Goal: Task Accomplishment & Management: Manage account settings

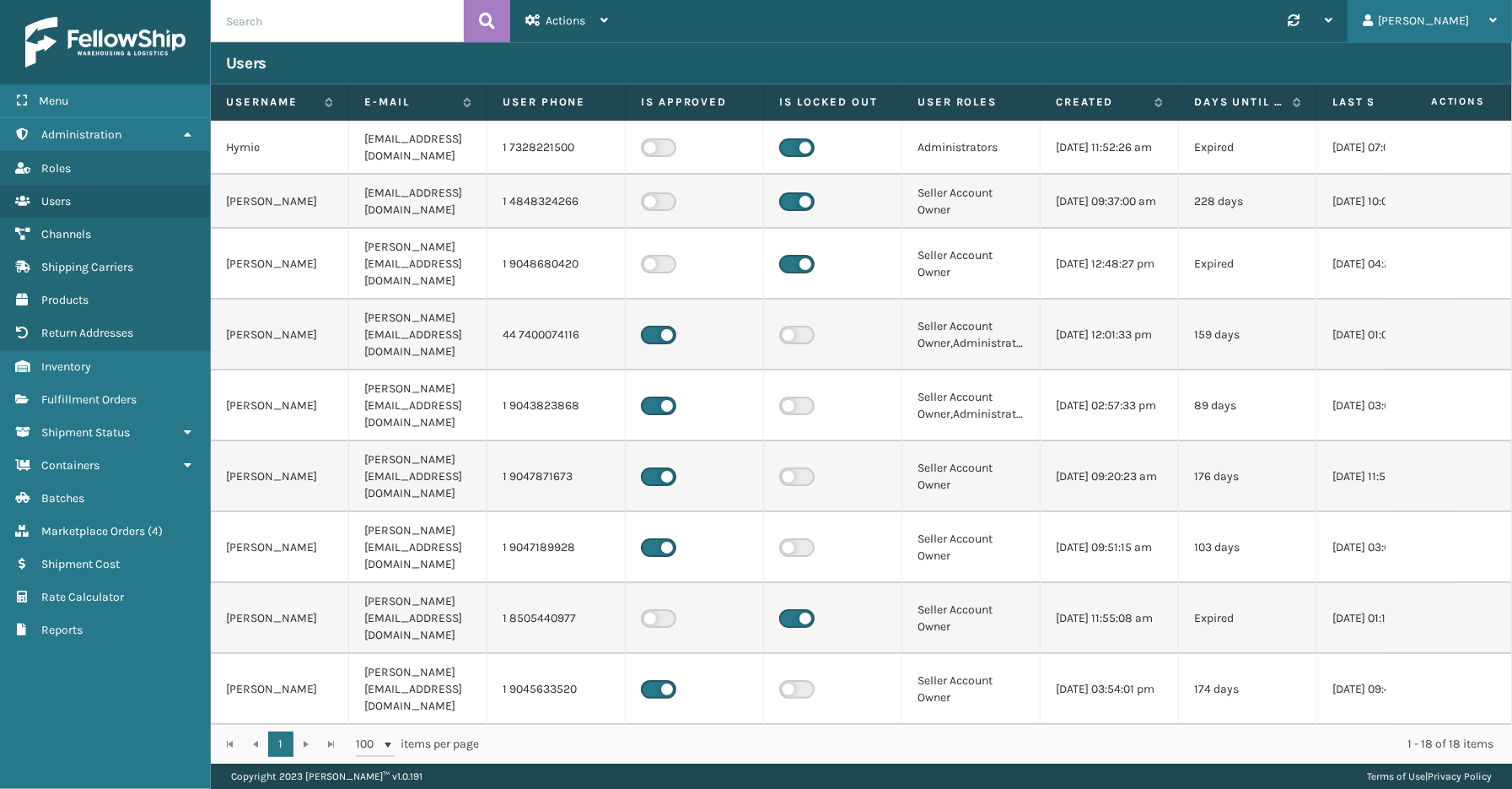
click at [1462, 23] on div "[PERSON_NAME]" at bounding box center [1429, 21] width 134 height 42
click at [1335, 63] on li "Log Out" at bounding box center [1398, 66] width 226 height 46
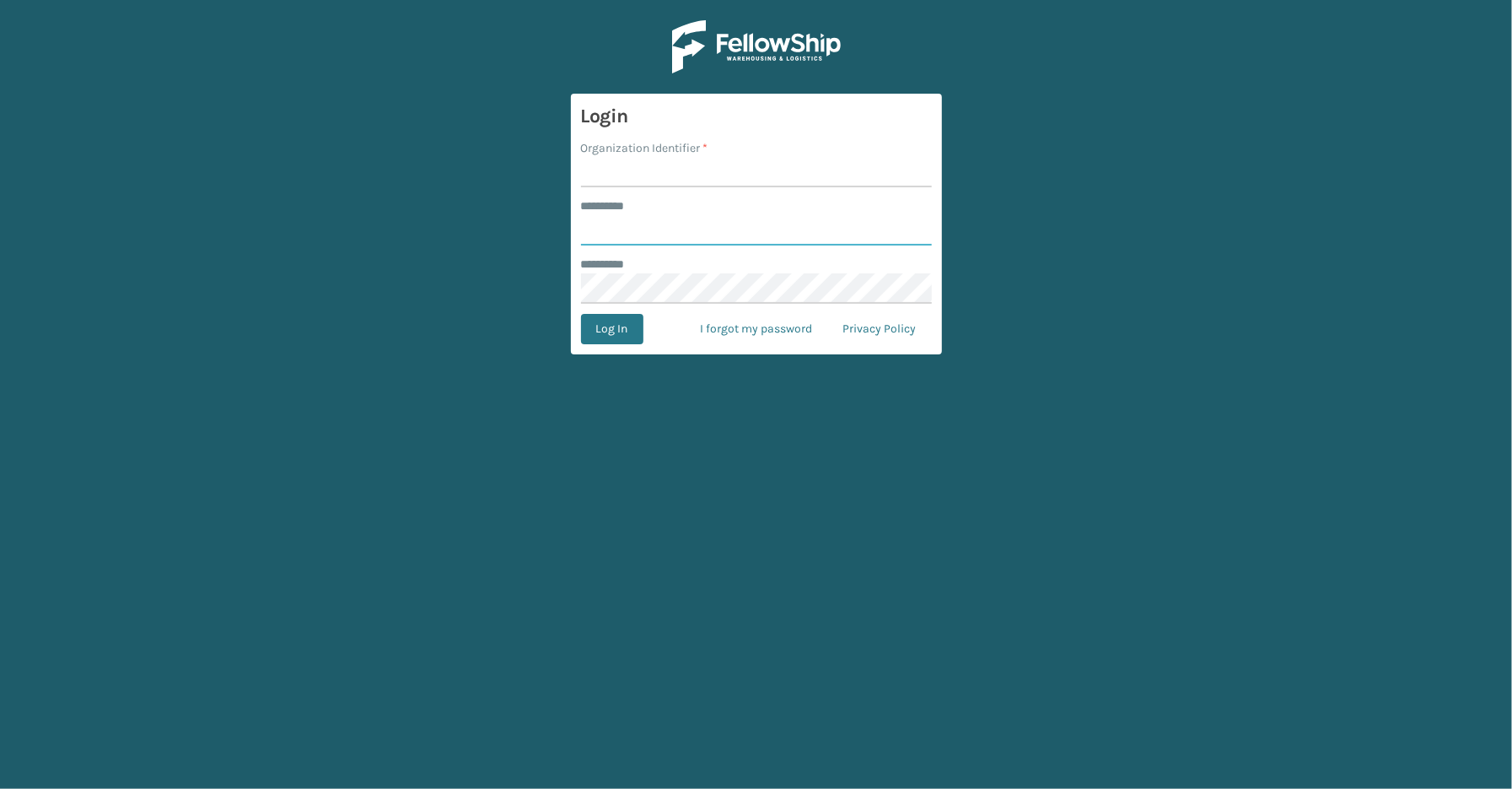
type input "*****"
type input "SleepGeekz"
click at [606, 325] on button "Log In" at bounding box center [612, 329] width 62 height 30
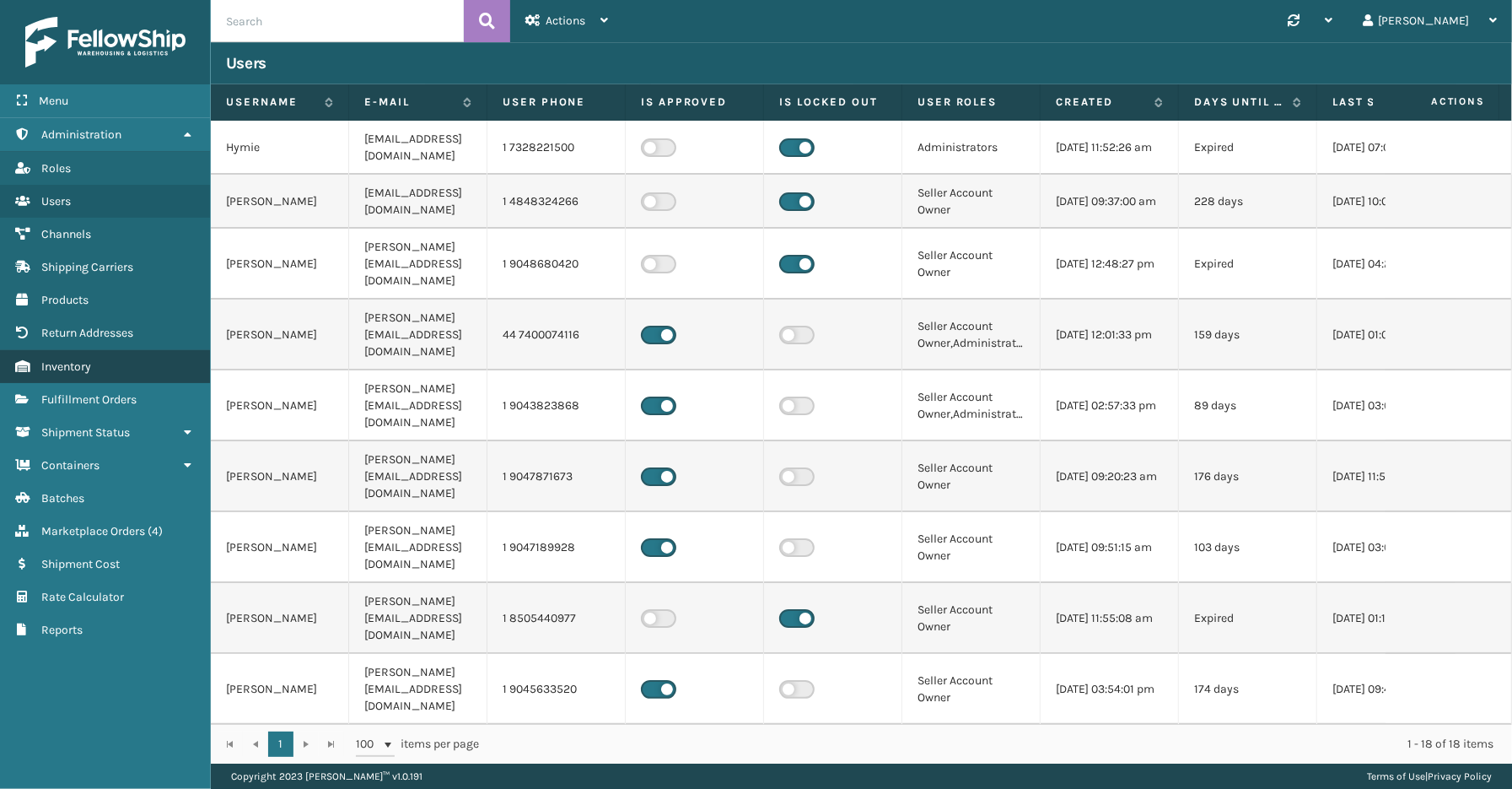
drag, startPoint x: 112, startPoint y: 713, endPoint x: 175, endPoint y: 350, distance: 368.4
click at [112, 712] on div "Menu Roles Administration Roles Roles Roles Users Roles Channels Roles Shipping…" at bounding box center [105, 394] width 211 height 789
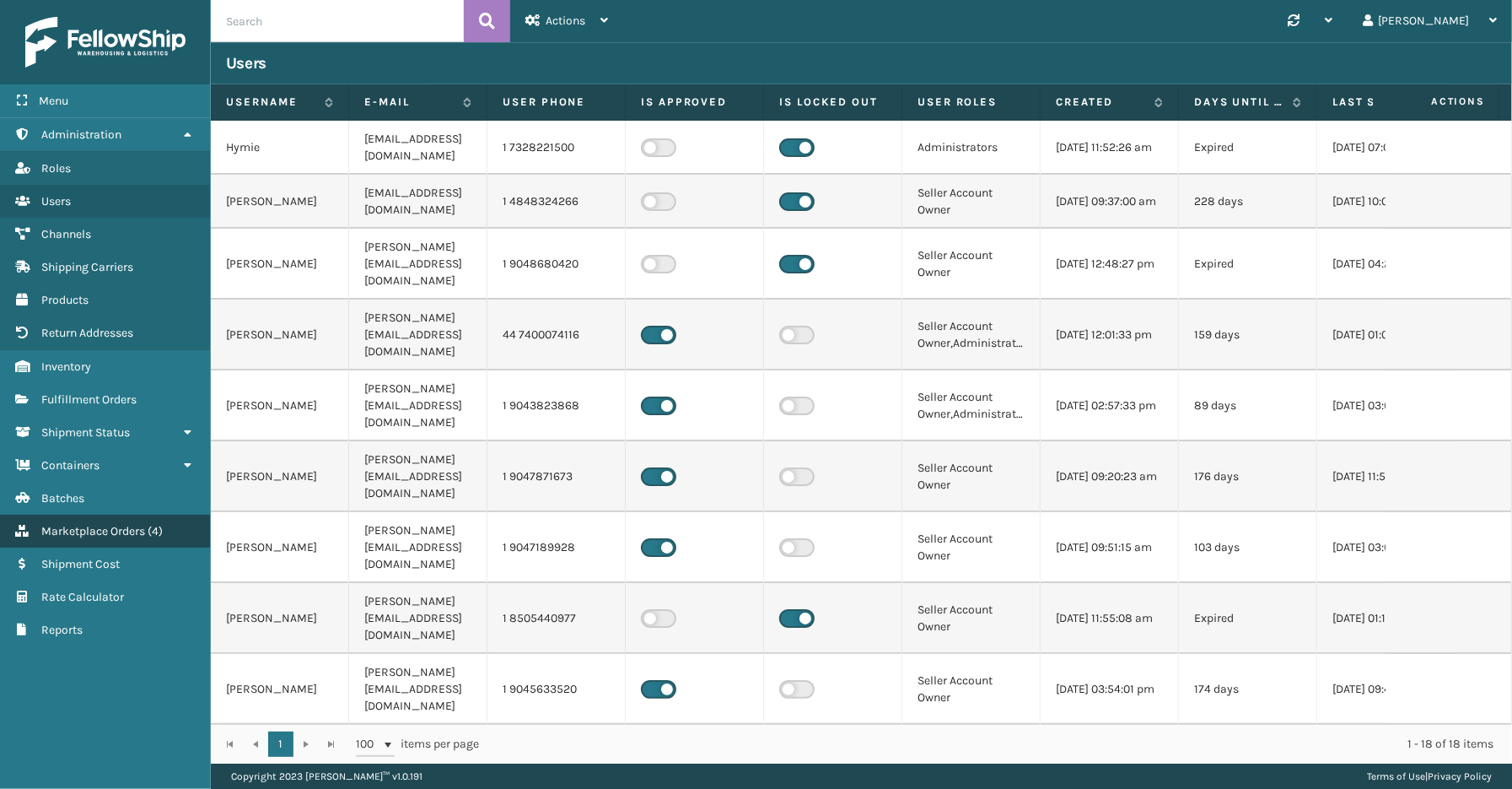
click at [106, 524] on span "Marketplace Orders" at bounding box center [92, 531] width 104 height 14
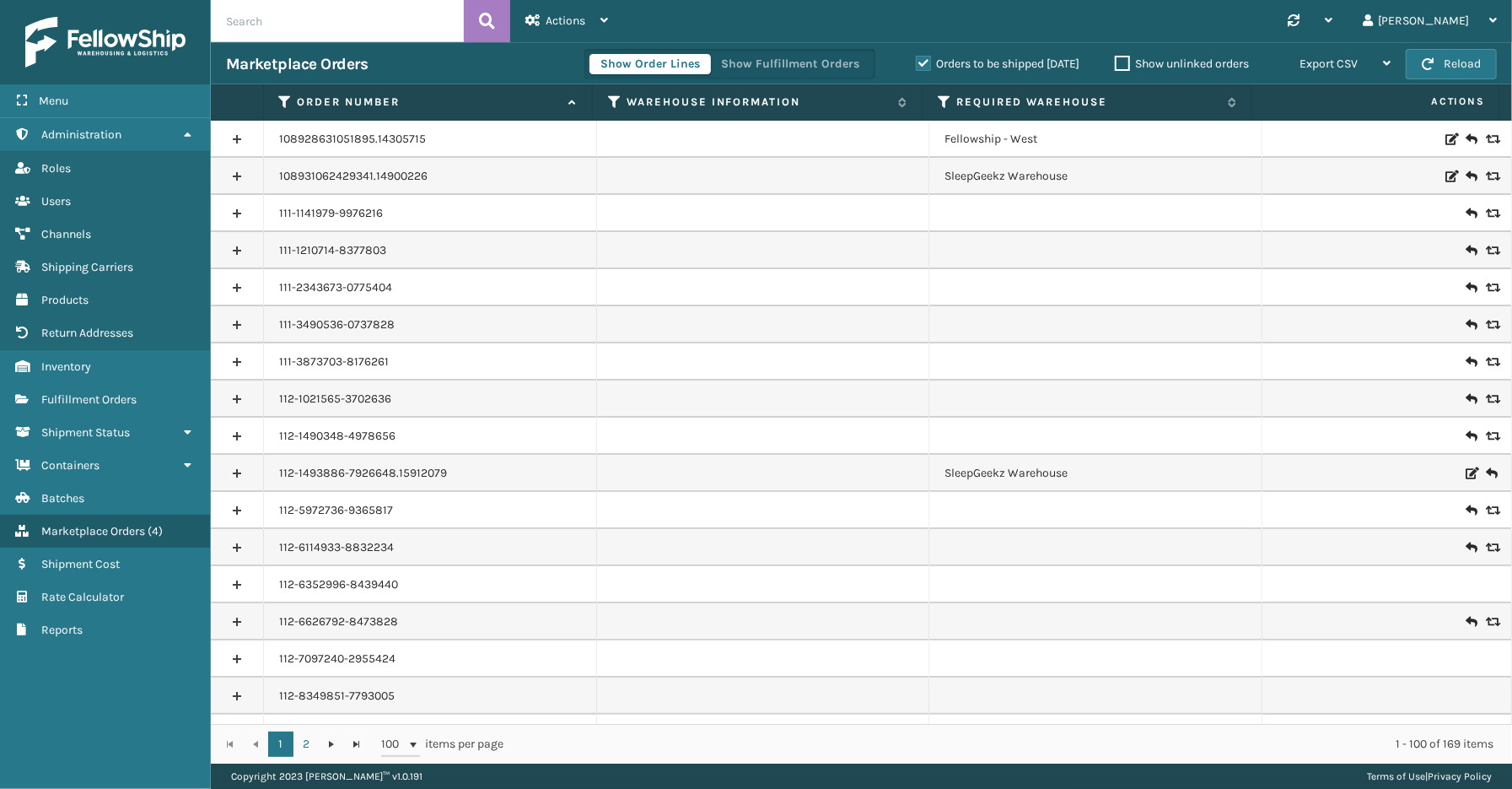
click at [916, 57] on label "Orders to be shipped [DATE]" at bounding box center [998, 63] width 164 height 14
click at [916, 57] on input "Orders to be shipped [DATE]" at bounding box center [916, 60] width 1 height 11
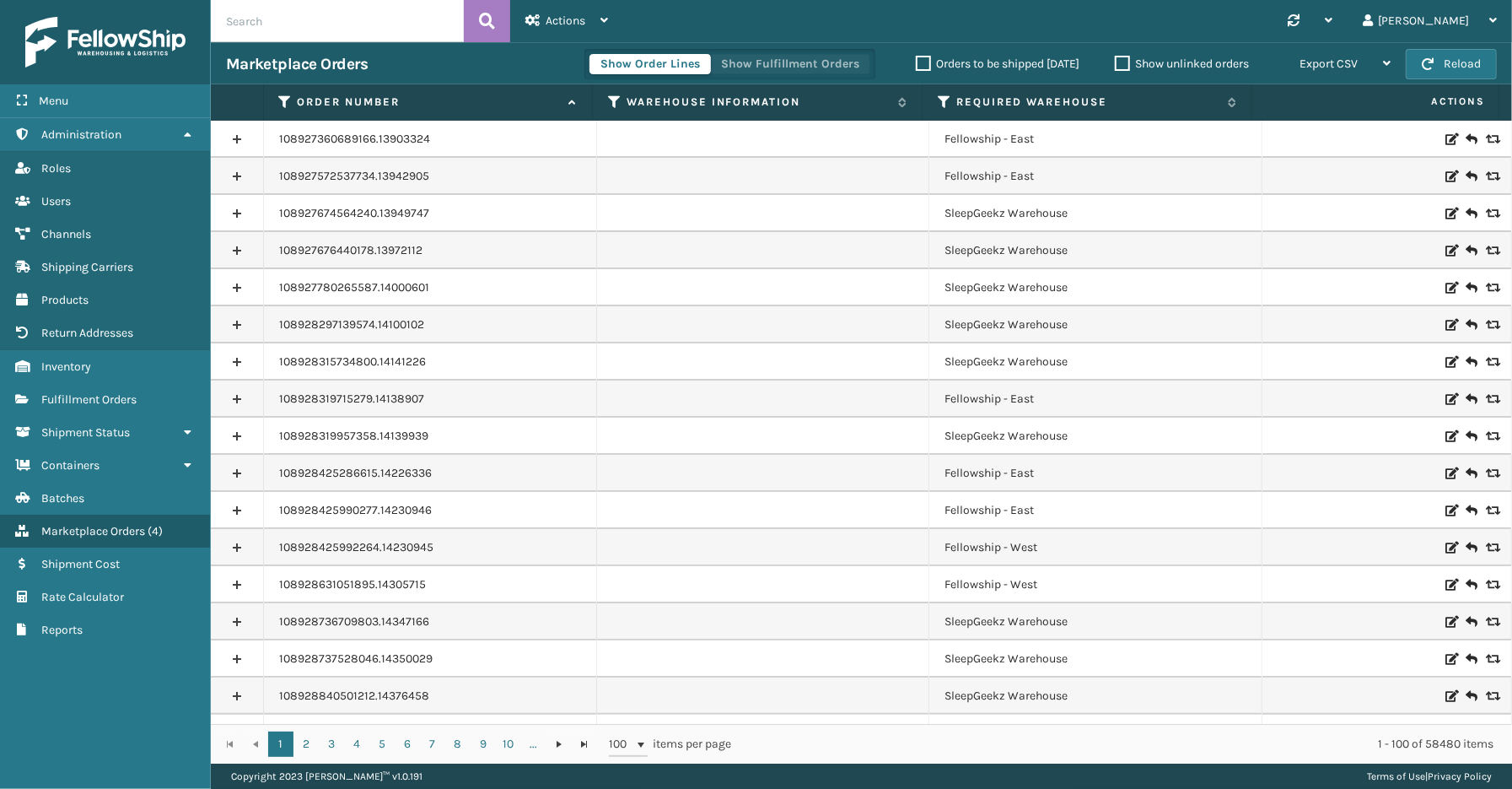
click at [736, 64] on button "Show Fulfillment Orders" at bounding box center [790, 64] width 160 height 20
click at [282, 99] on icon at bounding box center [286, 102] width 13 height 15
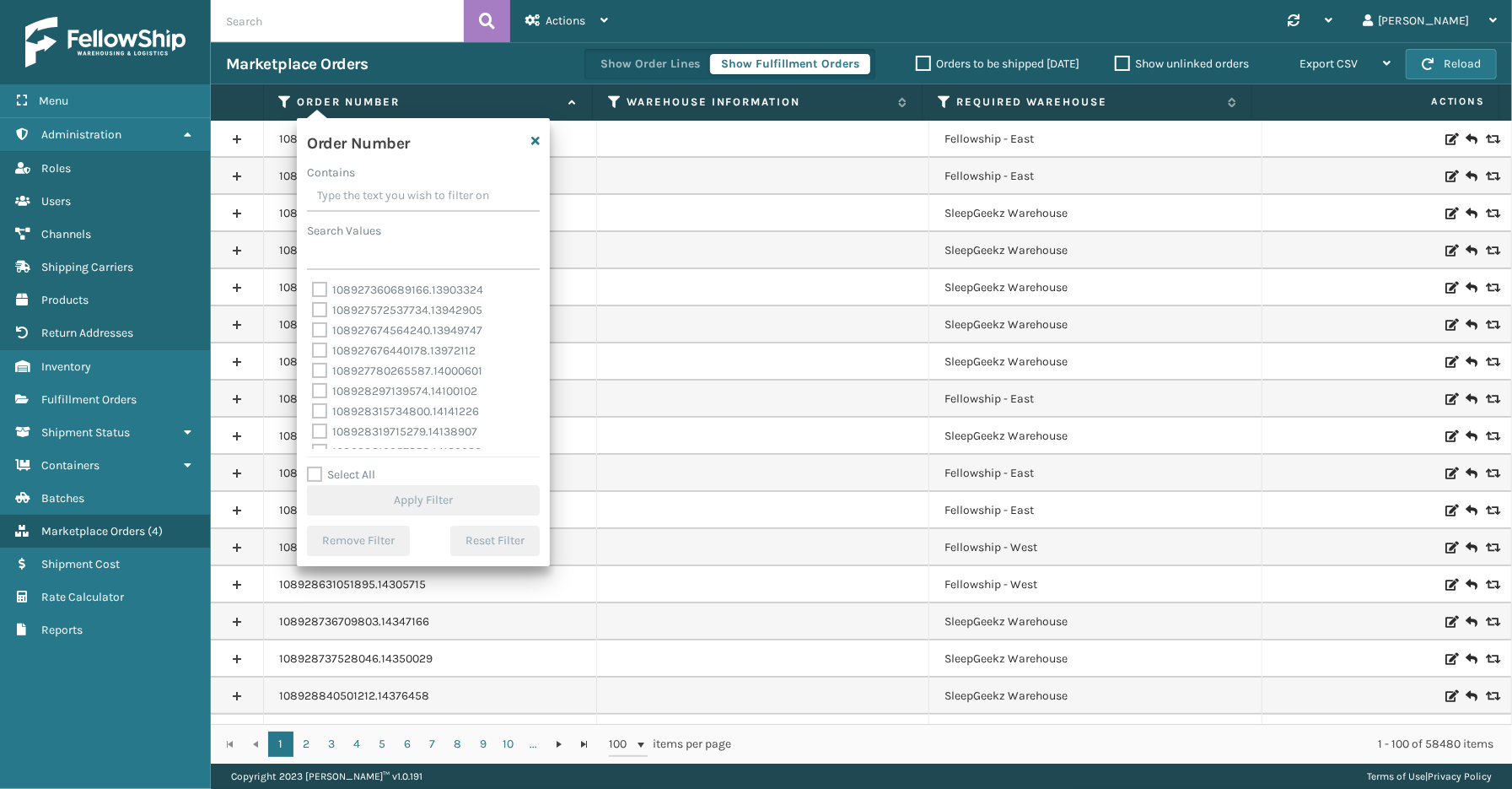
click at [357, 194] on input "Contains" at bounding box center [423, 196] width 232 height 30
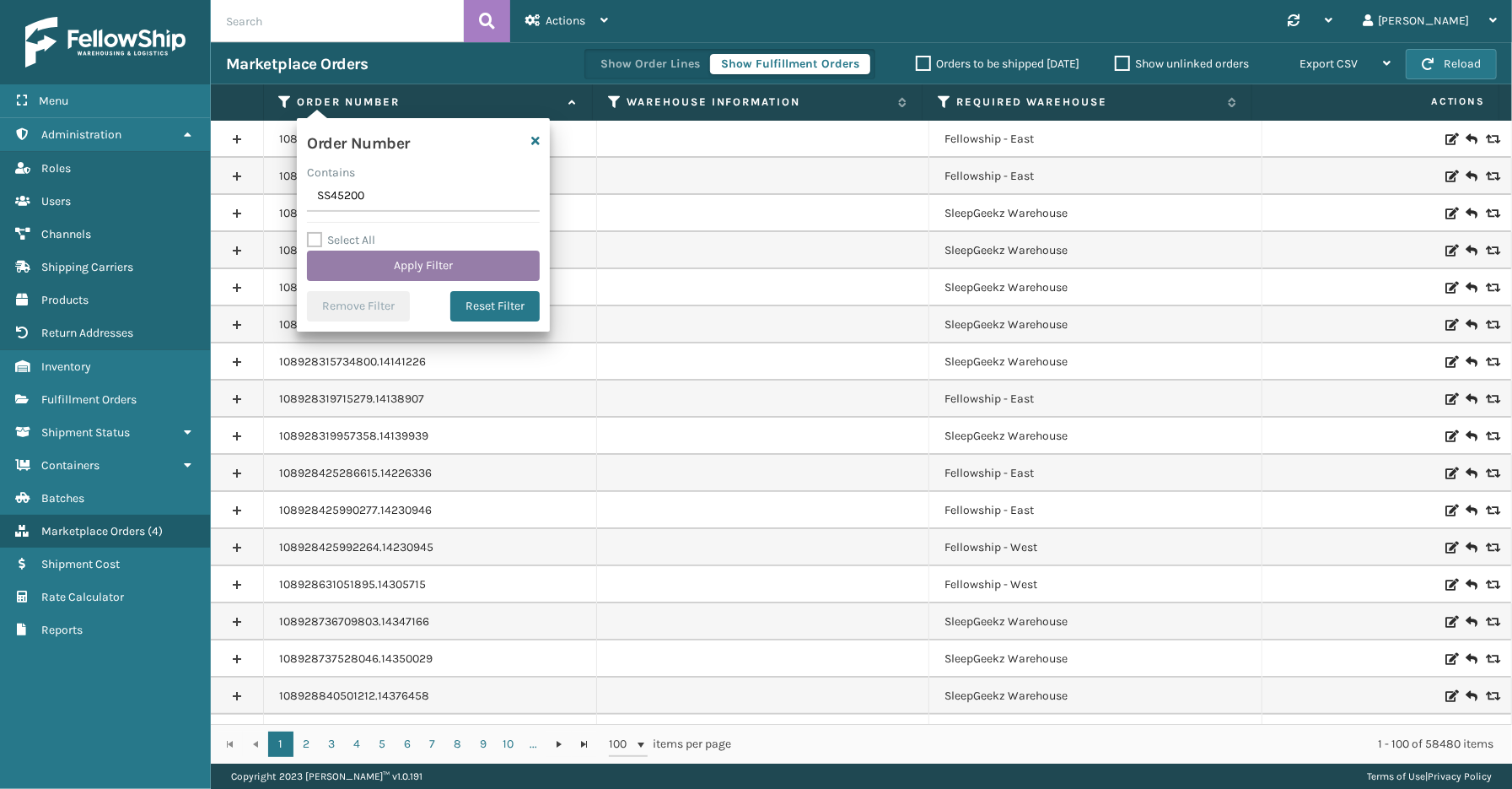
type input "SS45200"
click at [379, 268] on button "Apply Filter" at bounding box center [423, 266] width 232 height 30
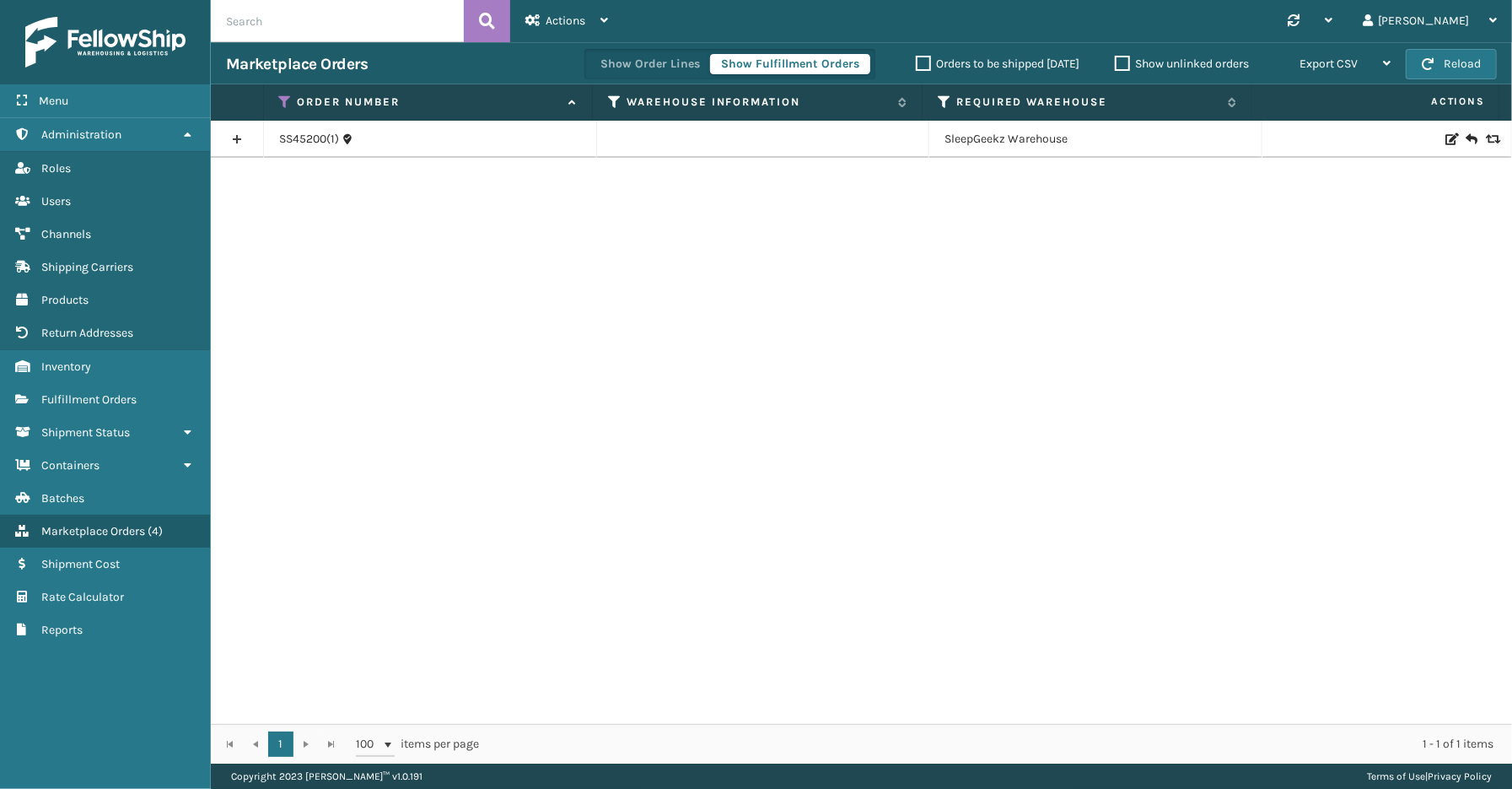
click at [233, 136] on link at bounding box center [236, 139] width 52 height 27
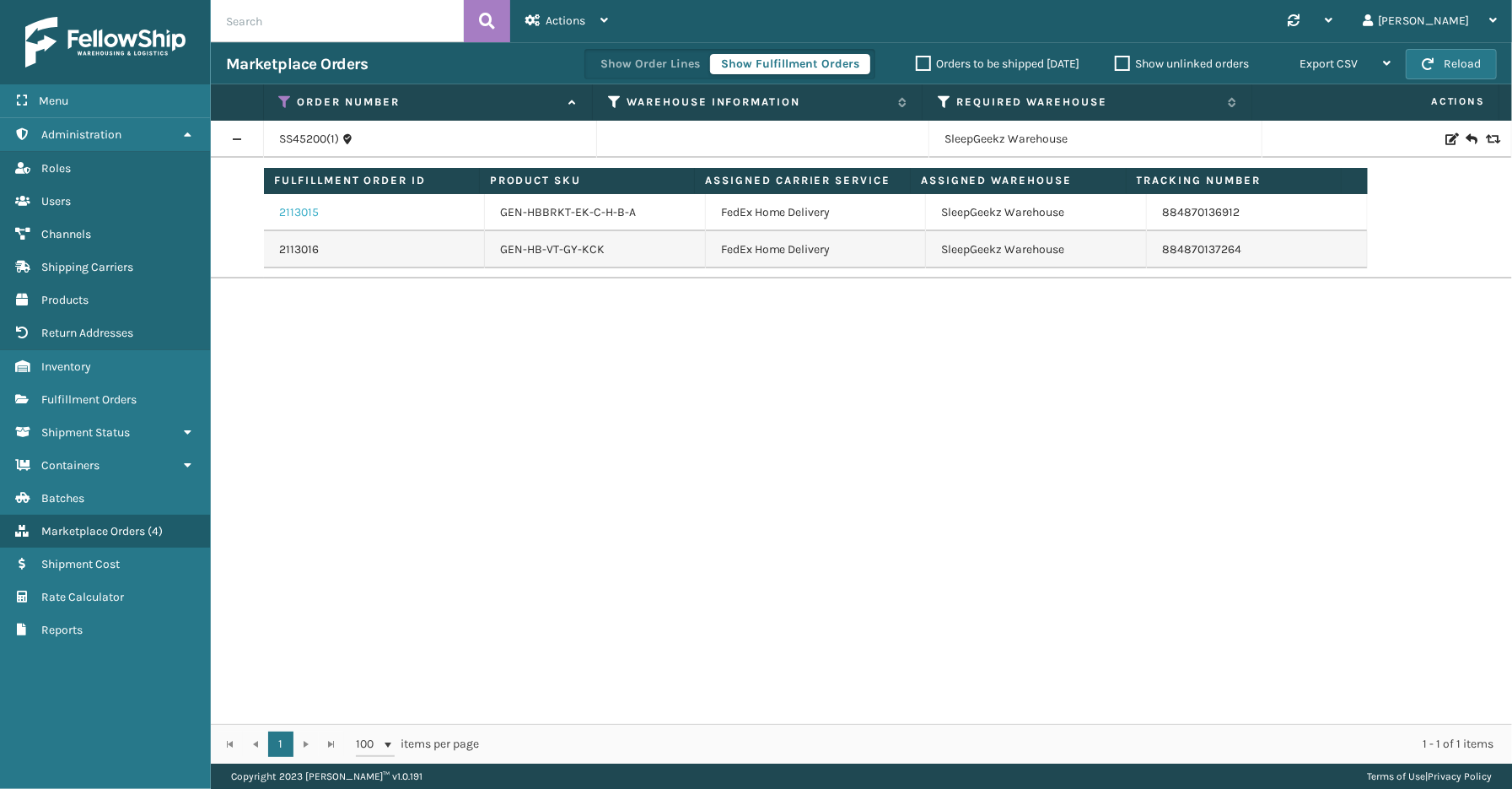
click at [309, 212] on link "2113015" at bounding box center [299, 212] width 40 height 17
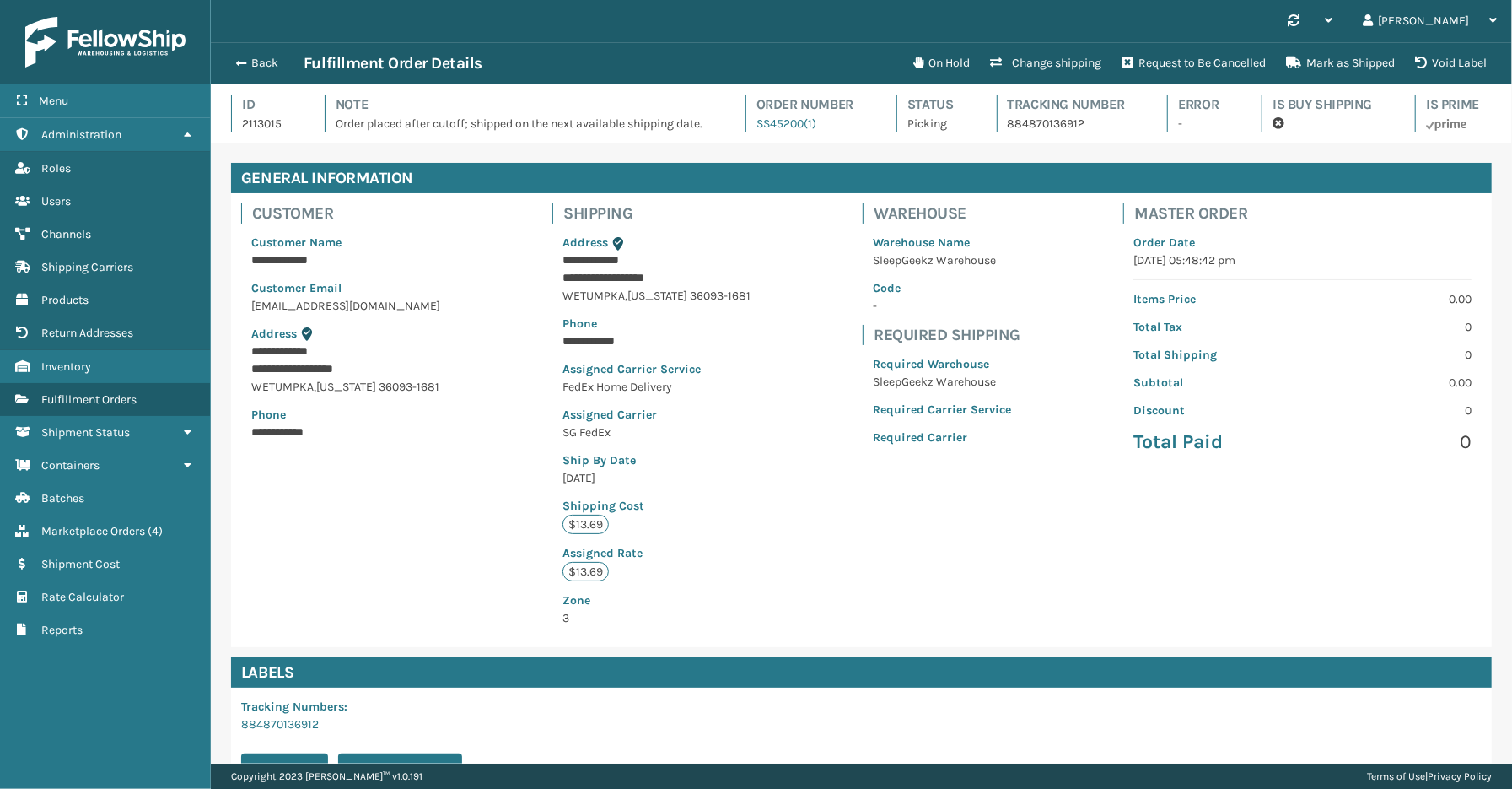
scroll to position [40, 1301]
click at [288, 68] on button "Back" at bounding box center [264, 63] width 77 height 15
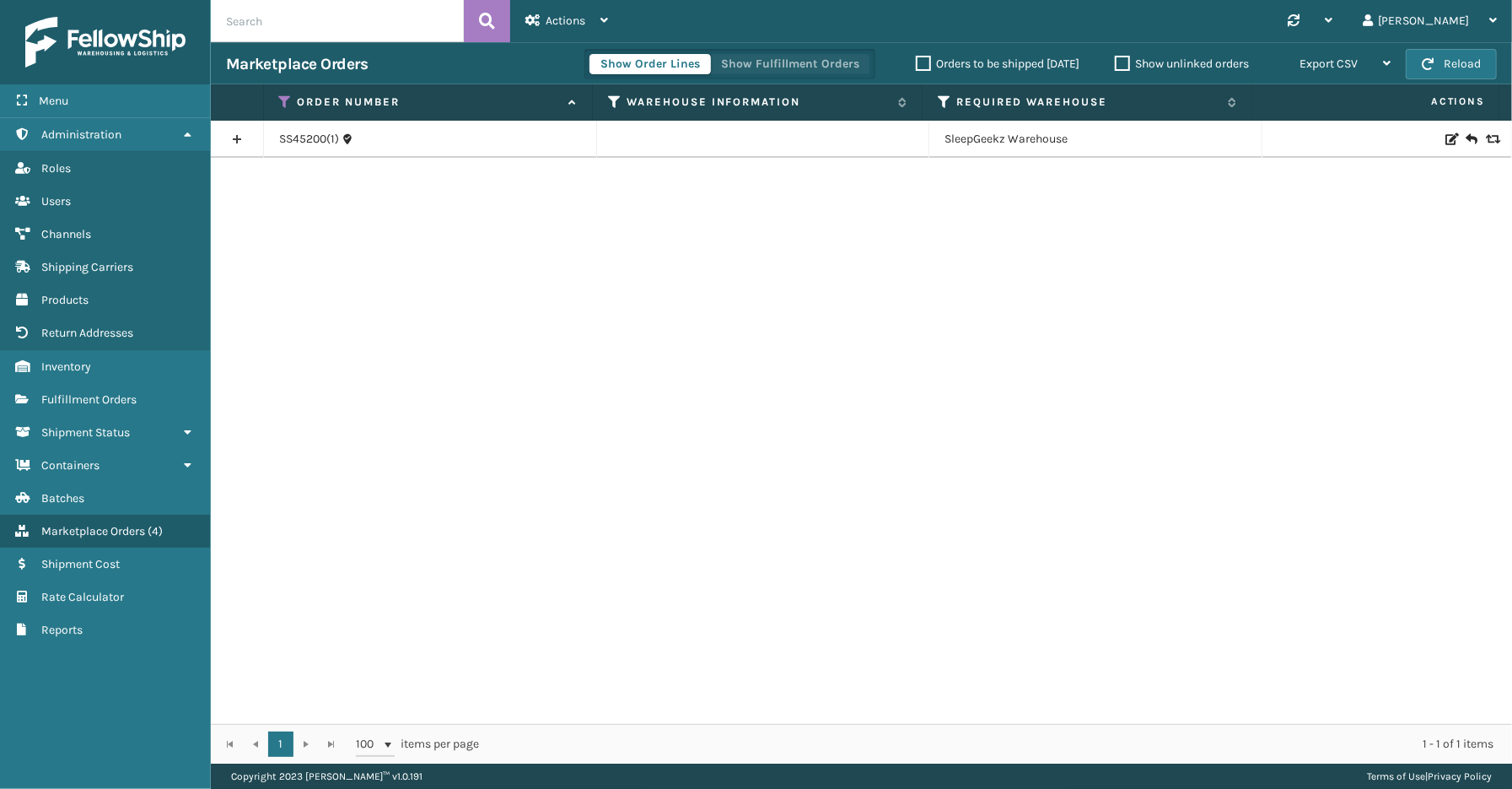
click at [766, 57] on button "Show Fulfillment Orders" at bounding box center [790, 64] width 160 height 20
click at [229, 132] on link at bounding box center [236, 139] width 52 height 27
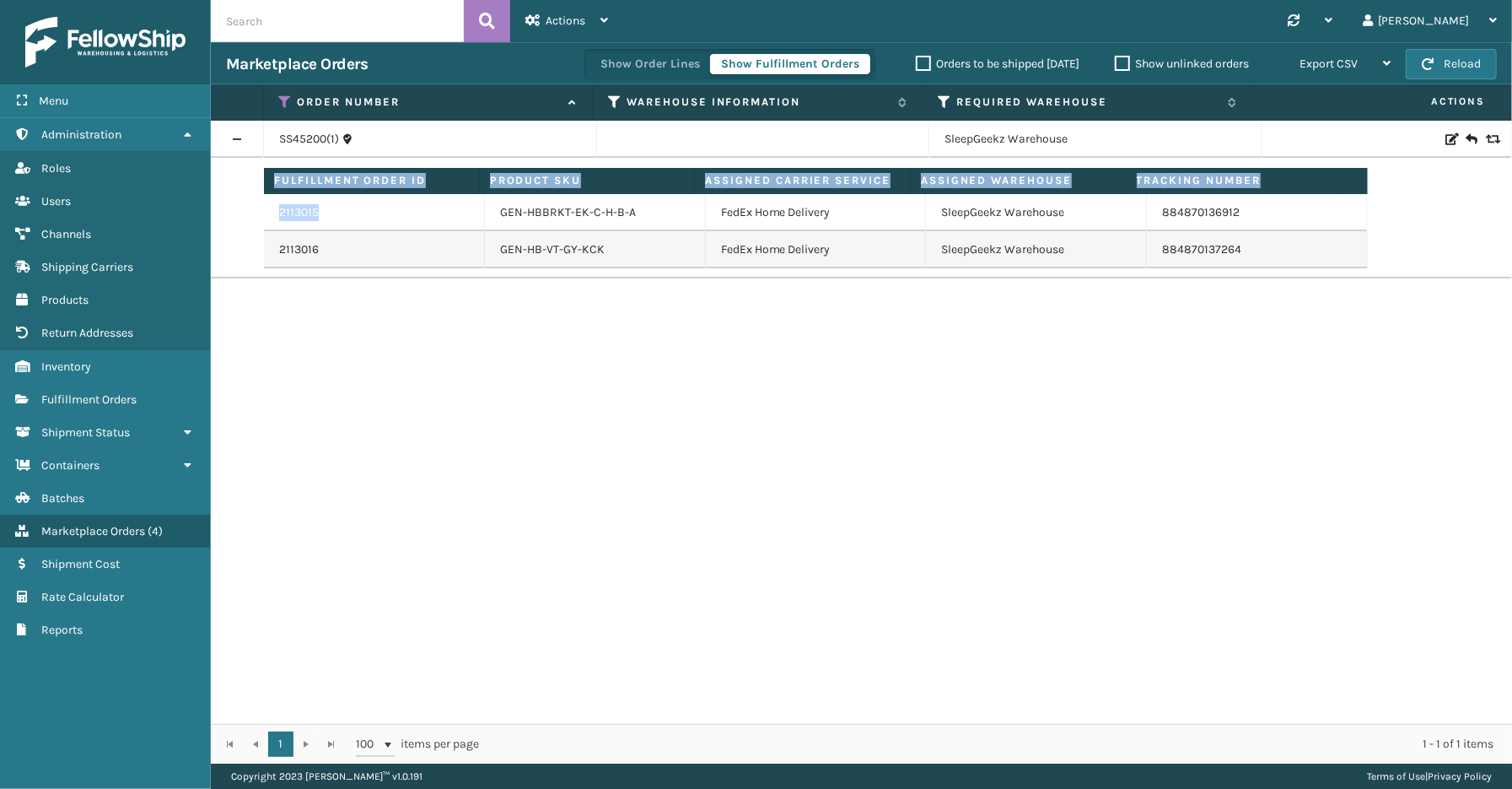
drag, startPoint x: 333, startPoint y: 210, endPoint x: 255, endPoint y: 223, distance: 79.1
click at [255, 223] on tr "Fulfillment Order ID Product SKU Assigned Carrier Service Assigned Warehouse Tr…" at bounding box center [861, 218] width 1301 height 121
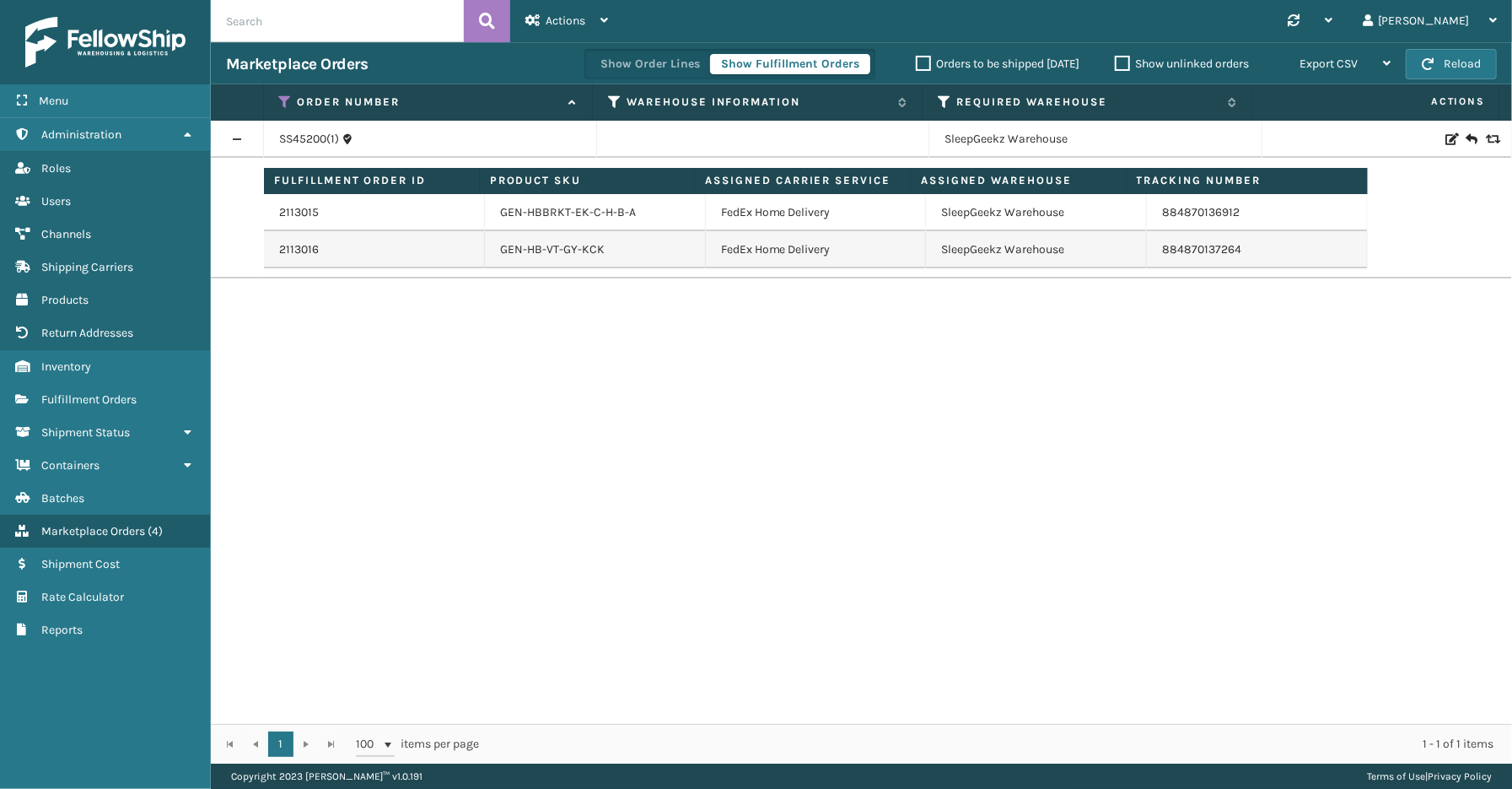
drag, startPoint x: 413, startPoint y: 393, endPoint x: 380, endPoint y: 252, distance: 144.8
click at [410, 386] on div "SS45200(1) SleepGeekz Warehouse Fulfillment Order ID Product SKU Assigned Carri…" at bounding box center [861, 422] width 1301 height 603
drag, startPoint x: 323, startPoint y: 216, endPoint x: 279, endPoint y: 216, distance: 44.0
click at [279, 216] on div "2113015" at bounding box center [373, 212] width 190 height 17
copy link "2113015"
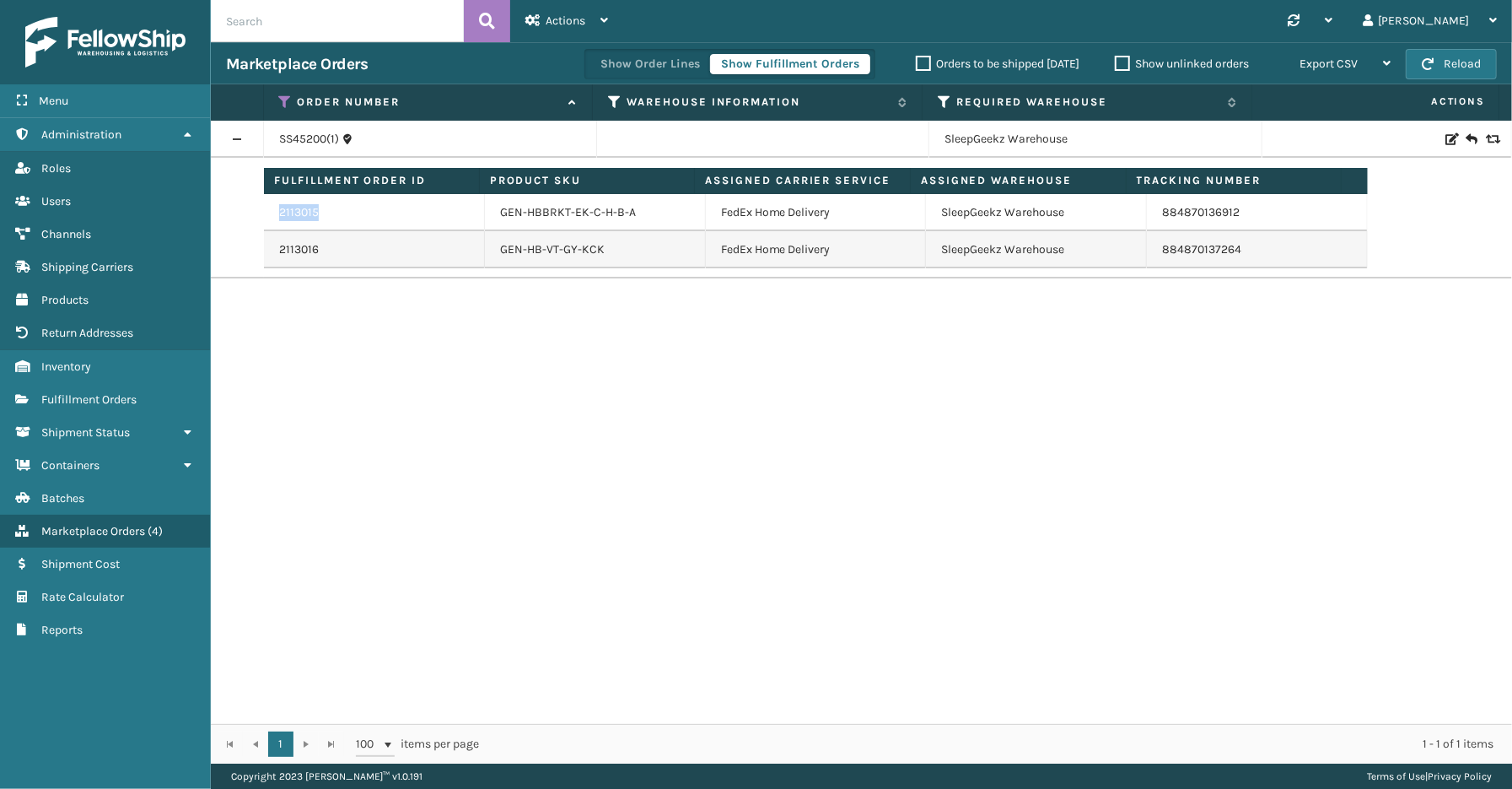
drag, startPoint x: 107, startPoint y: 709, endPoint x: 238, endPoint y: 613, distance: 162.4
click at [107, 709] on div "Menu Batches Administration Batches Roles Batches Users Batches Channels Batche…" at bounding box center [105, 394] width 211 height 789
drag, startPoint x: 327, startPoint y: 245, endPoint x: 278, endPoint y: 253, distance: 49.6
click at [272, 249] on td "2113016" at bounding box center [374, 250] width 221 height 37
copy link "2113016"
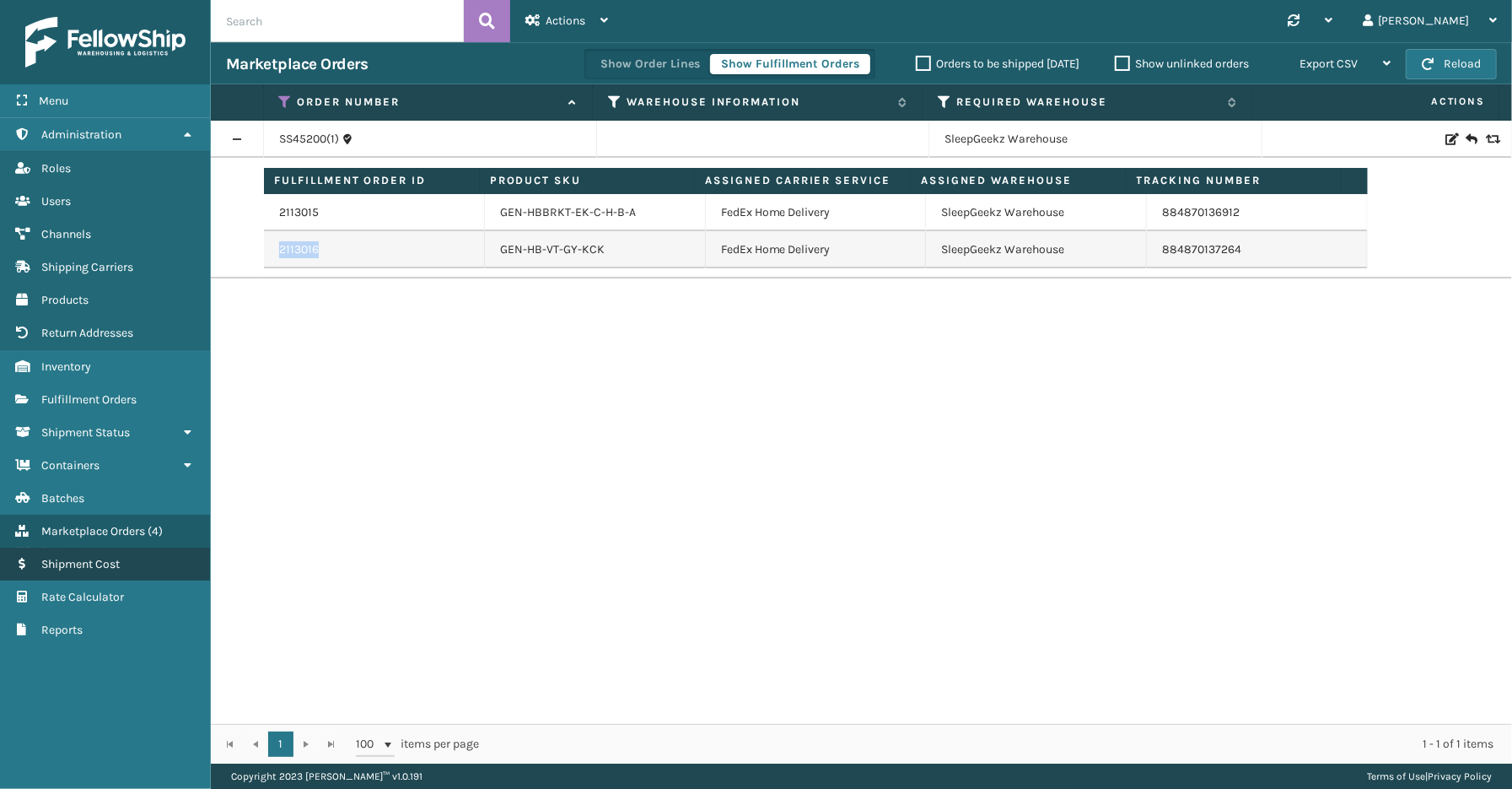
drag, startPoint x: 80, startPoint y: 696, endPoint x: 190, endPoint y: 566, distance: 170.3
click at [80, 696] on div "Menu Batches Administration Batches Roles Batches Users Batches Channels Batche…" at bounding box center [105, 394] width 211 height 789
click at [281, 209] on link "2113015" at bounding box center [299, 212] width 40 height 17
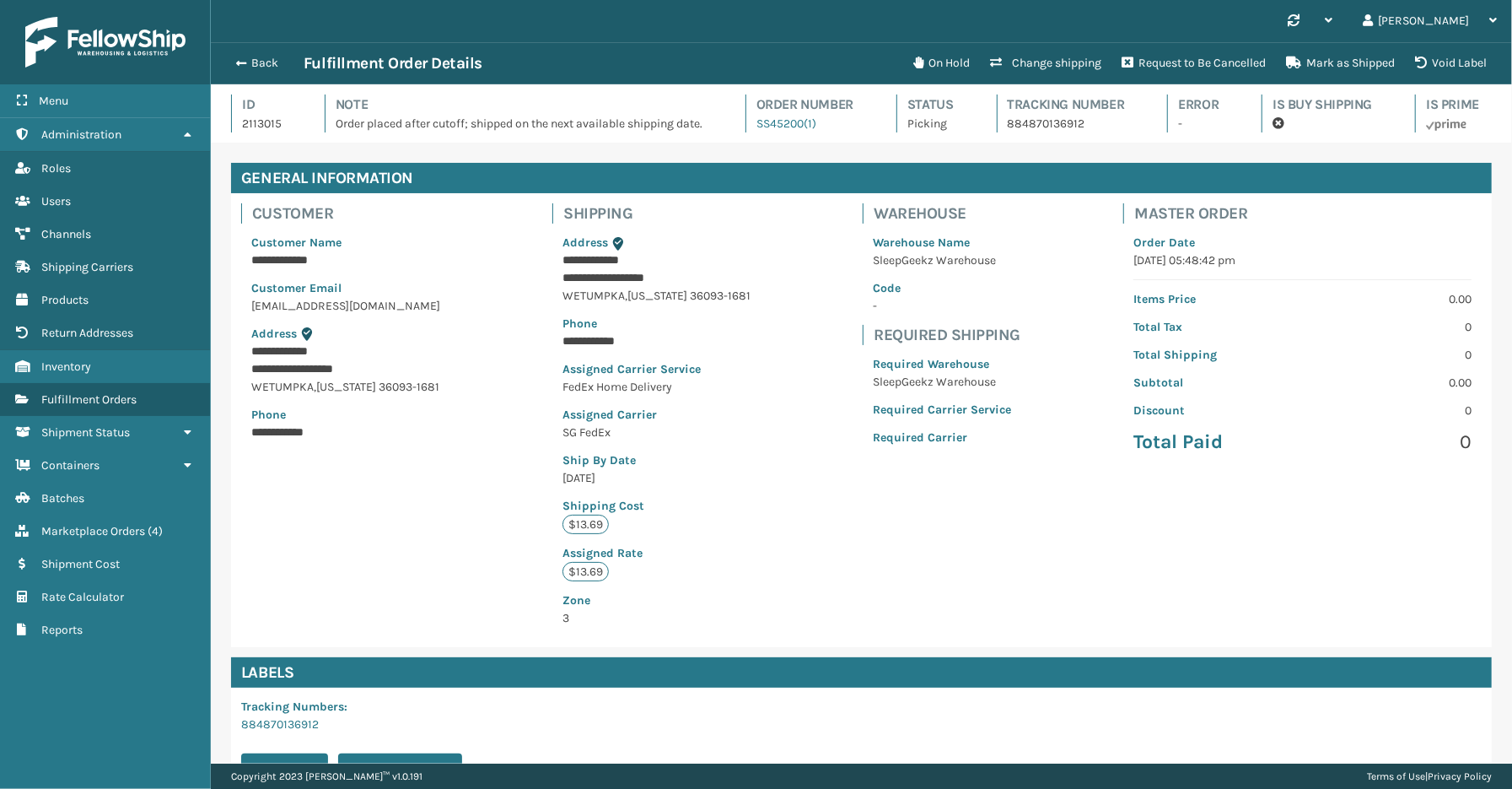
scroll to position [40, 1301]
click at [1169, 59] on button "Request to Be Cancelled" at bounding box center [1194, 63] width 165 height 33
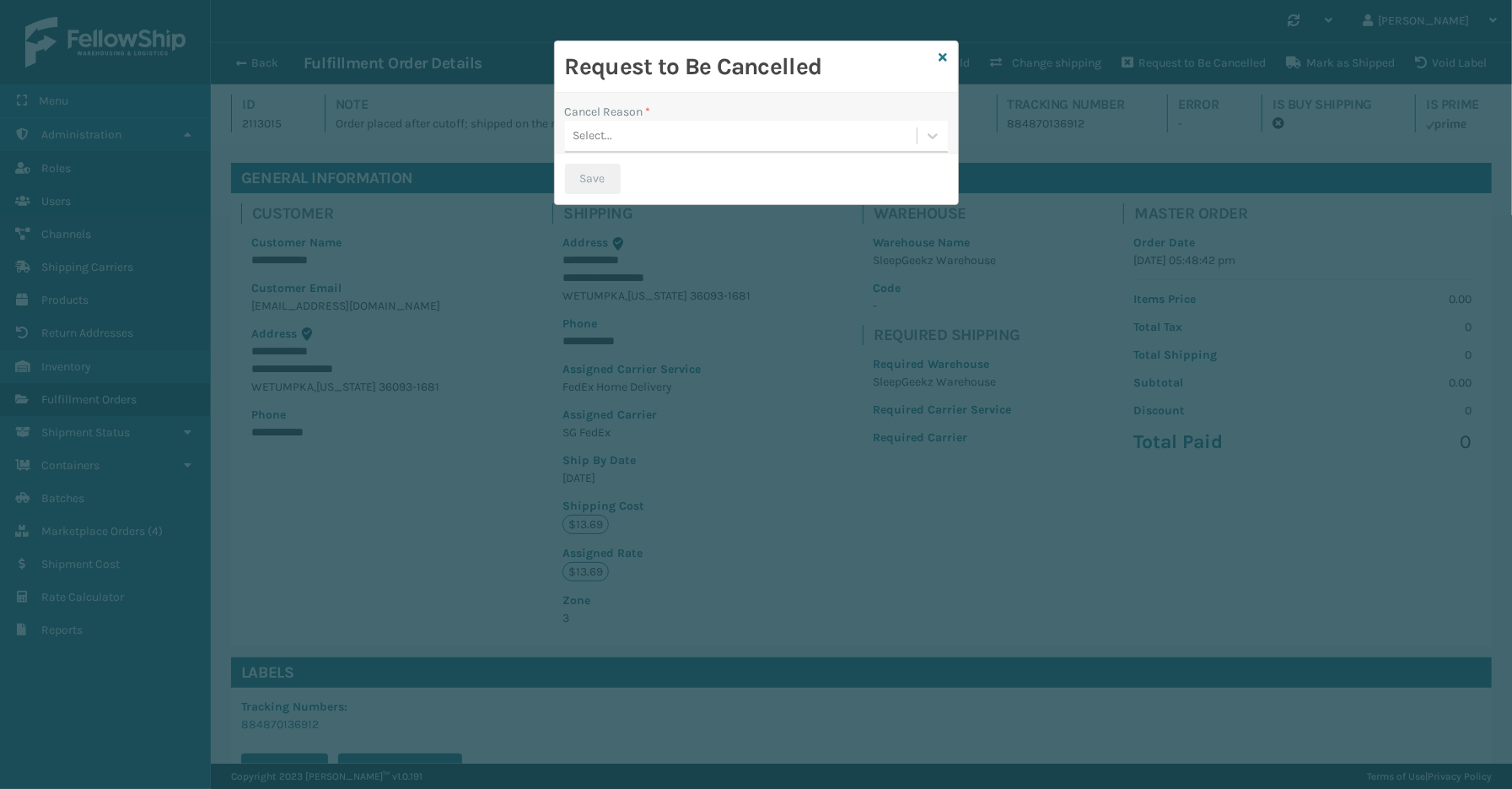
click at [615, 133] on div "Select..." at bounding box center [740, 135] width 352 height 28
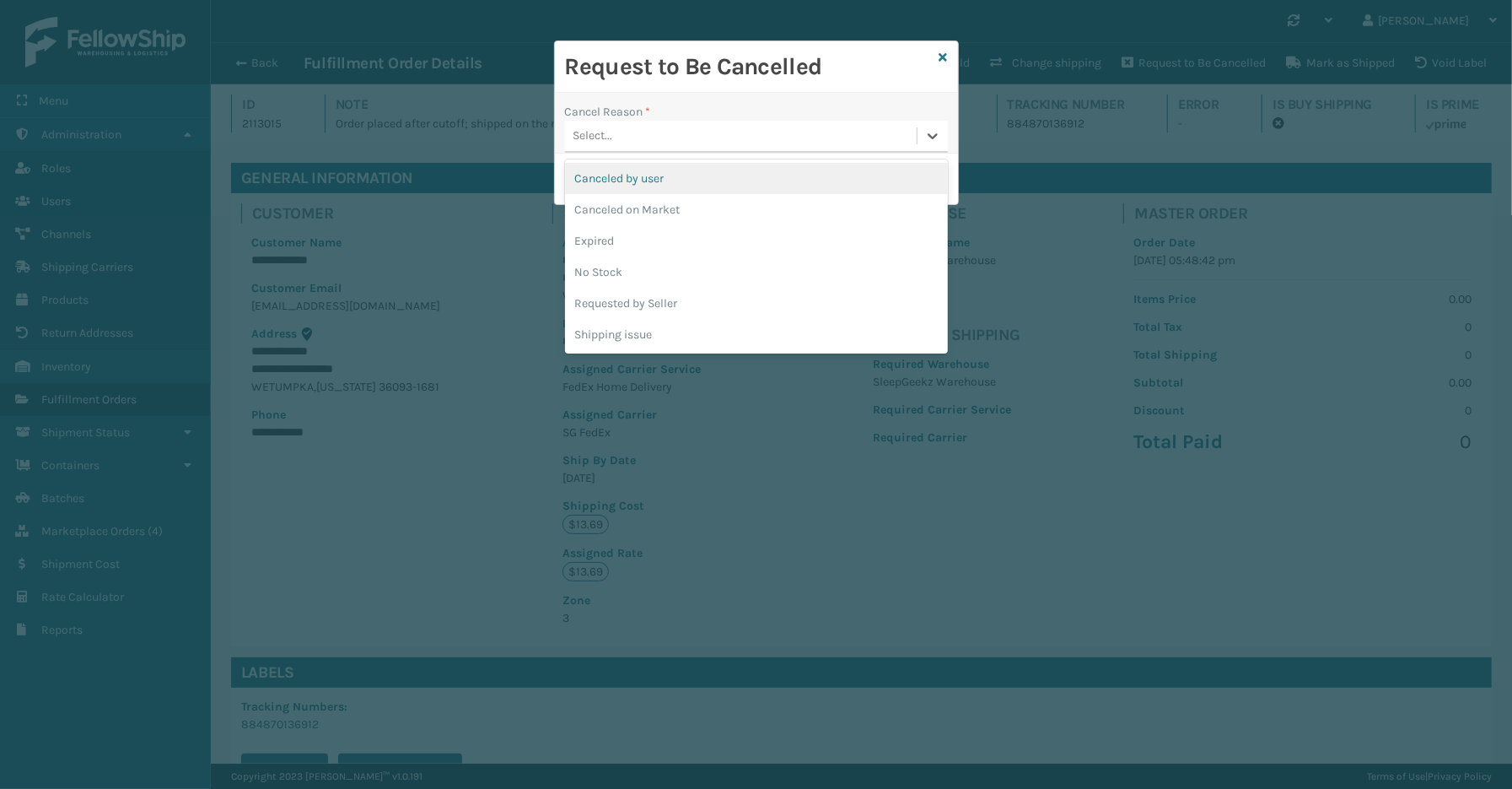
click at [625, 181] on div "Canceled by user" at bounding box center [756, 178] width 383 height 31
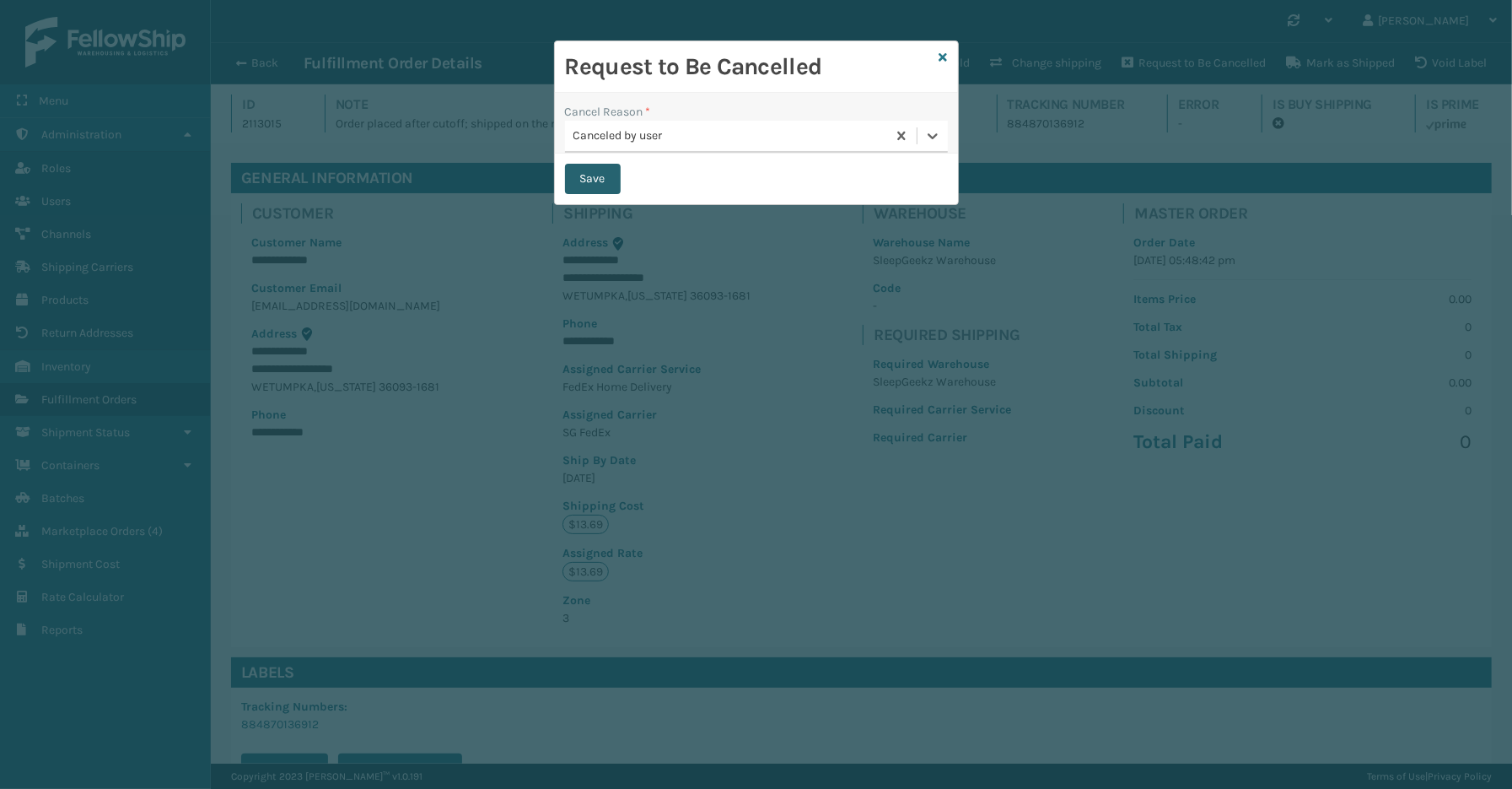
click at [602, 180] on button "Save" at bounding box center [593, 179] width 55 height 30
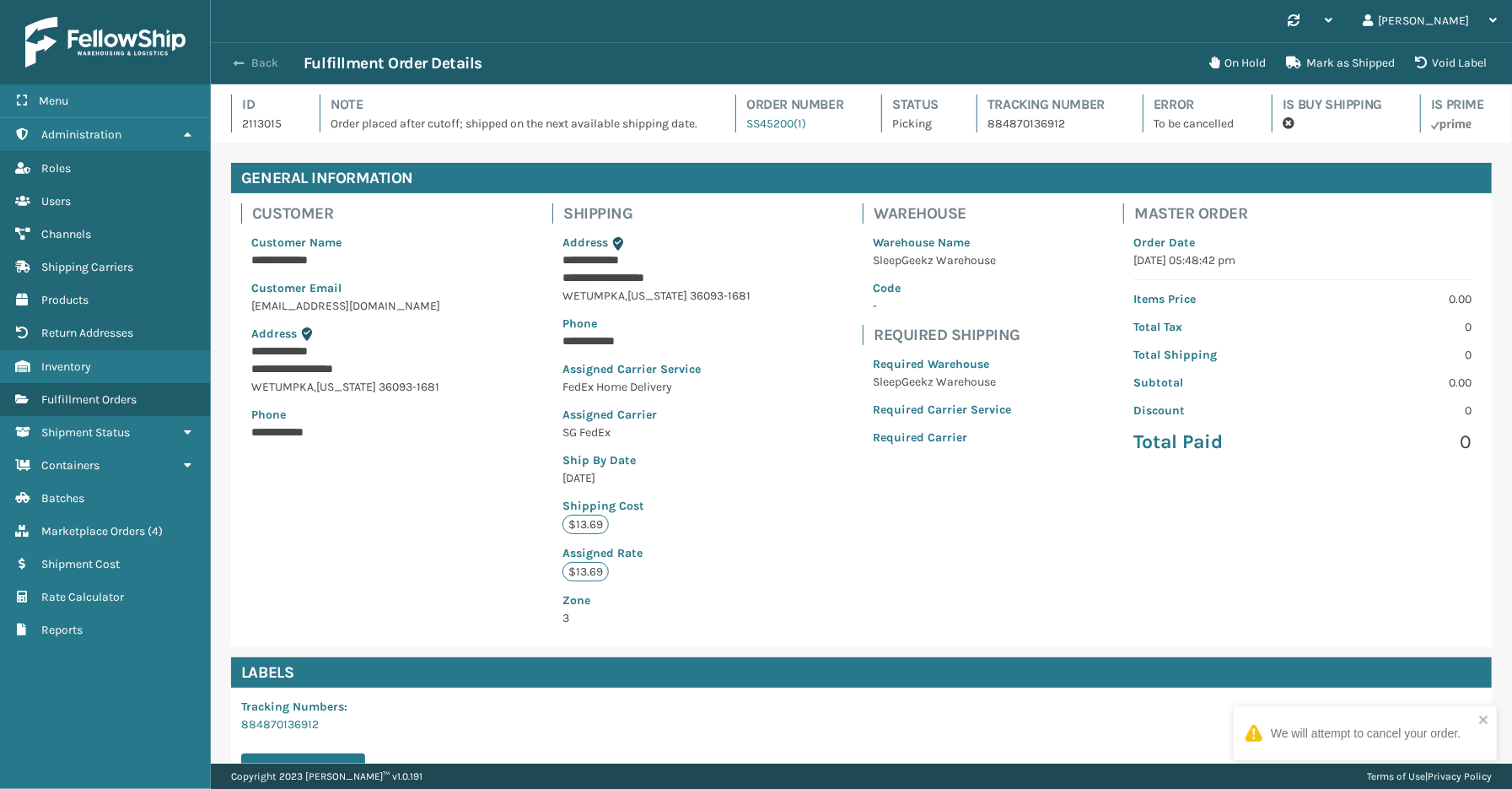
click at [253, 63] on button "Back" at bounding box center [264, 63] width 77 height 15
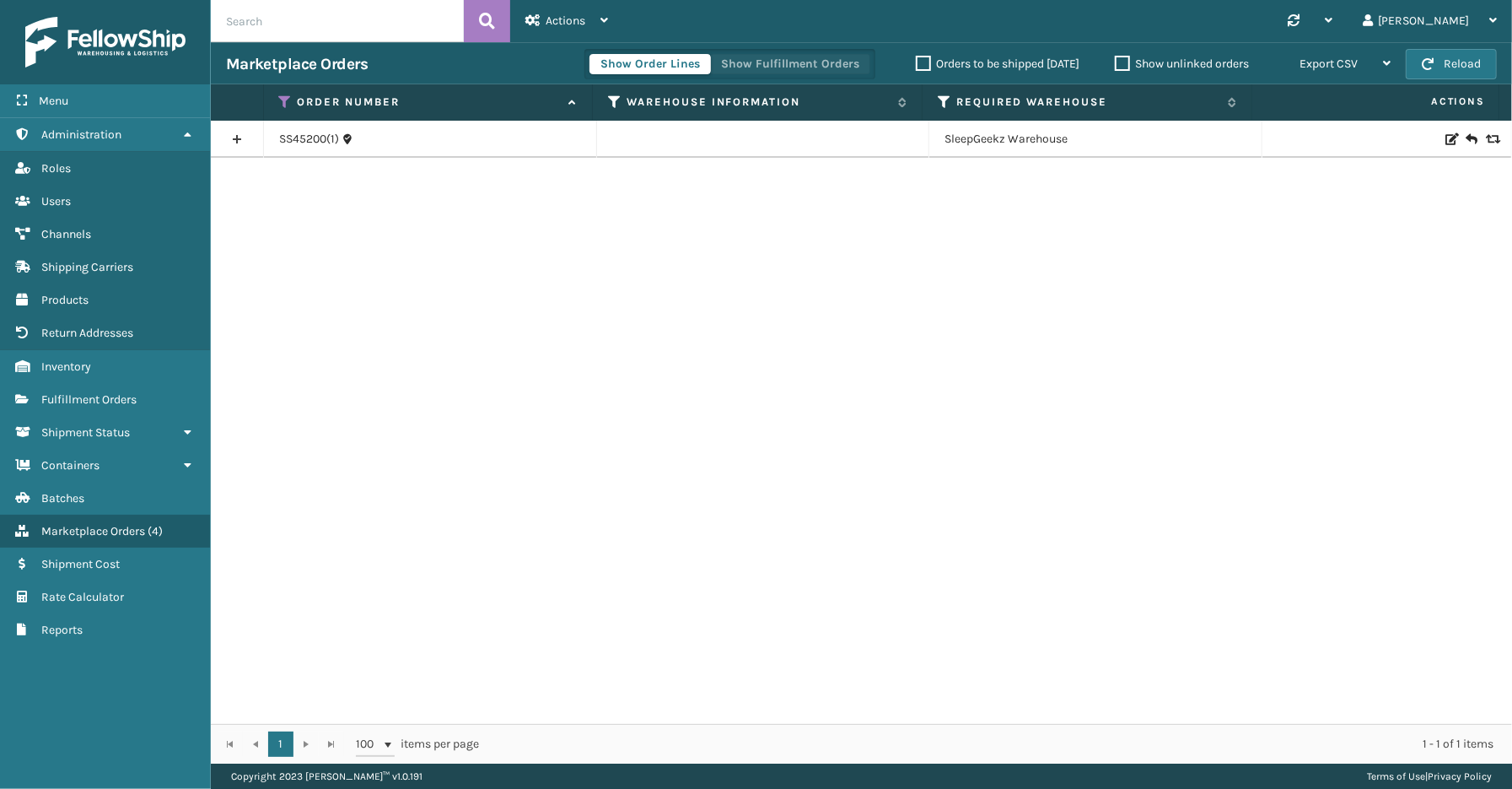
click at [816, 54] on button "Show Fulfillment Orders" at bounding box center [790, 64] width 160 height 20
click at [241, 133] on link at bounding box center [236, 139] width 52 height 27
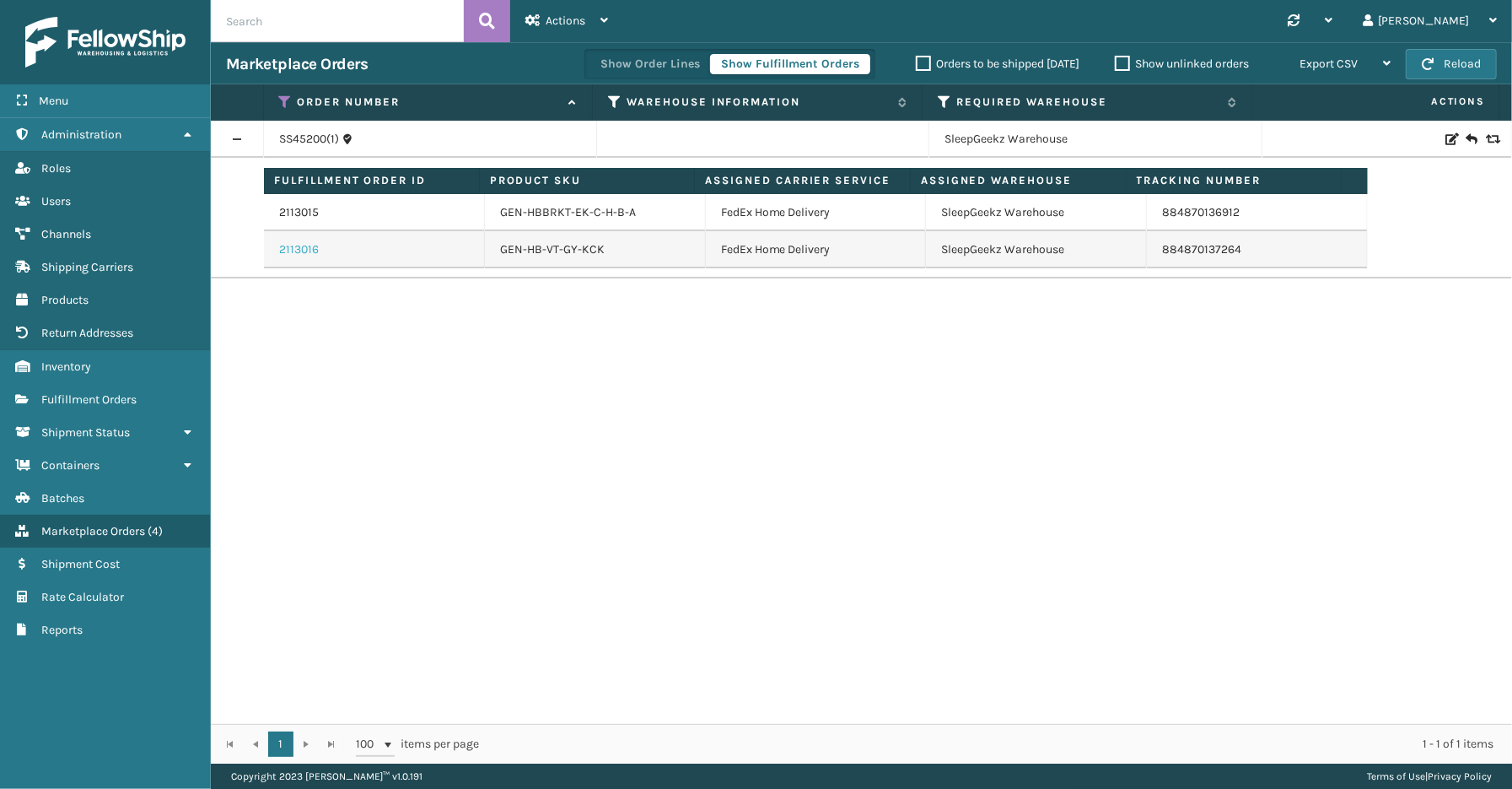
click at [292, 253] on link "2113016" at bounding box center [299, 250] width 40 height 17
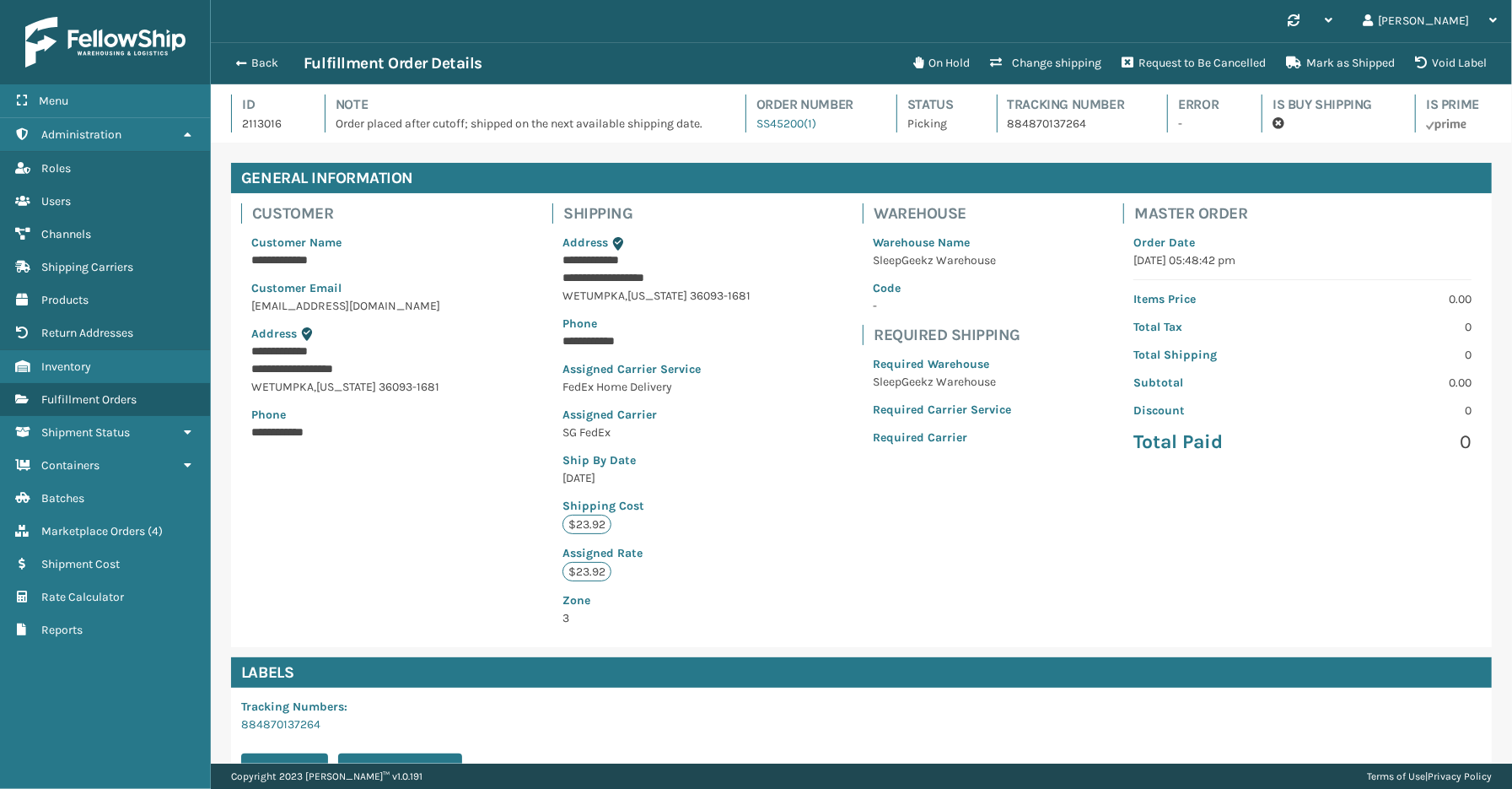
scroll to position [40, 1301]
click at [1185, 57] on button "Request to Be Cancelled" at bounding box center [1194, 63] width 165 height 33
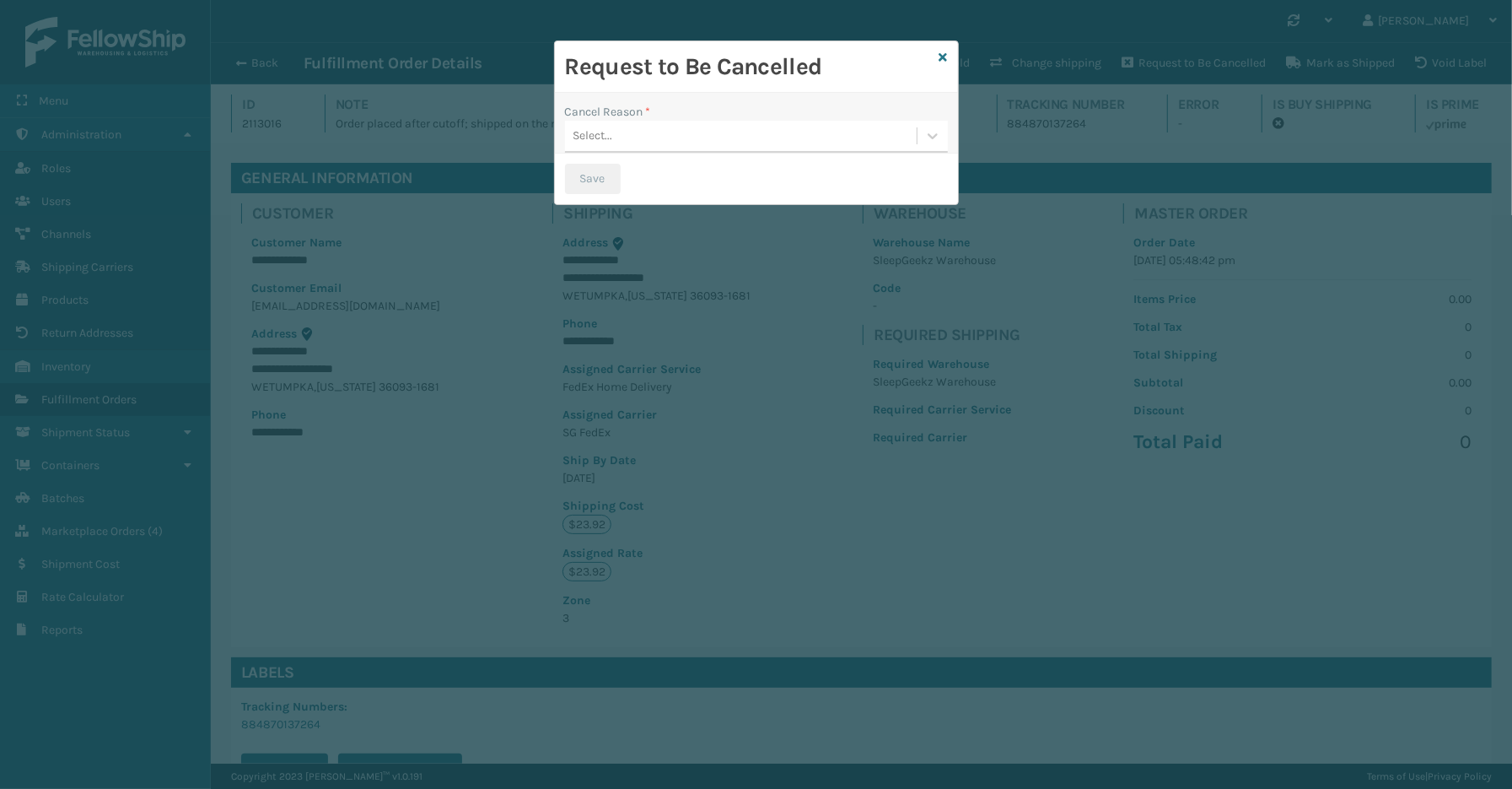
click at [680, 136] on div "Select..." at bounding box center [740, 135] width 352 height 28
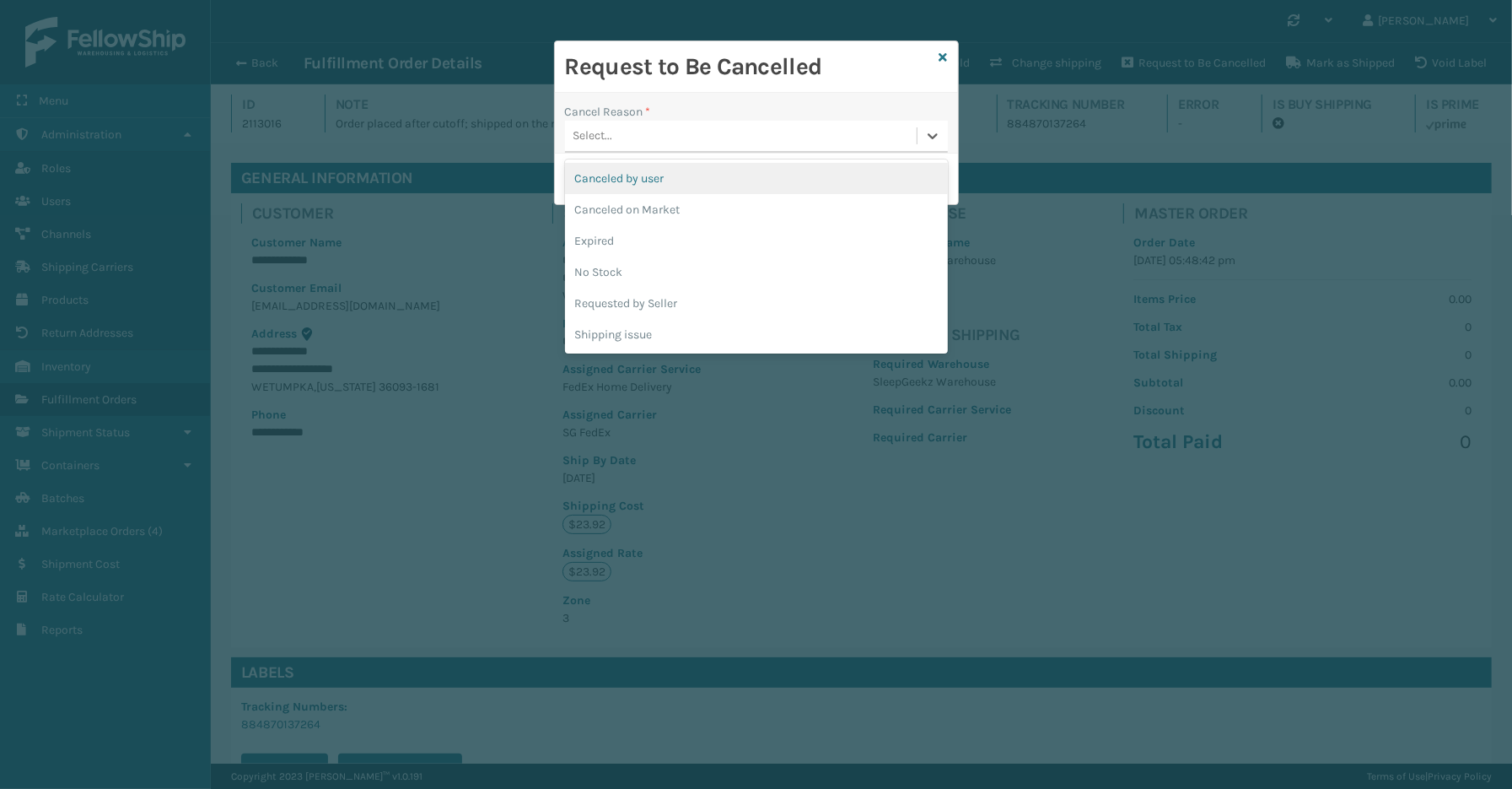
click at [630, 182] on div "Canceled by user" at bounding box center [756, 178] width 383 height 31
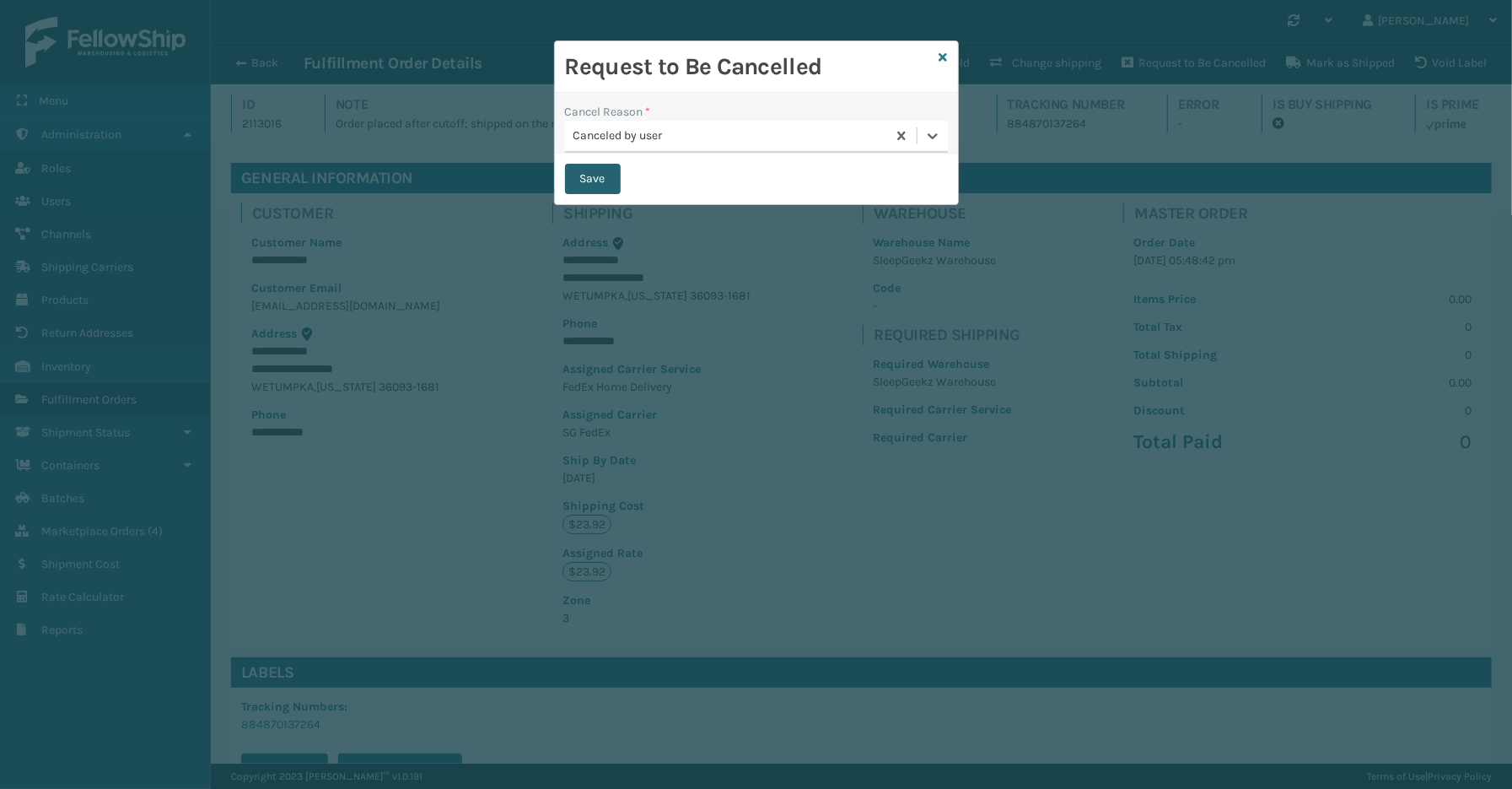
click at [611, 178] on button "Save" at bounding box center [593, 179] width 55 height 30
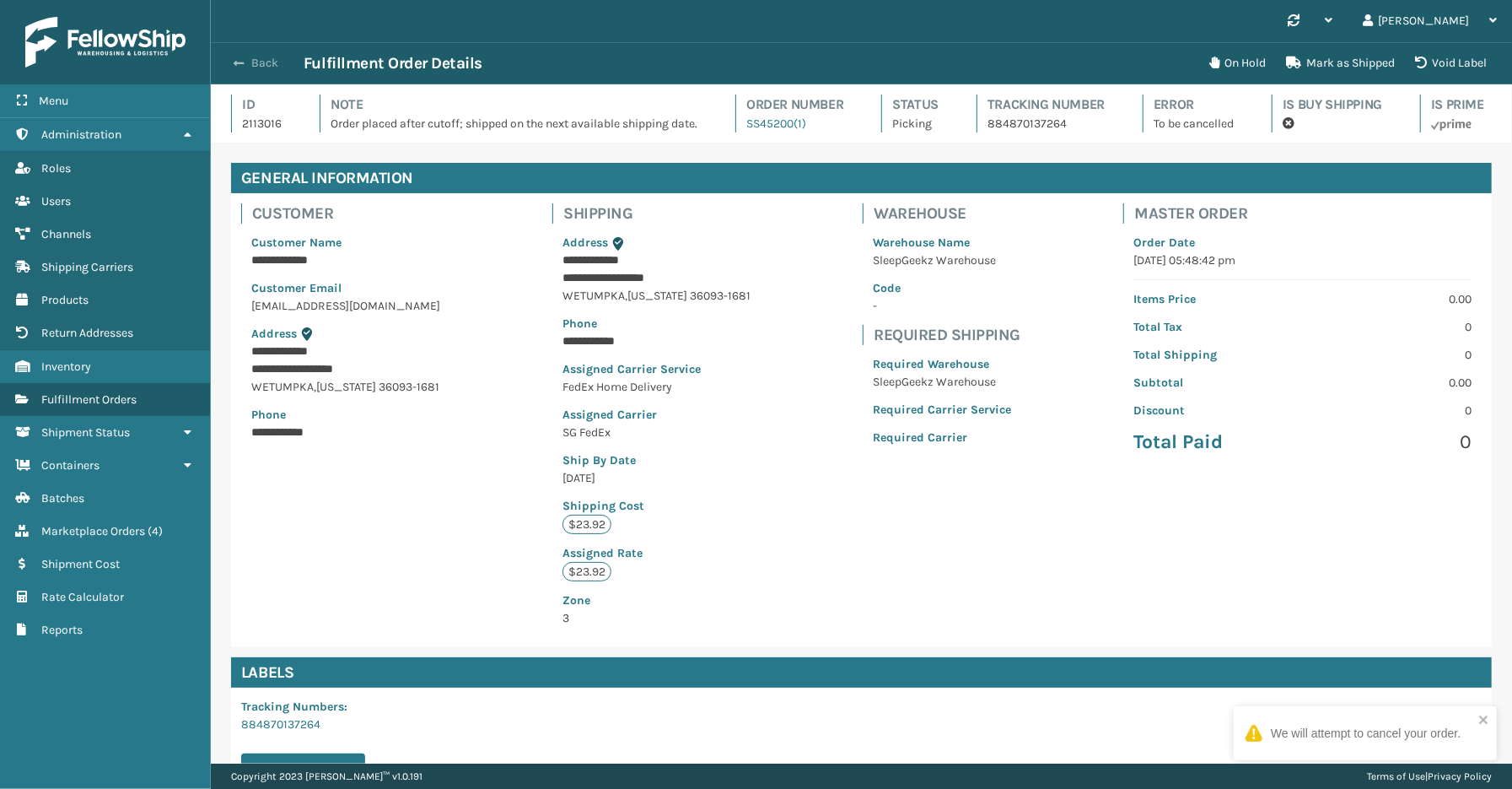
click at [262, 62] on button "Back" at bounding box center [264, 63] width 77 height 15
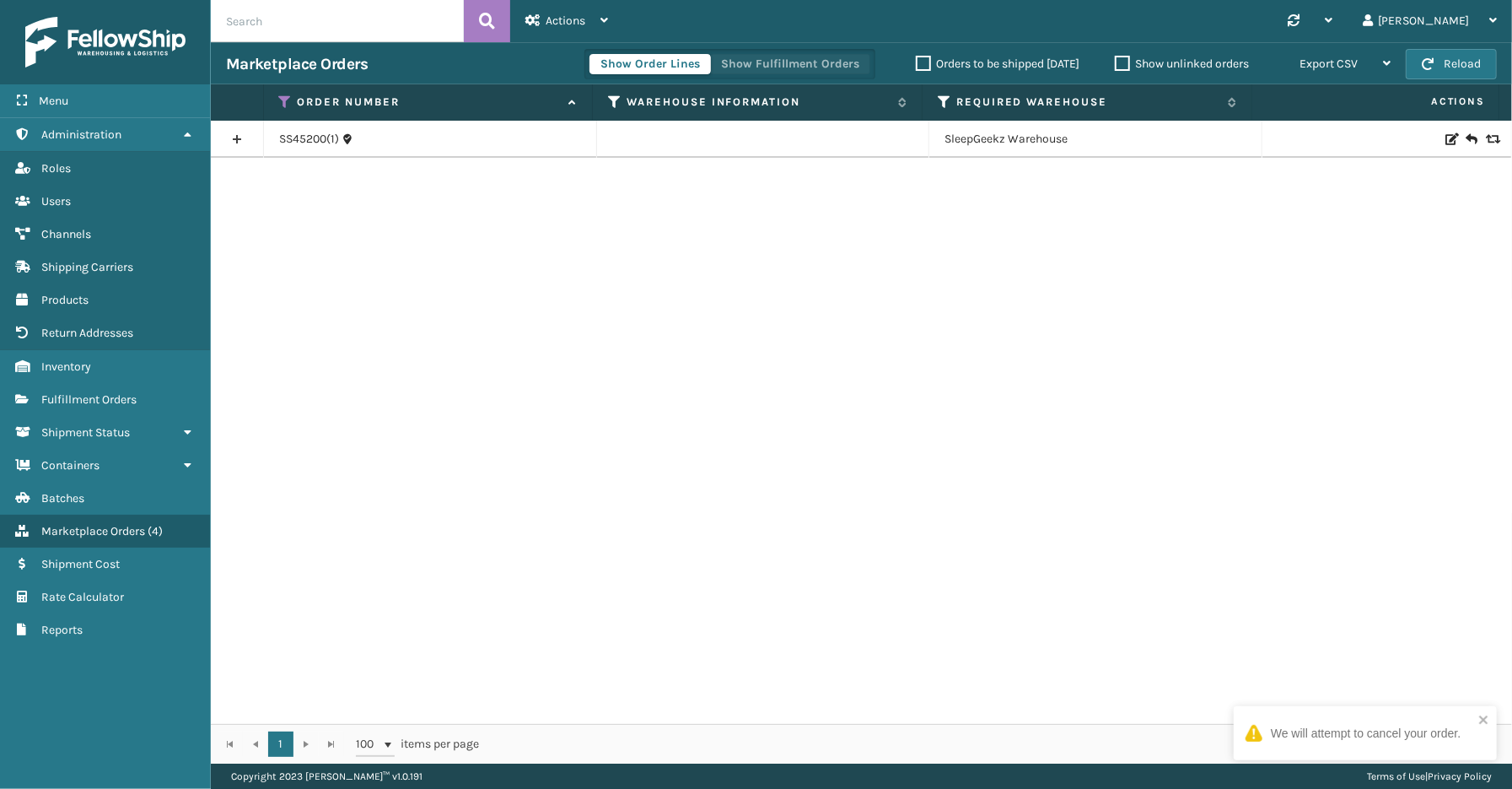
click at [776, 62] on button "Show Fulfillment Orders" at bounding box center [790, 64] width 160 height 20
click at [238, 138] on link at bounding box center [236, 139] width 52 height 27
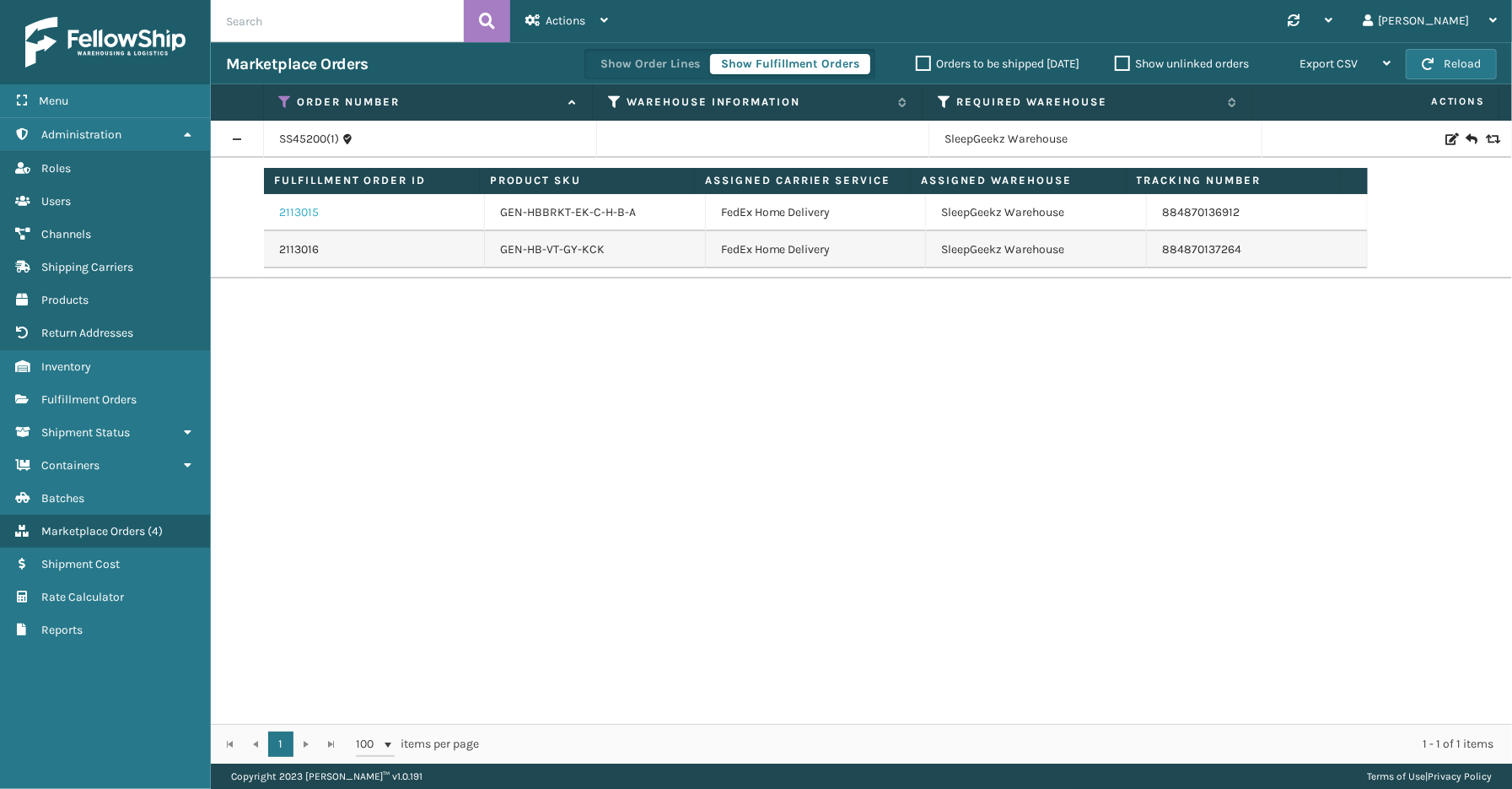
click at [297, 212] on link "2113015" at bounding box center [299, 212] width 40 height 17
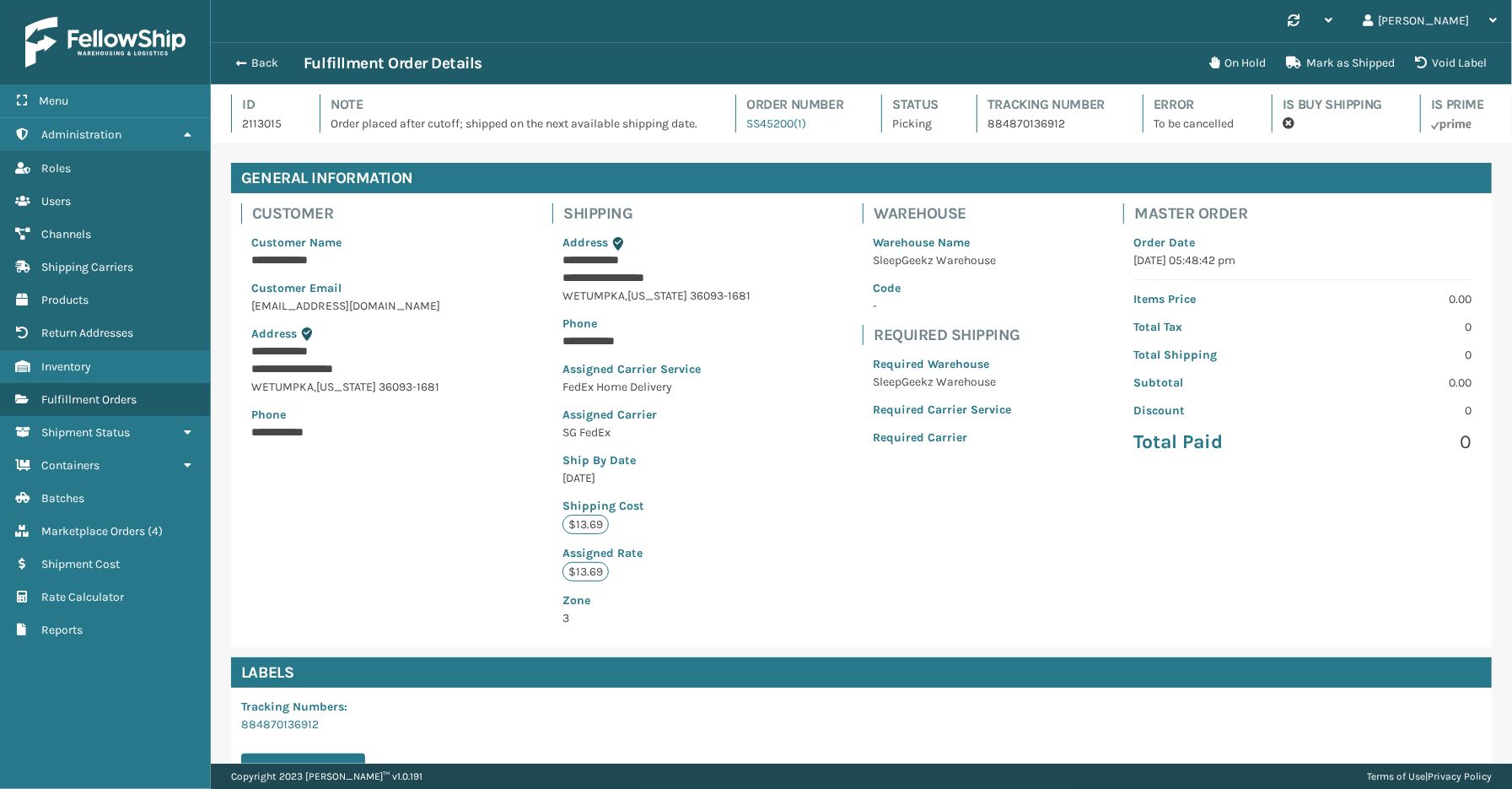
scroll to position [40, 1301]
click at [1260, 53] on button "On Hold" at bounding box center [1238, 63] width 77 height 33
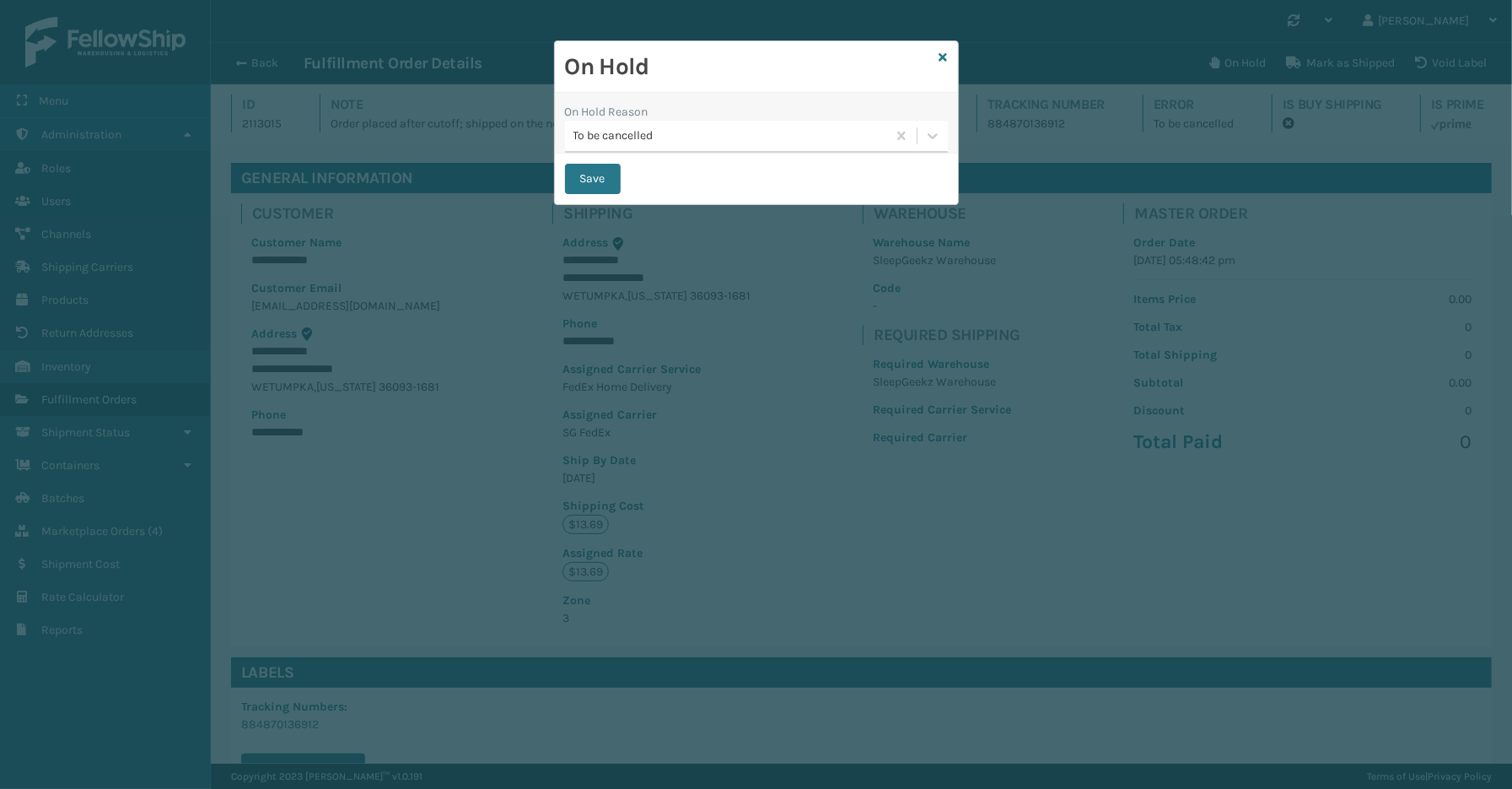
click at [726, 123] on div "To be cancelled" at bounding box center [725, 135] width 321 height 28
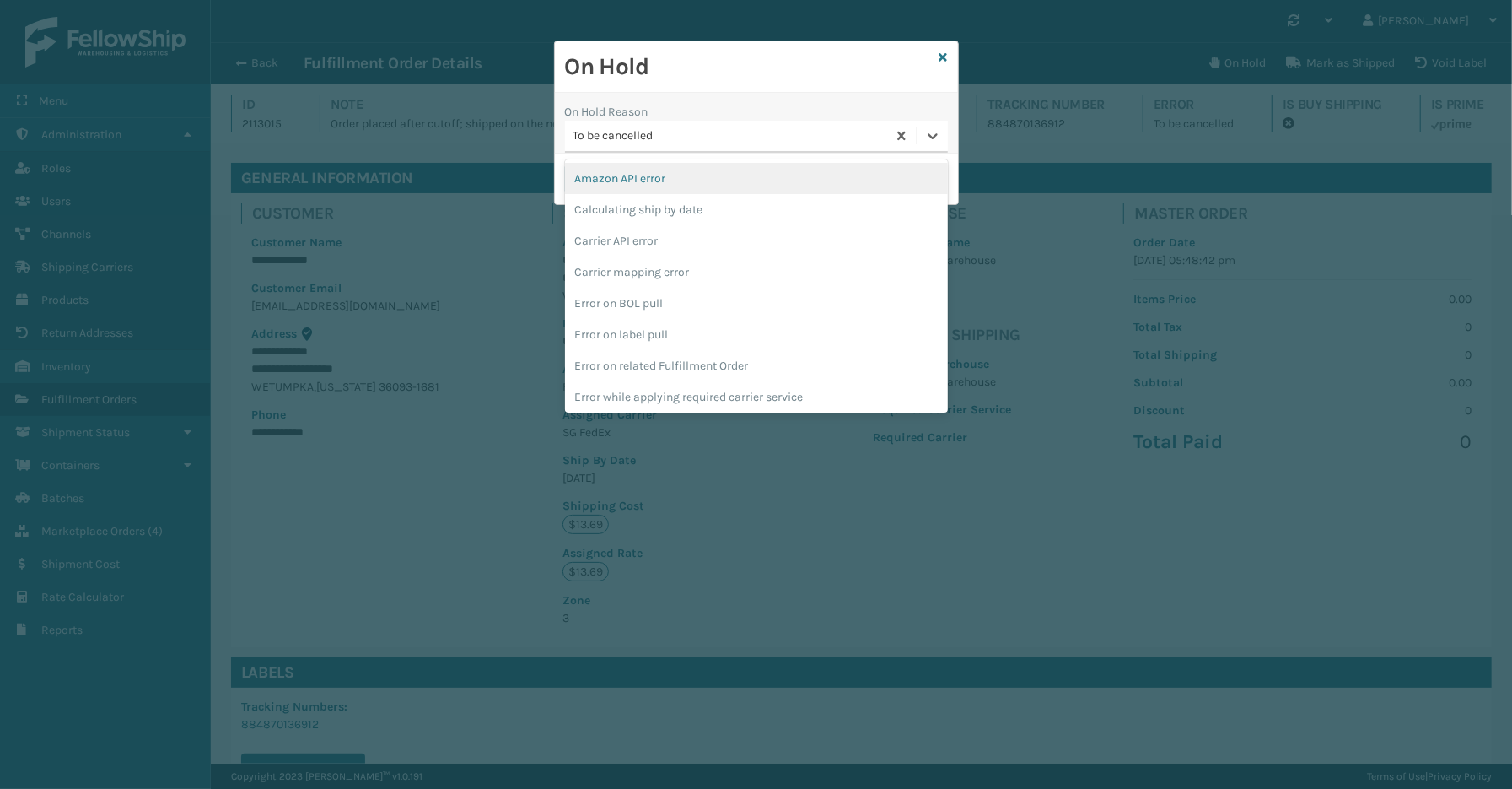
click at [760, 62] on h2 "On Hold" at bounding box center [749, 67] width 368 height 30
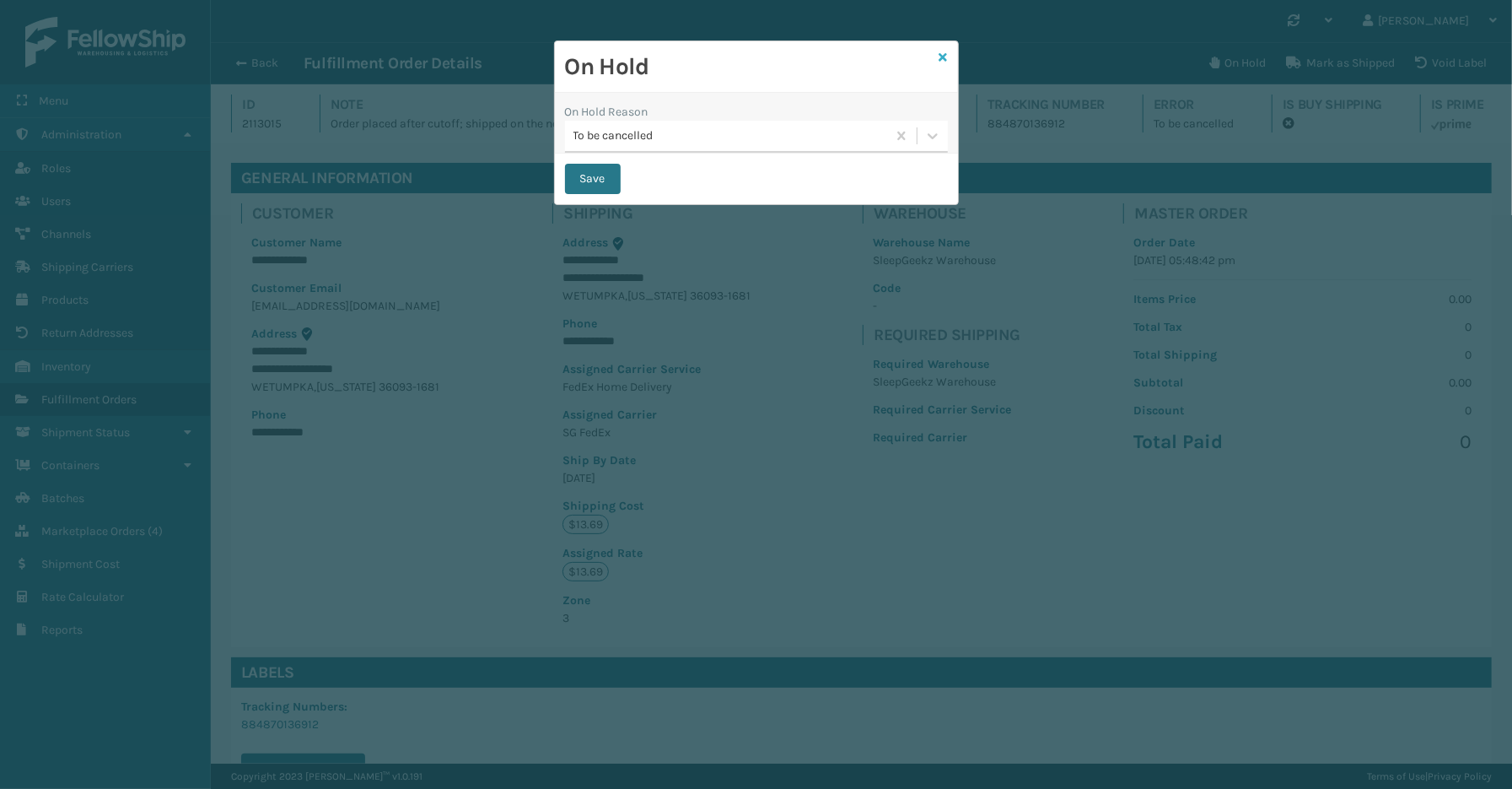
click at [939, 53] on icon at bounding box center [943, 57] width 9 height 11
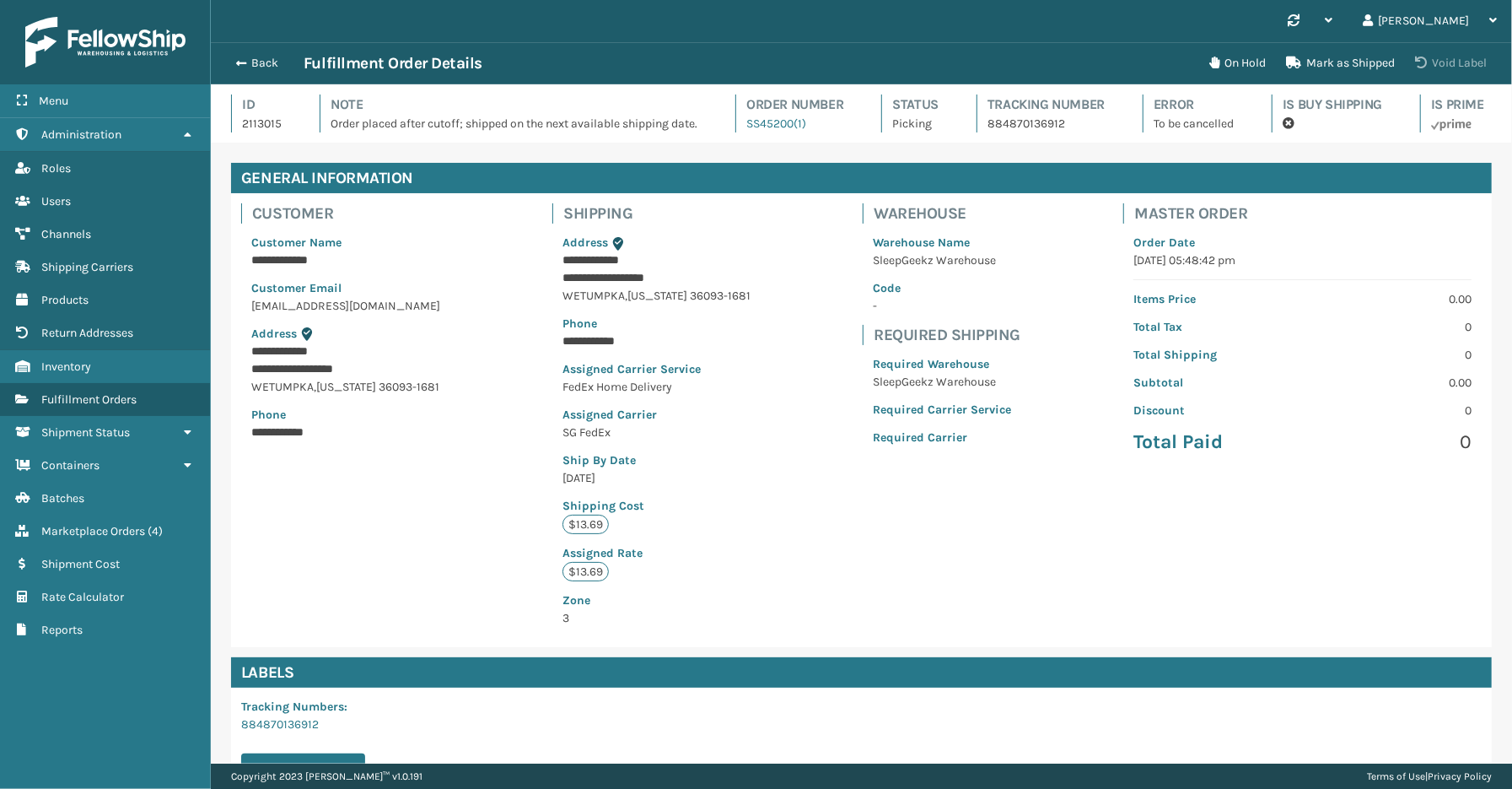
click at [1458, 66] on button "Void Label" at bounding box center [1451, 63] width 91 height 33
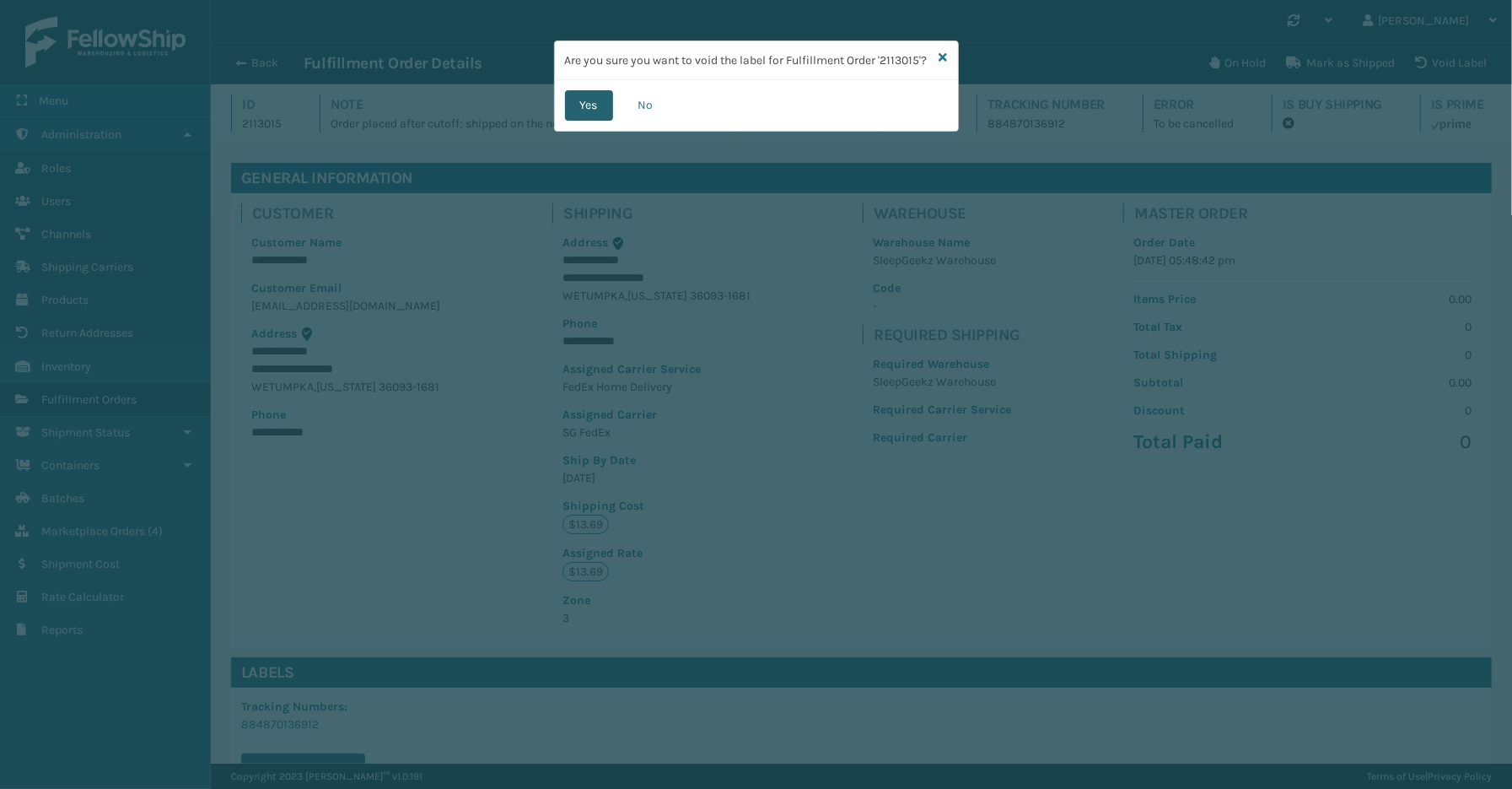
click at [599, 113] on button "Yes" at bounding box center [589, 106] width 48 height 30
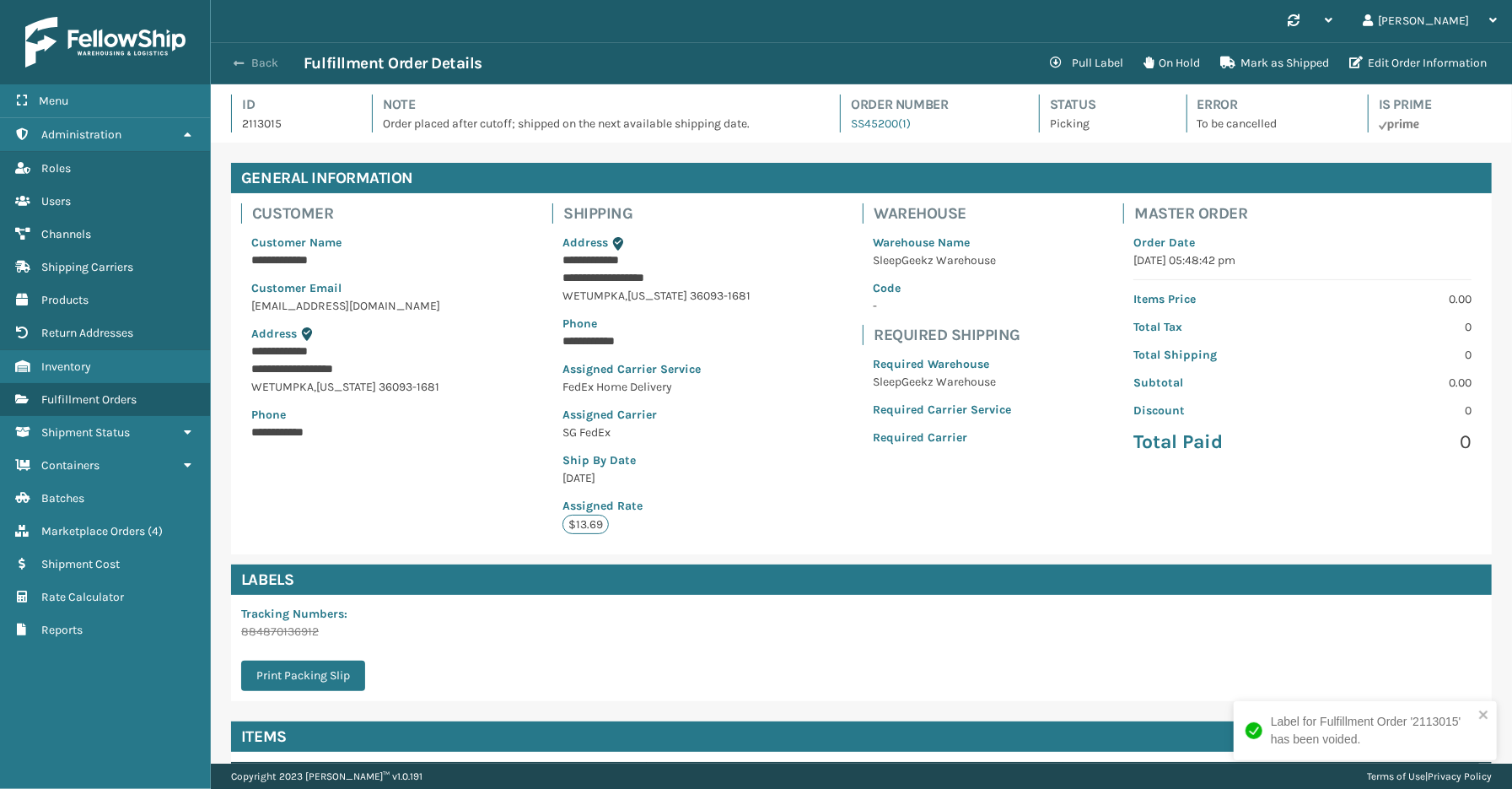
click at [250, 59] on button "Back" at bounding box center [264, 63] width 77 height 15
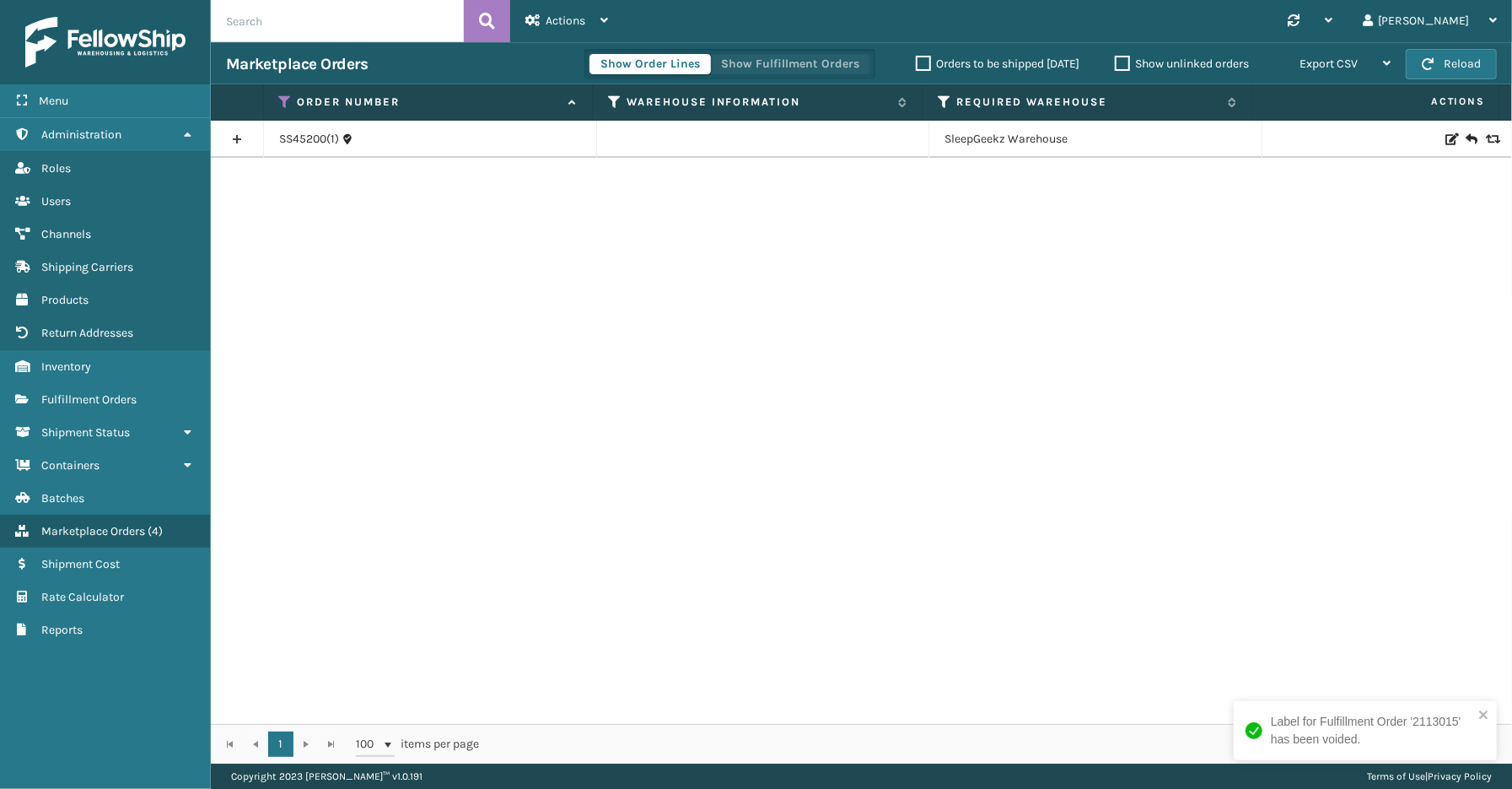
click at [835, 55] on button "Show Fulfillment Orders" at bounding box center [790, 64] width 160 height 20
click at [233, 132] on link at bounding box center [236, 139] width 52 height 27
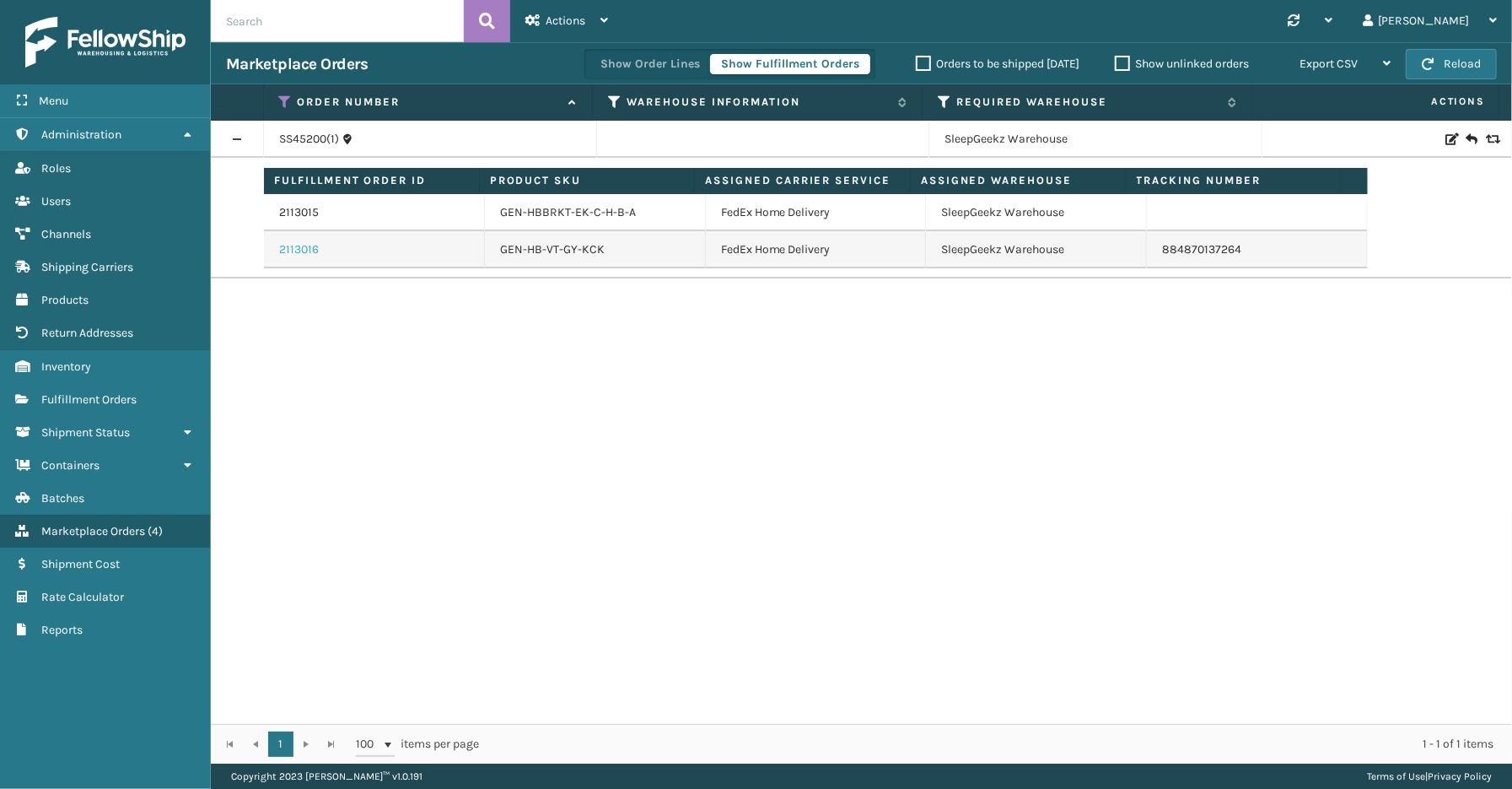
click at [301, 247] on link "2113016" at bounding box center [299, 250] width 40 height 17
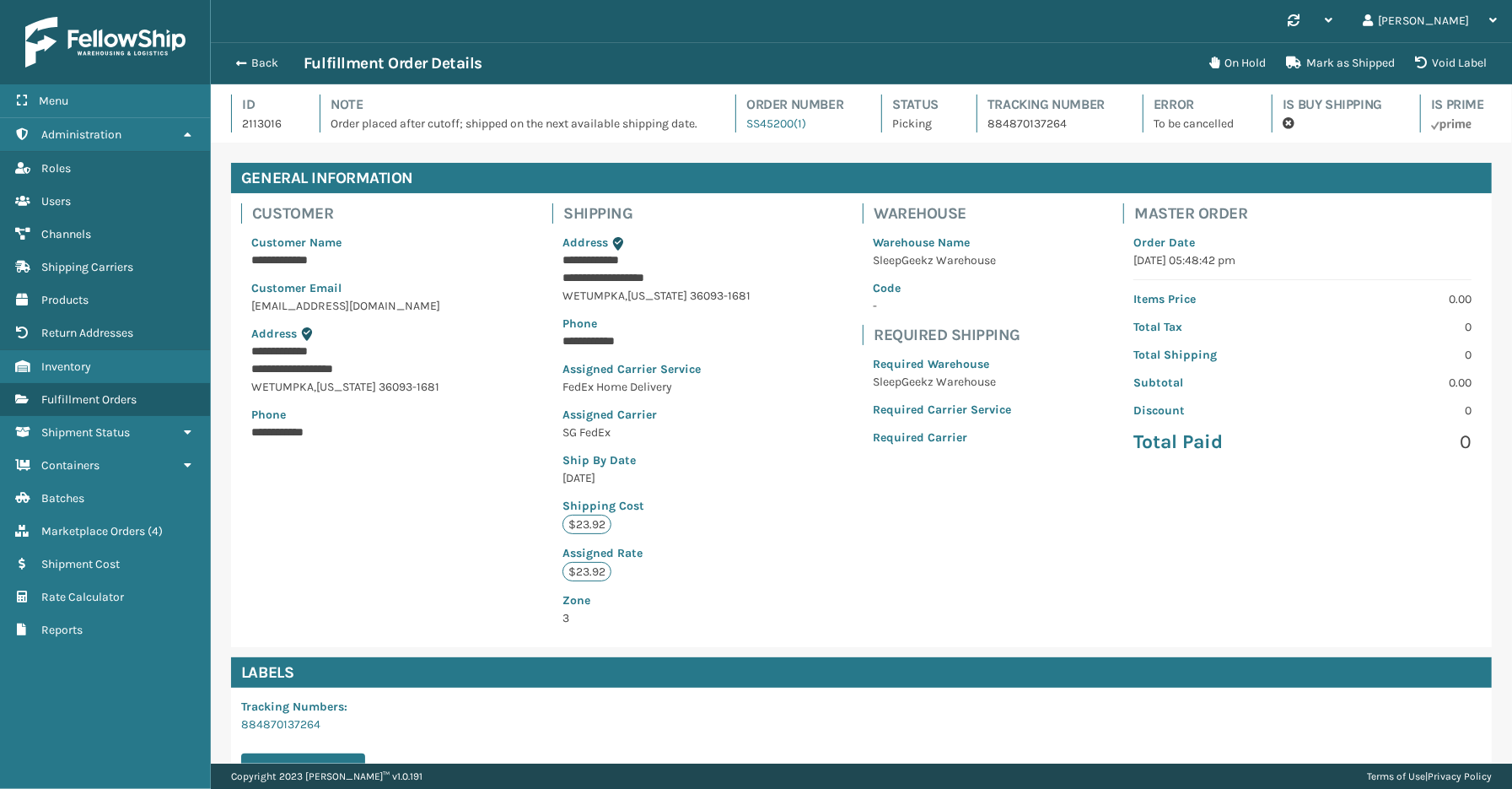
scroll to position [40, 1301]
click at [1443, 70] on button "Void Label" at bounding box center [1451, 63] width 91 height 33
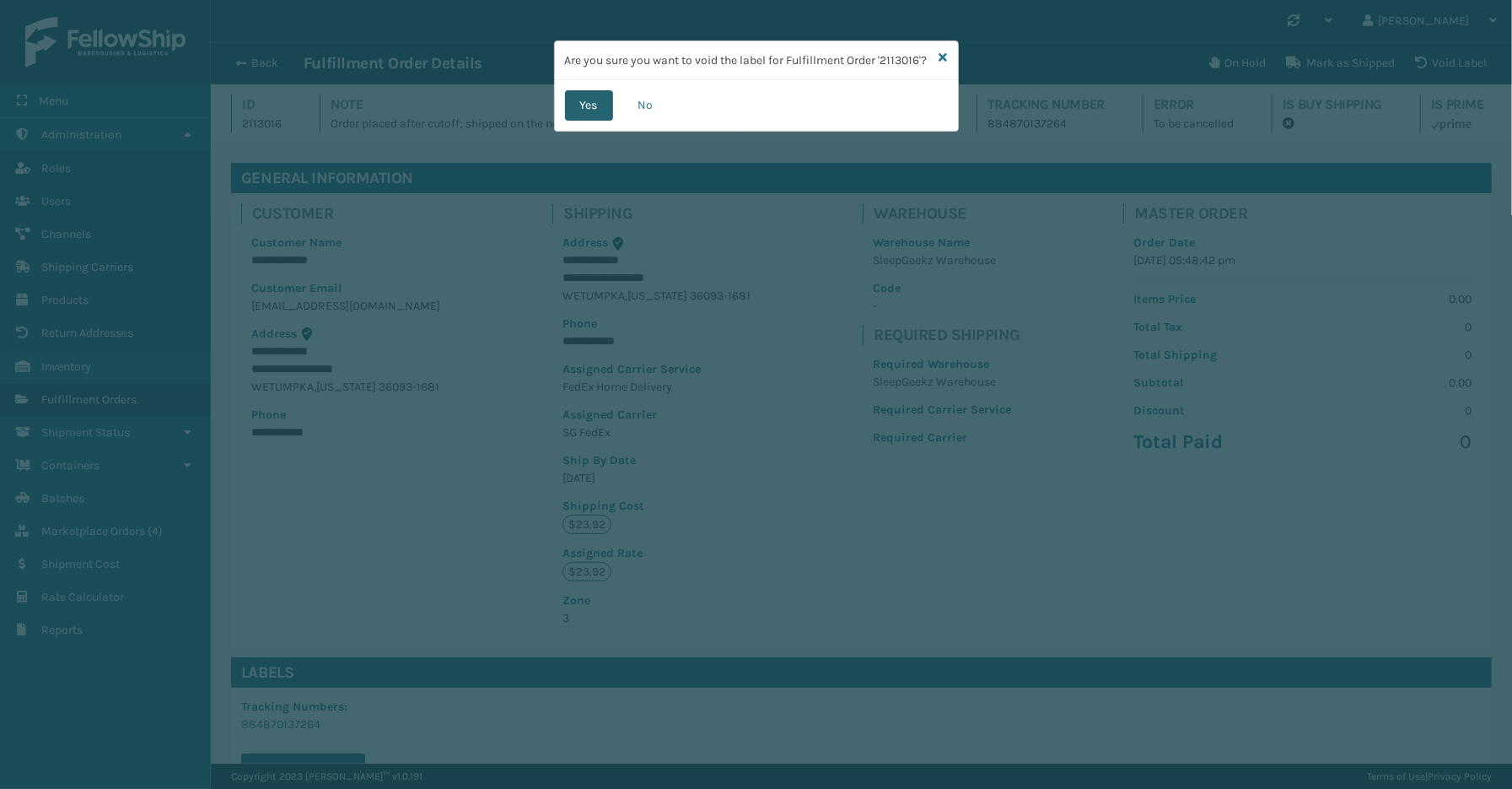
click at [577, 121] on button "Yes" at bounding box center [589, 106] width 48 height 30
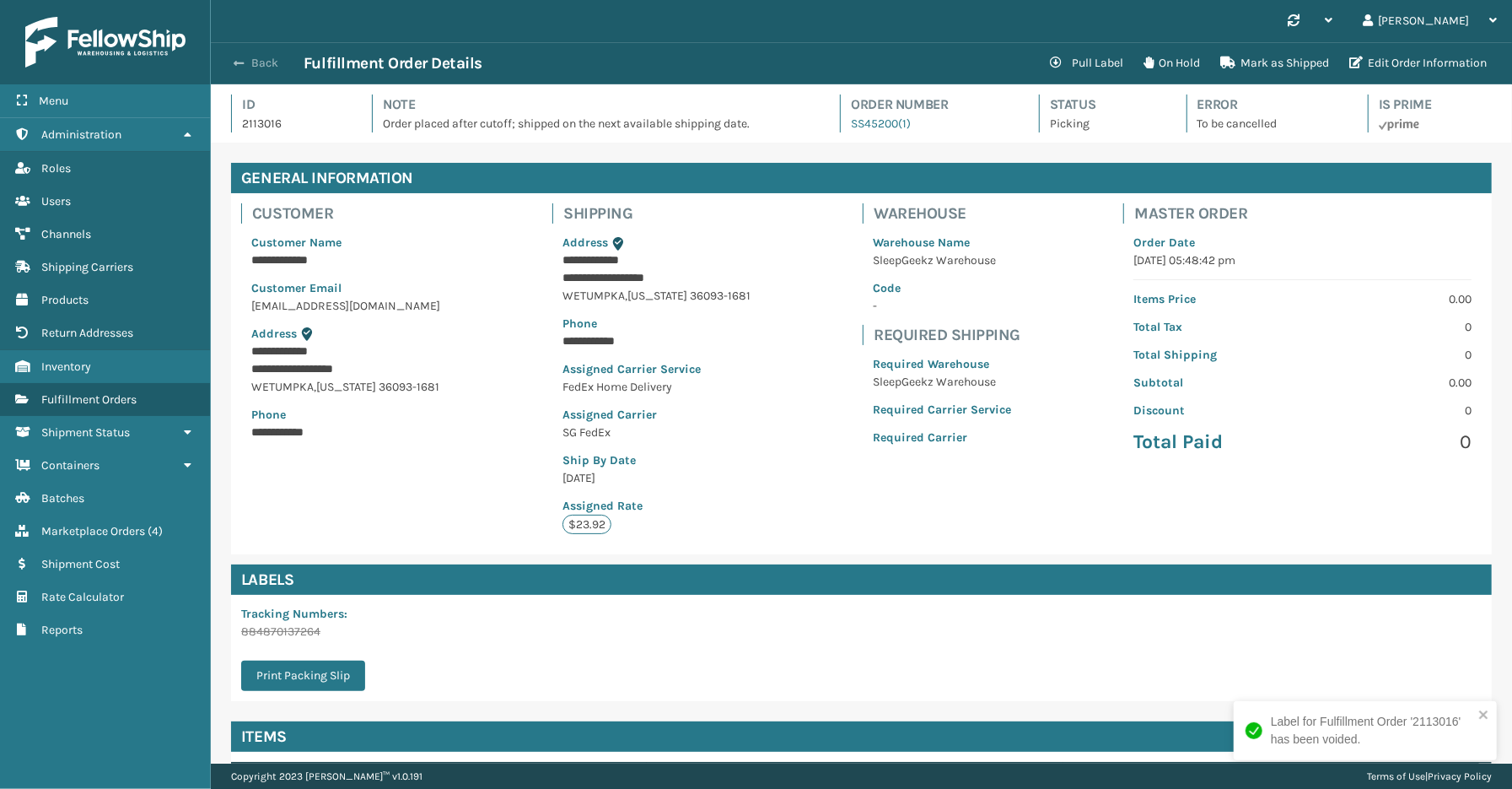
click at [246, 62] on button "Back" at bounding box center [264, 63] width 77 height 15
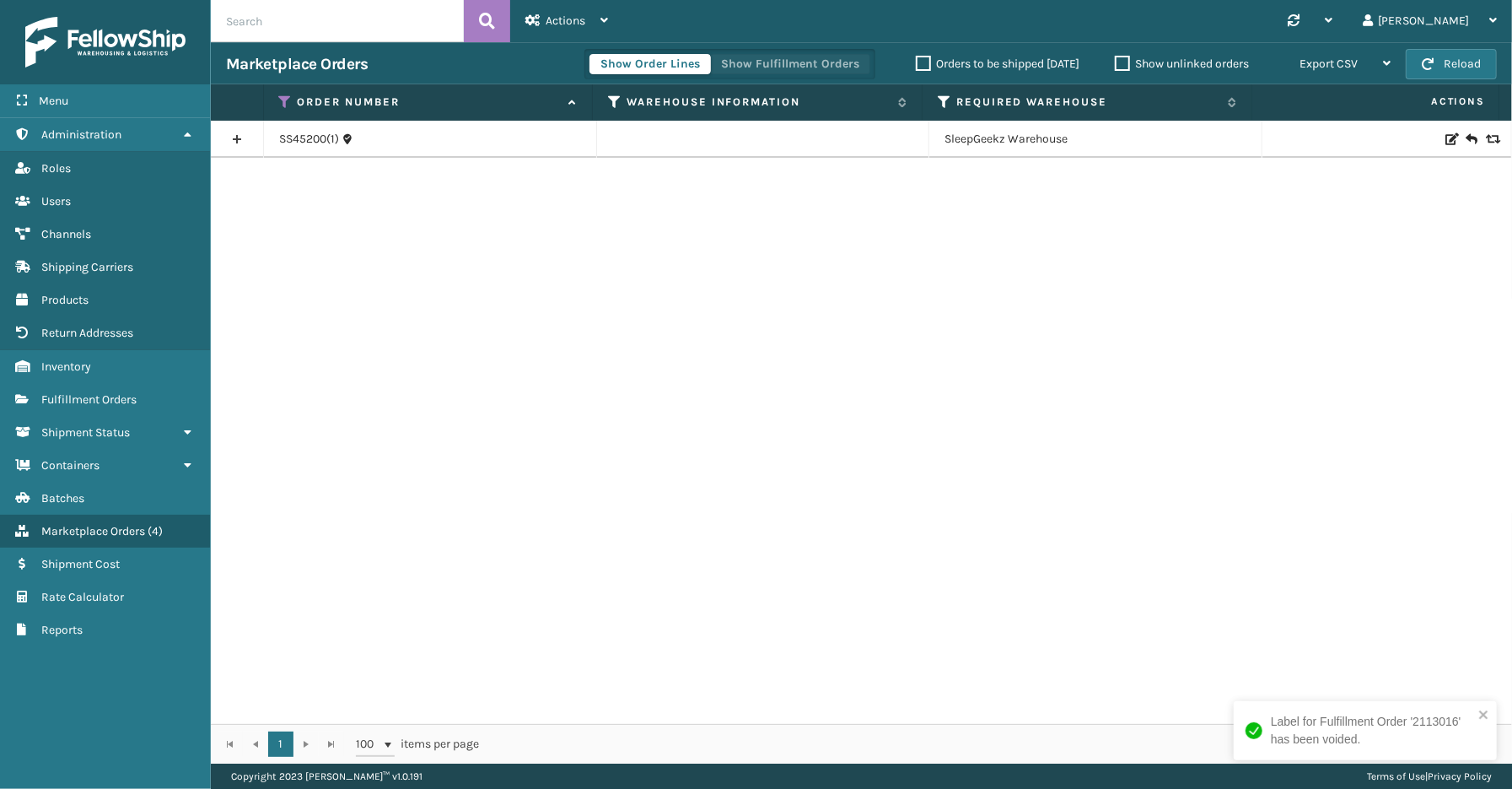
click at [773, 61] on button "Show Fulfillment Orders" at bounding box center [790, 64] width 160 height 20
click at [236, 142] on link at bounding box center [236, 139] width 52 height 27
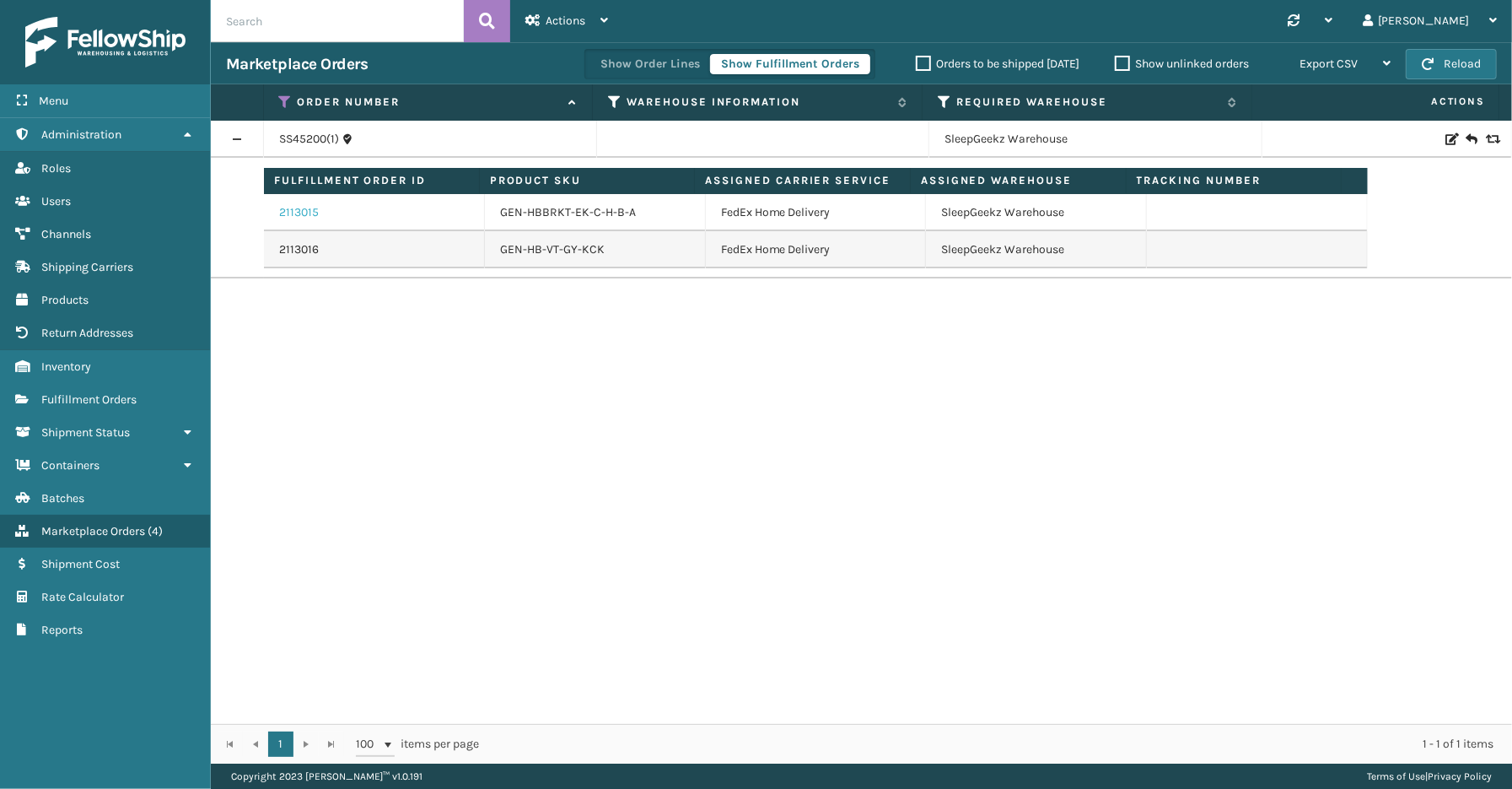
click at [295, 220] on link "2113015" at bounding box center [299, 212] width 40 height 17
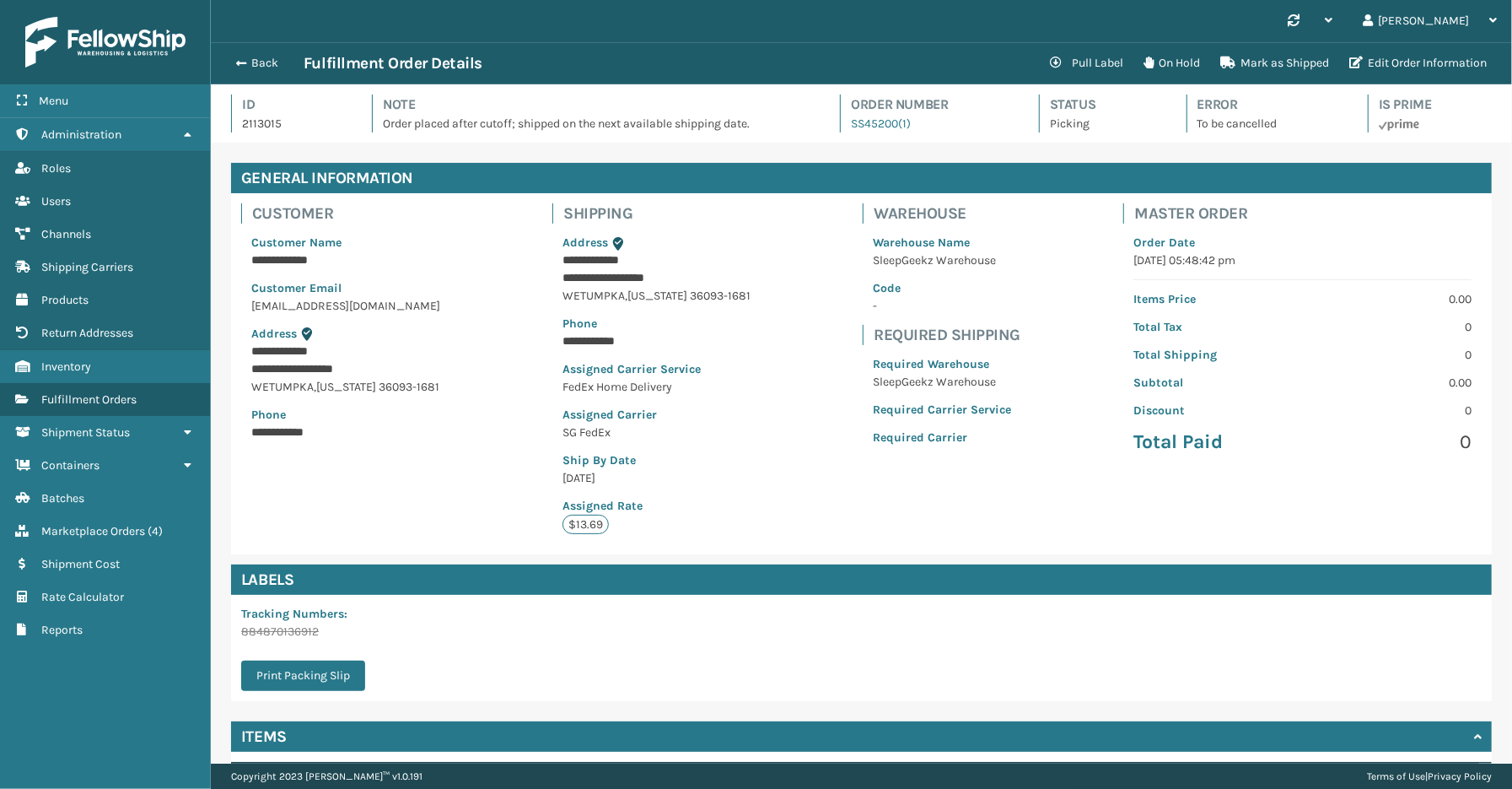
scroll to position [40, 1301]
click at [85, 734] on div "Menu Shipment Cost Administration Shipment Cost Roles Shipment Cost Users Shipm…" at bounding box center [105, 394] width 211 height 789
click at [261, 60] on button "Back" at bounding box center [264, 63] width 77 height 15
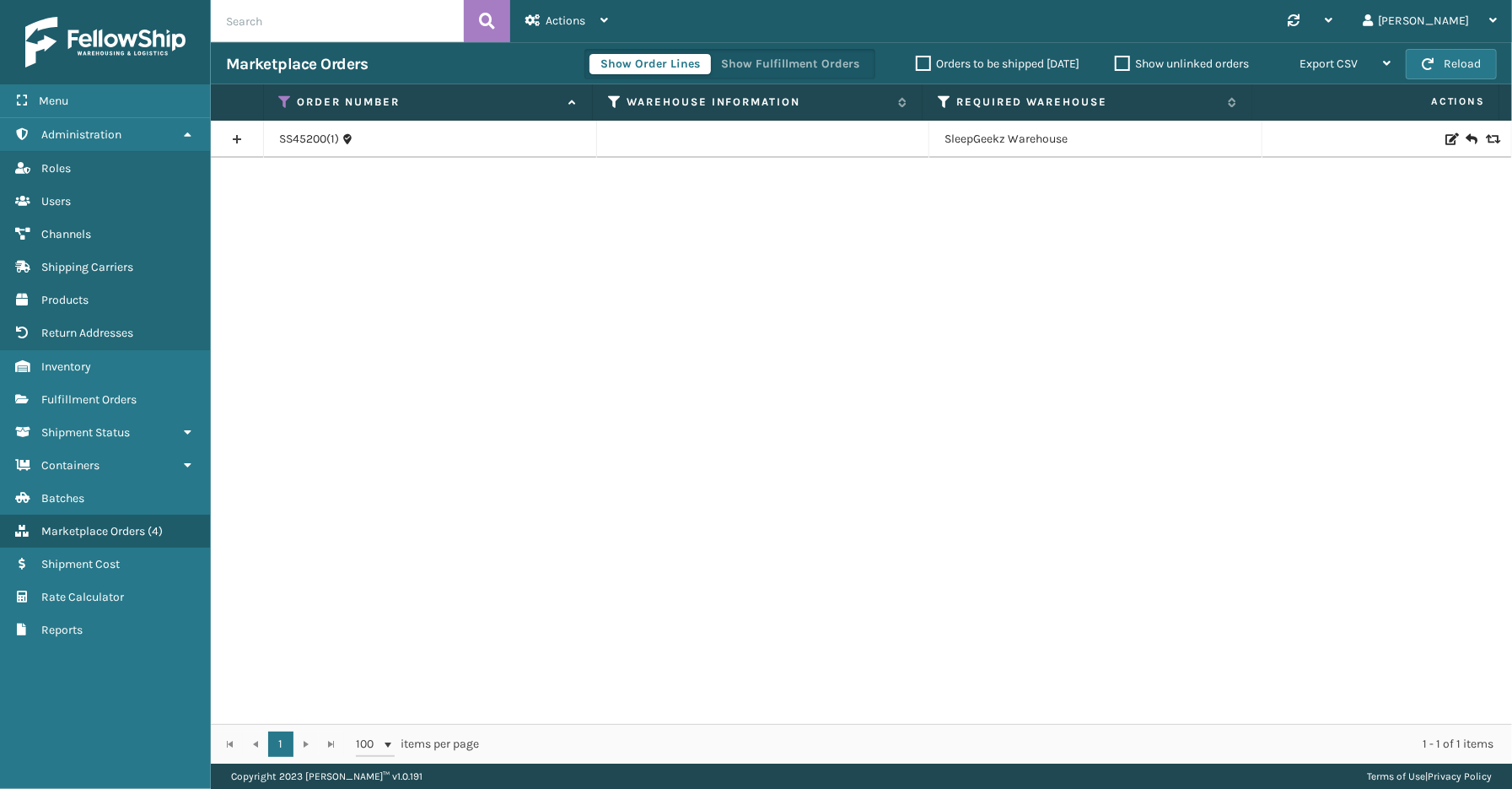
click at [136, 670] on div "Menu Administration Roles Users Channels Shipping Carriers Products Return Addr…" at bounding box center [105, 394] width 211 height 789
click at [93, 425] on span "Shipment Status" at bounding box center [85, 432] width 89 height 14
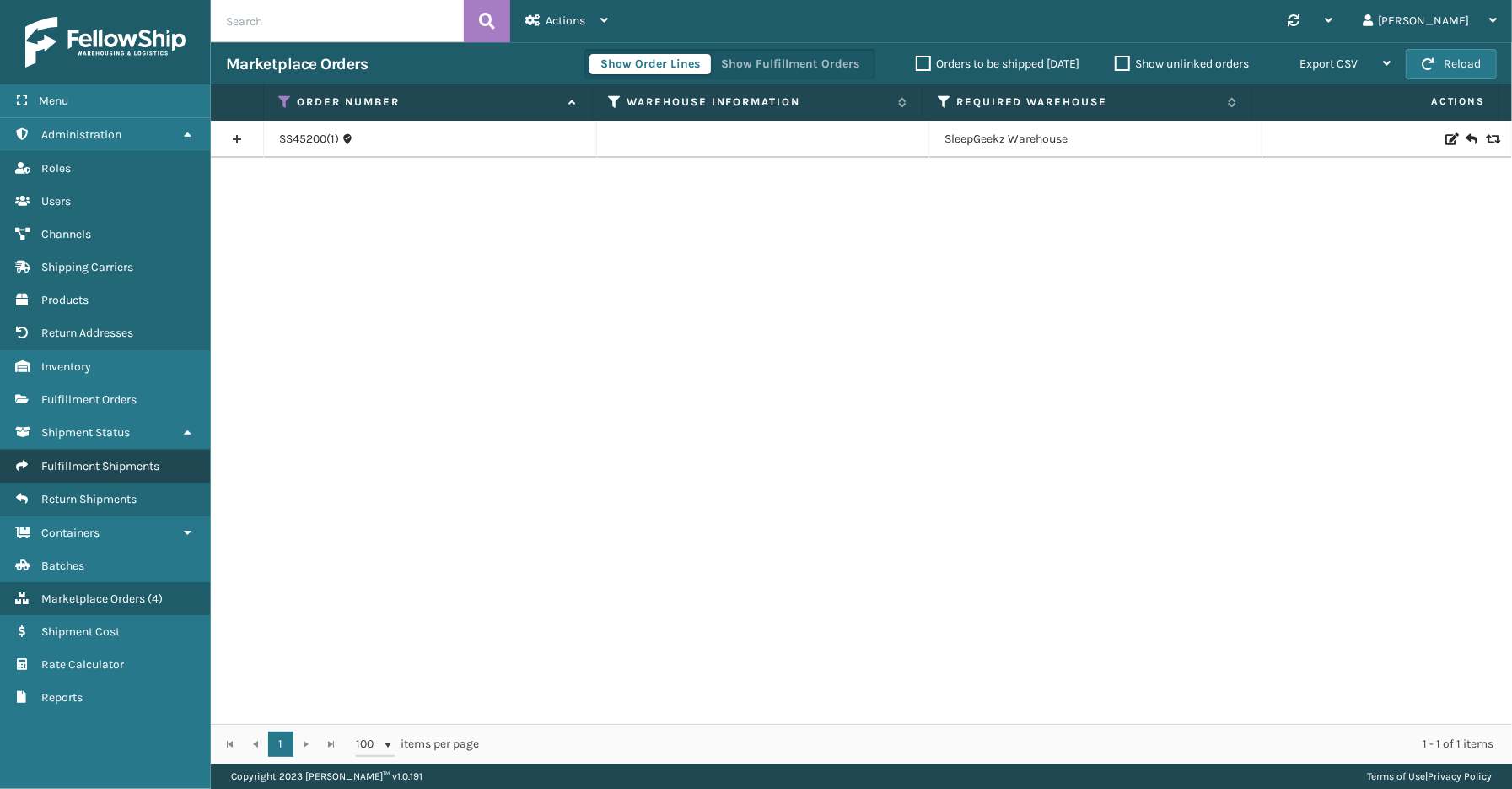
click at [105, 459] on span "Fulfillment Shipments" at bounding box center [100, 466] width 118 height 14
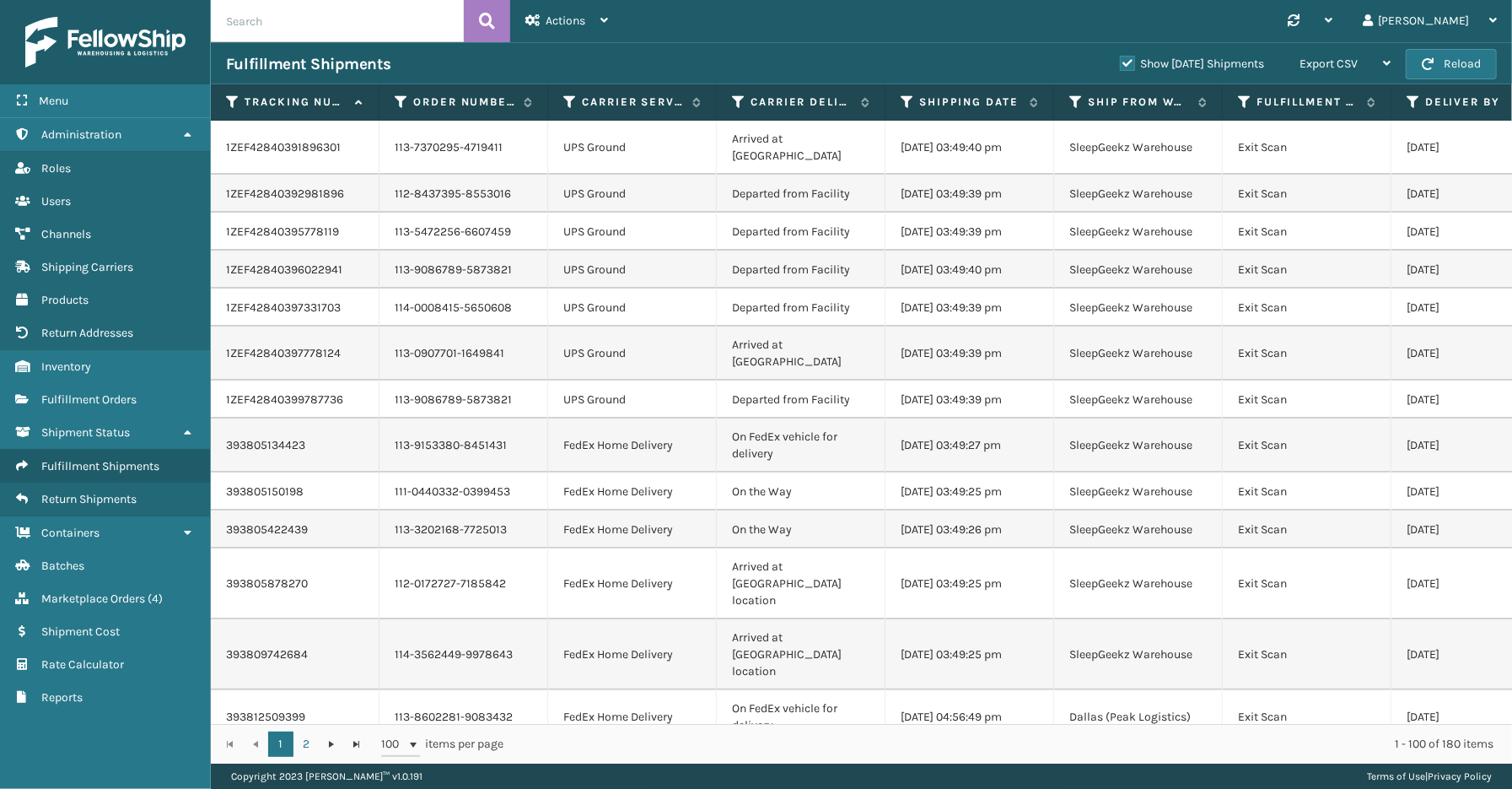
click at [1119, 62] on label "Show [DATE] Shipments" at bounding box center [1191, 63] width 144 height 14
click at [1119, 62] on input "Show [DATE] Shipments" at bounding box center [1119, 60] width 1 height 11
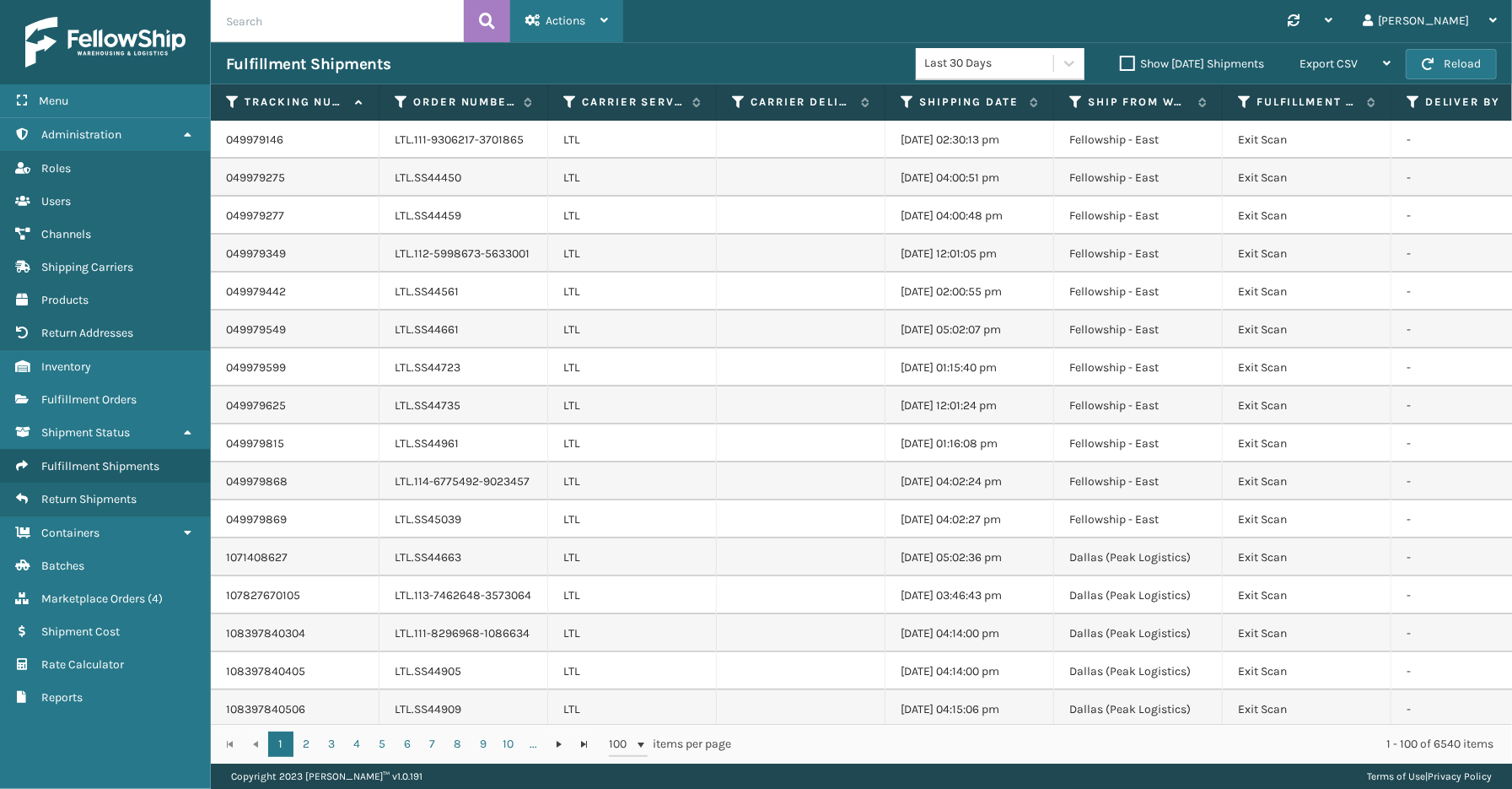
click at [599, 18] on div "Actions" at bounding box center [566, 21] width 83 height 42
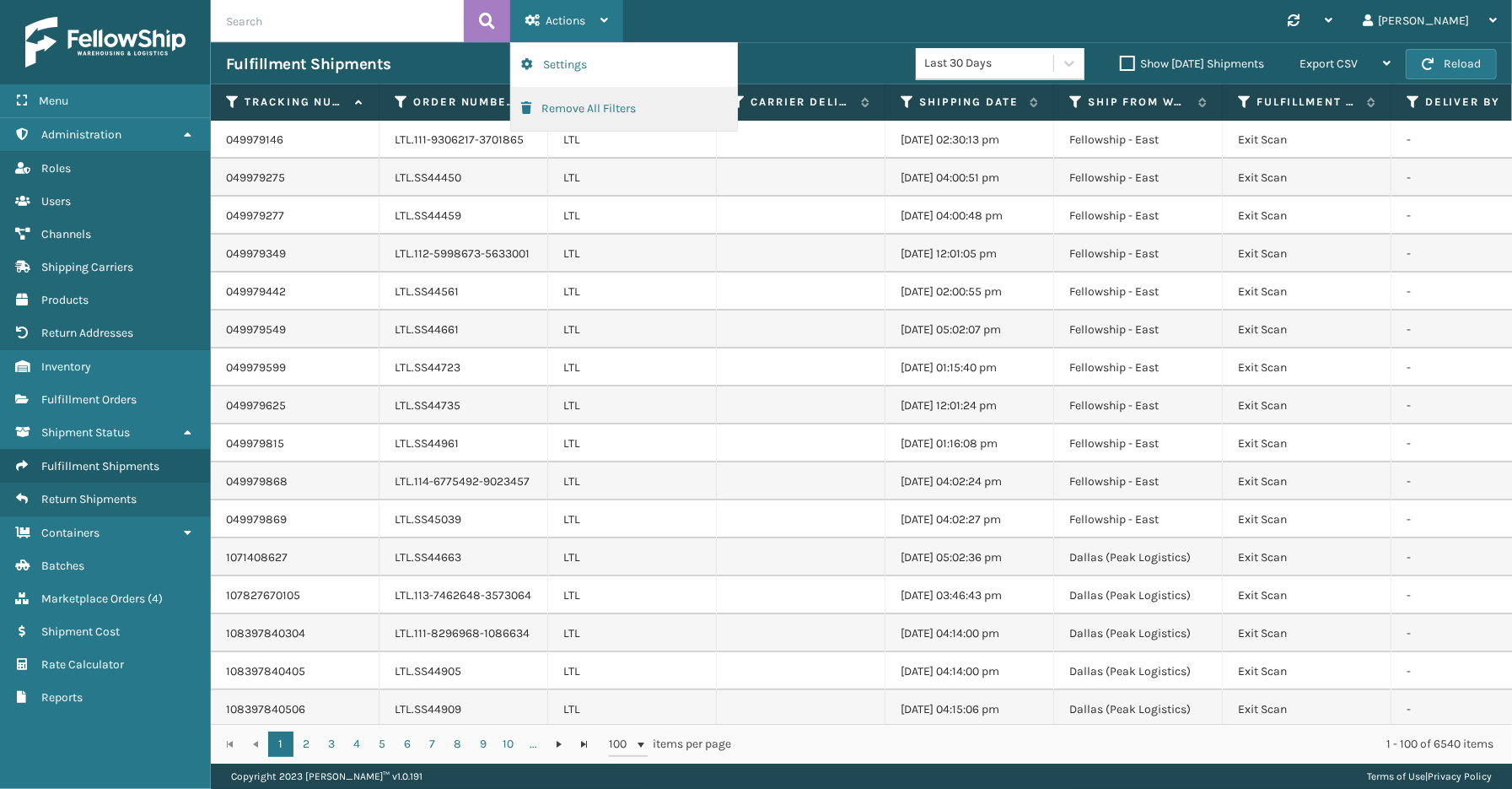
click at [560, 99] on button "Remove All Filters" at bounding box center [623, 109] width 226 height 44
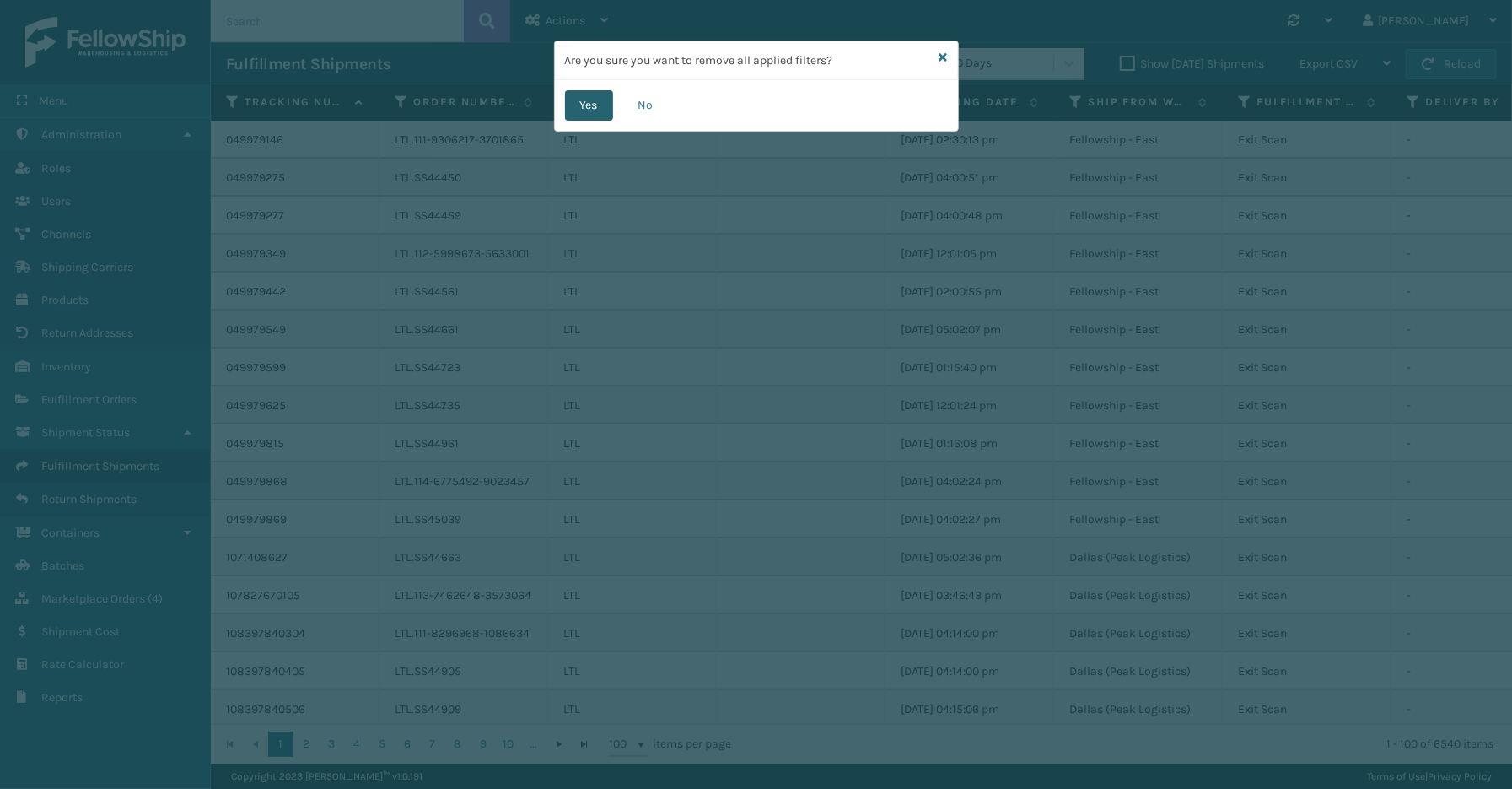
click at [575, 107] on button "Yes" at bounding box center [589, 106] width 48 height 30
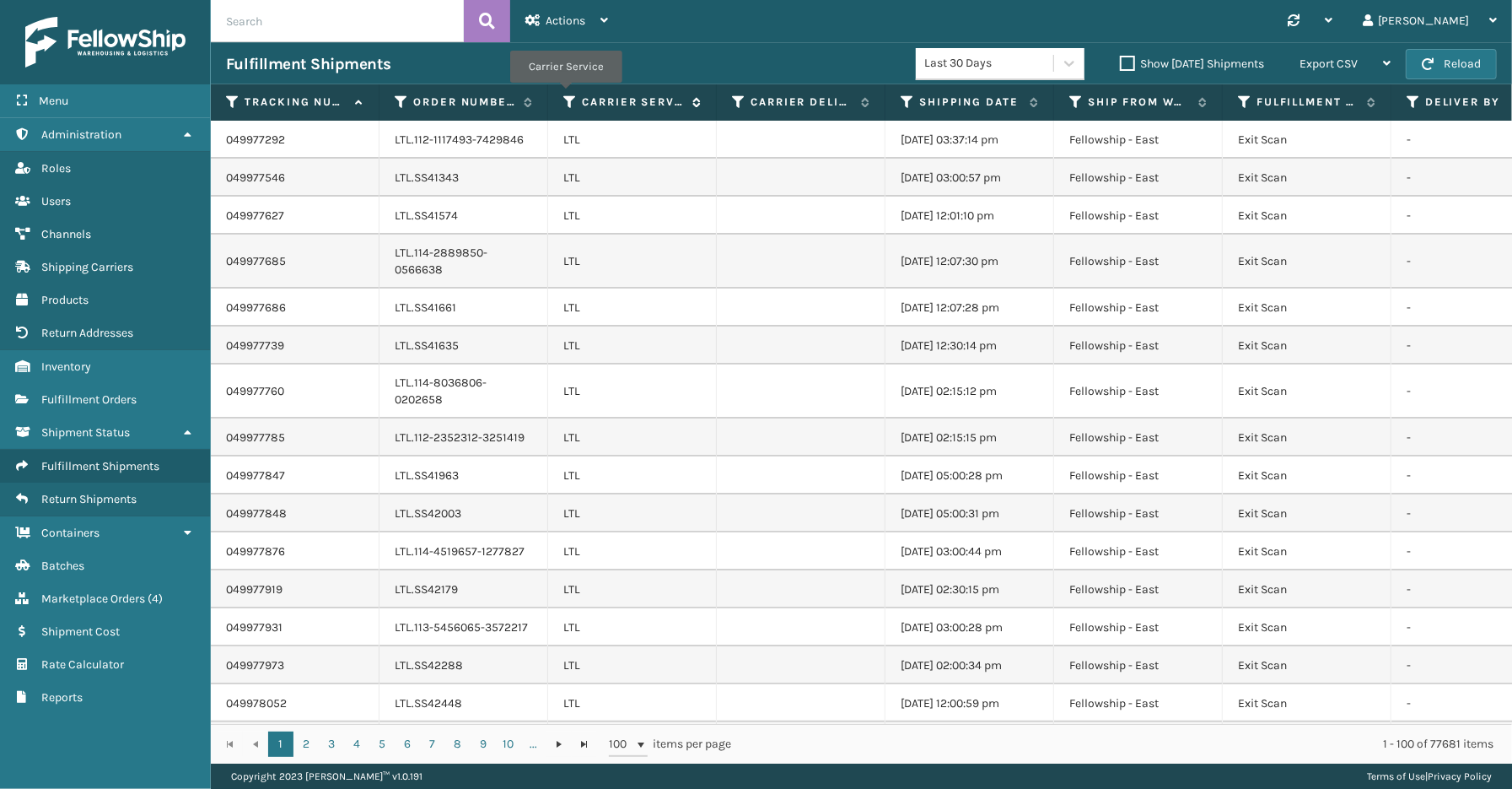
click at [565, 94] on icon at bounding box center [570, 102] width 13 height 15
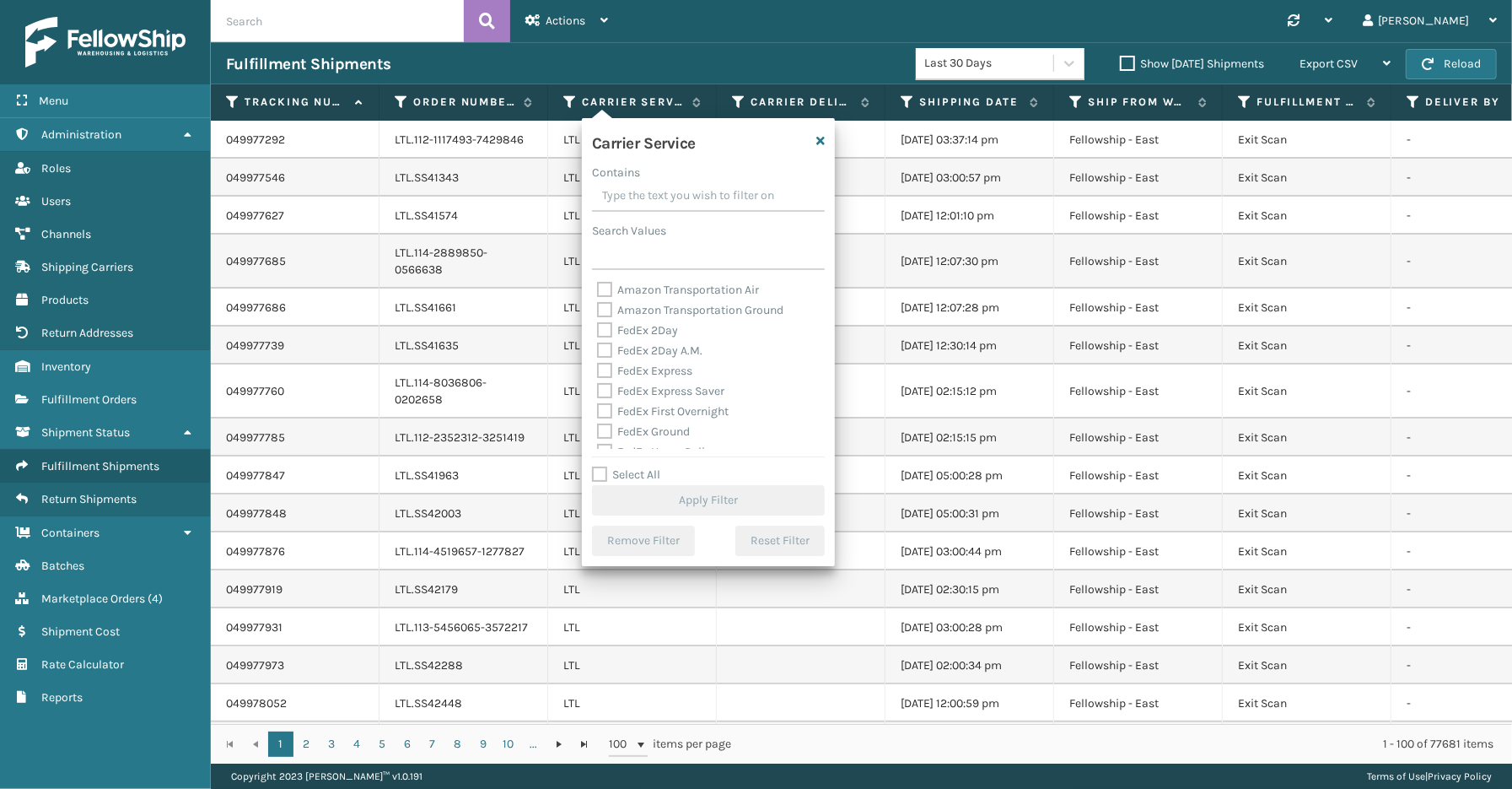
click at [634, 475] on label "Select All" at bounding box center [626, 474] width 69 height 14
click at [634, 466] on input "Select All" at bounding box center [718, 466] width 253 height 2
checkbox input "true"
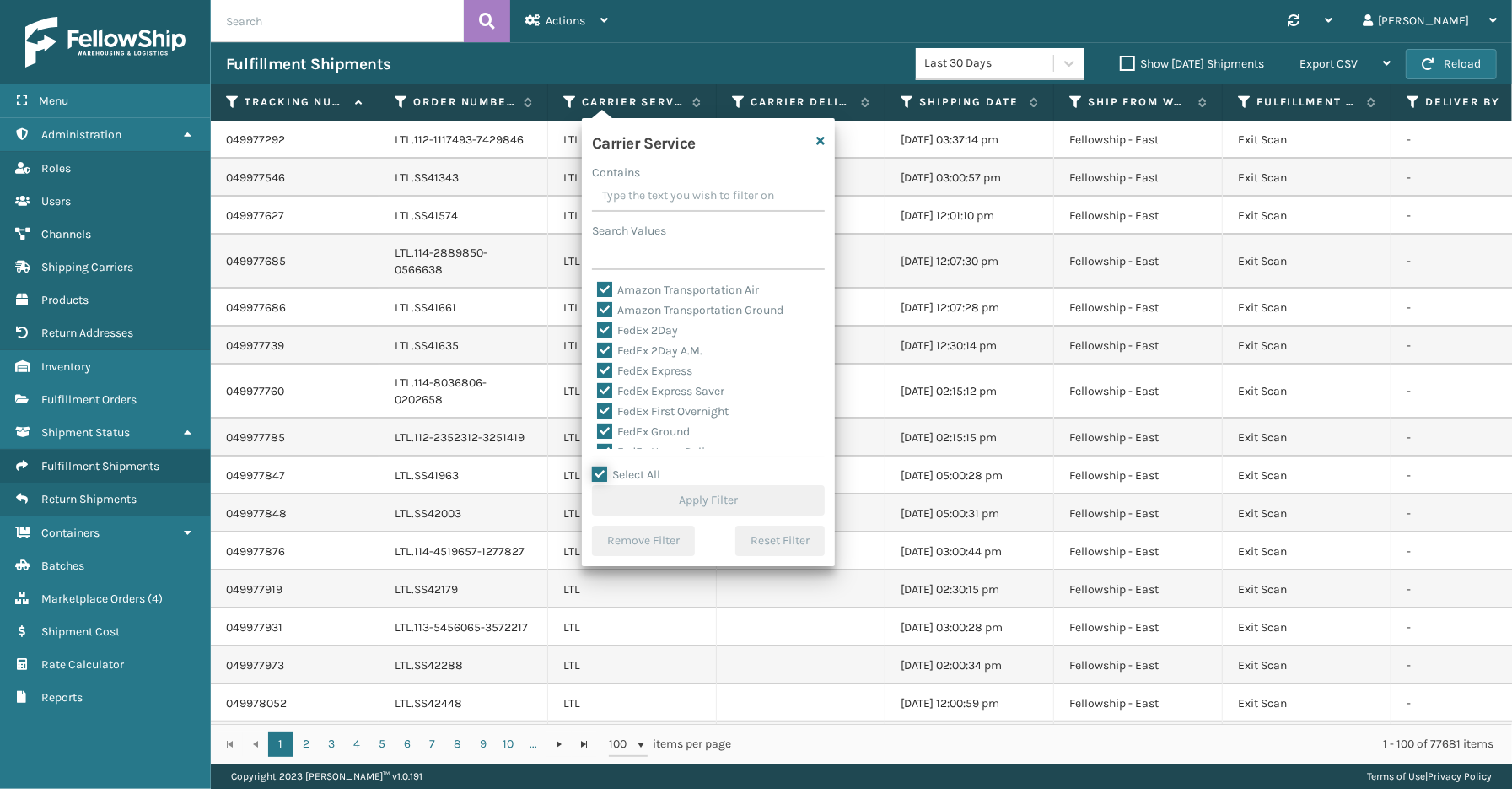
checkbox input "true"
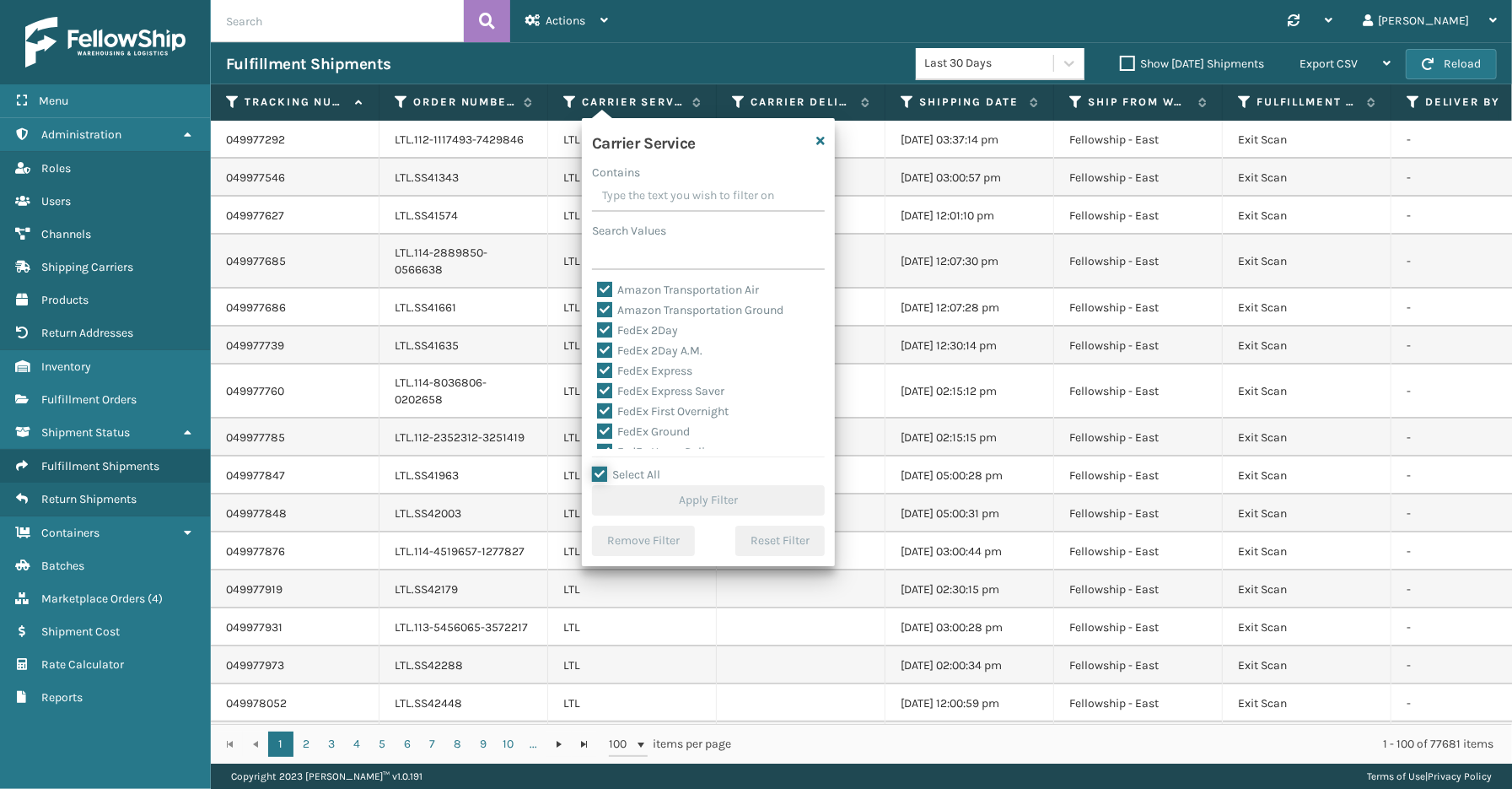
checkbox input "true"
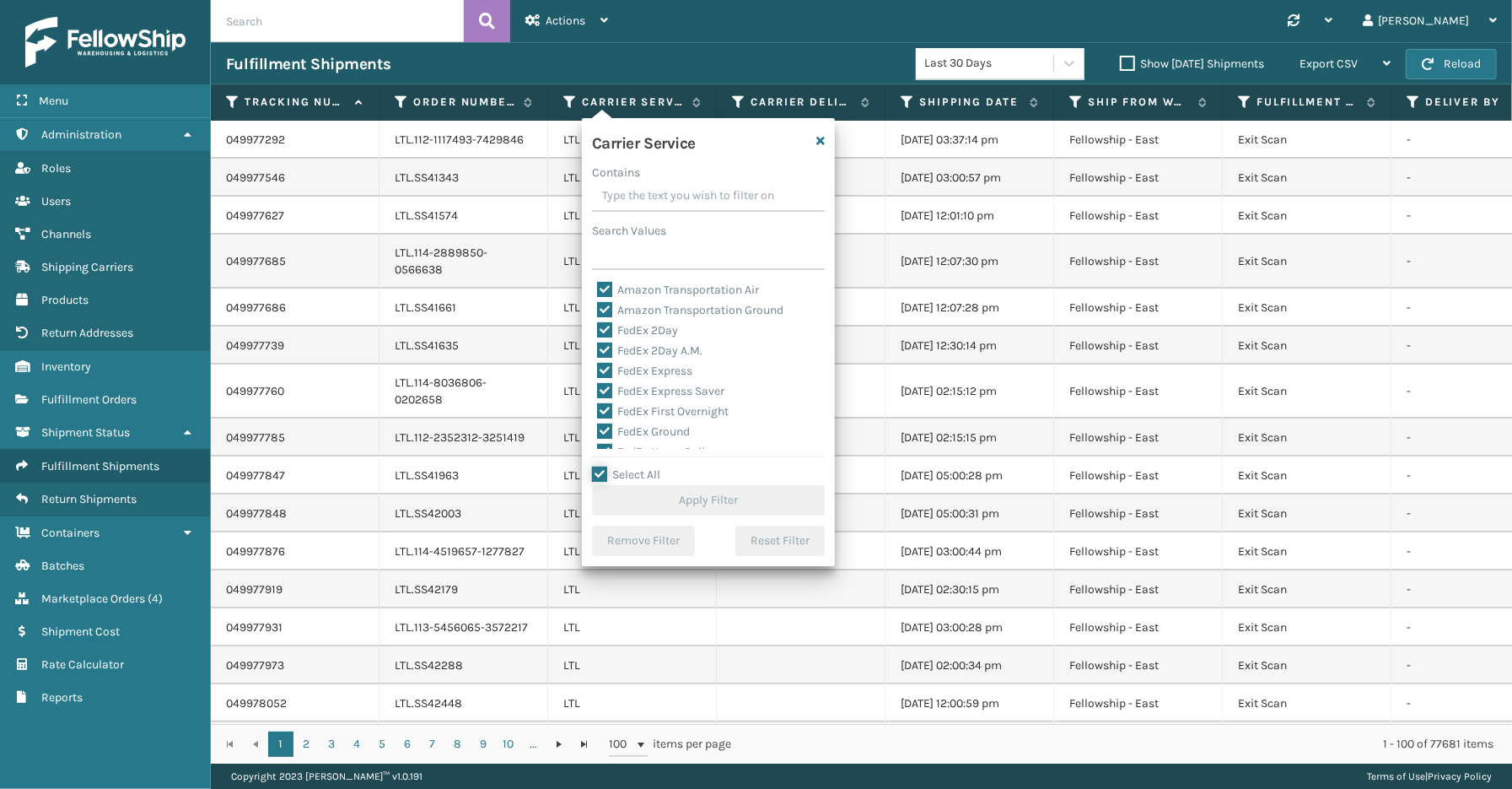
checkbox input "true"
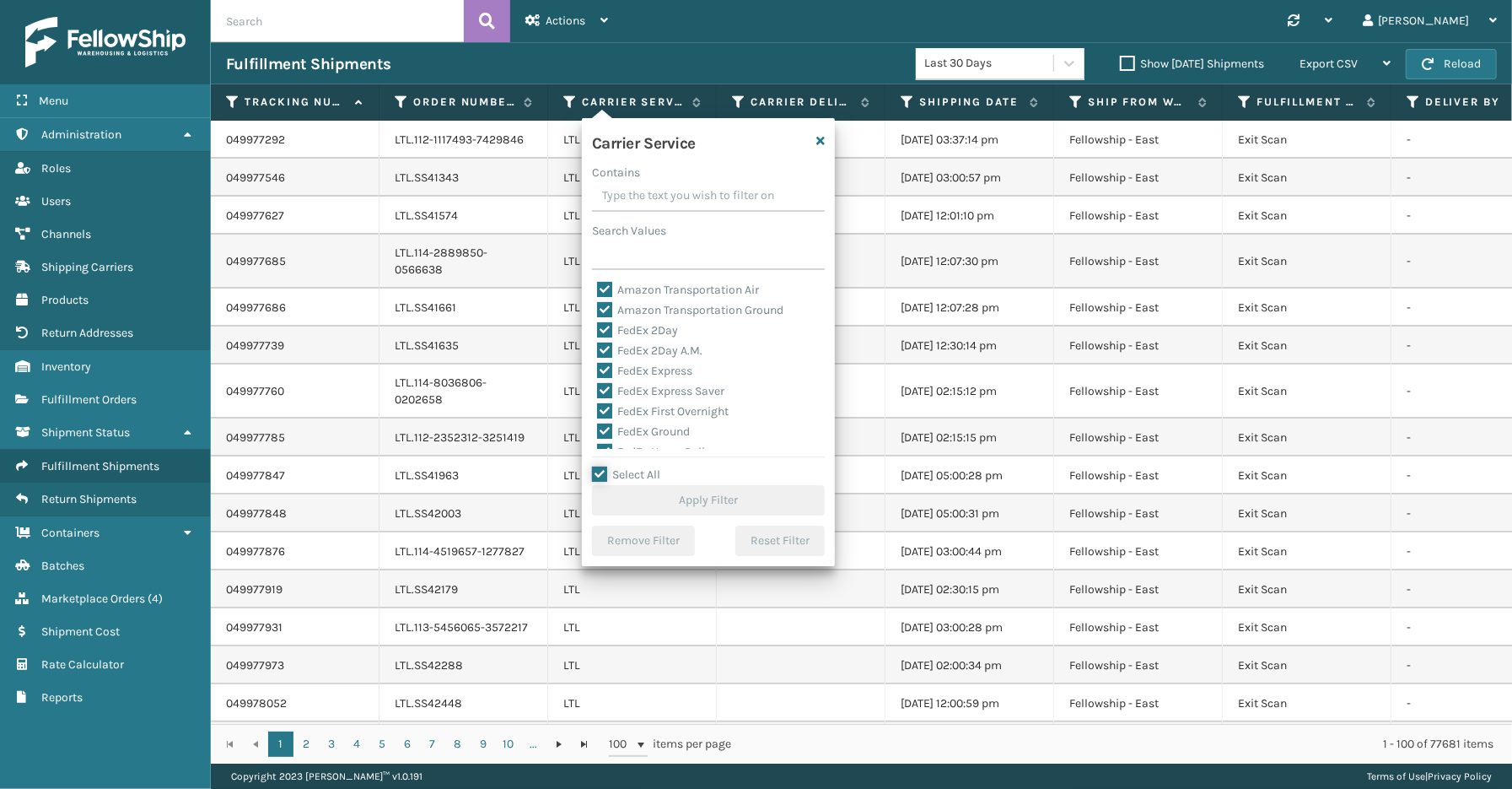
checkbox input "true"
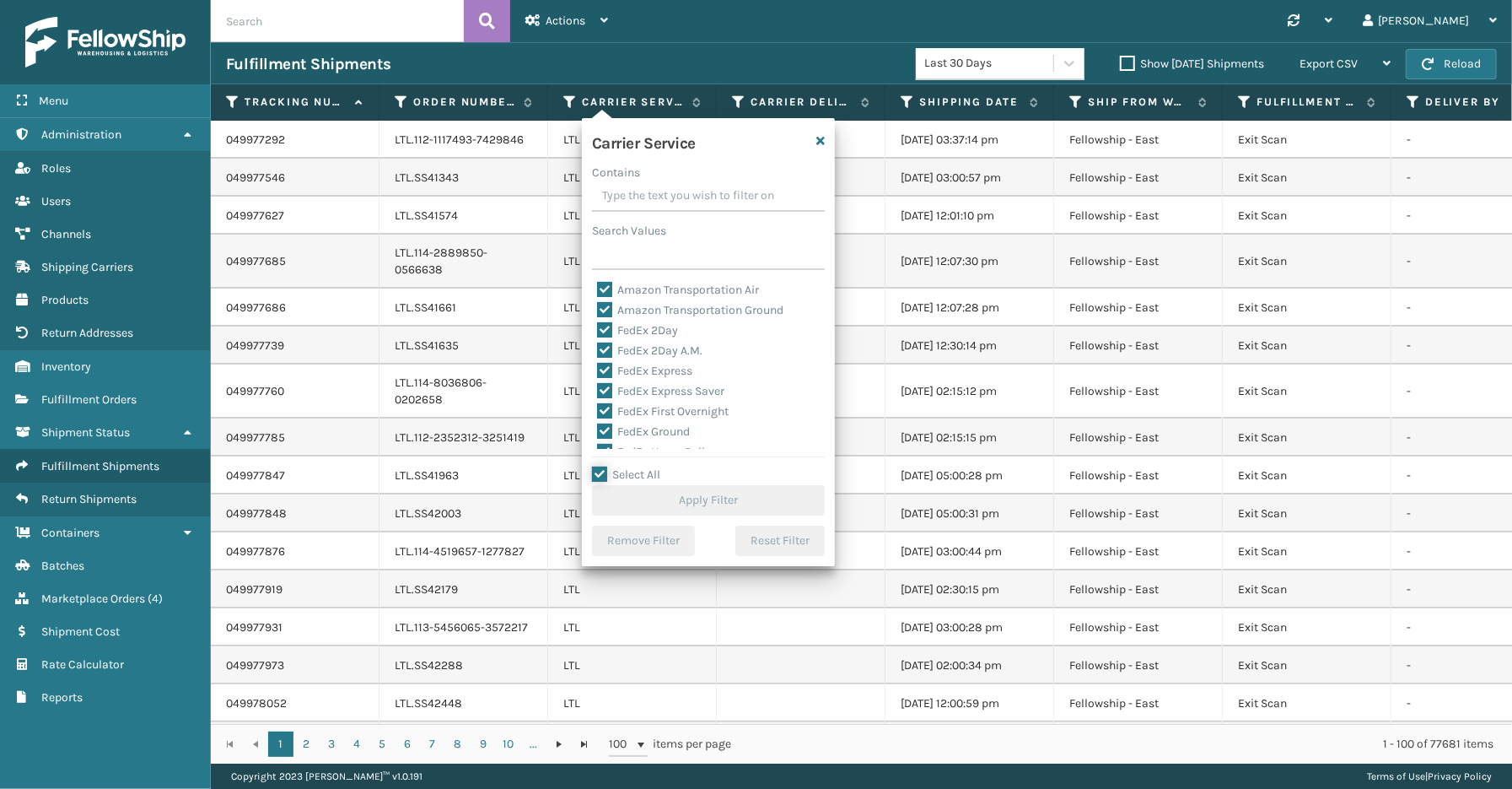
checkbox input "true"
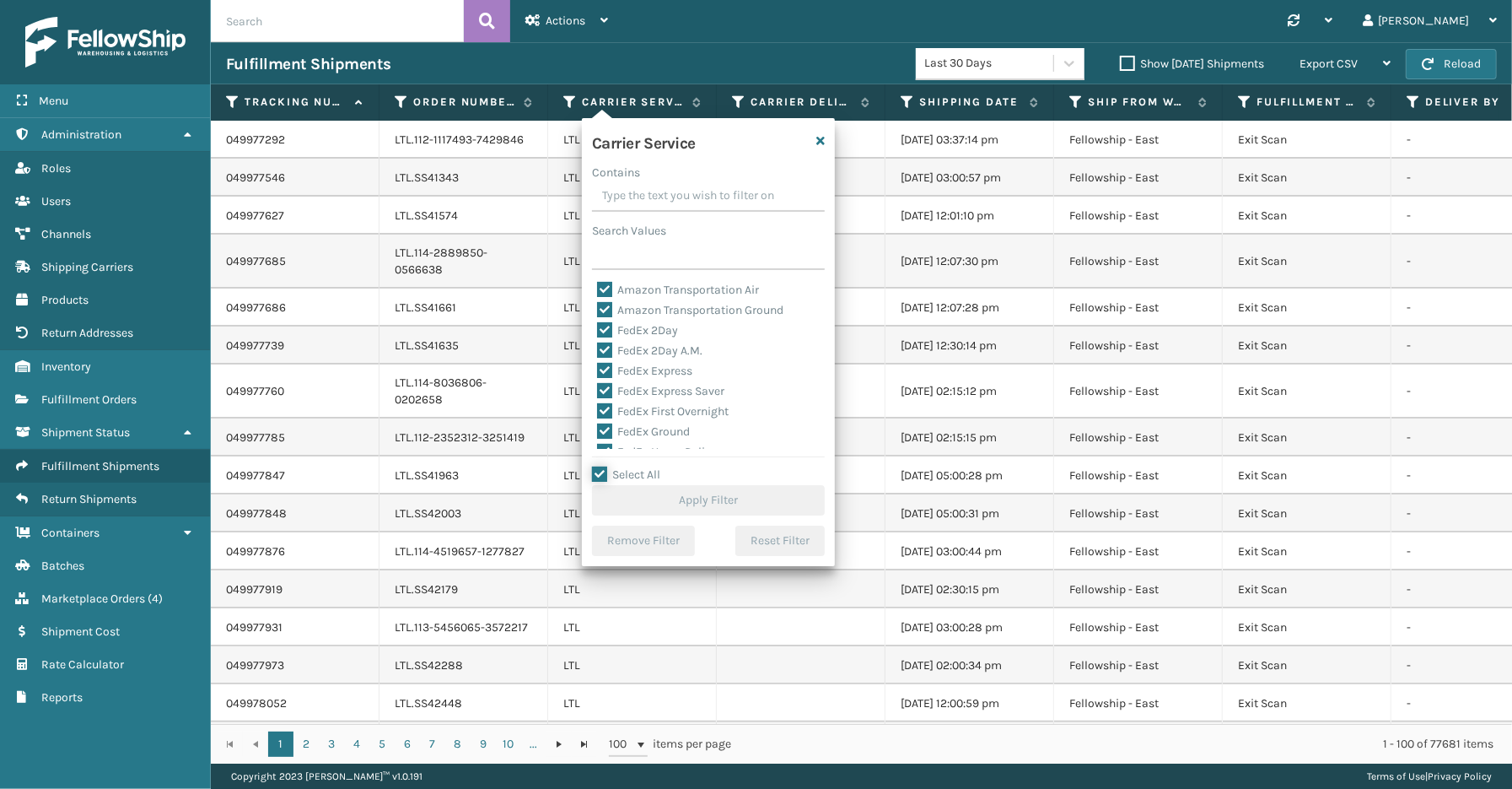
checkbox input "true"
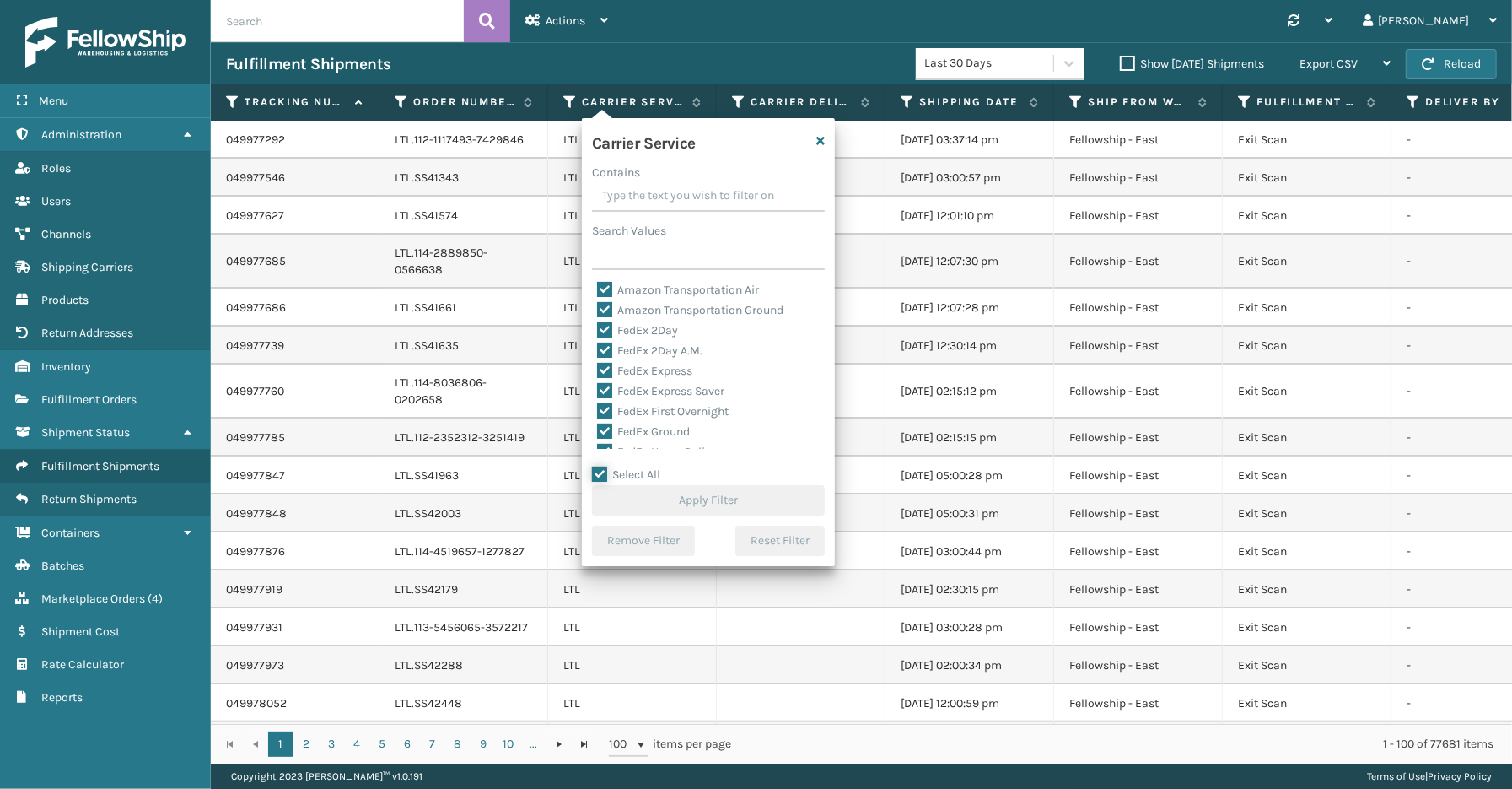
checkbox input "true"
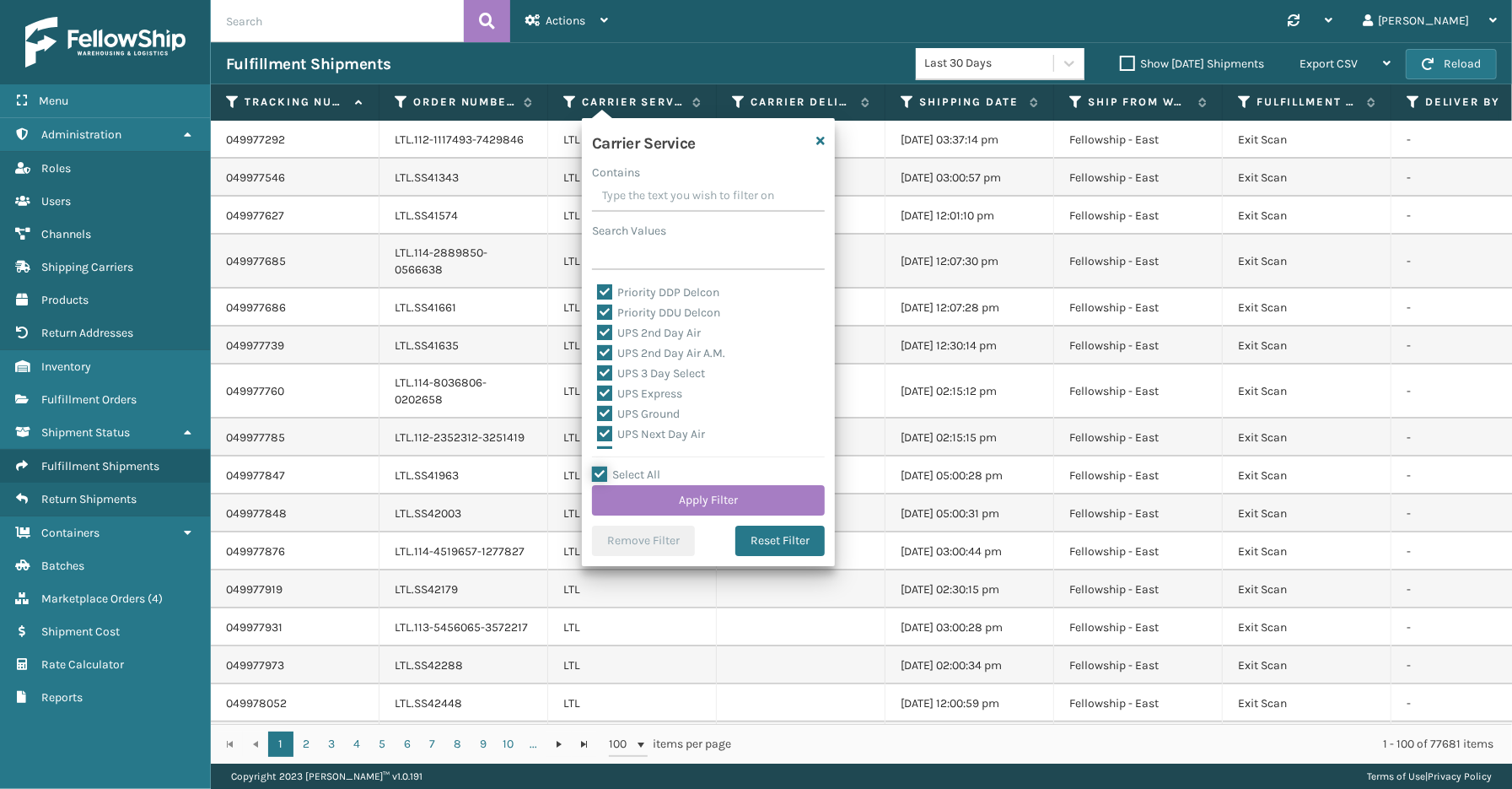
scroll to position [187, 0]
click at [631, 338] on label "LTL" at bounding box center [615, 345] width 37 height 14
click at [598, 338] on input "LTL" at bounding box center [597, 341] width 1 height 11
checkbox input "false"
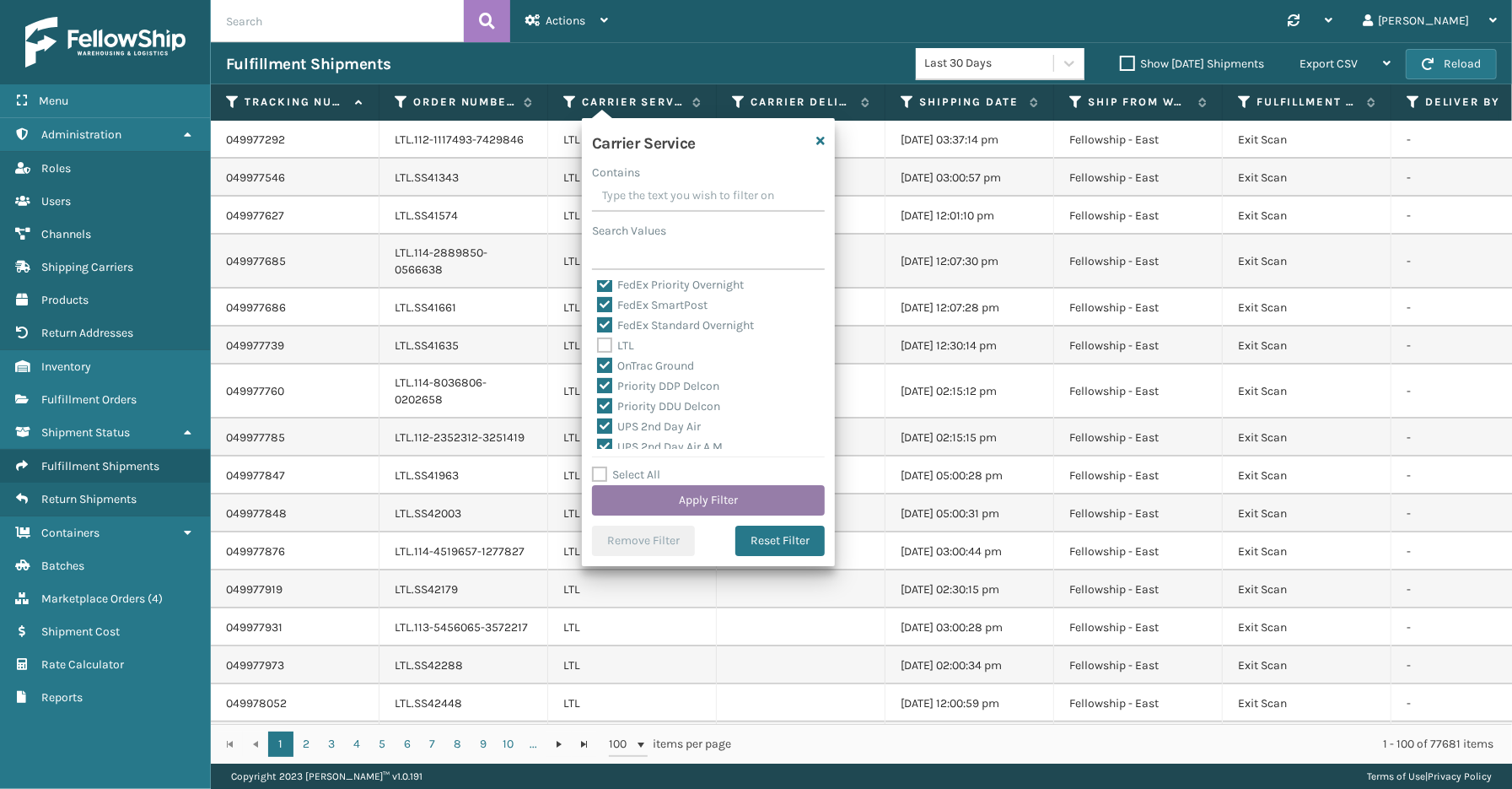
click at [765, 503] on button "Apply Filter" at bounding box center [708, 500] width 232 height 30
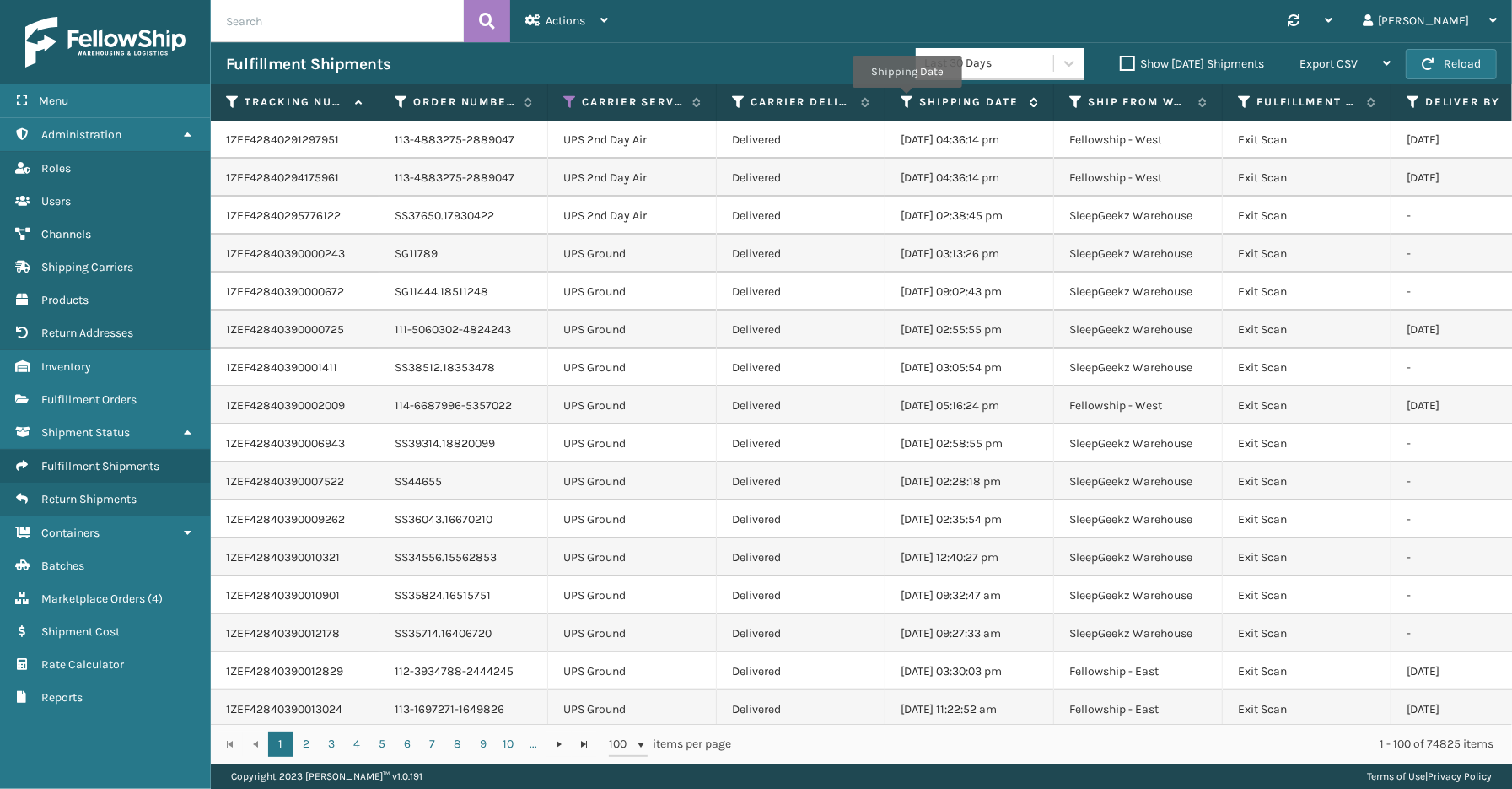
click at [907, 99] on icon at bounding box center [907, 102] width 13 height 15
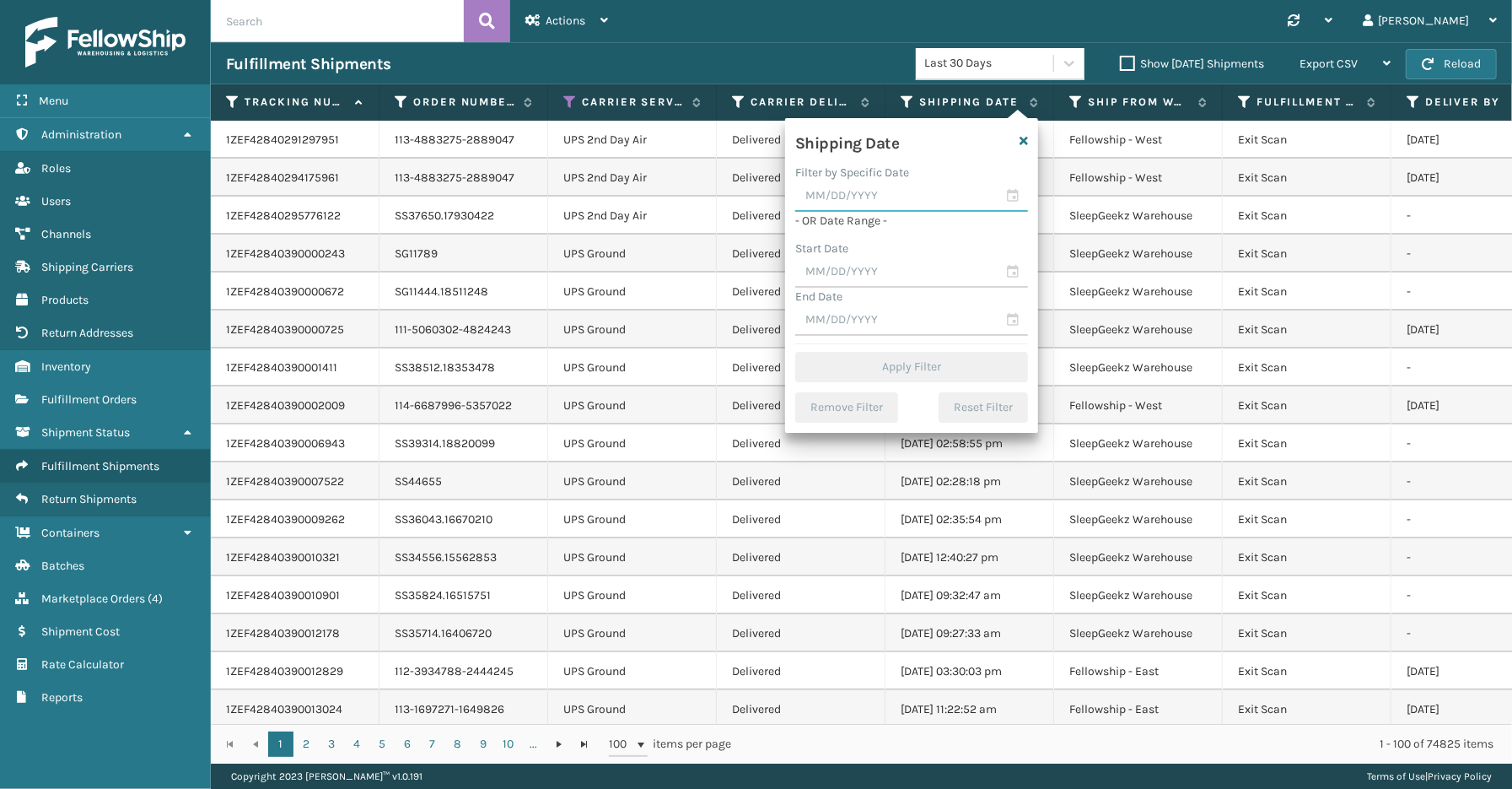
click at [1017, 196] on input "text" at bounding box center [912, 196] width 232 height 30
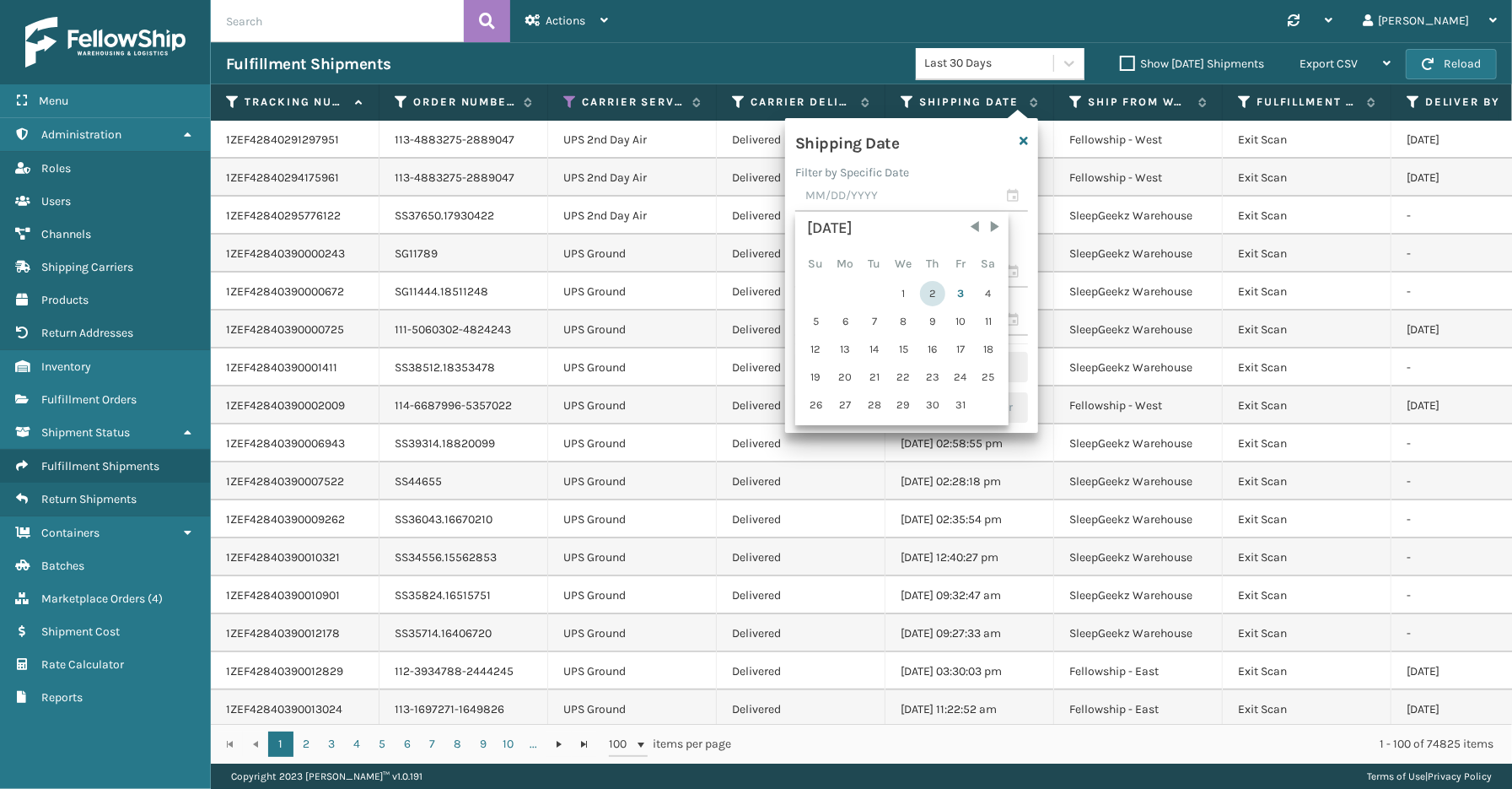
click at [925, 291] on div "2" at bounding box center [933, 293] width 26 height 26
type input "[DATE]"
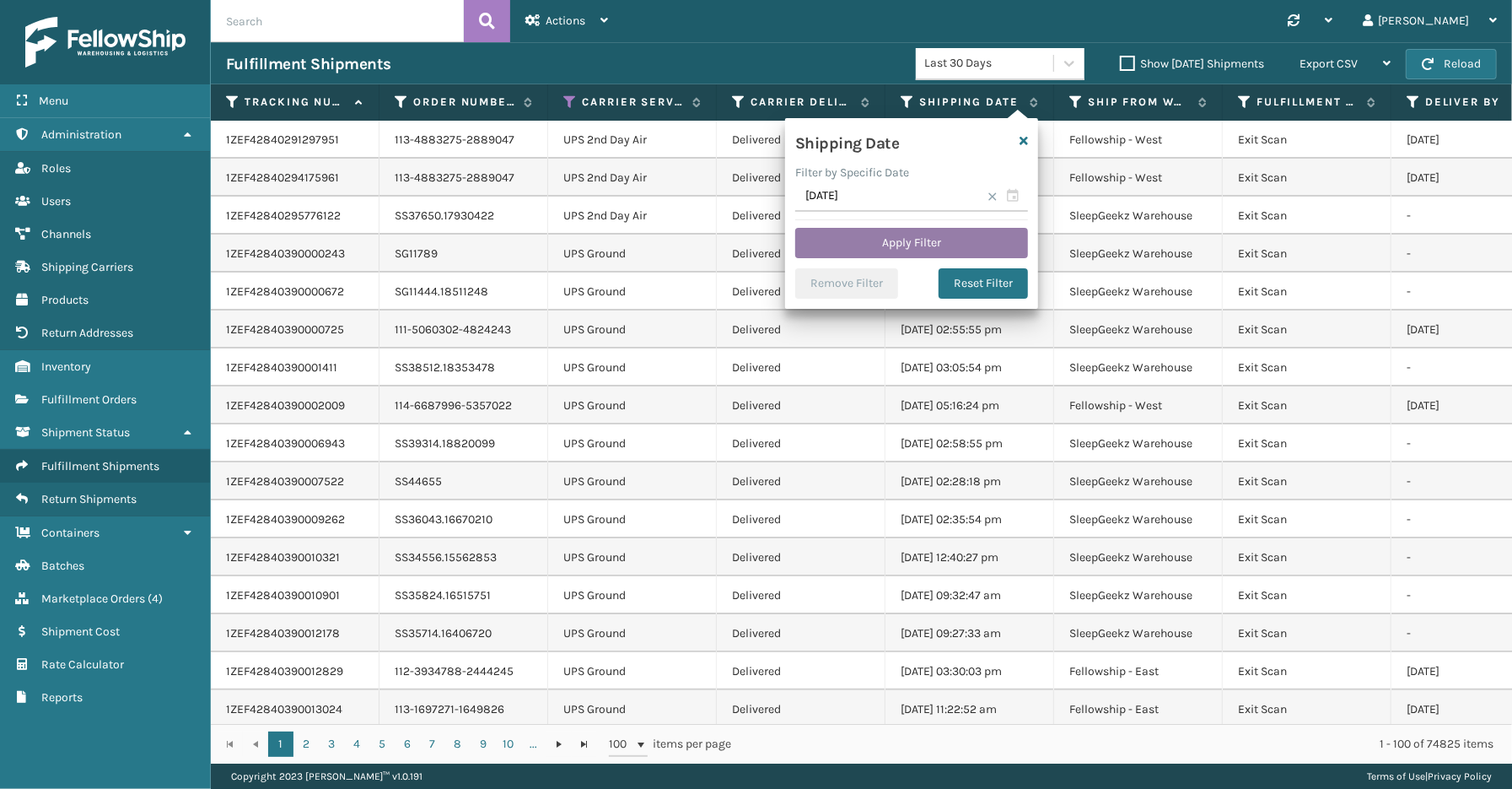
click at [856, 248] on button "Apply Filter" at bounding box center [912, 243] width 232 height 30
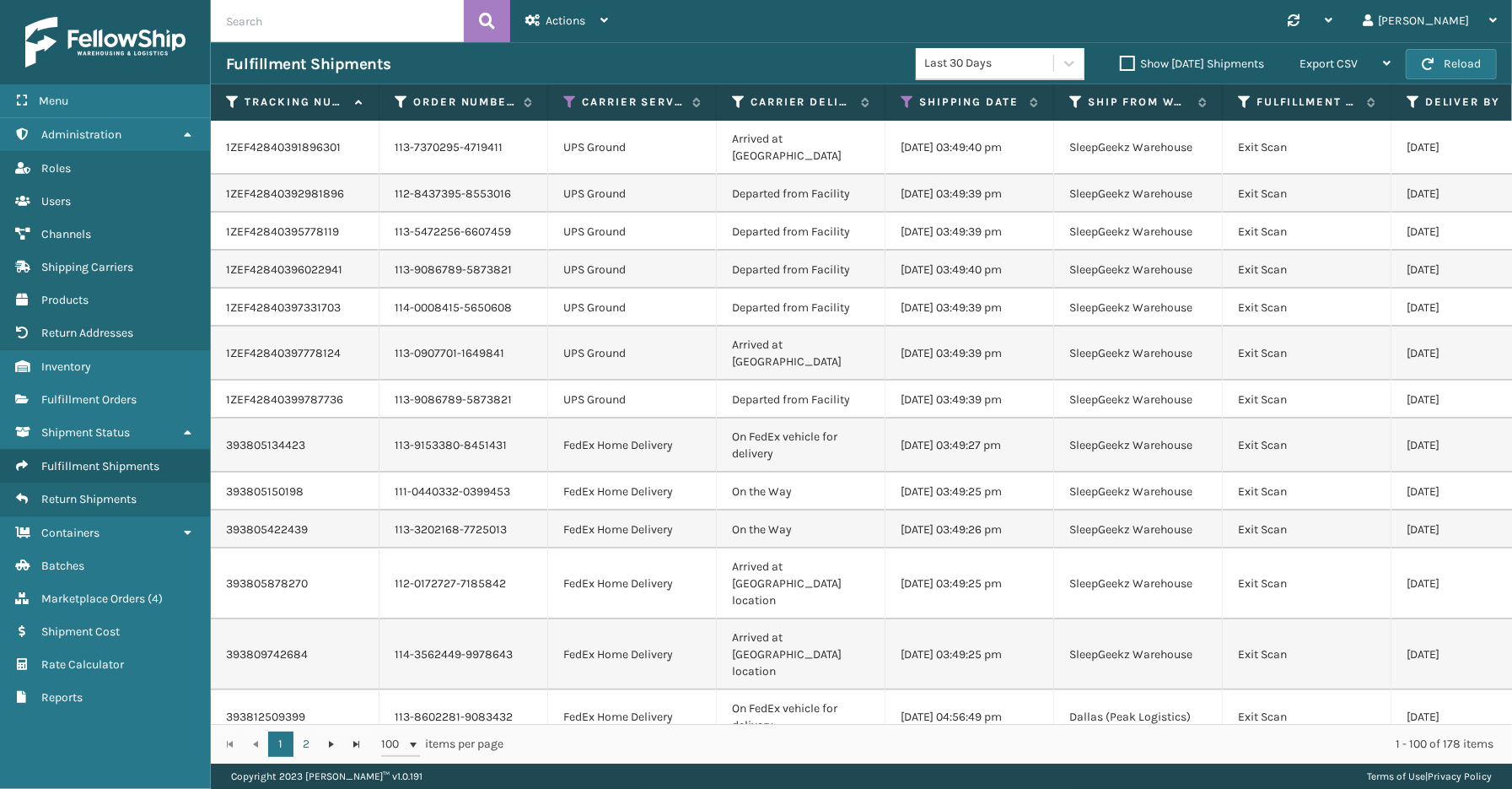
drag, startPoint x: 121, startPoint y: 739, endPoint x: 120, endPoint y: 716, distance: 23.0
click at [121, 739] on div "Menu Containers Administration Containers Roles Containers Users Containers Cha…" at bounding box center [105, 394] width 211 height 789
click at [1329, 65] on span "Export CSV" at bounding box center [1328, 63] width 58 height 14
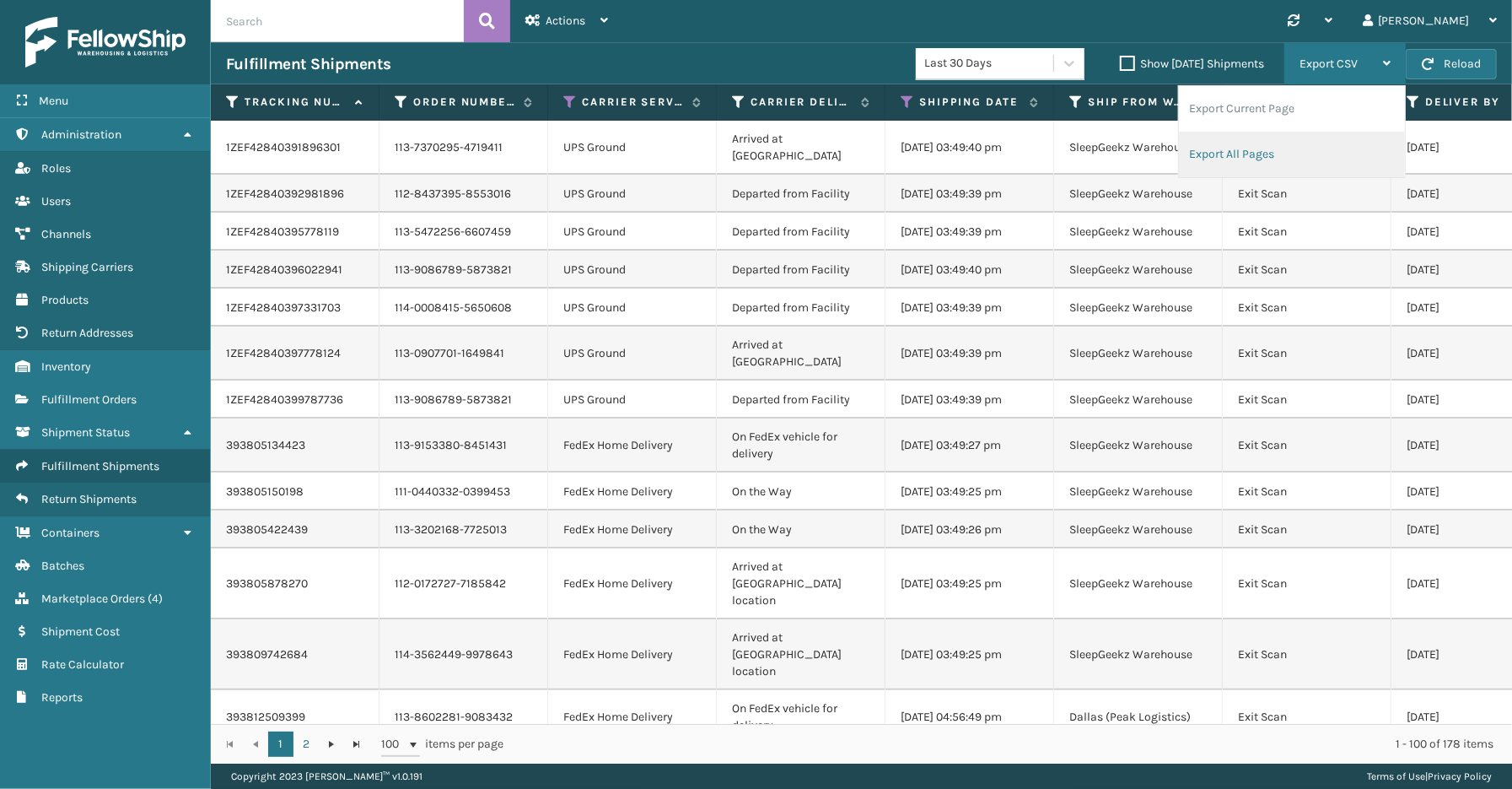
click at [1249, 155] on li "Export All Pages" at bounding box center [1291, 154] width 226 height 46
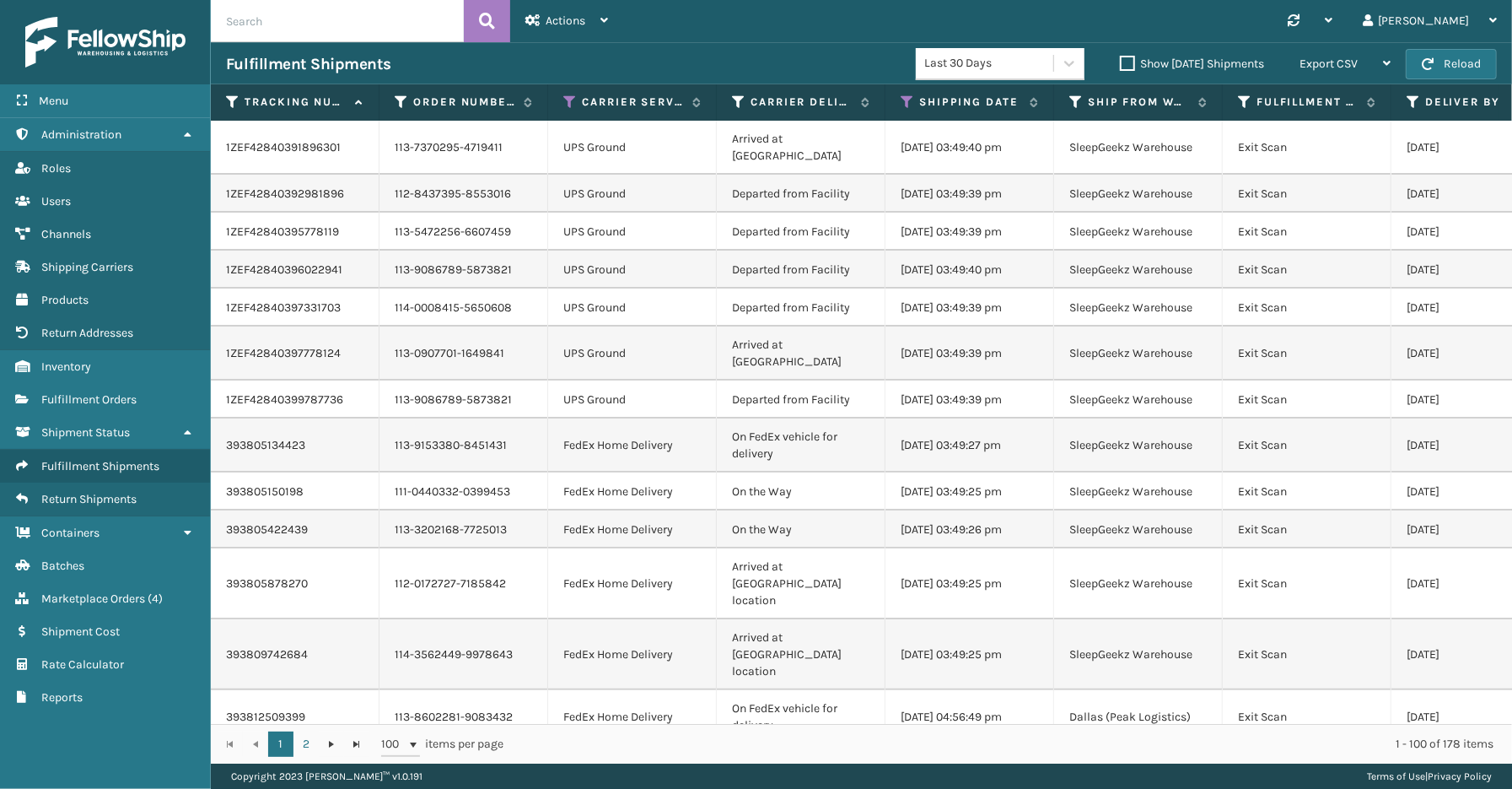
click at [205, 753] on div "Menu Containers Administration Containers Roles Containers Users Containers Cha…" at bounding box center [105, 394] width 211 height 789
click at [91, 393] on span "Fulfillment Orders" at bounding box center [89, 399] width 95 height 14
click at [103, 393] on span "Fulfillment Orders" at bounding box center [89, 399] width 95 height 14
click at [102, 393] on span "Fulfillment Orders" at bounding box center [89, 399] width 95 height 14
click at [52, 393] on span "Fulfillment Orders" at bounding box center [89, 399] width 95 height 14
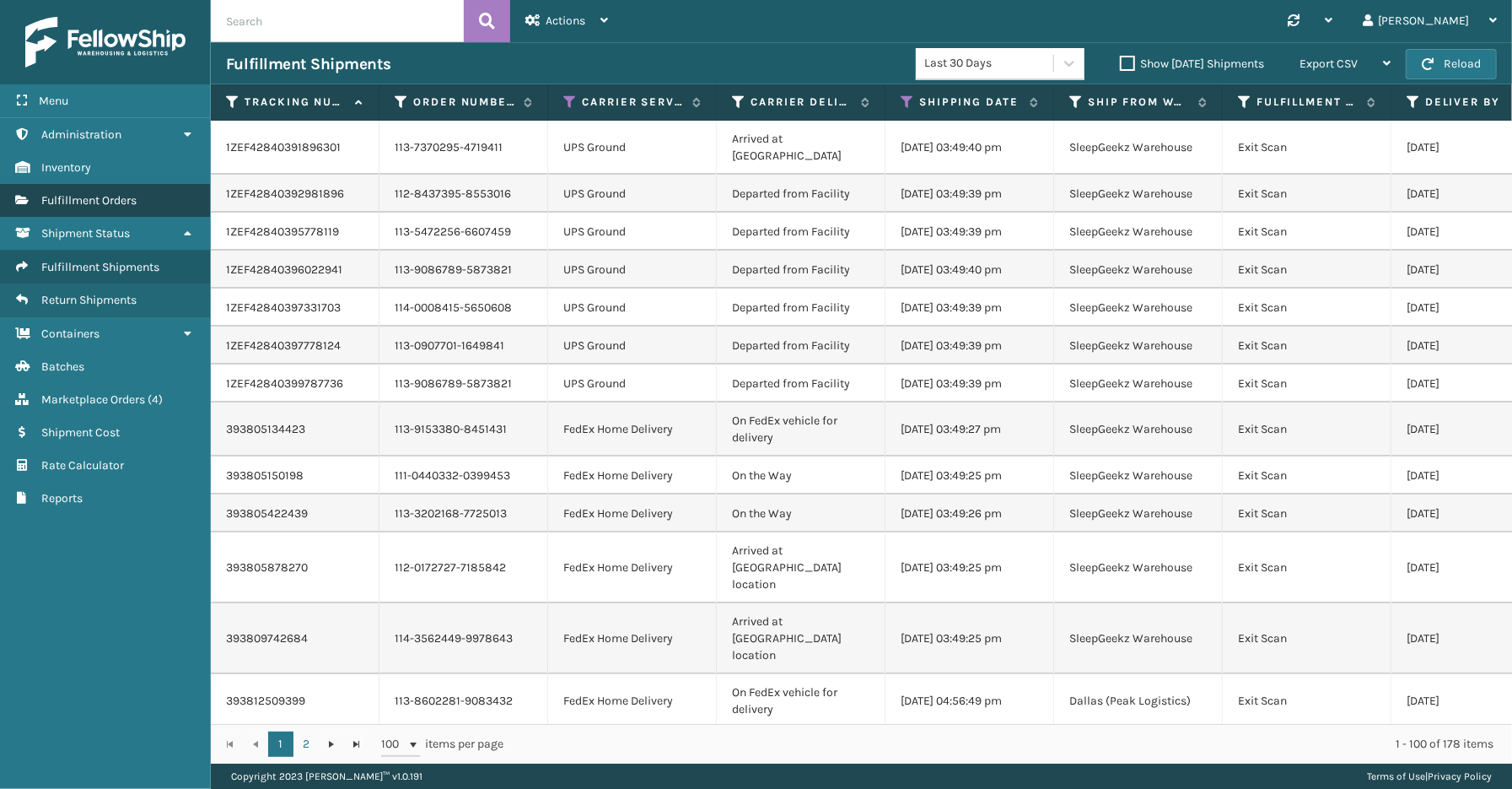
click at [91, 194] on span "Fulfillment Orders" at bounding box center [89, 200] width 95 height 14
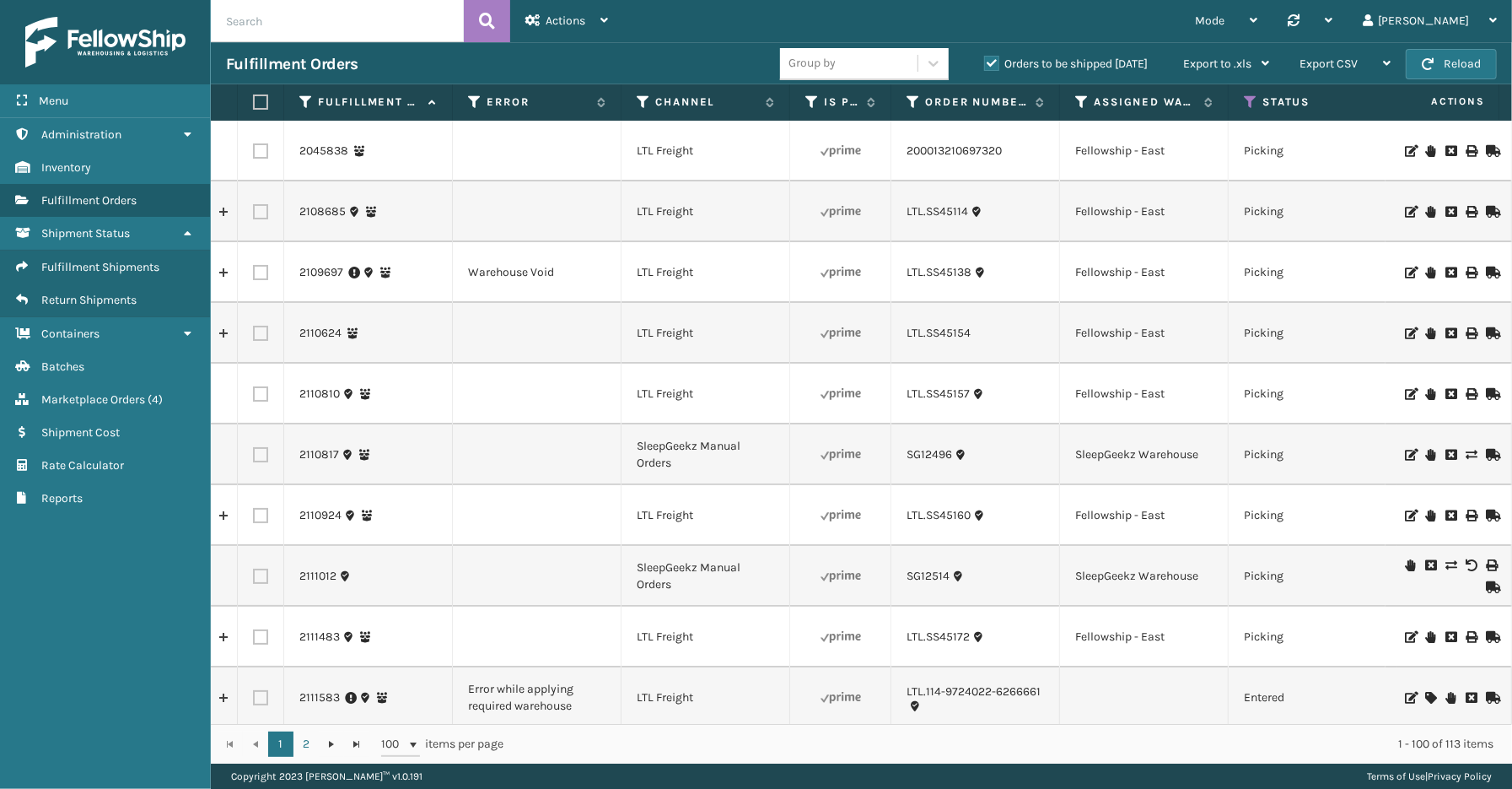
click at [991, 62] on label "Orders to be shipped [DATE]" at bounding box center [1066, 63] width 164 height 14
click at [985, 62] on input "Orders to be shipped [DATE]" at bounding box center [984, 60] width 1 height 11
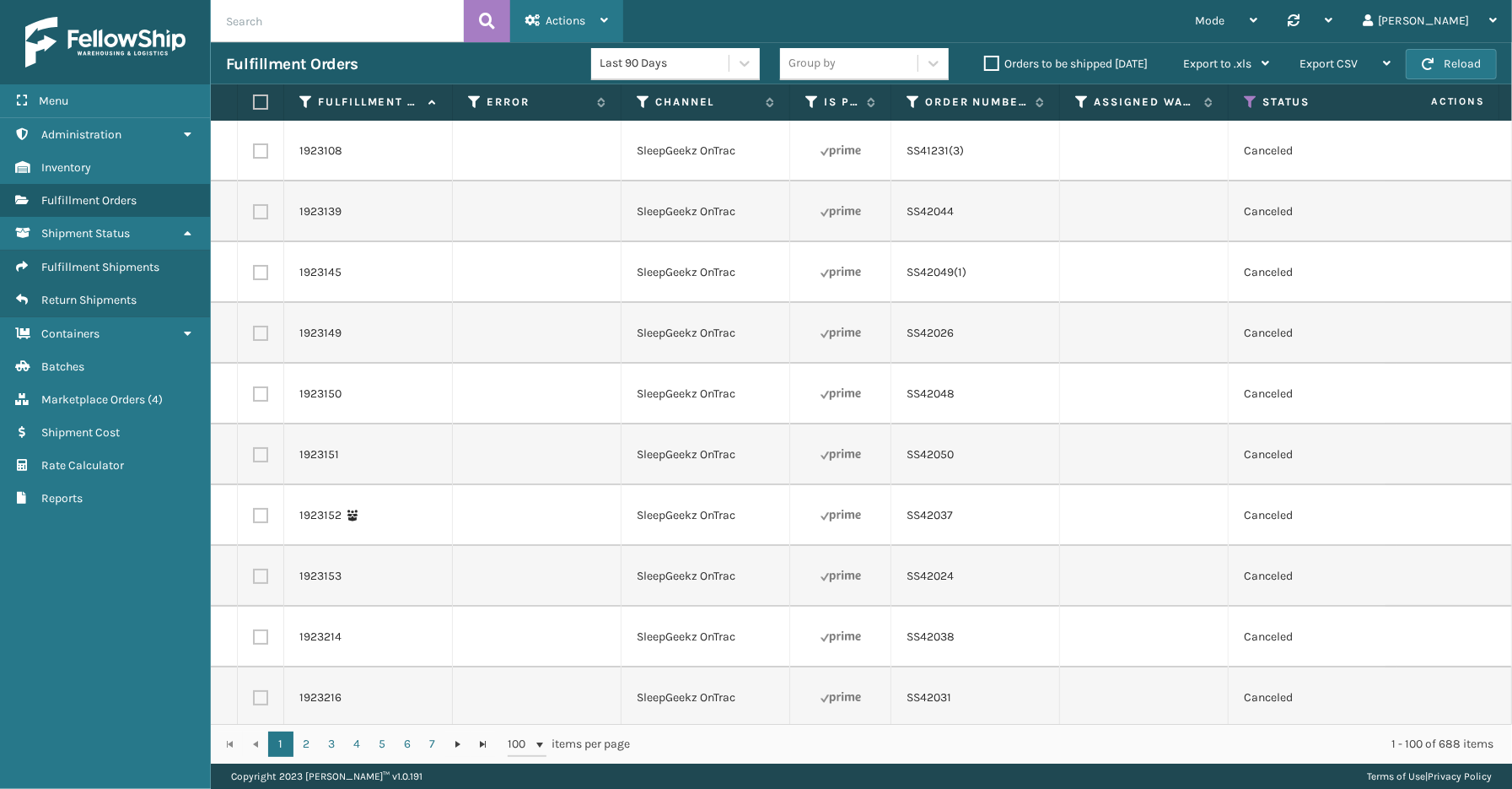
click at [583, 20] on span "Actions" at bounding box center [566, 20] width 40 height 14
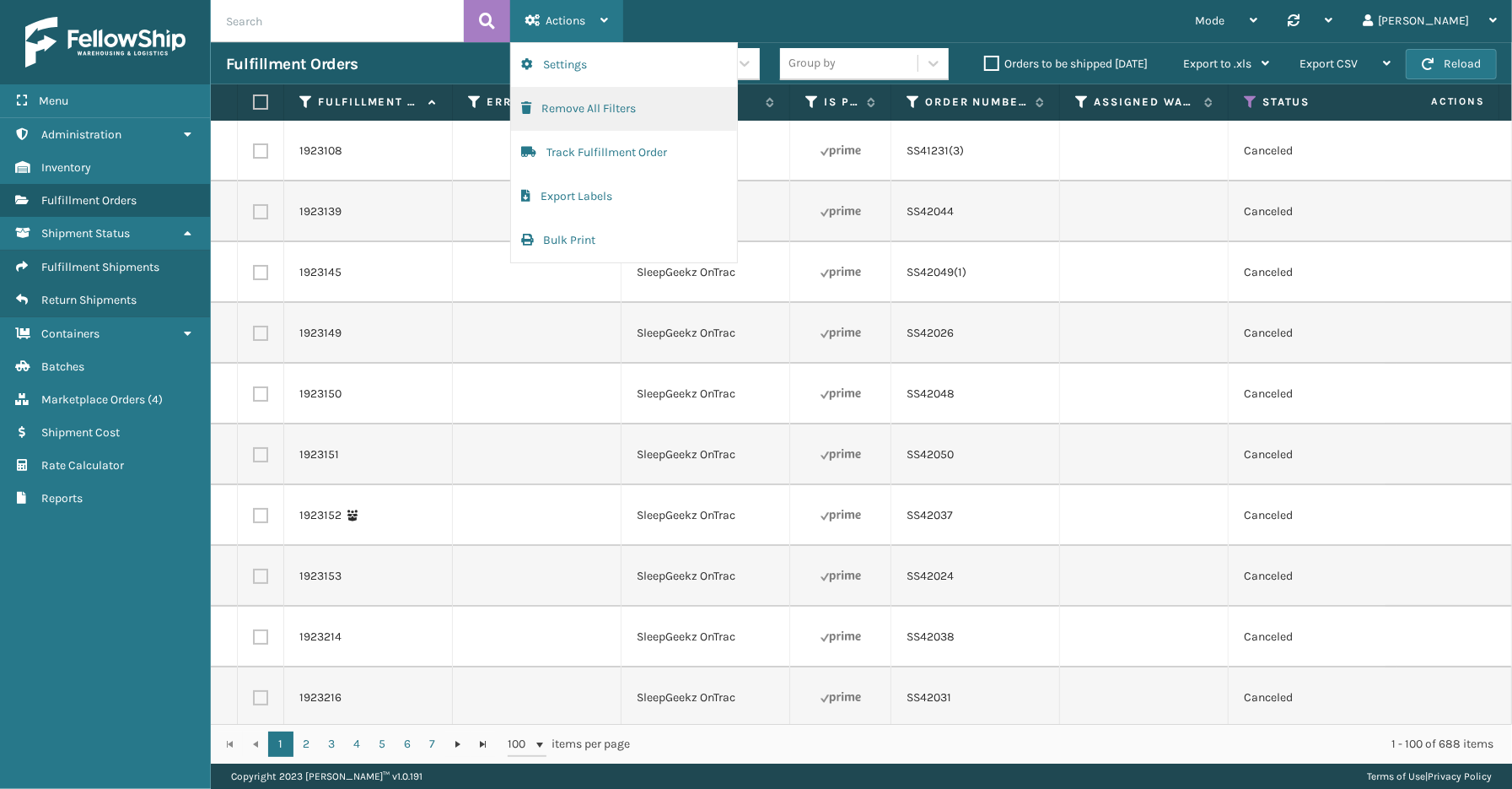
click at [582, 107] on button "Remove All Filters" at bounding box center [623, 109] width 226 height 44
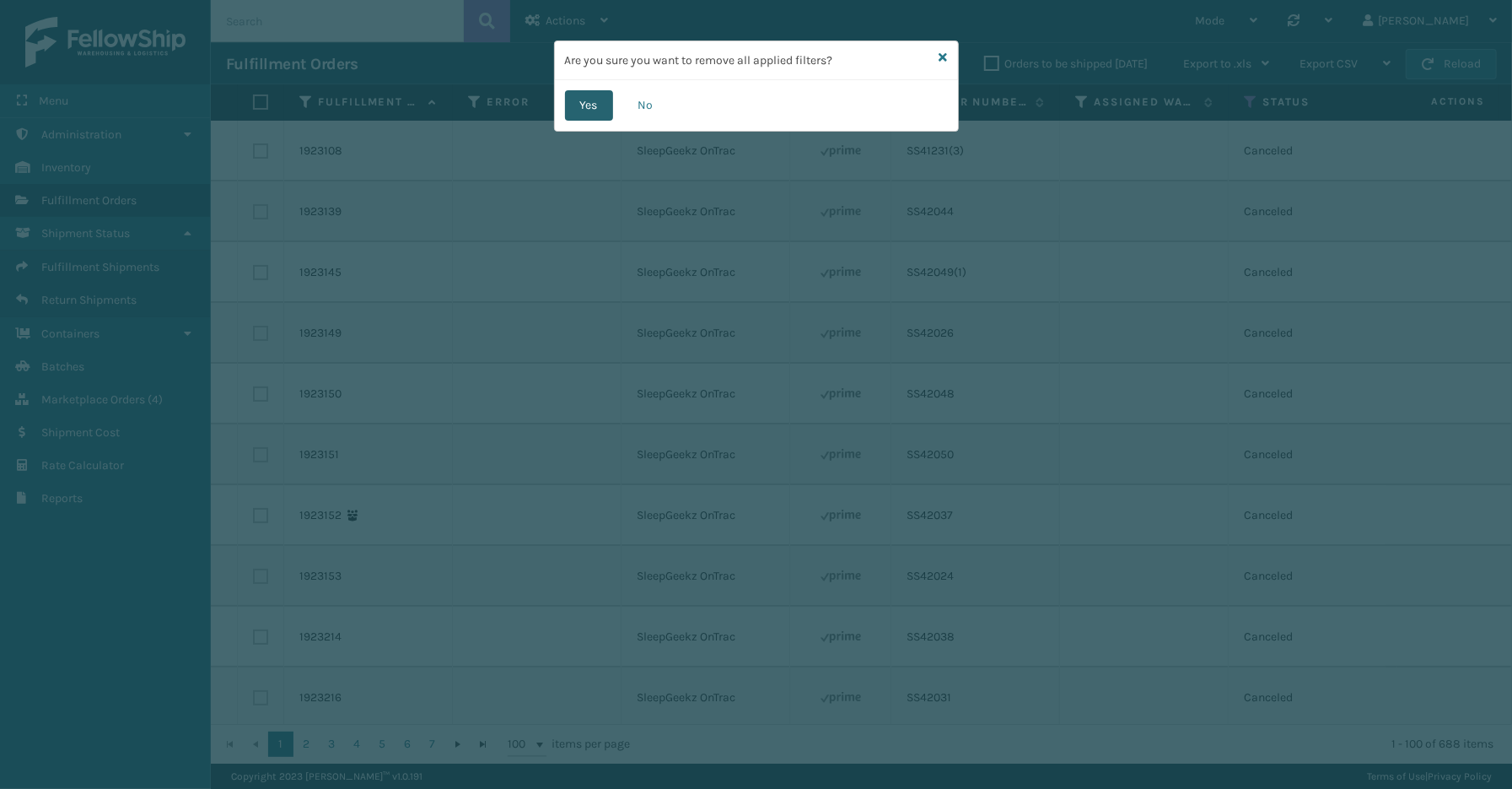
click at [592, 106] on button "Yes" at bounding box center [589, 106] width 48 height 30
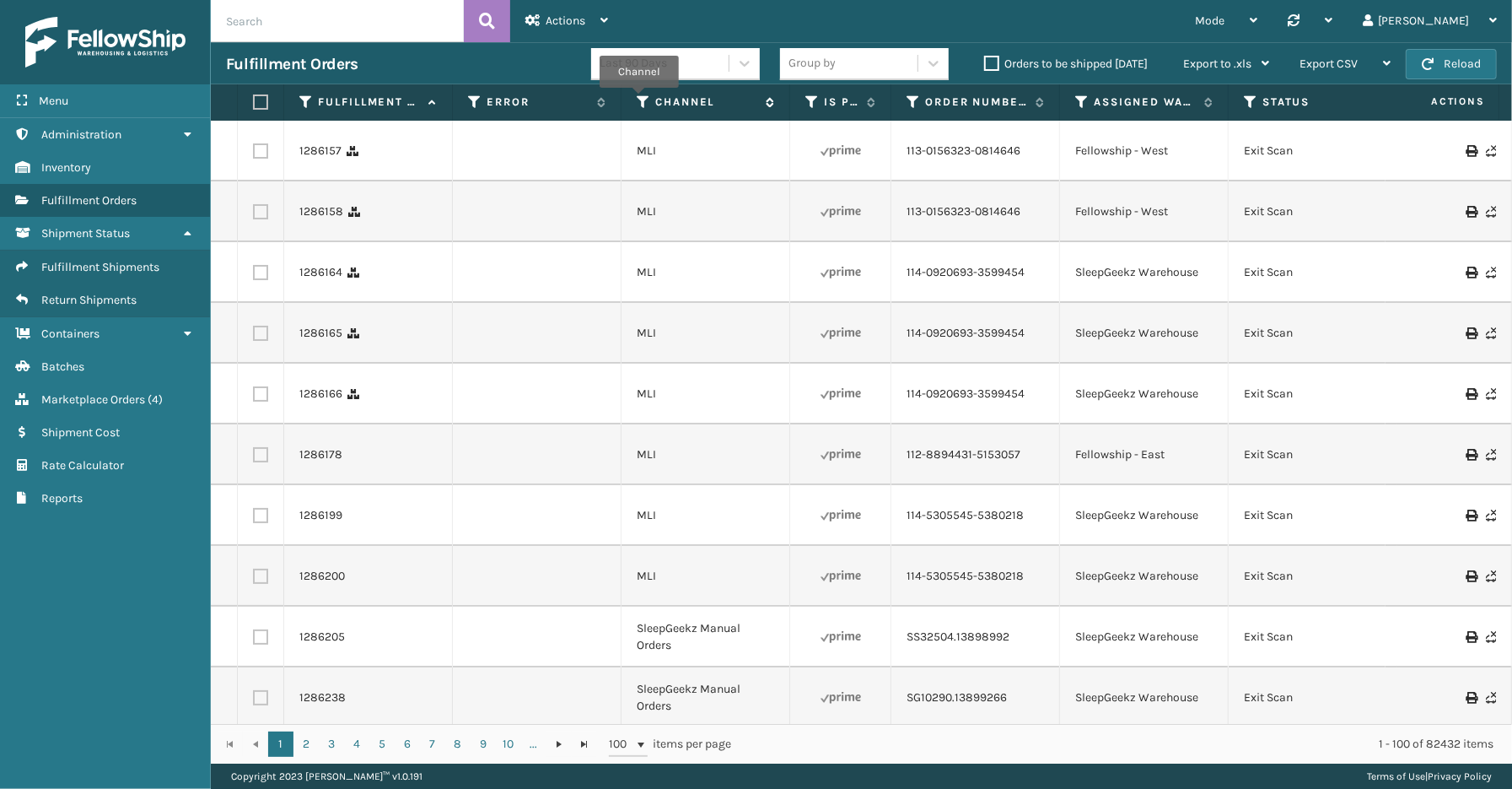
click at [639, 99] on icon at bounding box center [643, 102] width 13 height 15
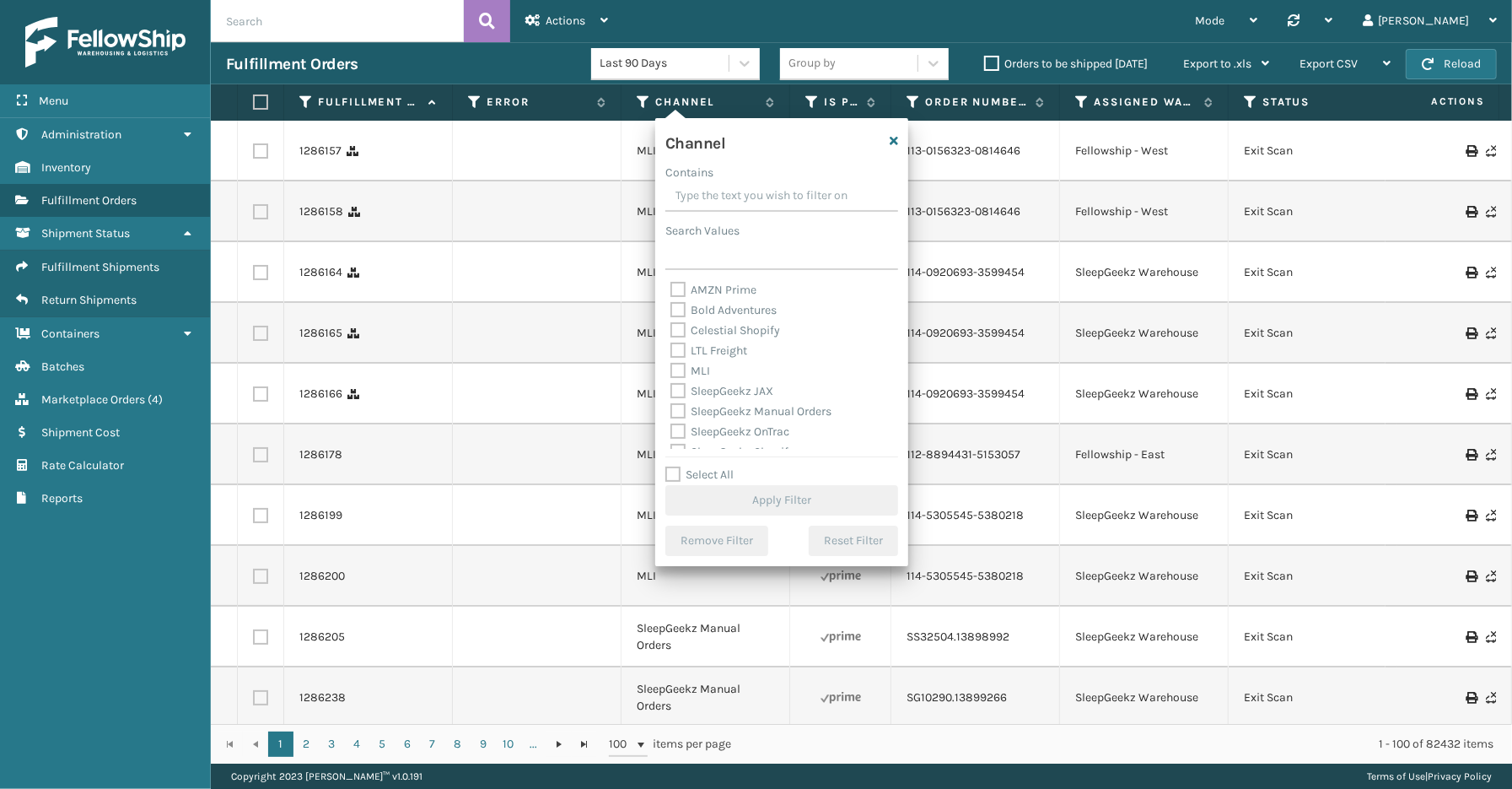
click at [715, 478] on label "Select All" at bounding box center [699, 474] width 69 height 14
click at [715, 466] on input "Select All" at bounding box center [792, 466] width 253 height 2
checkbox input "true"
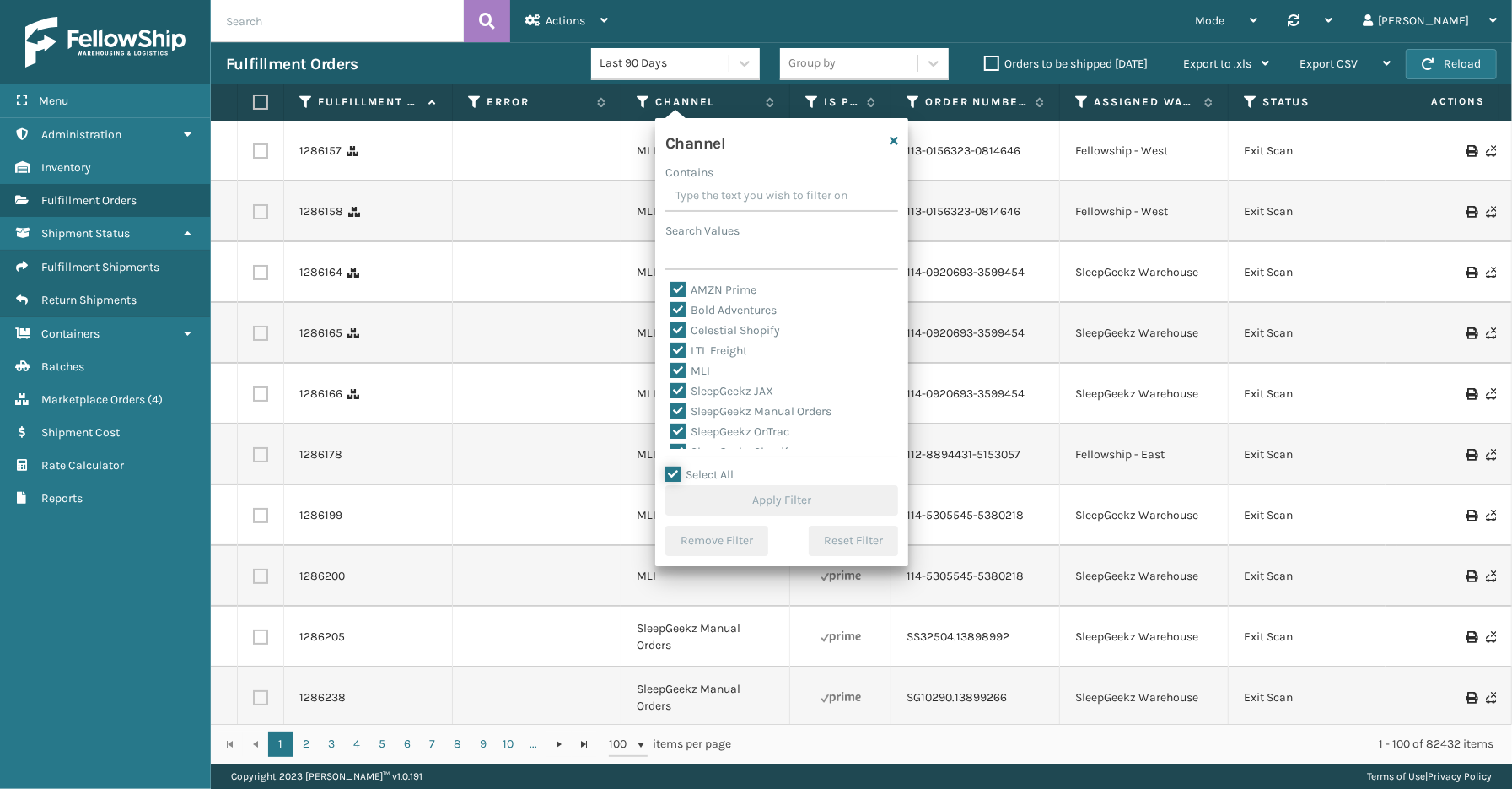
checkbox input "true"
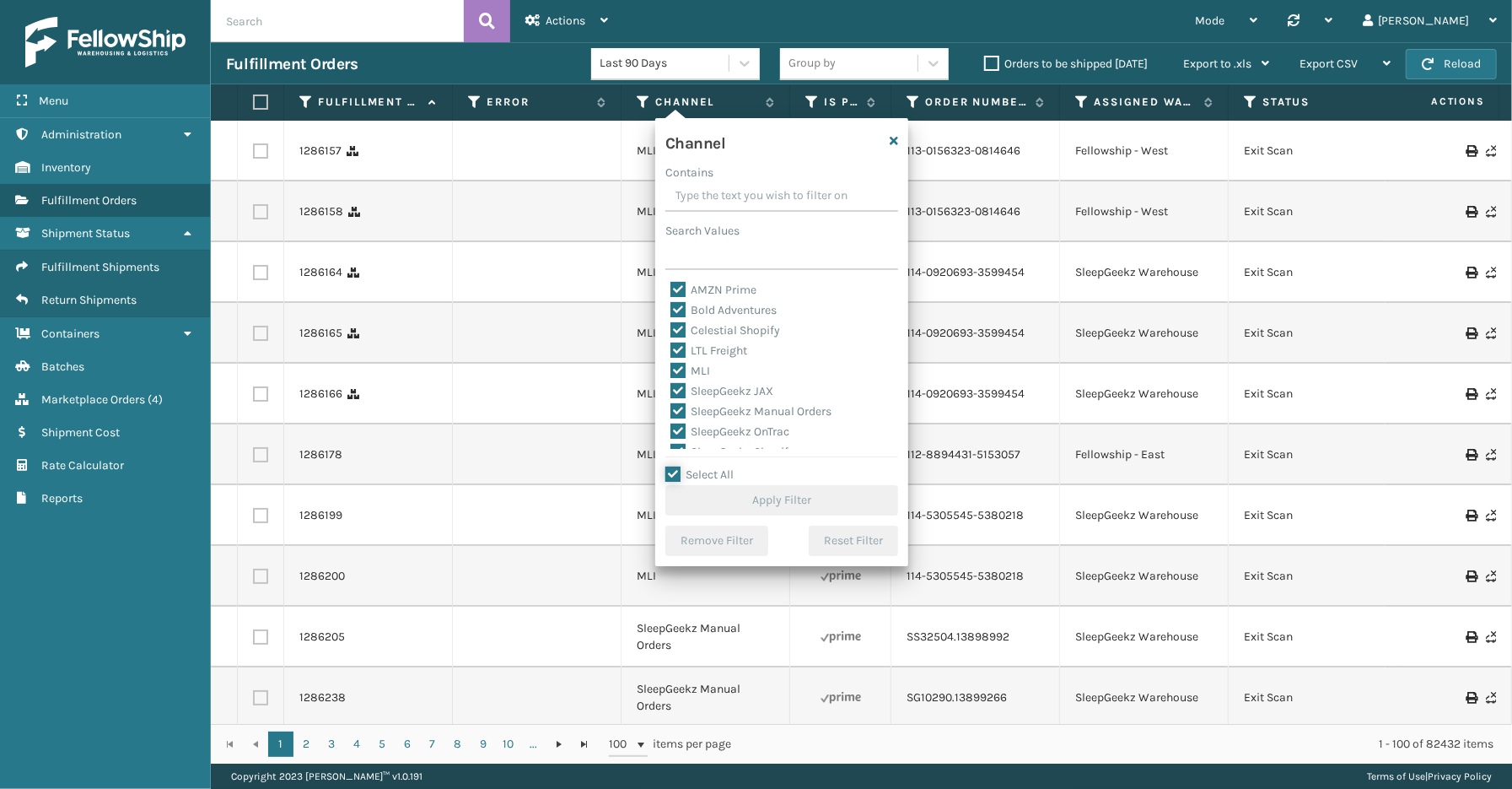
checkbox input "true"
click at [701, 347] on label "LTL Freight" at bounding box center [709, 350] width 77 height 14
click at [672, 347] on input "LTL Freight" at bounding box center [671, 347] width 1 height 11
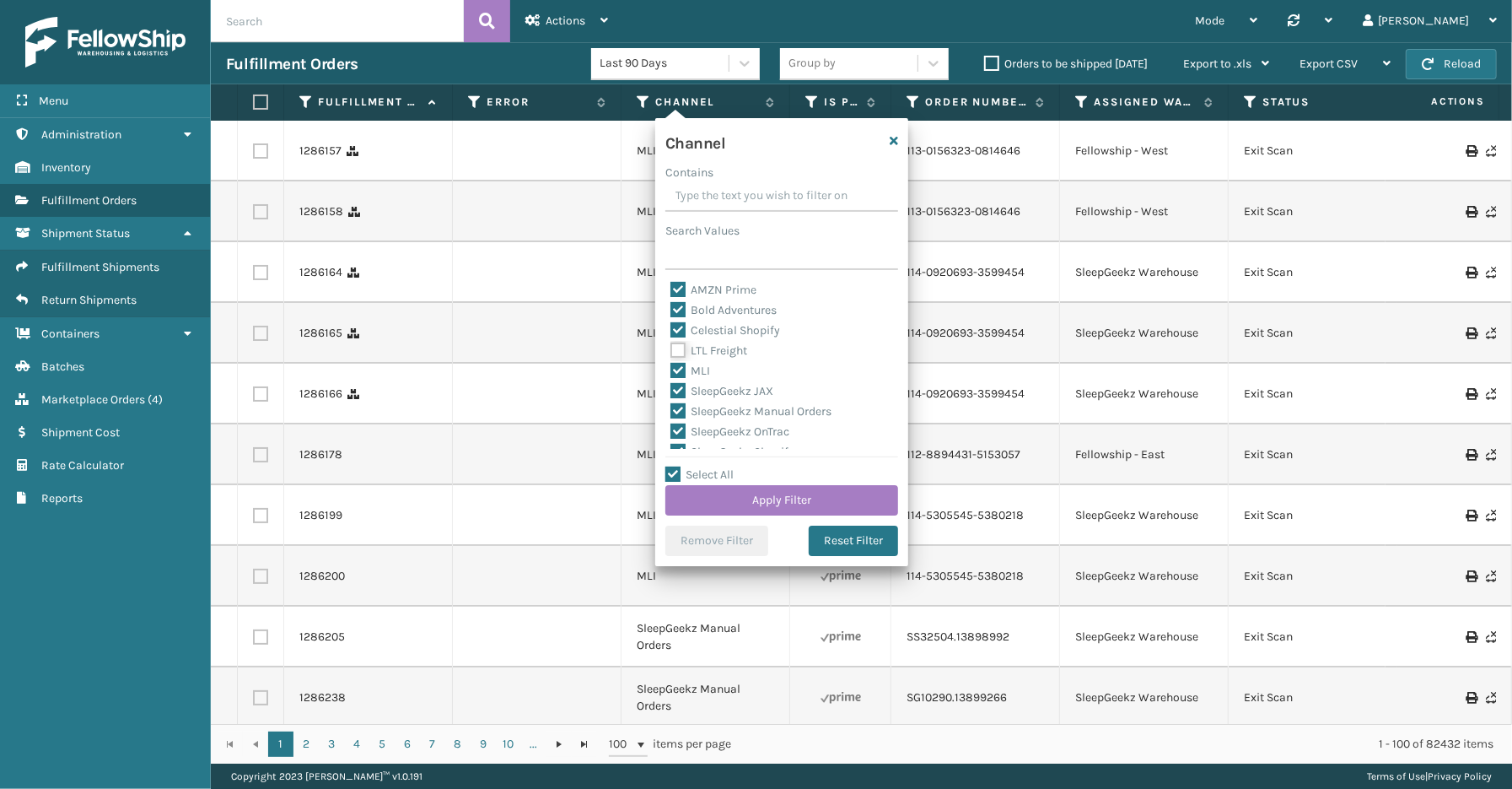
checkbox input "false"
click at [753, 504] on button "Apply Filter" at bounding box center [781, 500] width 232 height 30
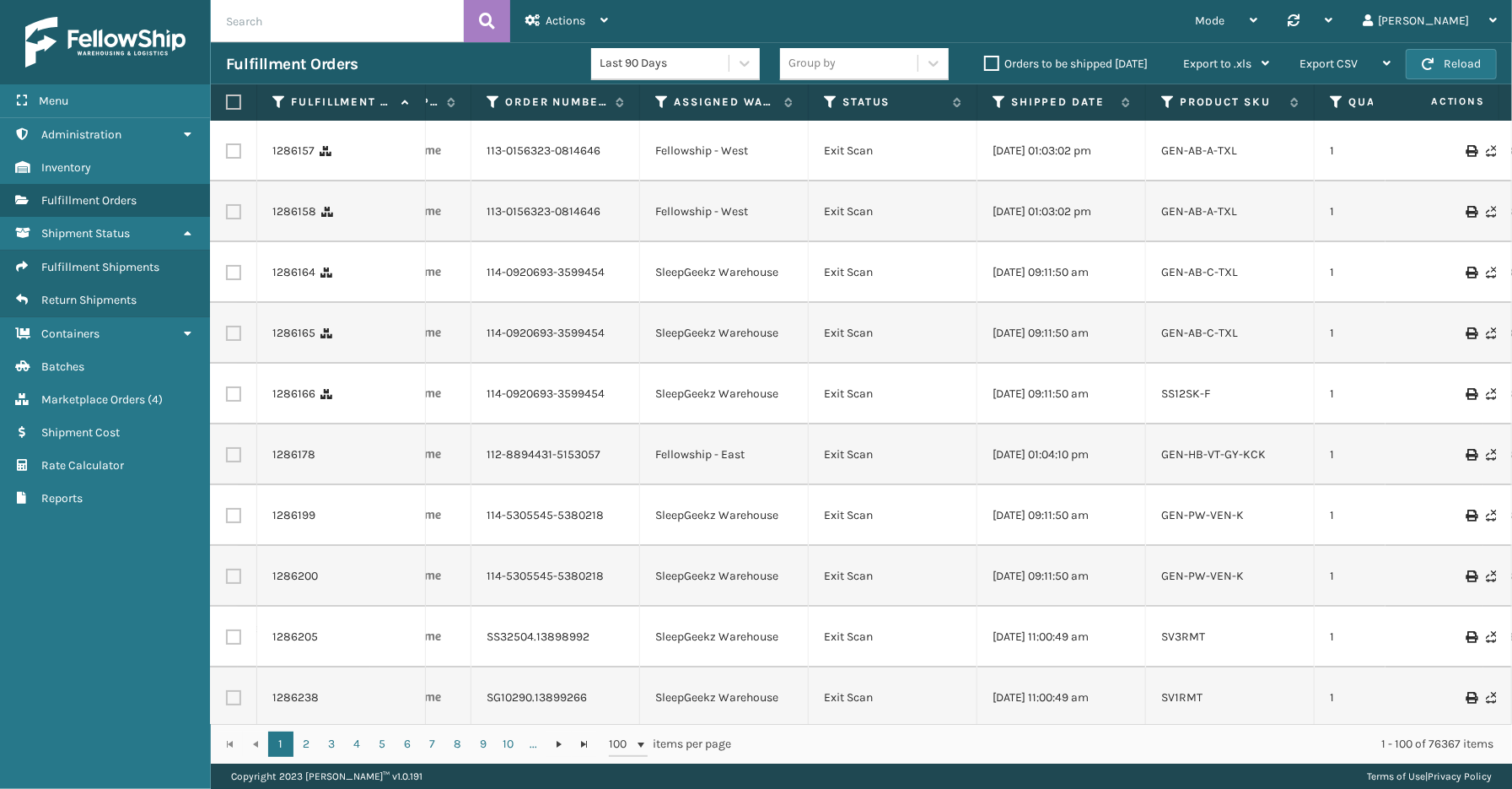
scroll to position [0, 636]
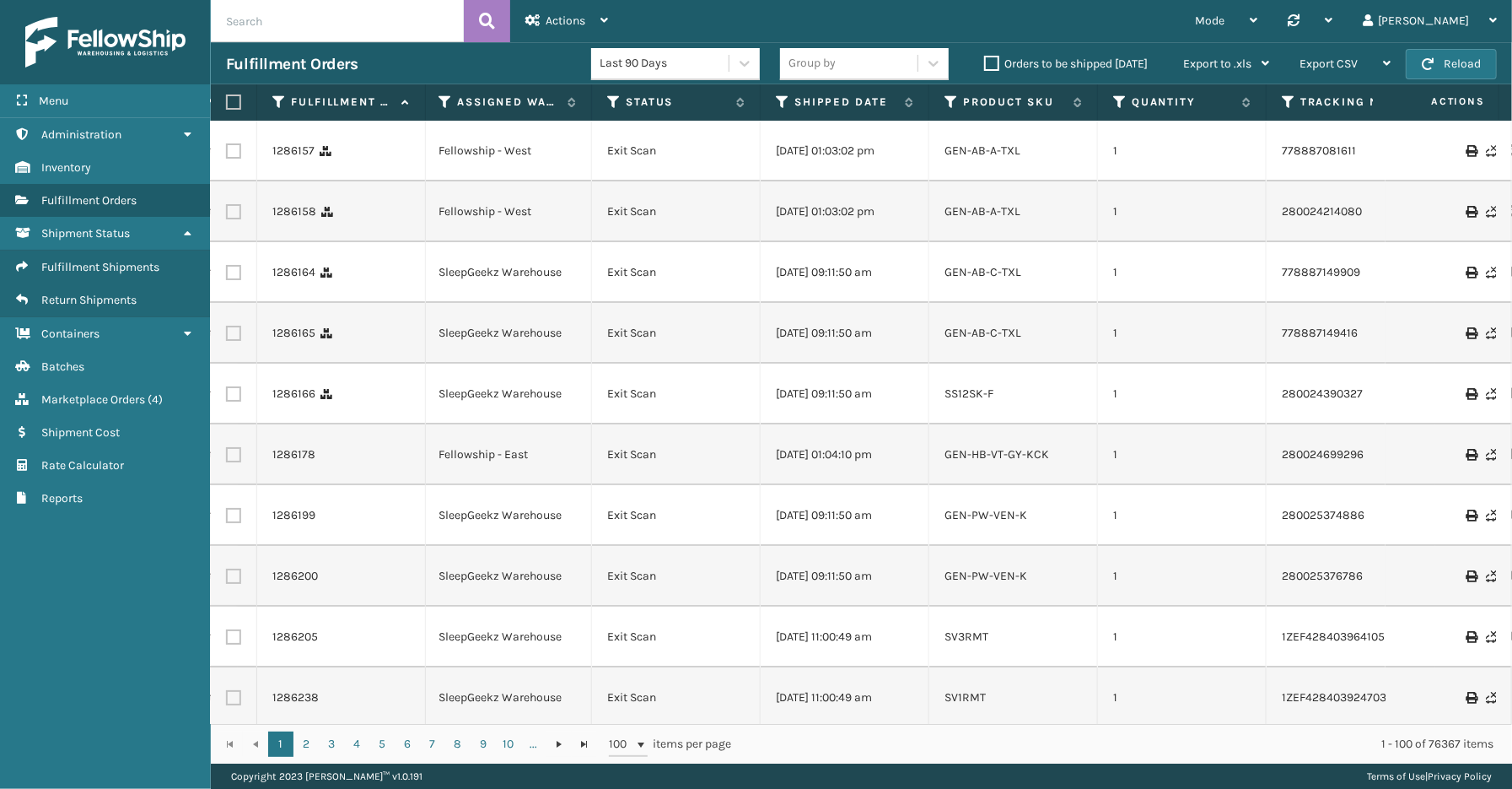
click at [780, 92] on th "Shipped Date" at bounding box center [844, 103] width 169 height 36
click at [780, 102] on icon at bounding box center [782, 102] width 13 height 15
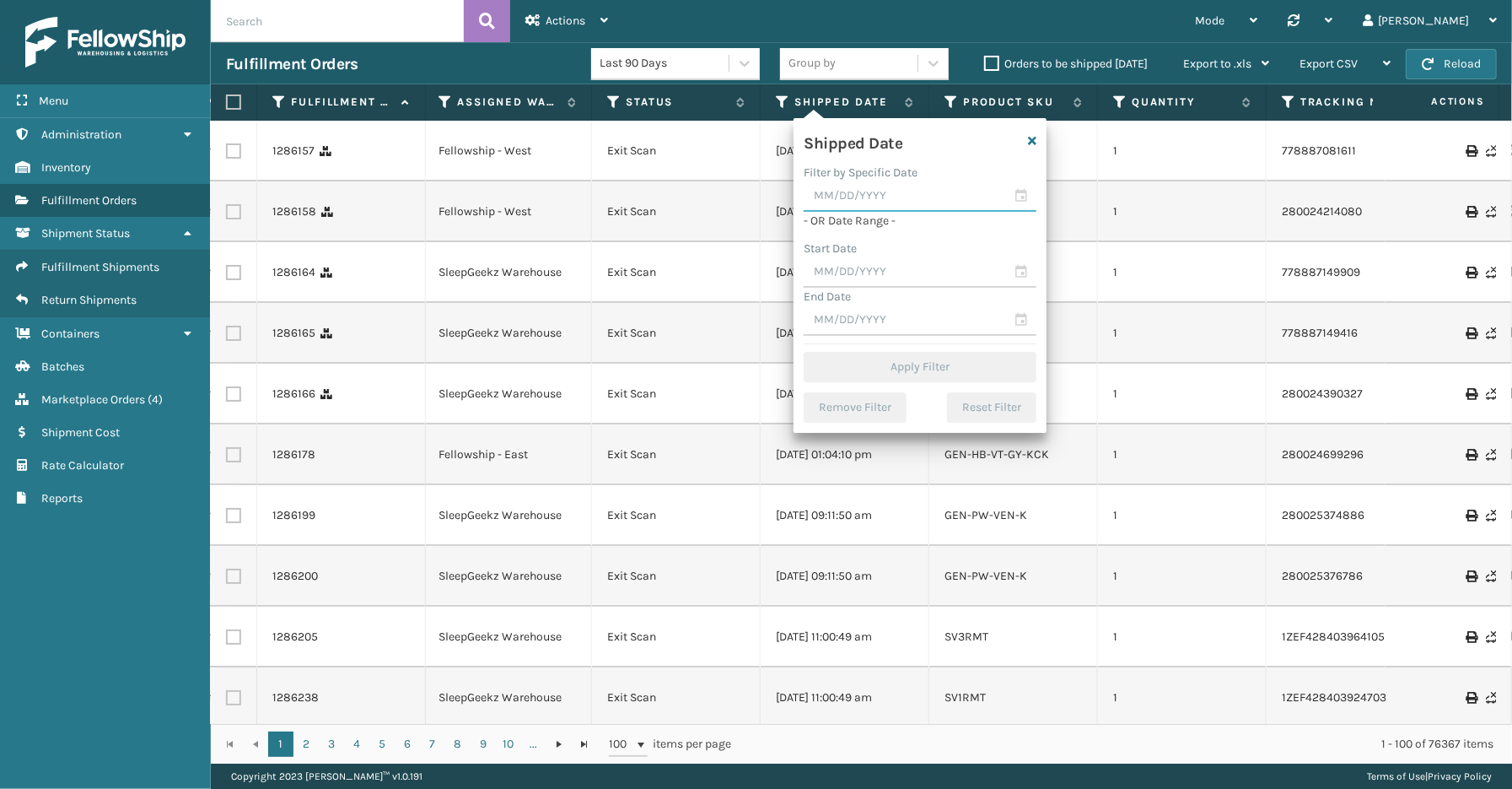
click at [1031, 196] on input "text" at bounding box center [920, 196] width 232 height 30
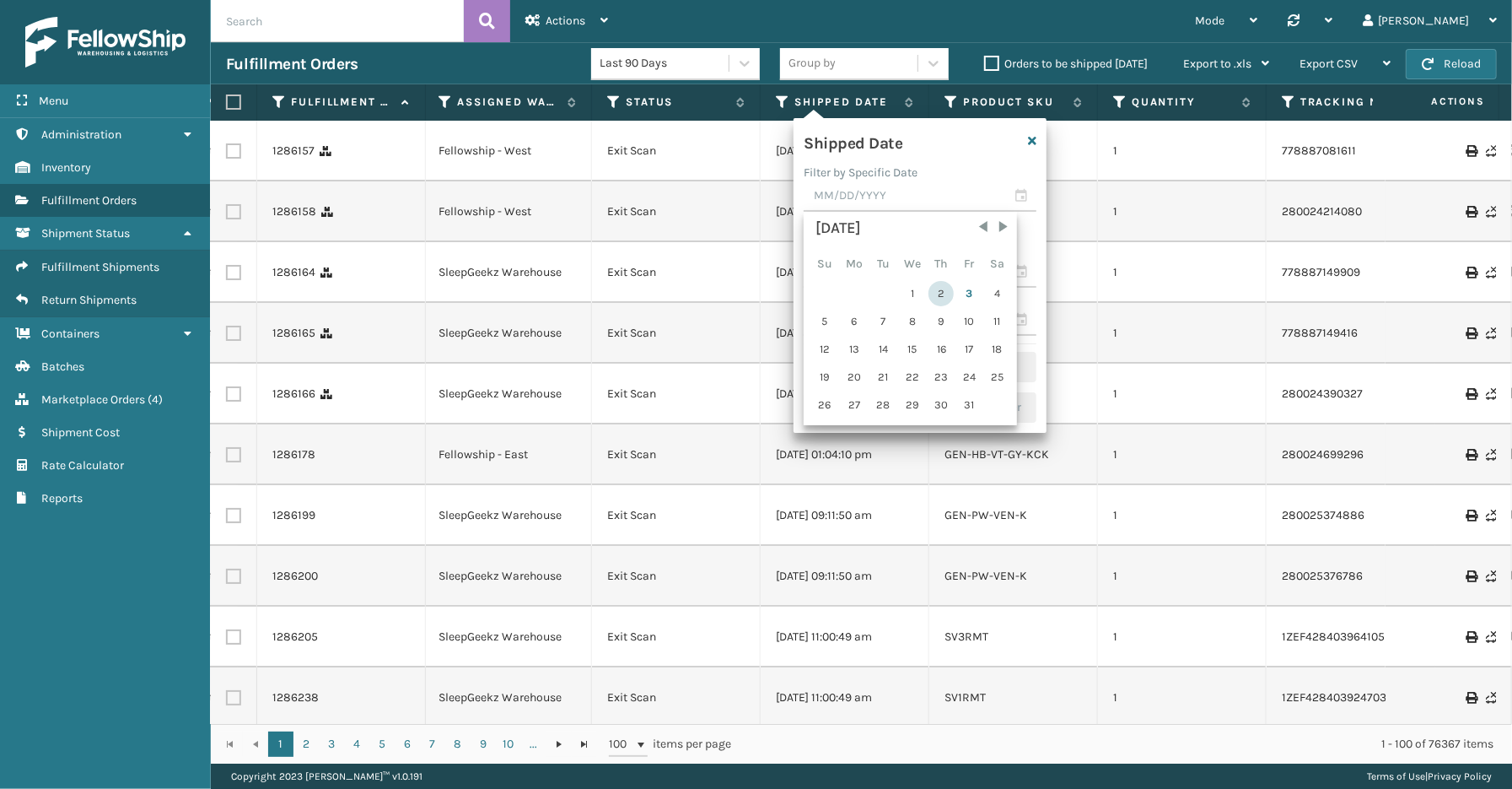
click at [933, 288] on div "2" at bounding box center [941, 293] width 26 height 26
type input "[DATE]"
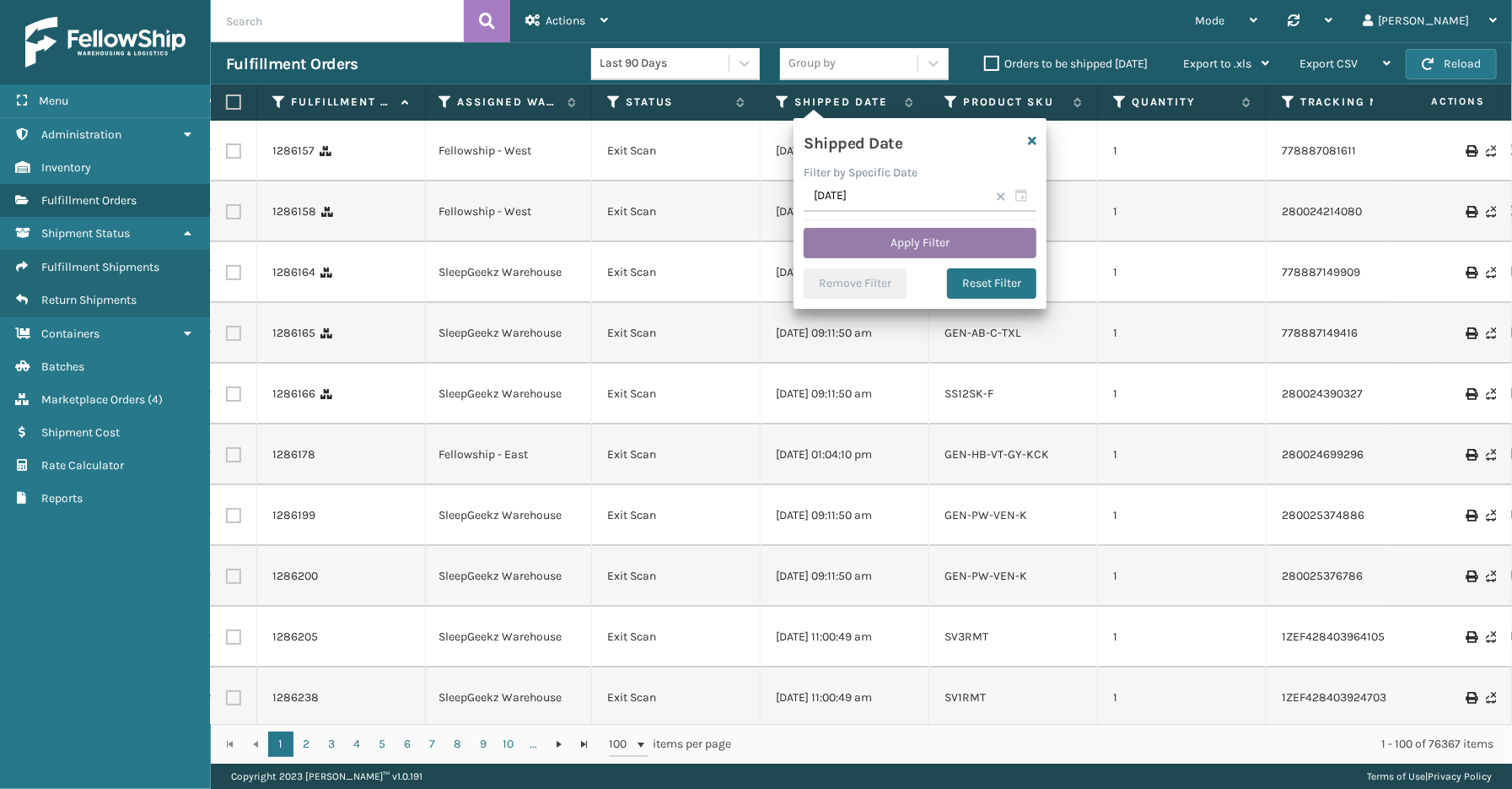
click at [900, 238] on button "Apply Filter" at bounding box center [920, 243] width 232 height 30
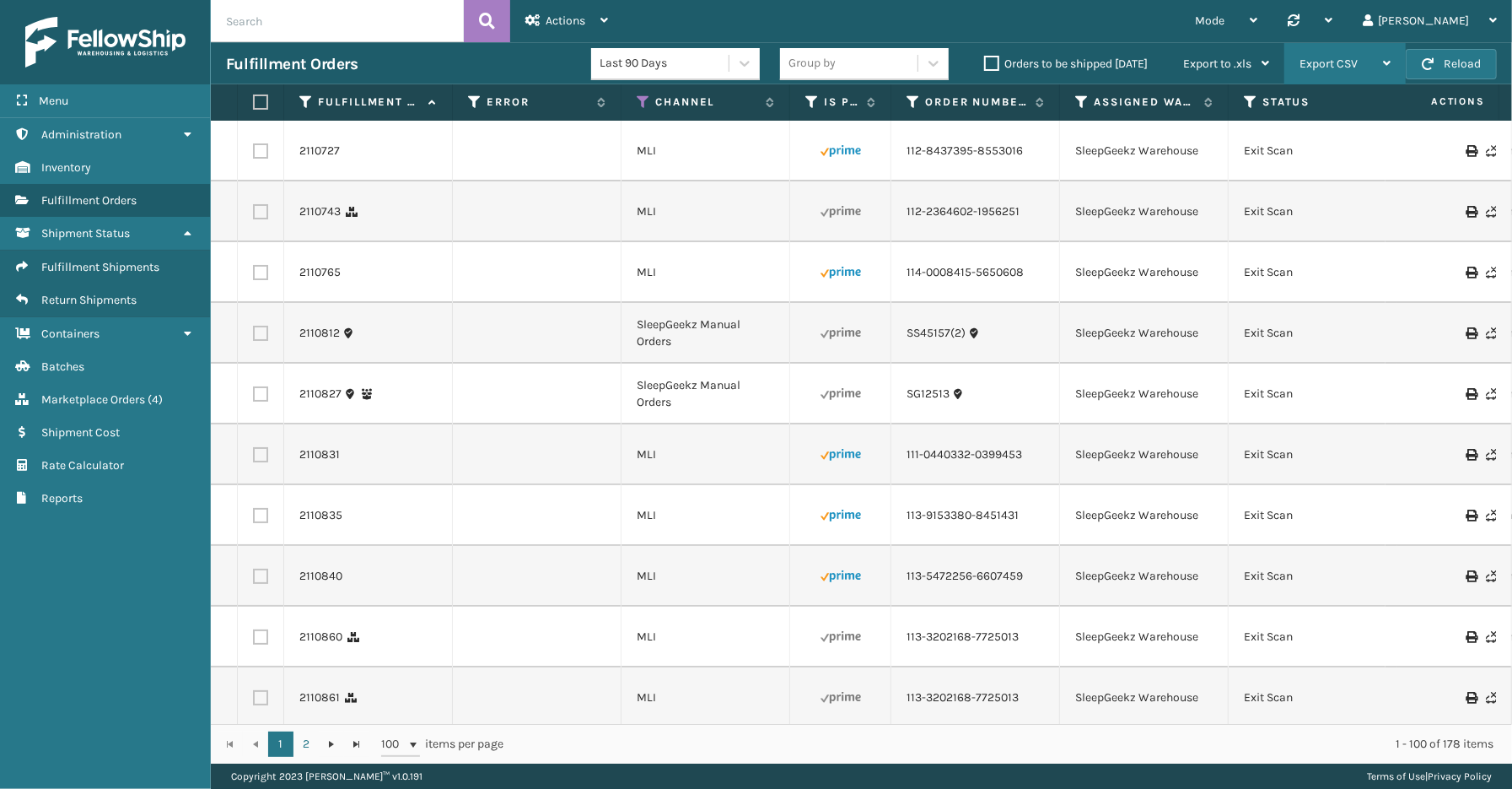
click at [1343, 70] on span "Export CSV" at bounding box center [1328, 63] width 58 height 14
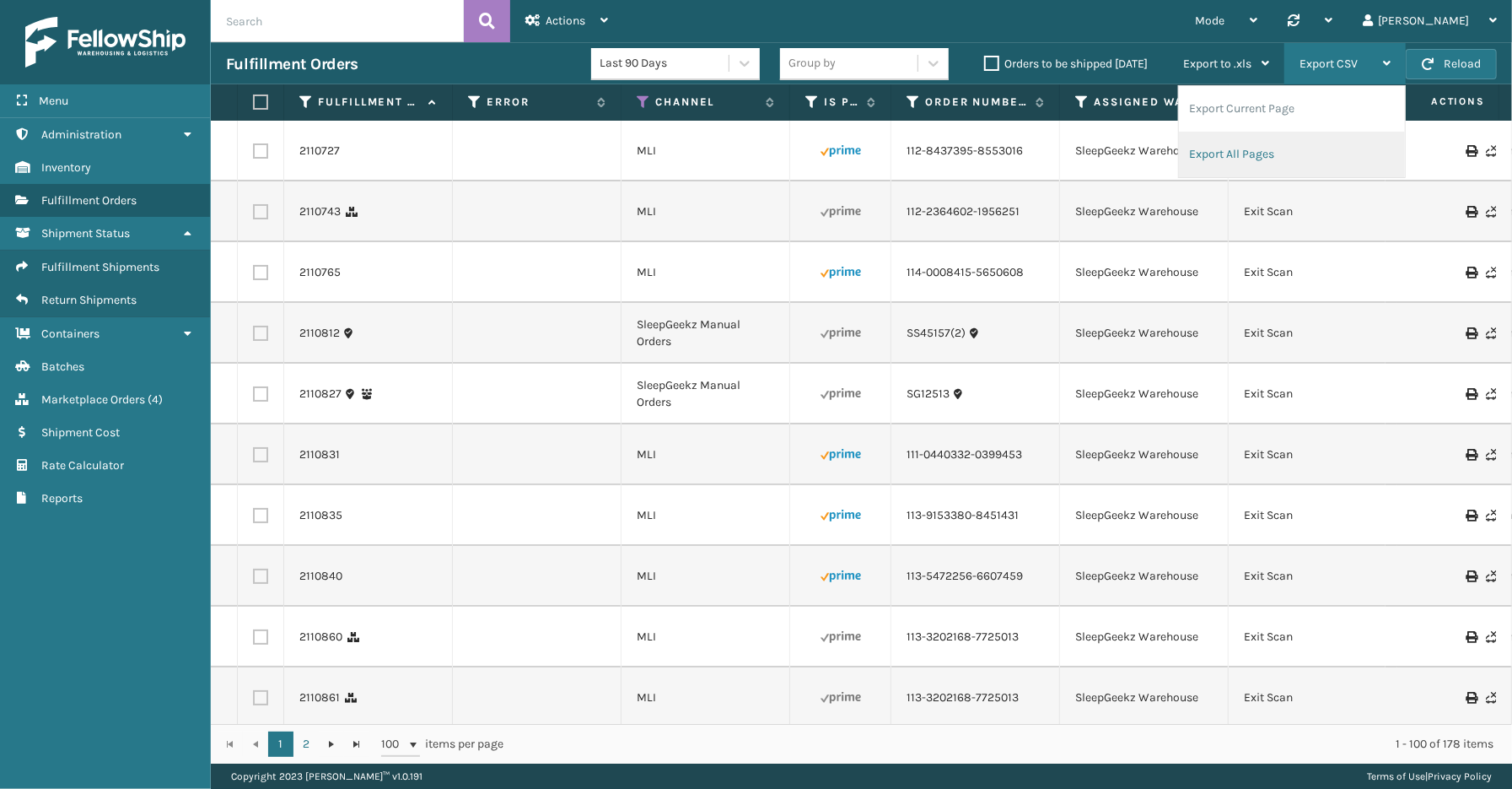
click at [1271, 158] on li "Export All Pages" at bounding box center [1291, 154] width 226 height 46
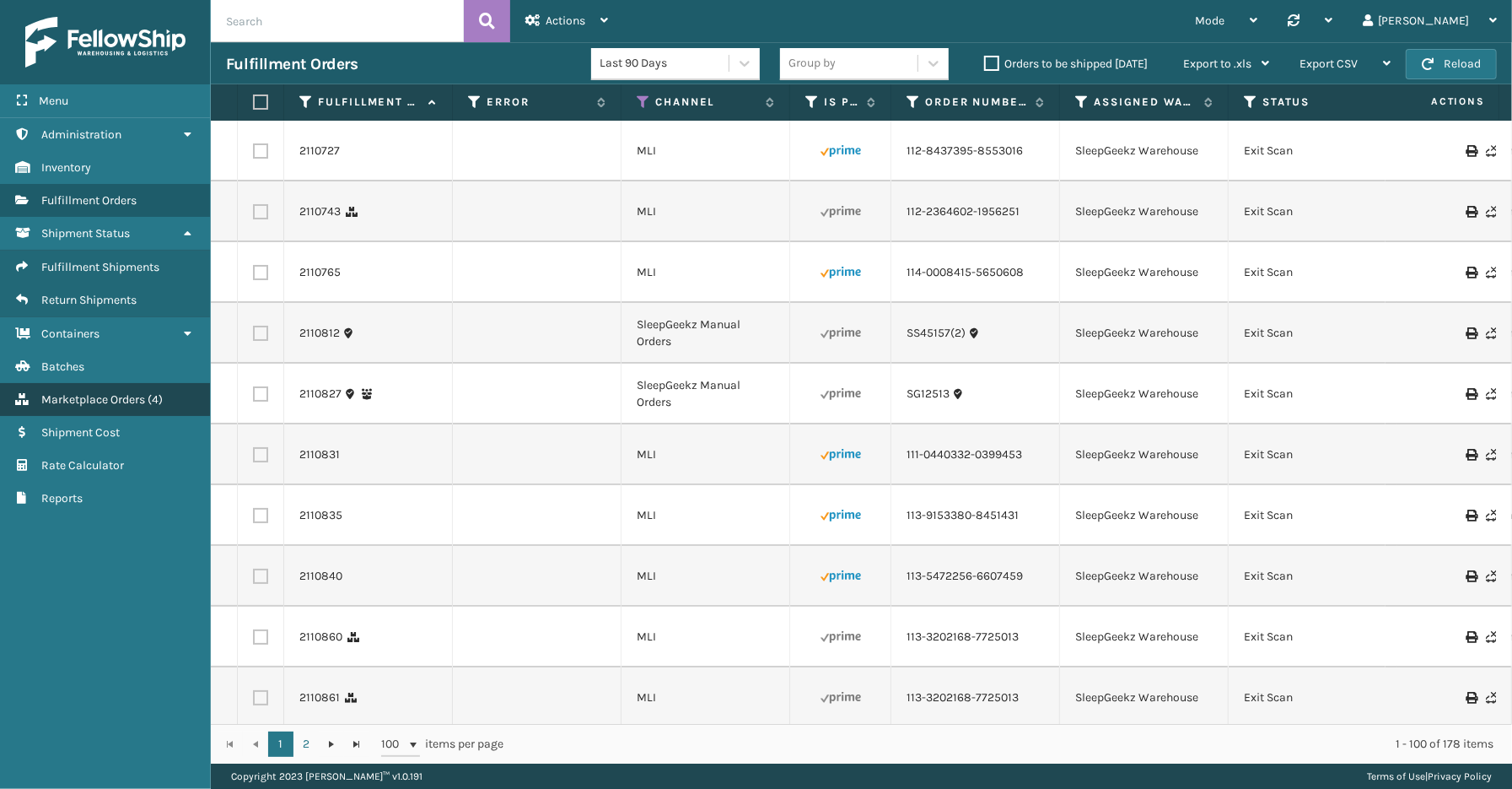
click at [107, 393] on span "Marketplace Orders" at bounding box center [92, 399] width 104 height 14
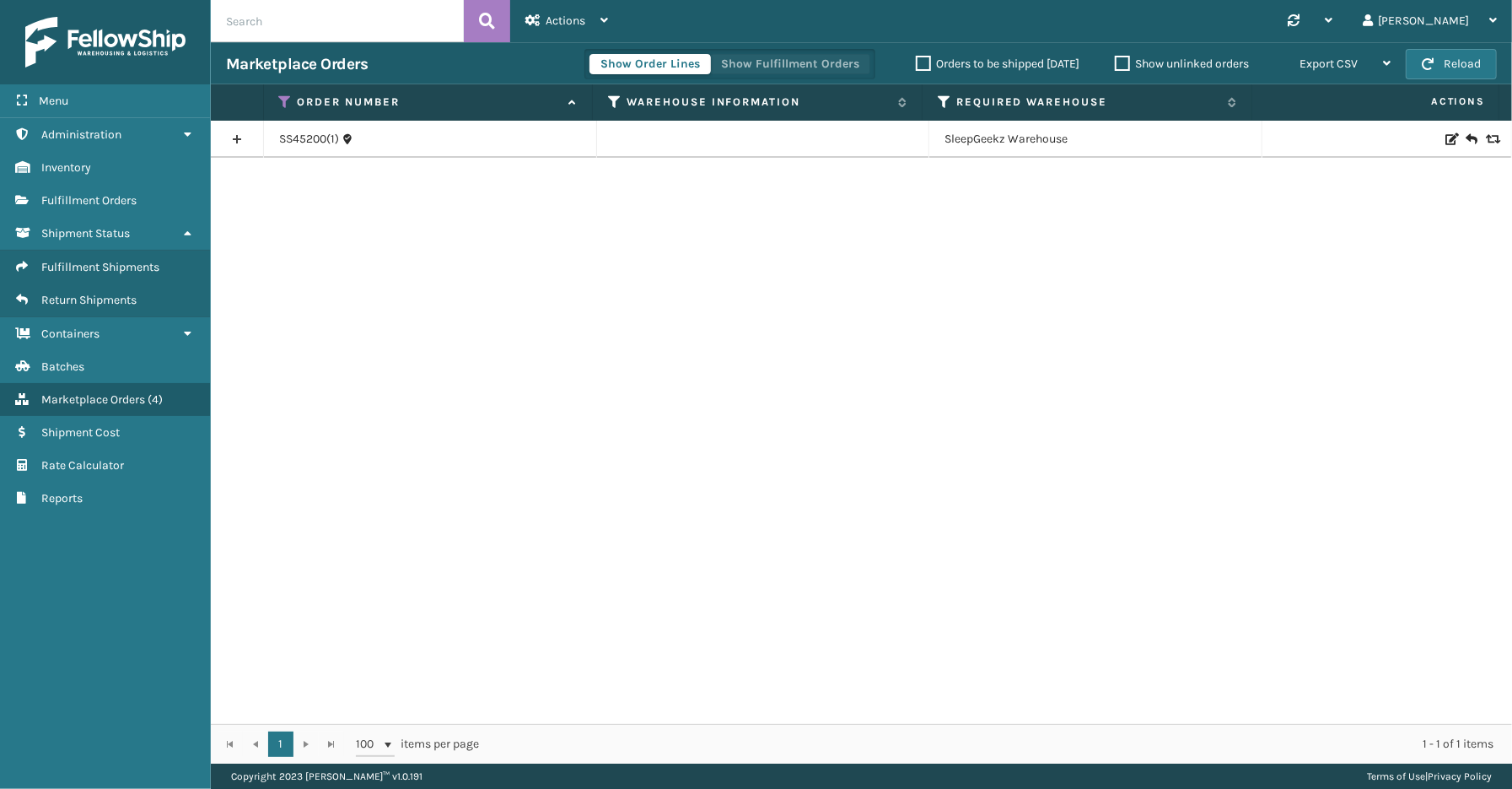
click at [753, 61] on button "Show Fulfillment Orders" at bounding box center [790, 64] width 160 height 20
click at [287, 101] on icon at bounding box center [286, 102] width 13 height 15
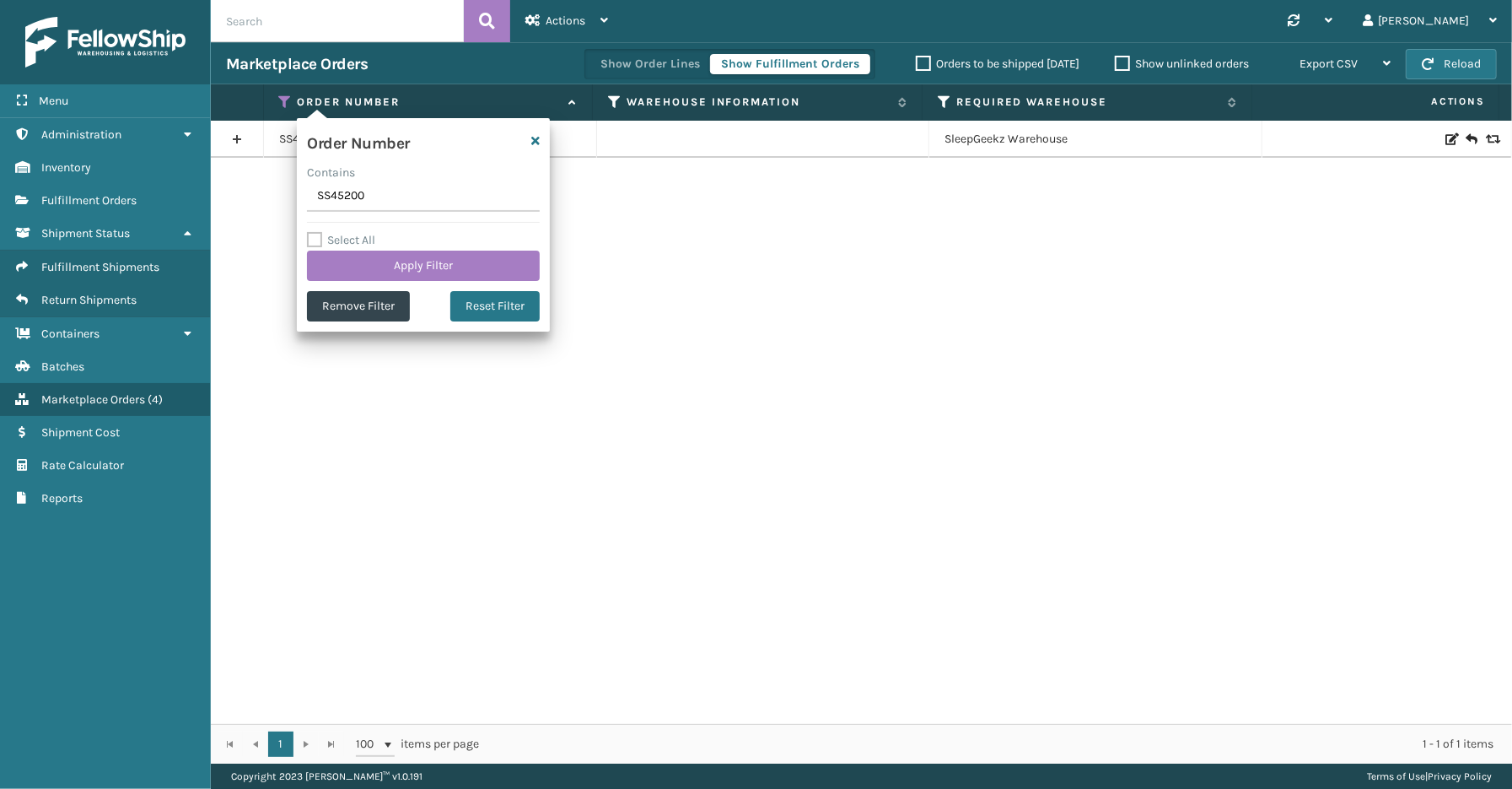
drag, startPoint x: 378, startPoint y: 196, endPoint x: 232, endPoint y: 195, distance: 146.0
click at [232, 195] on section "Marketplace Orders Show Order Lines Show Fulfillment Orders Orders to be shippe…" at bounding box center [861, 402] width 1301 height 721
drag, startPoint x: 385, startPoint y: 199, endPoint x: 171, endPoint y: 170, distance: 216.0
click at [171, 0] on div "Menu Administration Inventory Fulfillment Orders Shipment Status Fulfillment Sh…" at bounding box center [756, 0] width 1512 height 0
type input "SS44355"
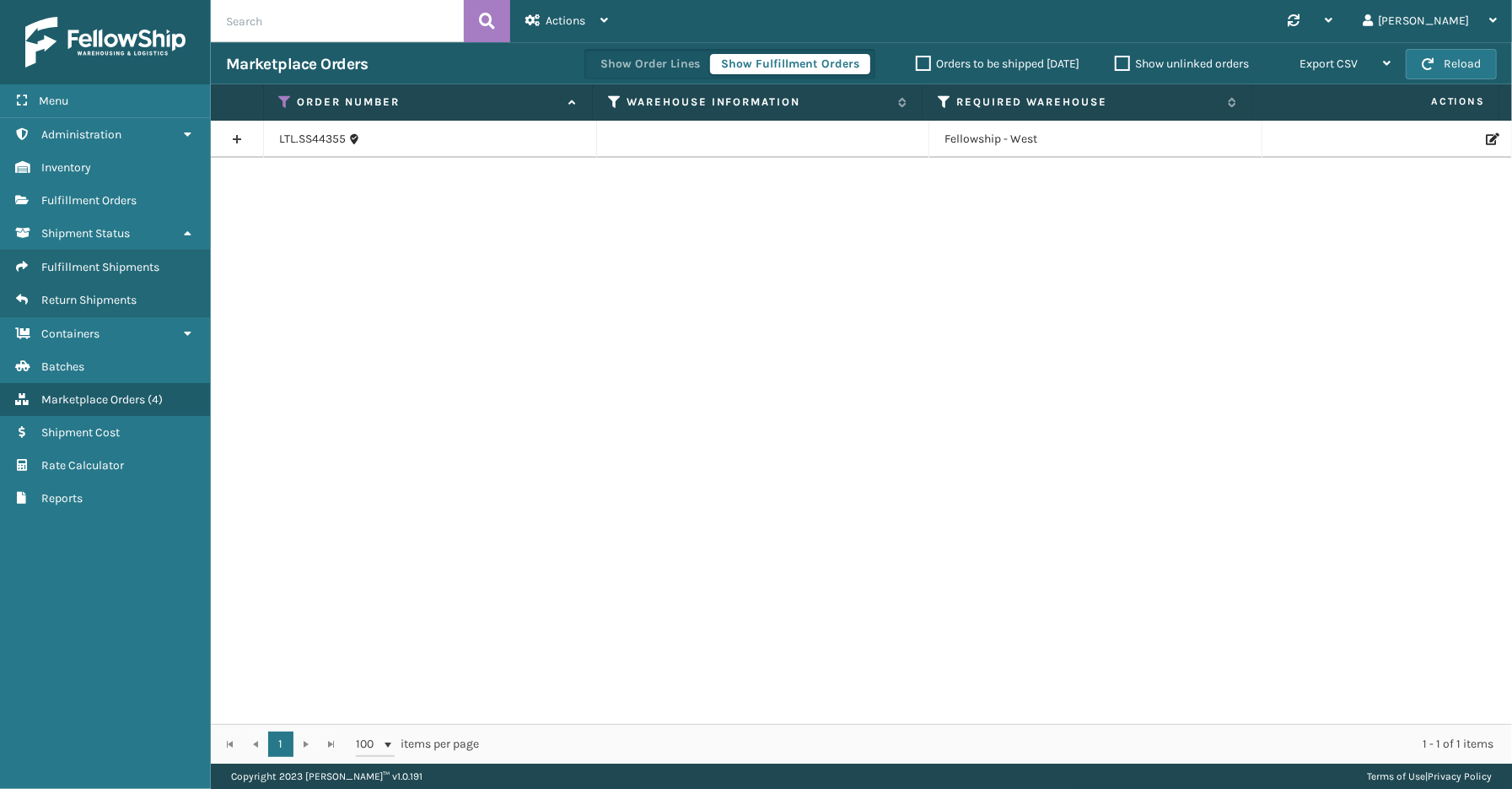
click at [233, 142] on link at bounding box center [236, 139] width 52 height 27
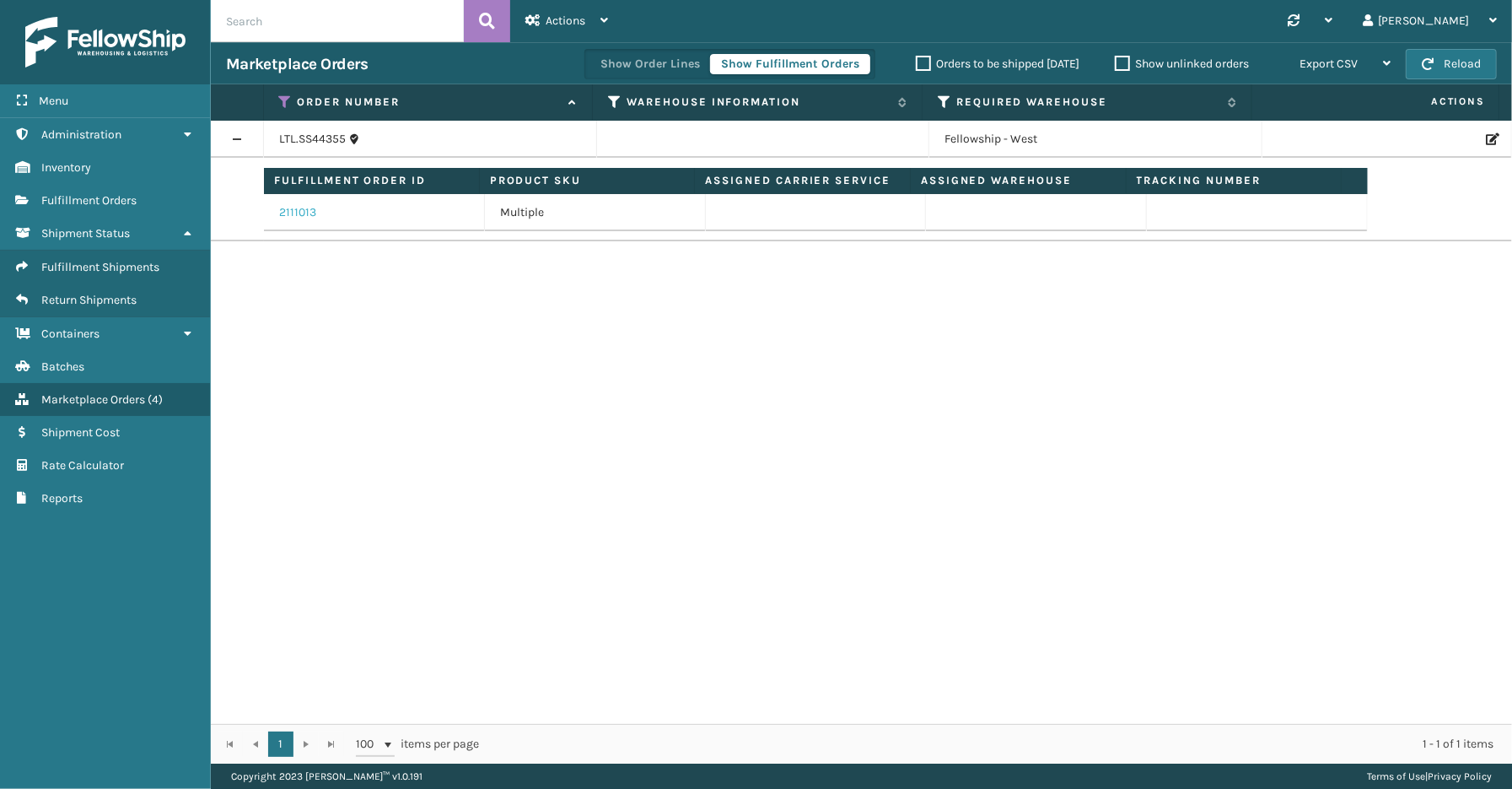
click at [297, 216] on link "2111013" at bounding box center [297, 212] width 37 height 17
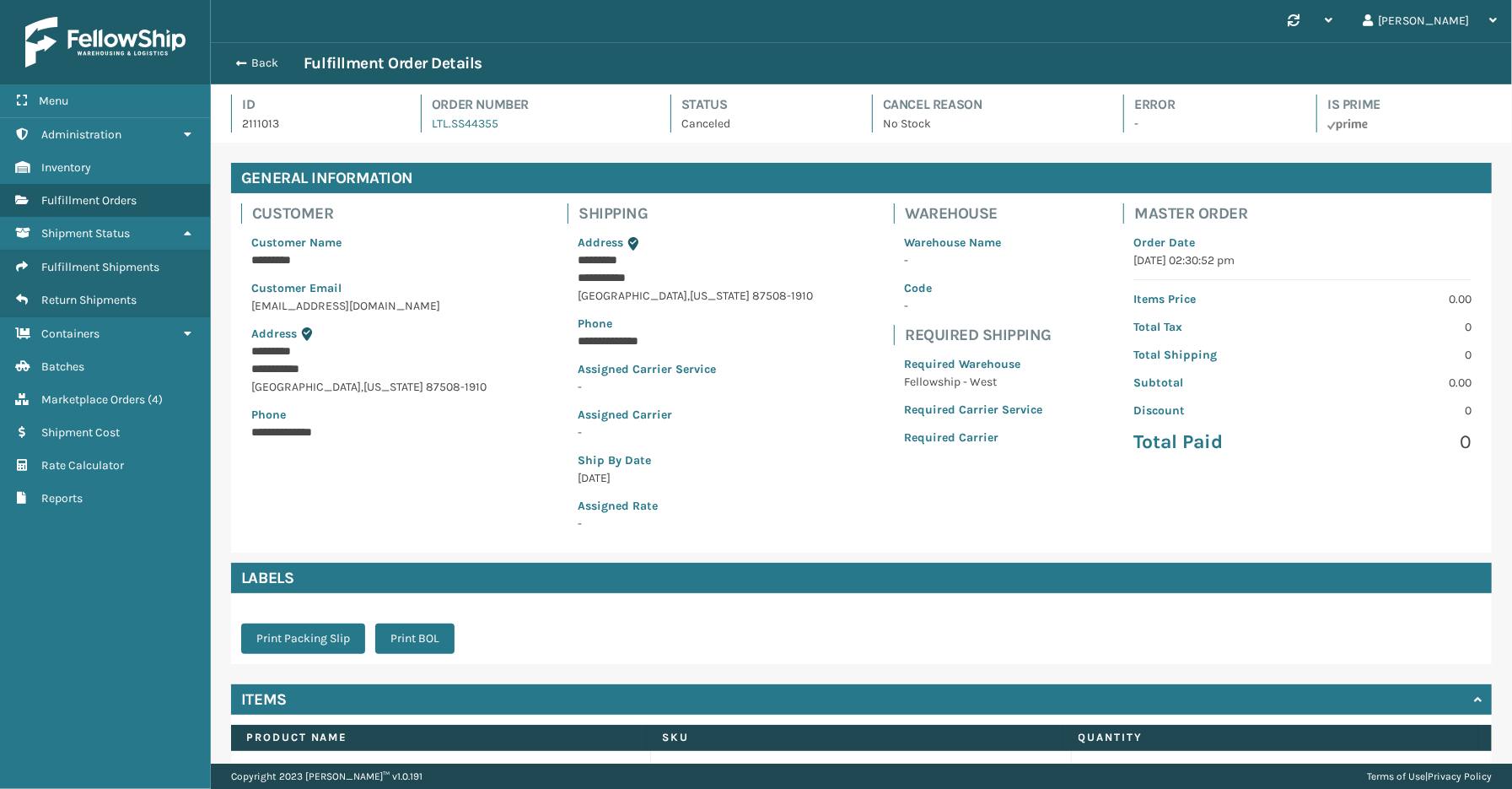
scroll to position [40, 1301]
click at [243, 57] on span "button" at bounding box center [238, 63] width 10 height 11
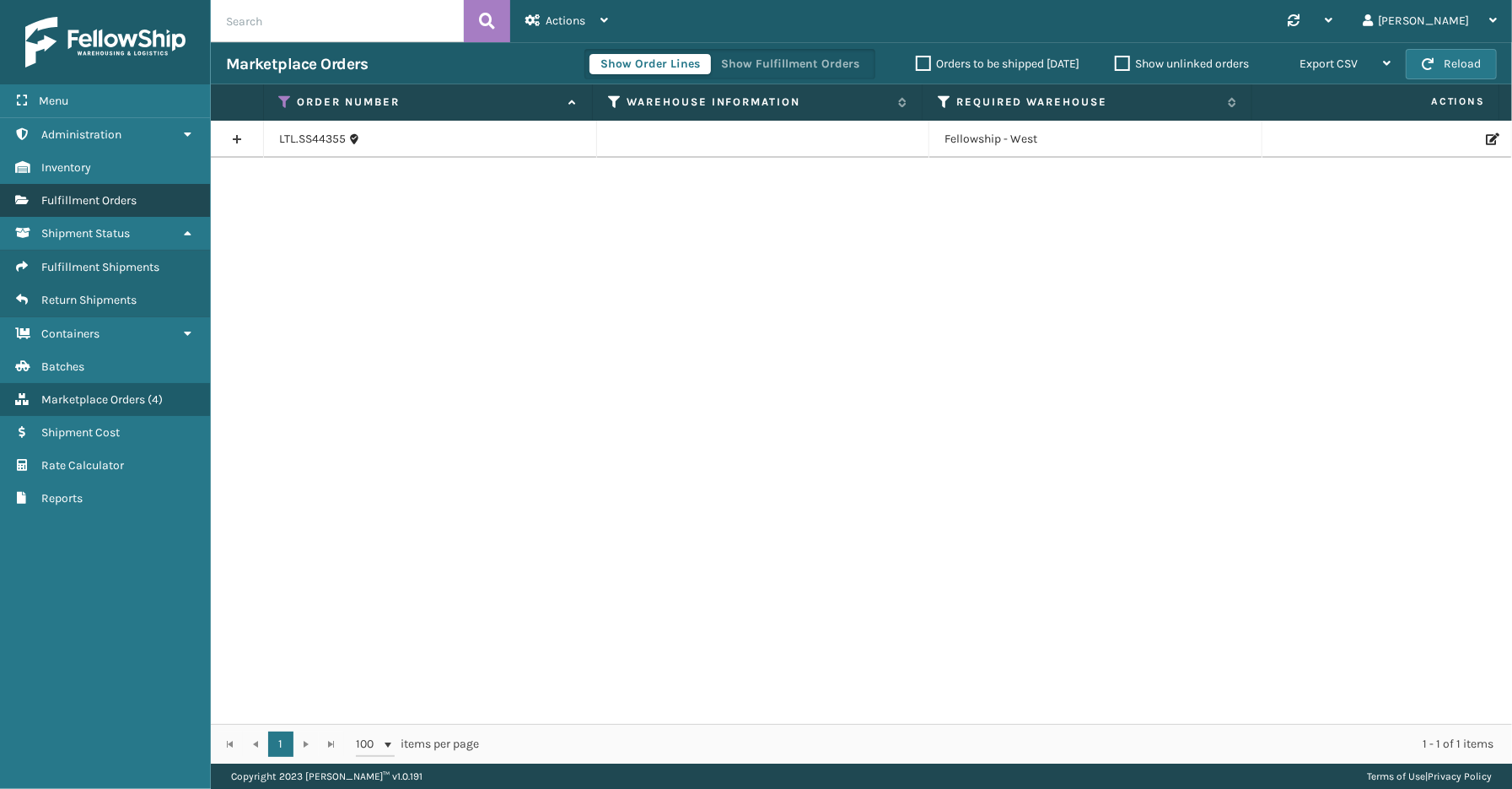
click at [93, 199] on span "Fulfillment Orders" at bounding box center [89, 200] width 95 height 14
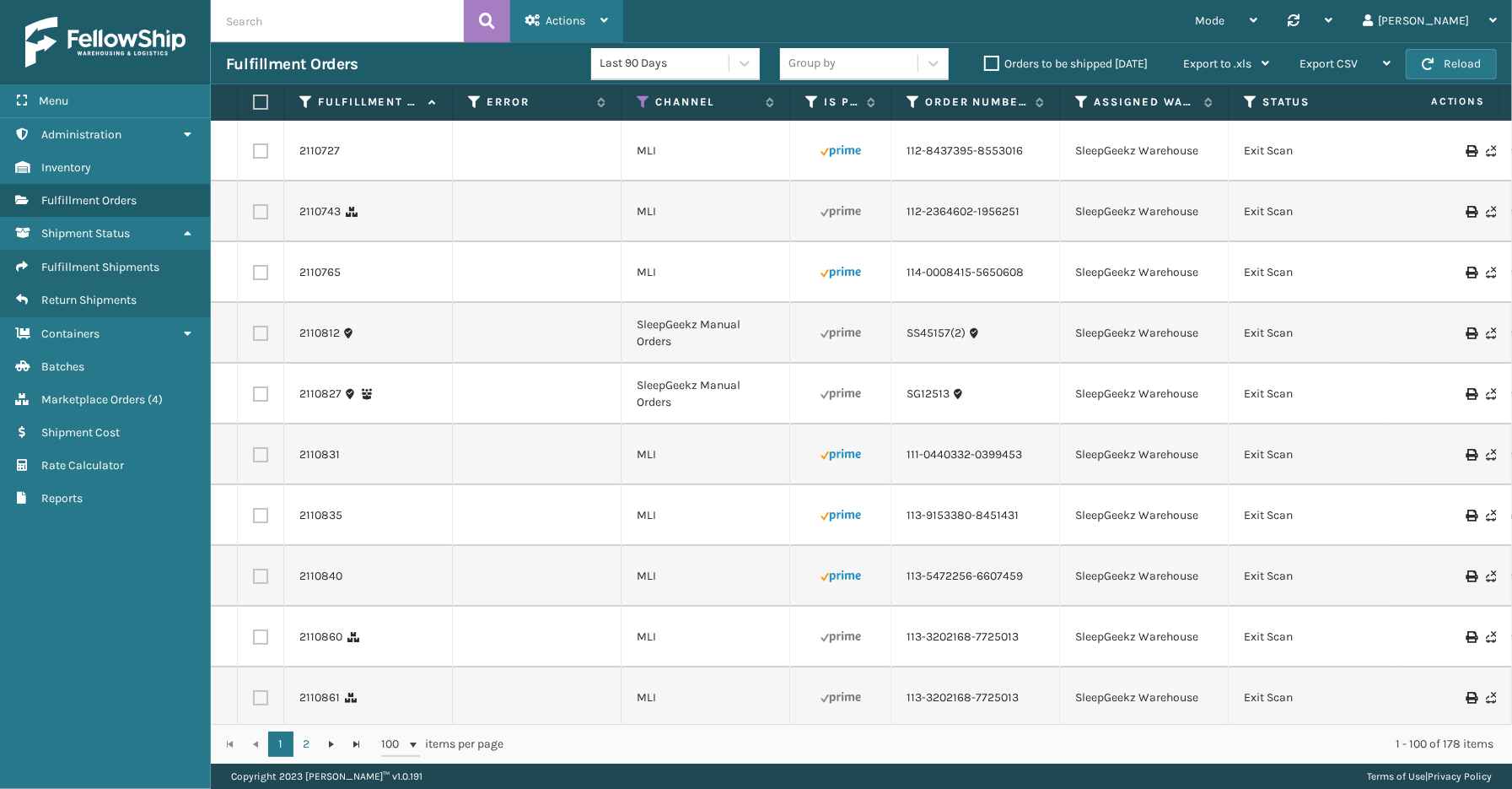
click at [603, 17] on icon at bounding box center [604, 20] width 8 height 11
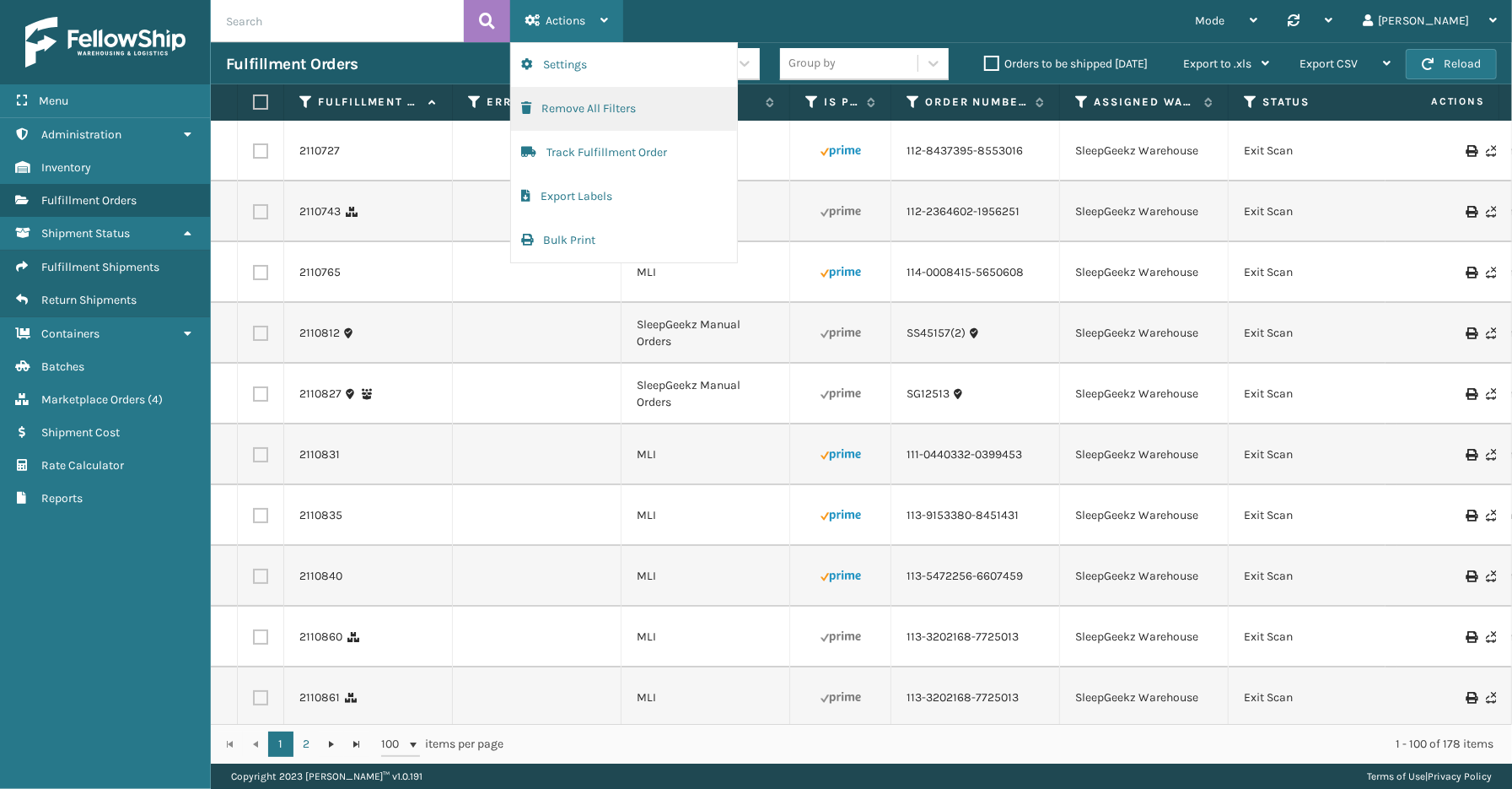
click at [577, 95] on button "Remove All Filters" at bounding box center [623, 109] width 226 height 44
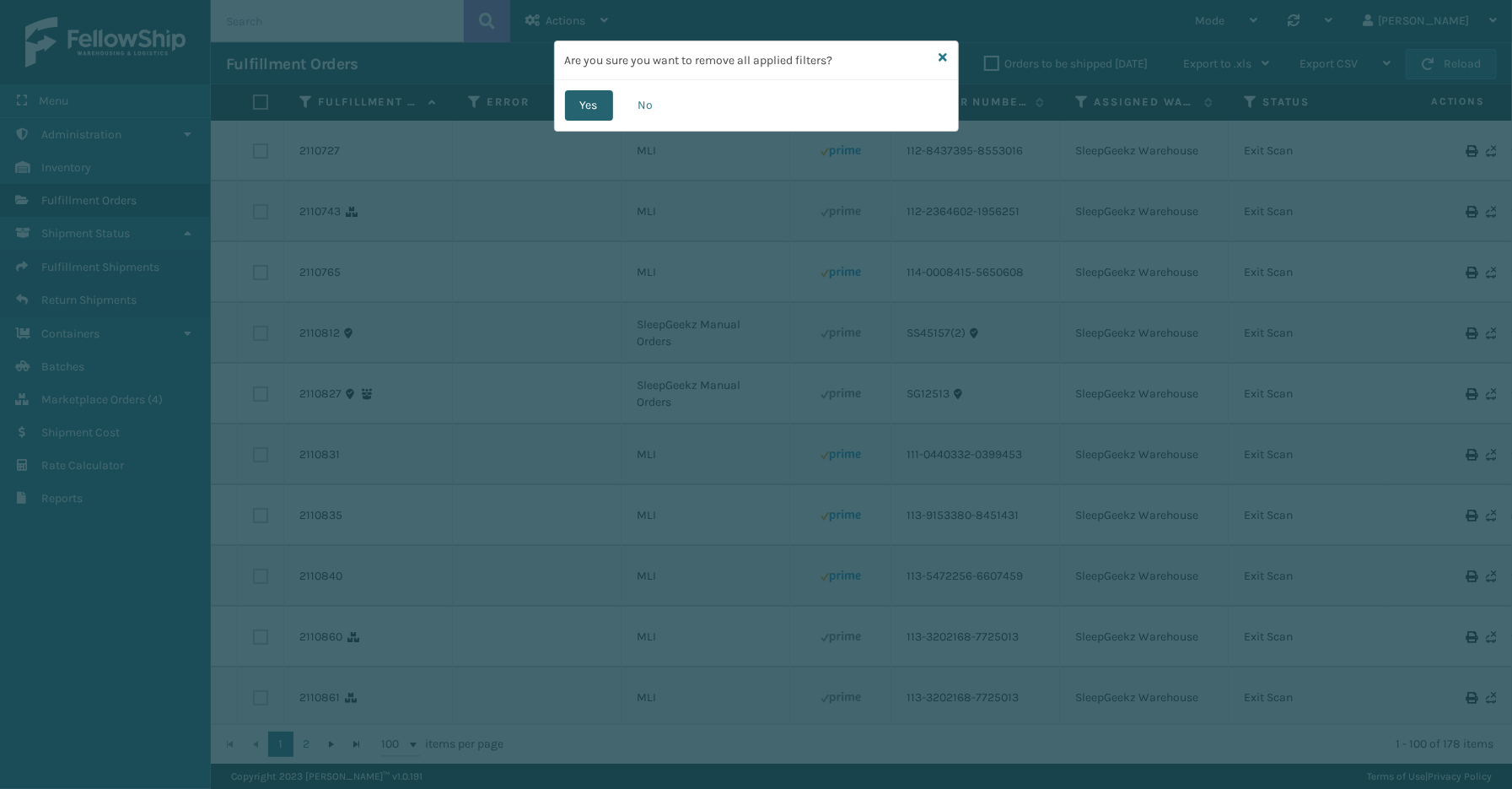
click at [589, 99] on button "Yes" at bounding box center [589, 106] width 48 height 30
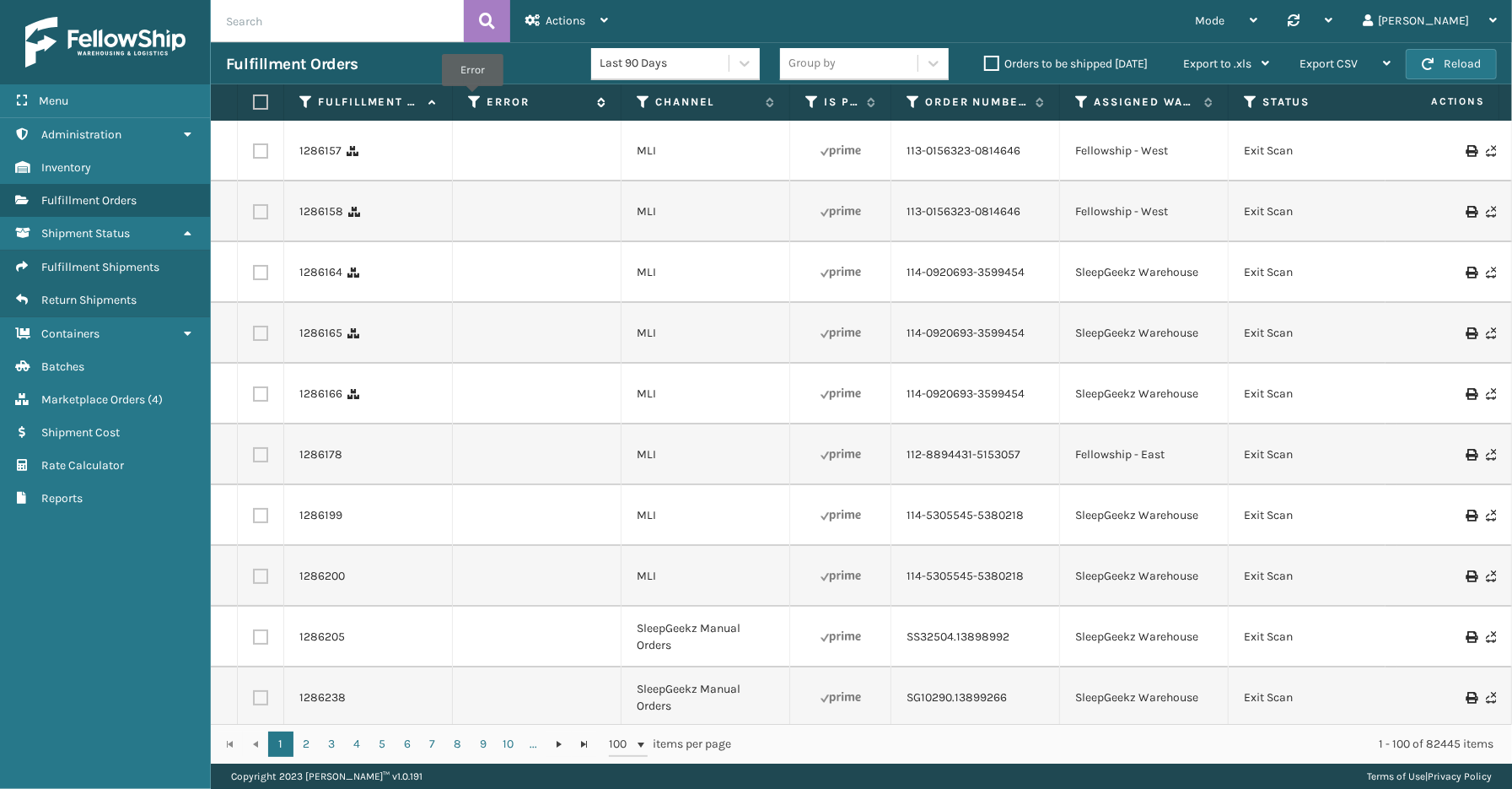
click at [473, 98] on icon at bounding box center [474, 102] width 13 height 15
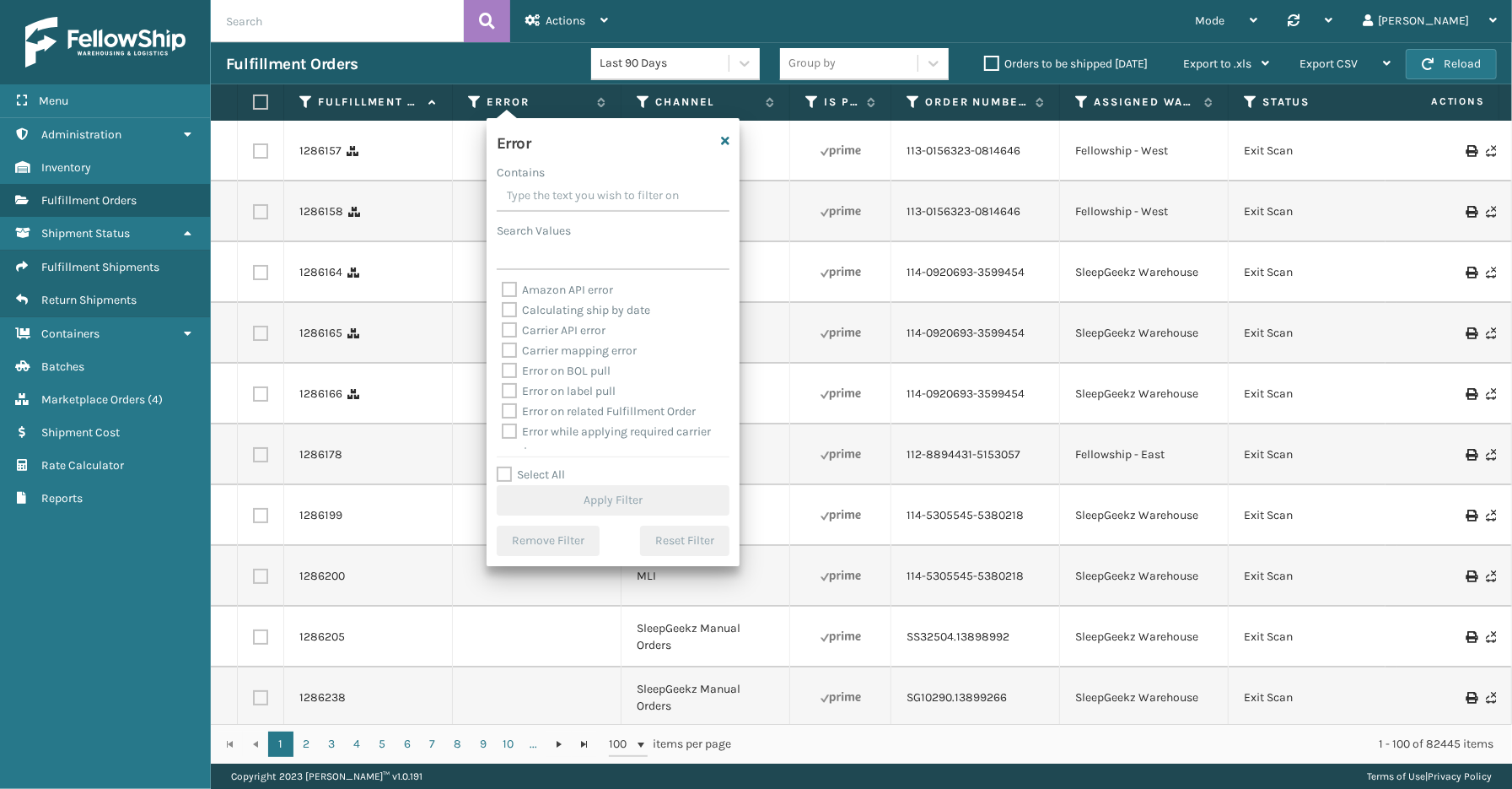
click at [513, 470] on label "Select All" at bounding box center [531, 474] width 69 height 14
click at [513, 466] on input "Select All" at bounding box center [623, 466] width 253 height 2
checkbox input "true"
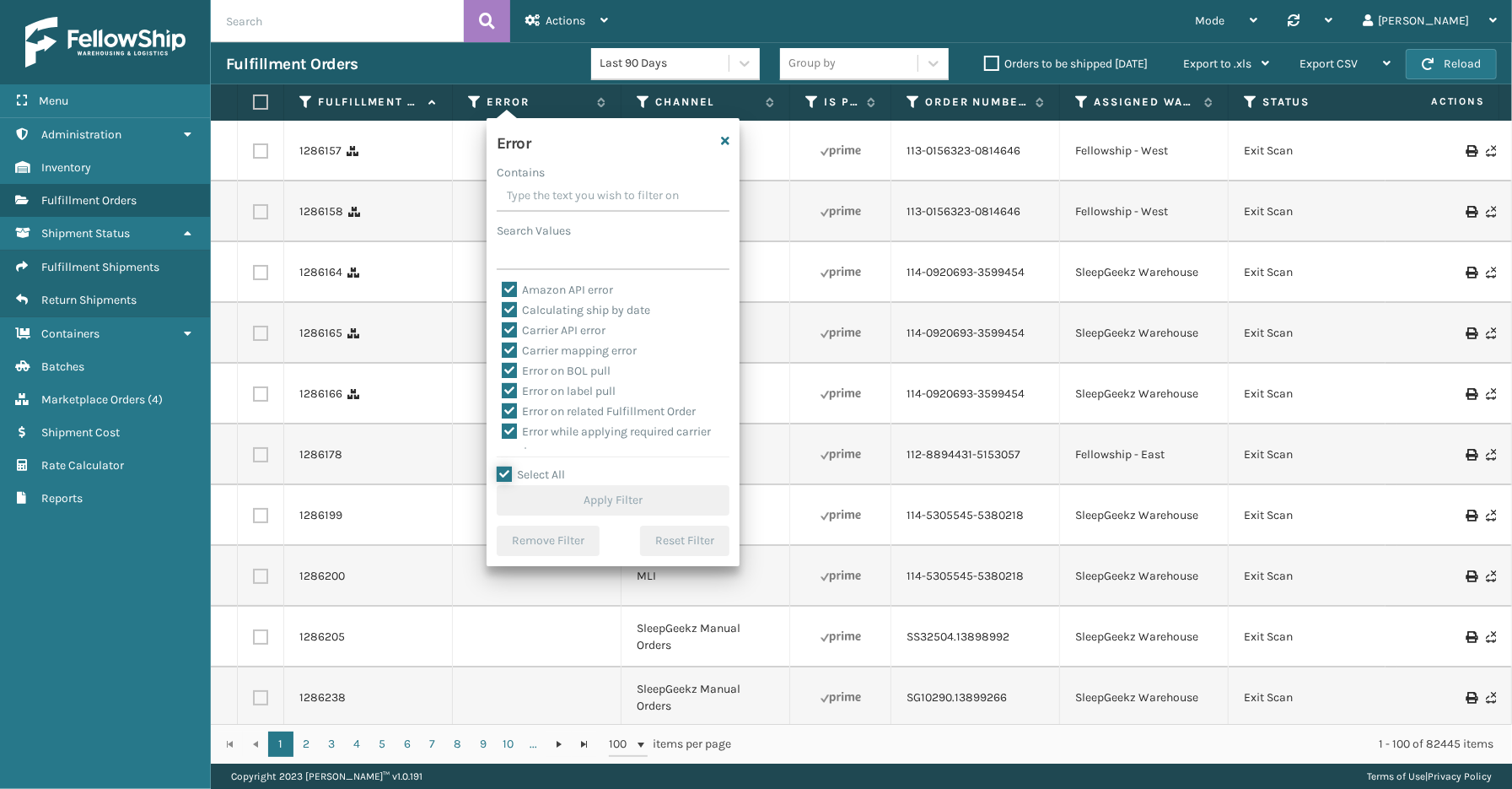
checkbox input "true"
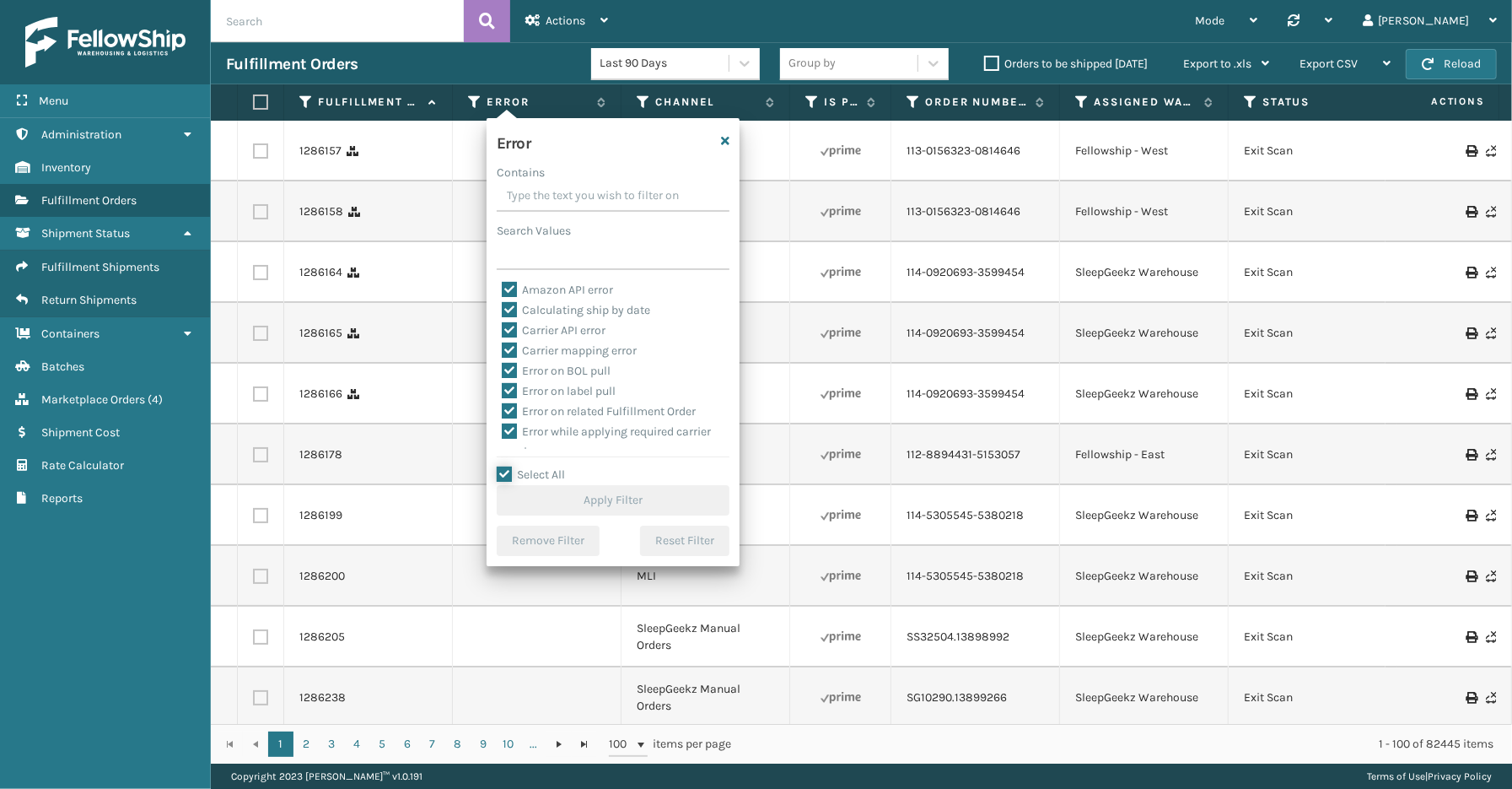
checkbox input "true"
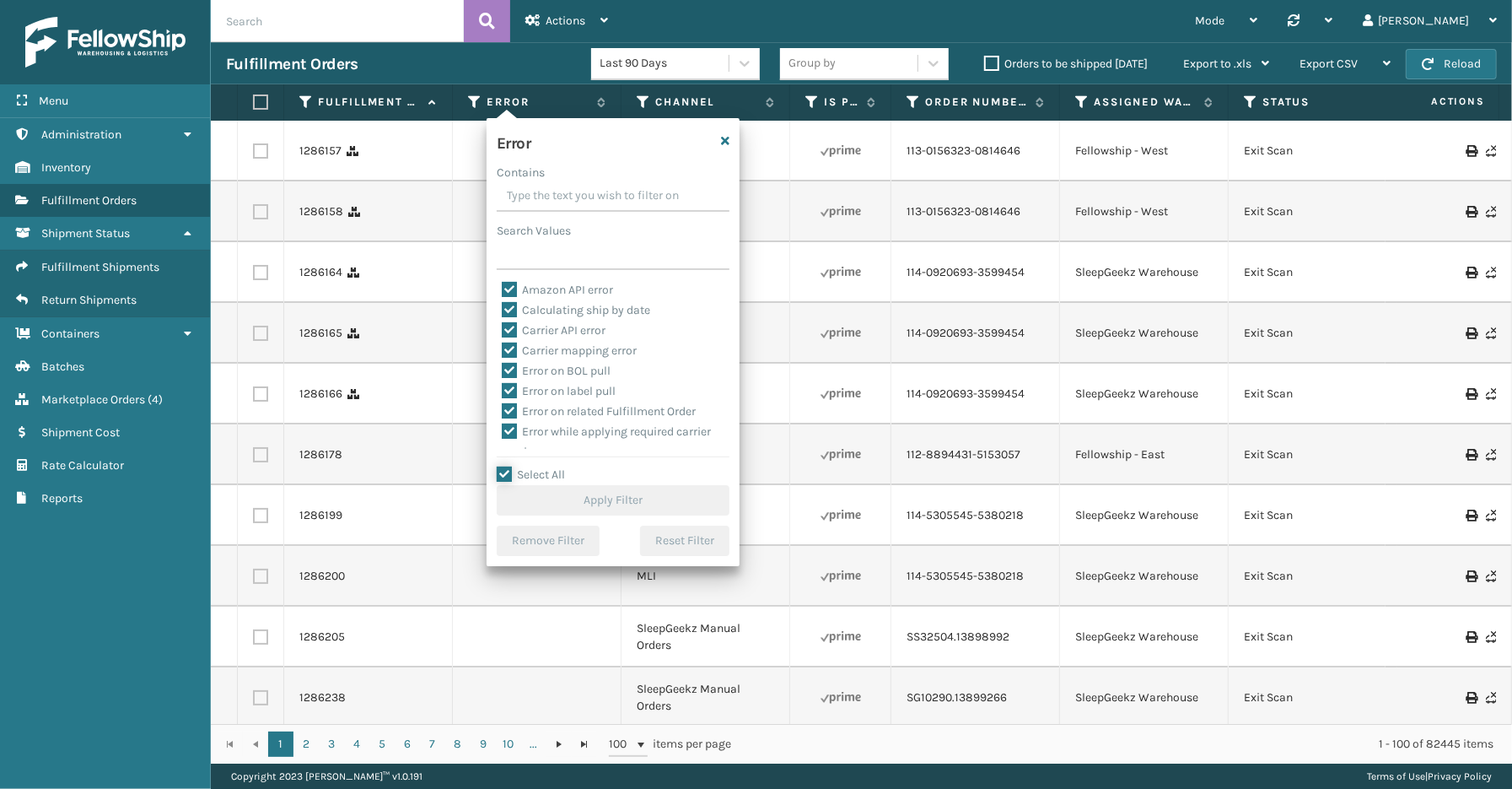
checkbox input "true"
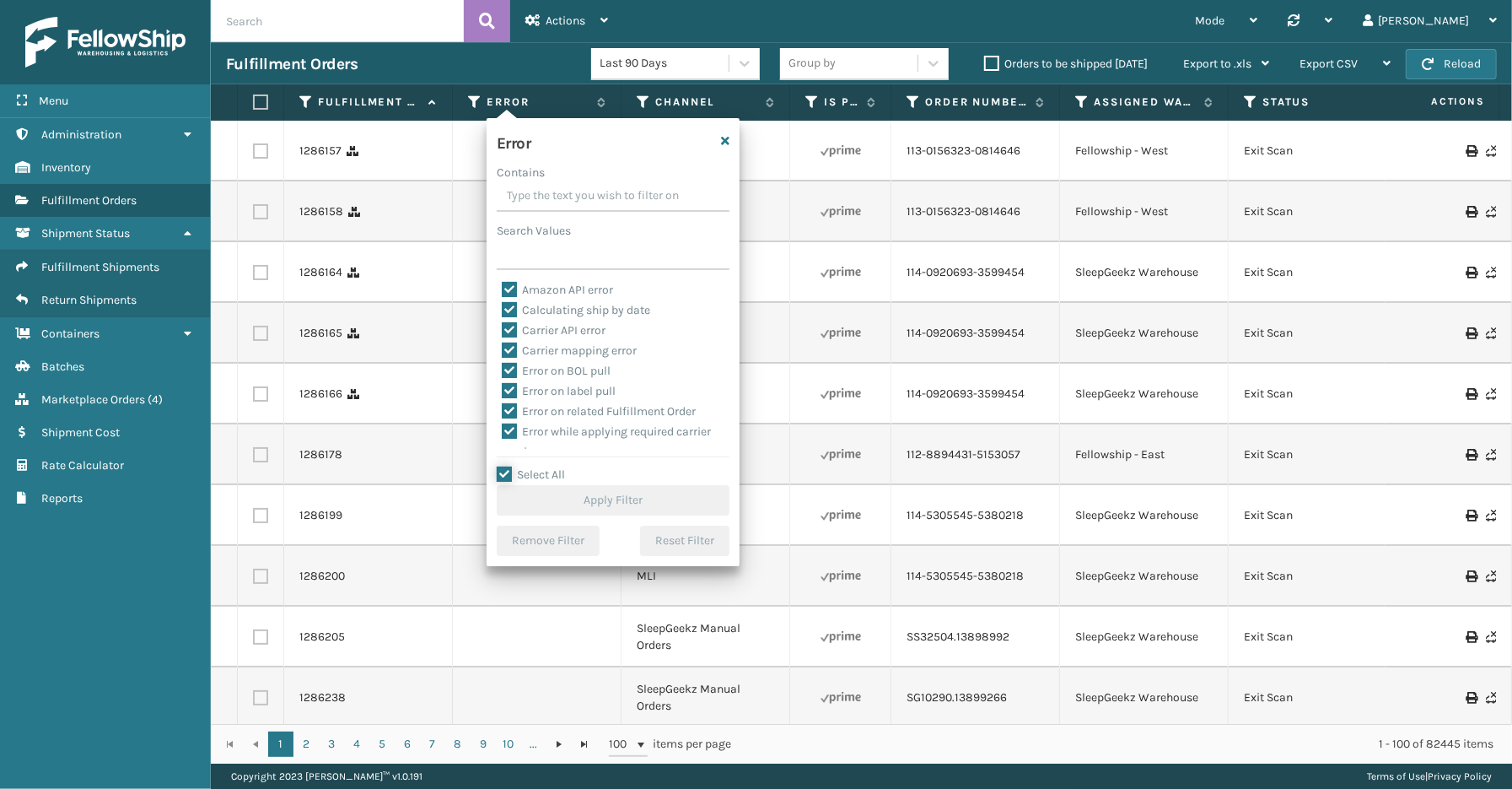
checkbox input "true"
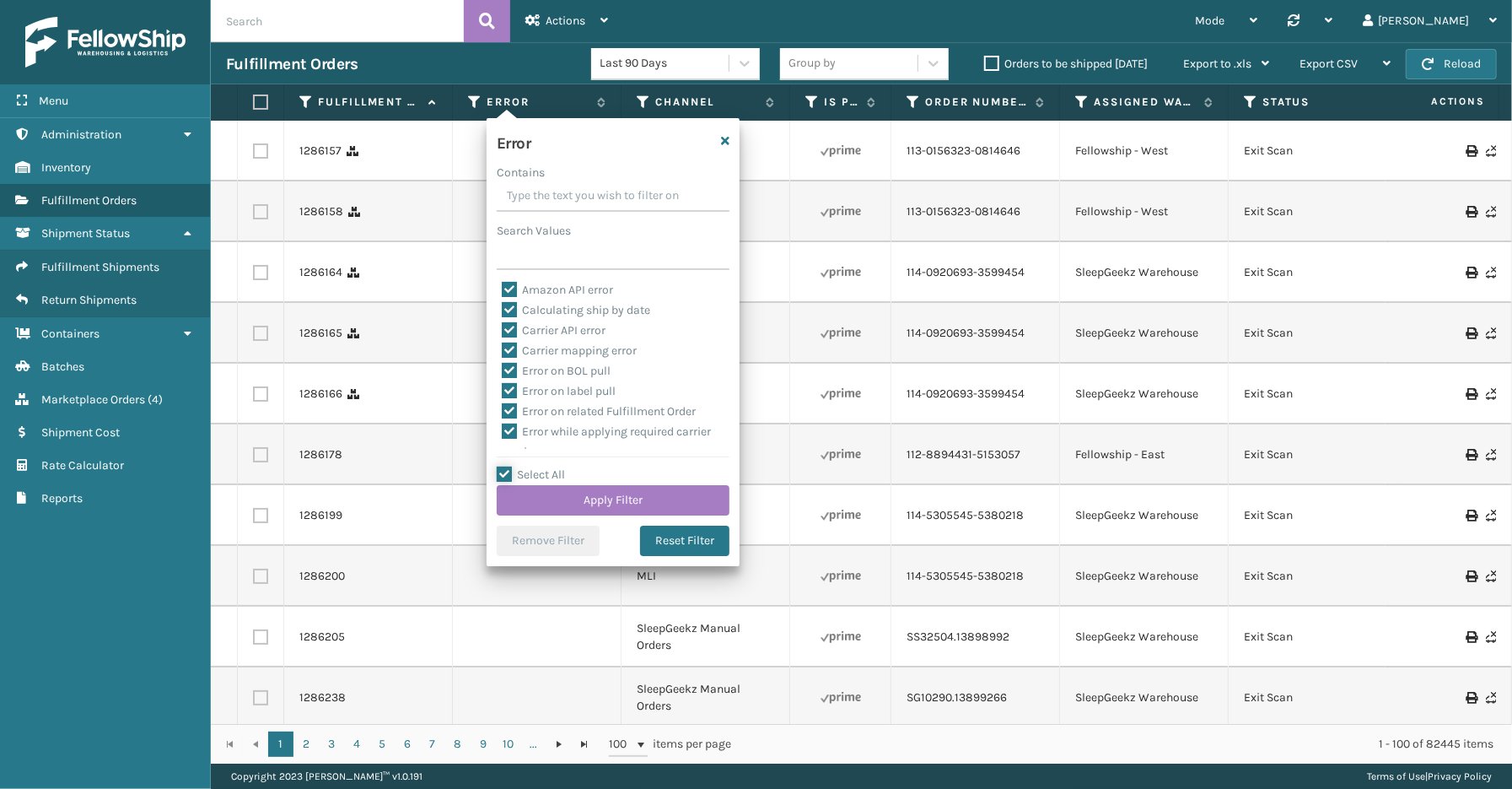
scroll to position [377, 0]
click at [550, 436] on label "To be cancelled" at bounding box center [552, 438] width 100 height 14
click at [503, 436] on input "To be cancelled" at bounding box center [502, 435] width 1 height 11
checkbox input "false"
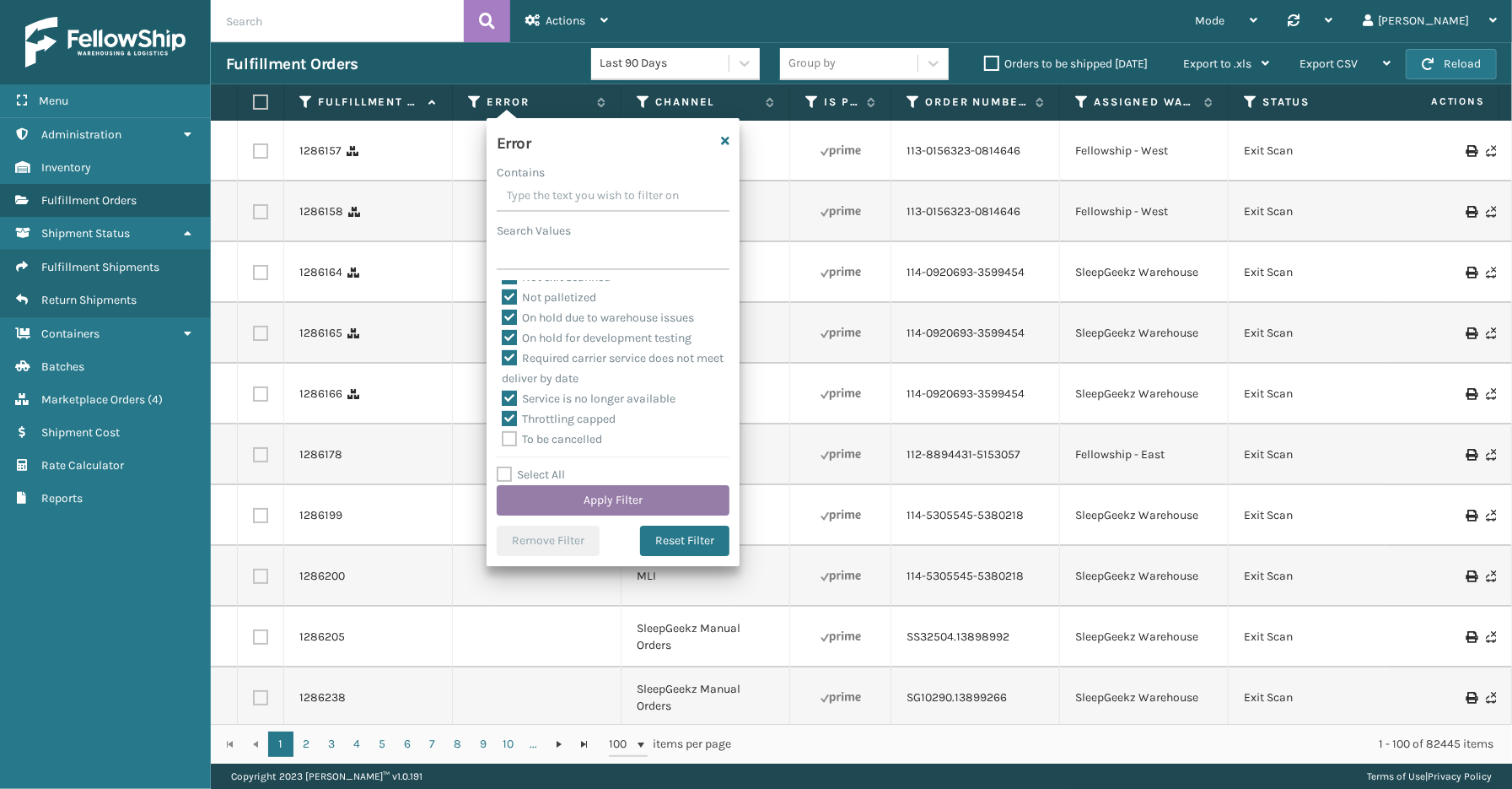
click at [563, 488] on button "Apply Filter" at bounding box center [613, 500] width 232 height 30
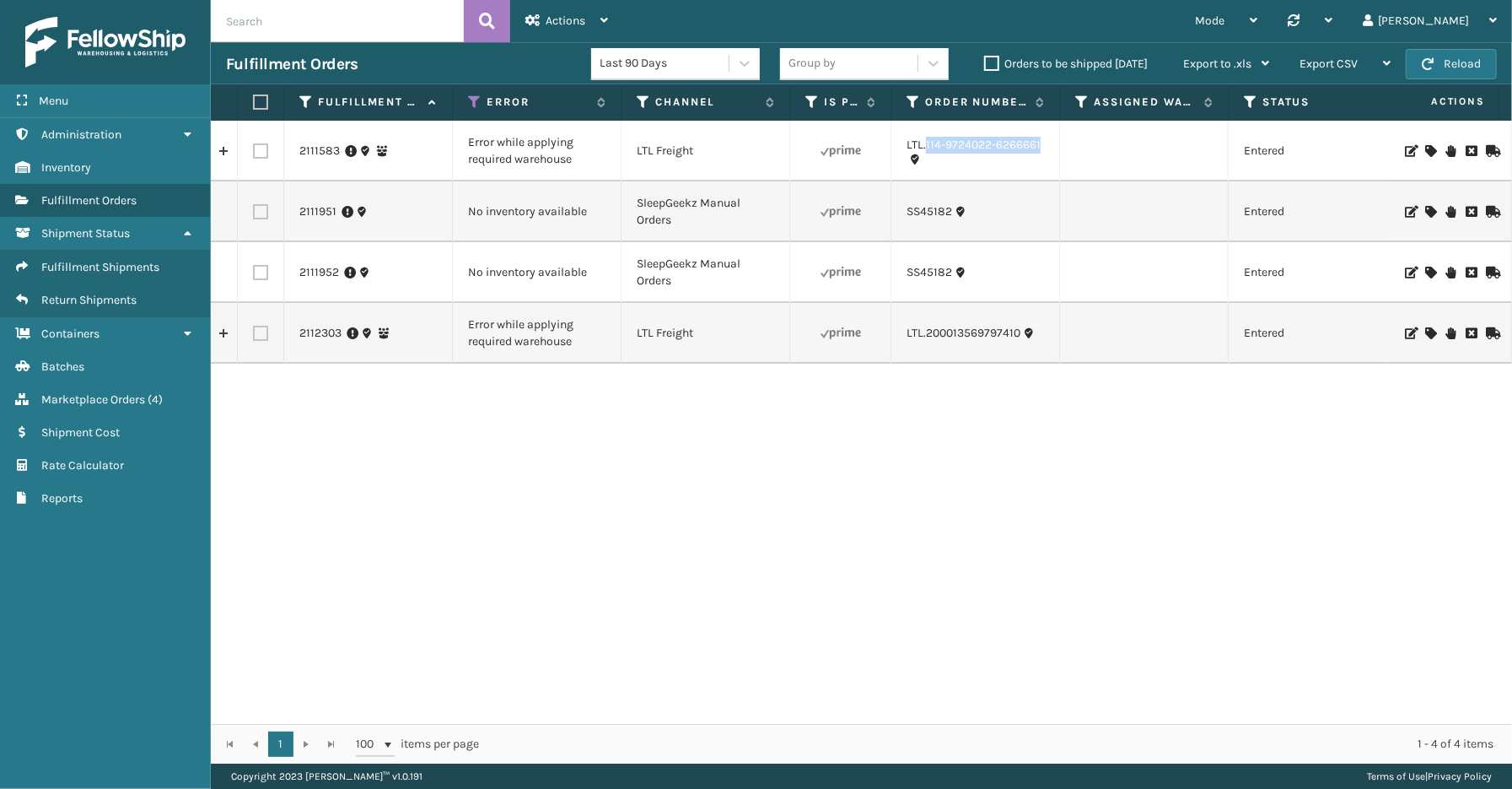
drag, startPoint x: 1046, startPoint y: 162, endPoint x: 926, endPoint y: 155, distance: 120.2
click at [926, 155] on td "LTL.114-9724022-6266661" at bounding box center [976, 152] width 169 height 61
copy link "114-9724022-6266661"
click at [1425, 148] on icon at bounding box center [1430, 151] width 10 height 11
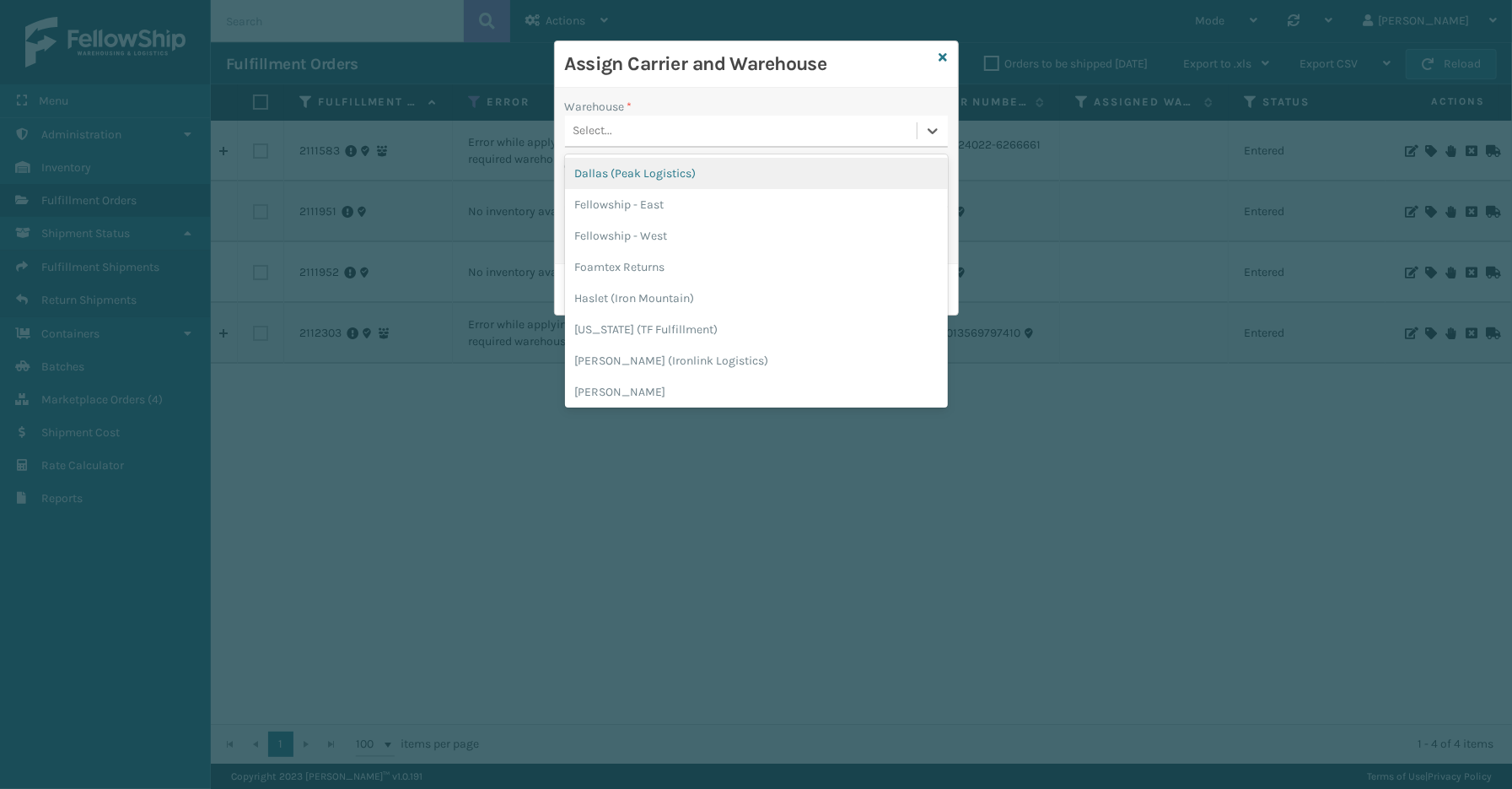
click at [701, 129] on div "Select..." at bounding box center [740, 131] width 352 height 28
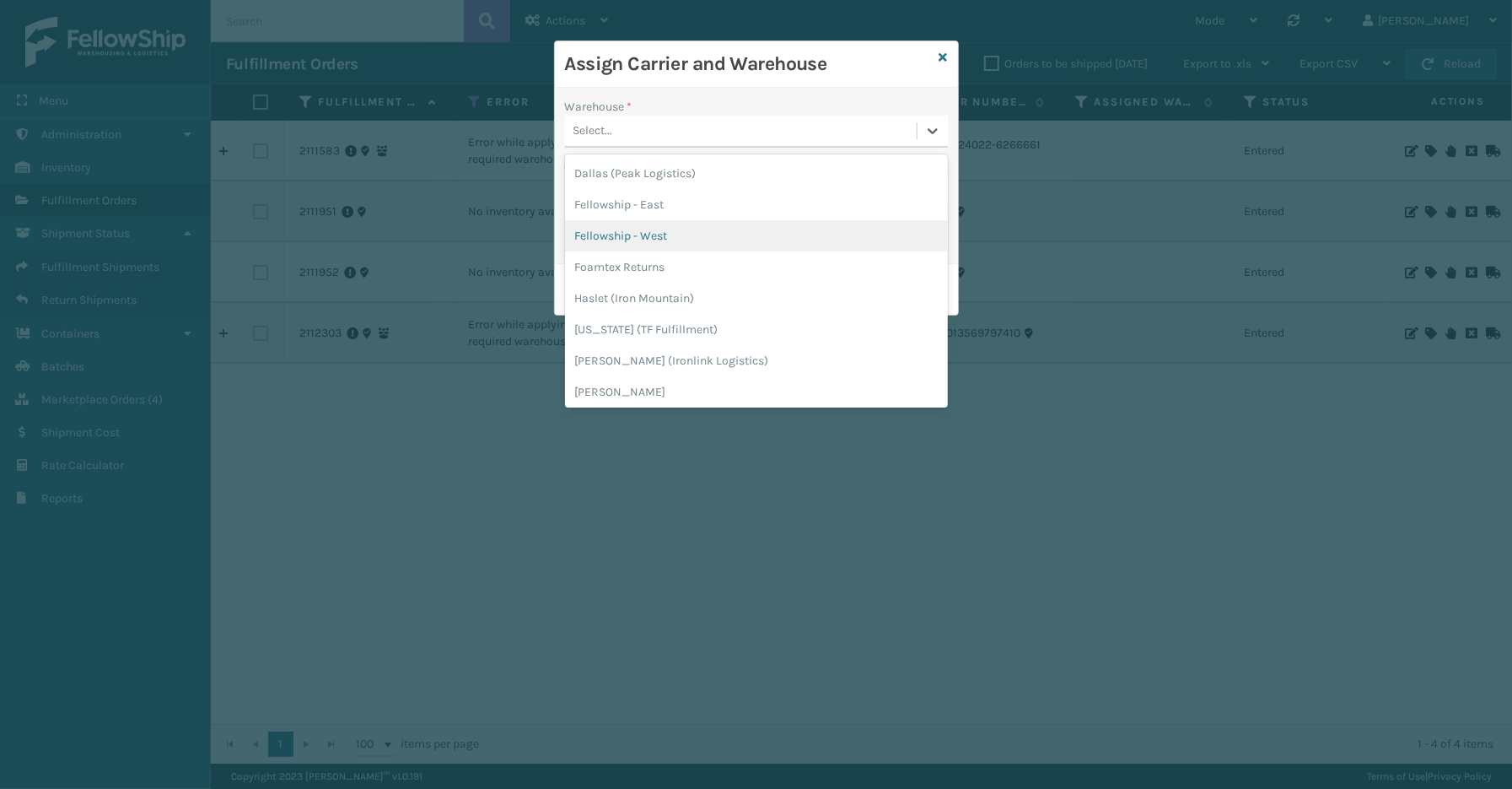
click at [650, 229] on div "Fellowship - West" at bounding box center [756, 235] width 383 height 31
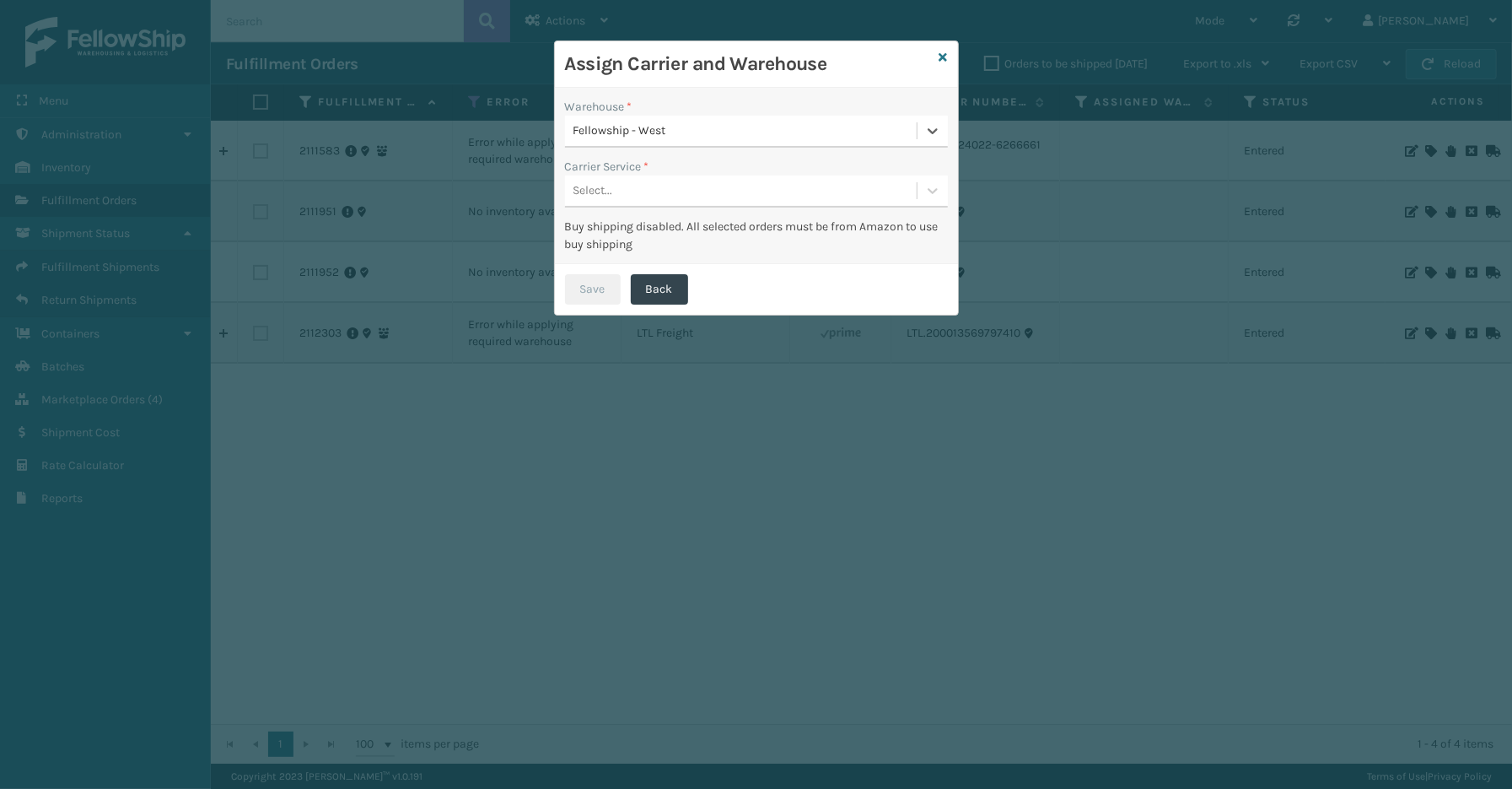
click at [636, 188] on div "Select..." at bounding box center [740, 191] width 352 height 28
click at [609, 232] on div "LTL" at bounding box center [756, 233] width 383 height 31
click at [578, 298] on button "Save" at bounding box center [593, 290] width 55 height 30
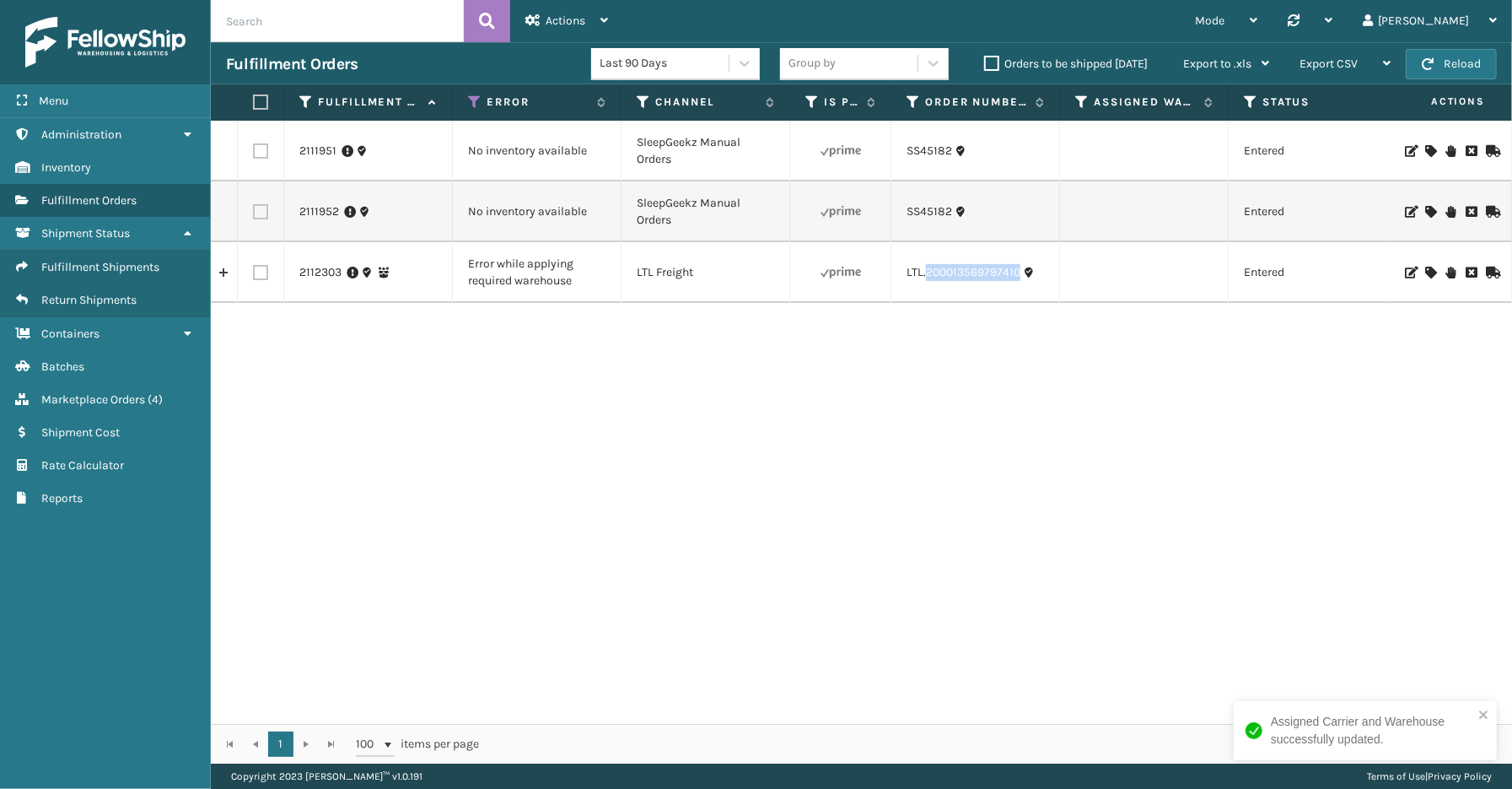
drag, startPoint x: 1020, startPoint y: 285, endPoint x: 925, endPoint y: 285, distance: 95.0
click at [925, 285] on td "LTL.200013569797410" at bounding box center [976, 273] width 169 height 61
copy link "200013569797410"
click at [1422, 271] on div at bounding box center [1448, 273] width 95 height 11
click at [1425, 274] on icon at bounding box center [1430, 273] width 10 height 11
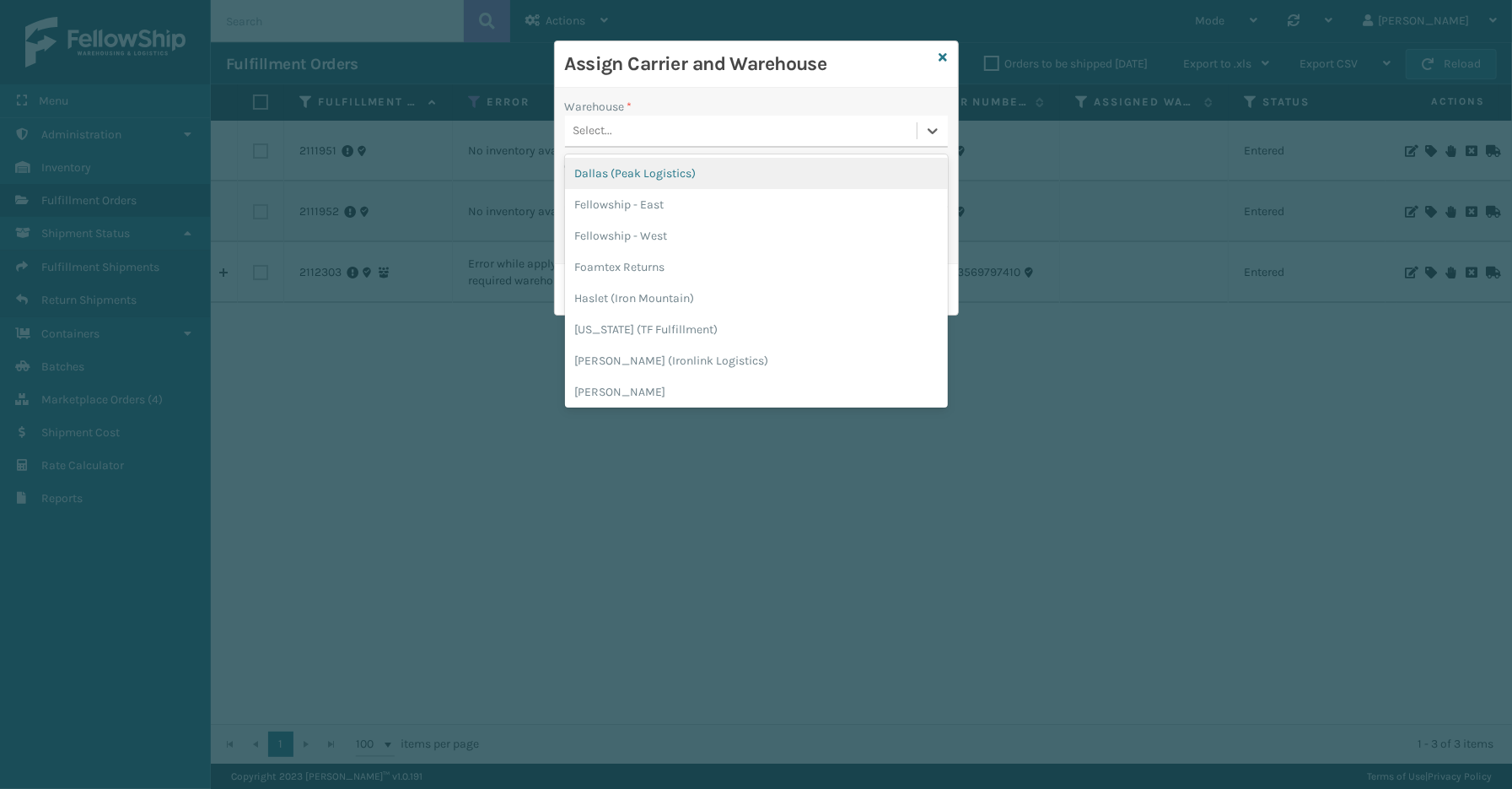
click at [760, 128] on div "Select..." at bounding box center [740, 131] width 352 height 28
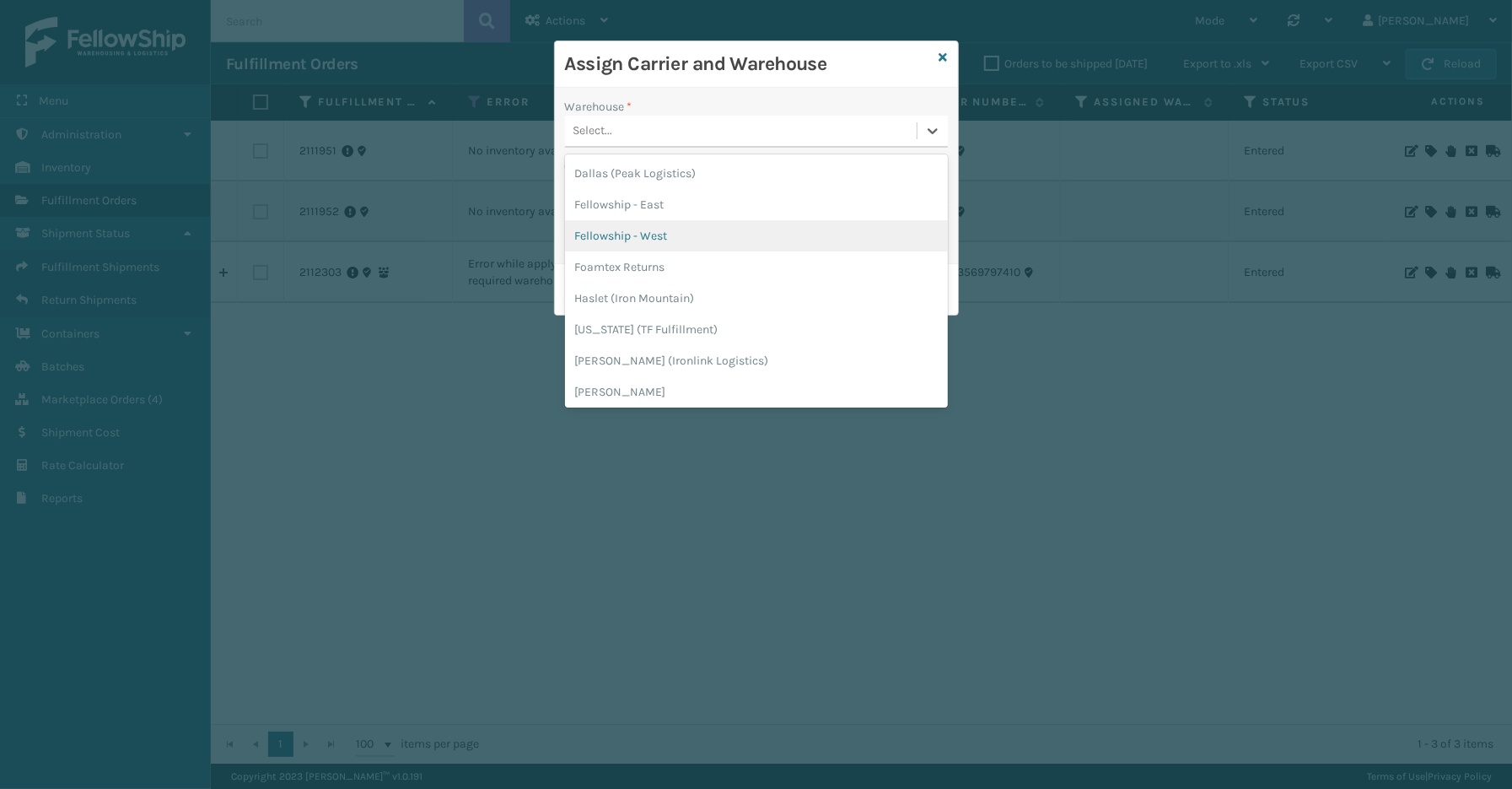
click at [641, 232] on div "Fellowship - West" at bounding box center [756, 235] width 383 height 31
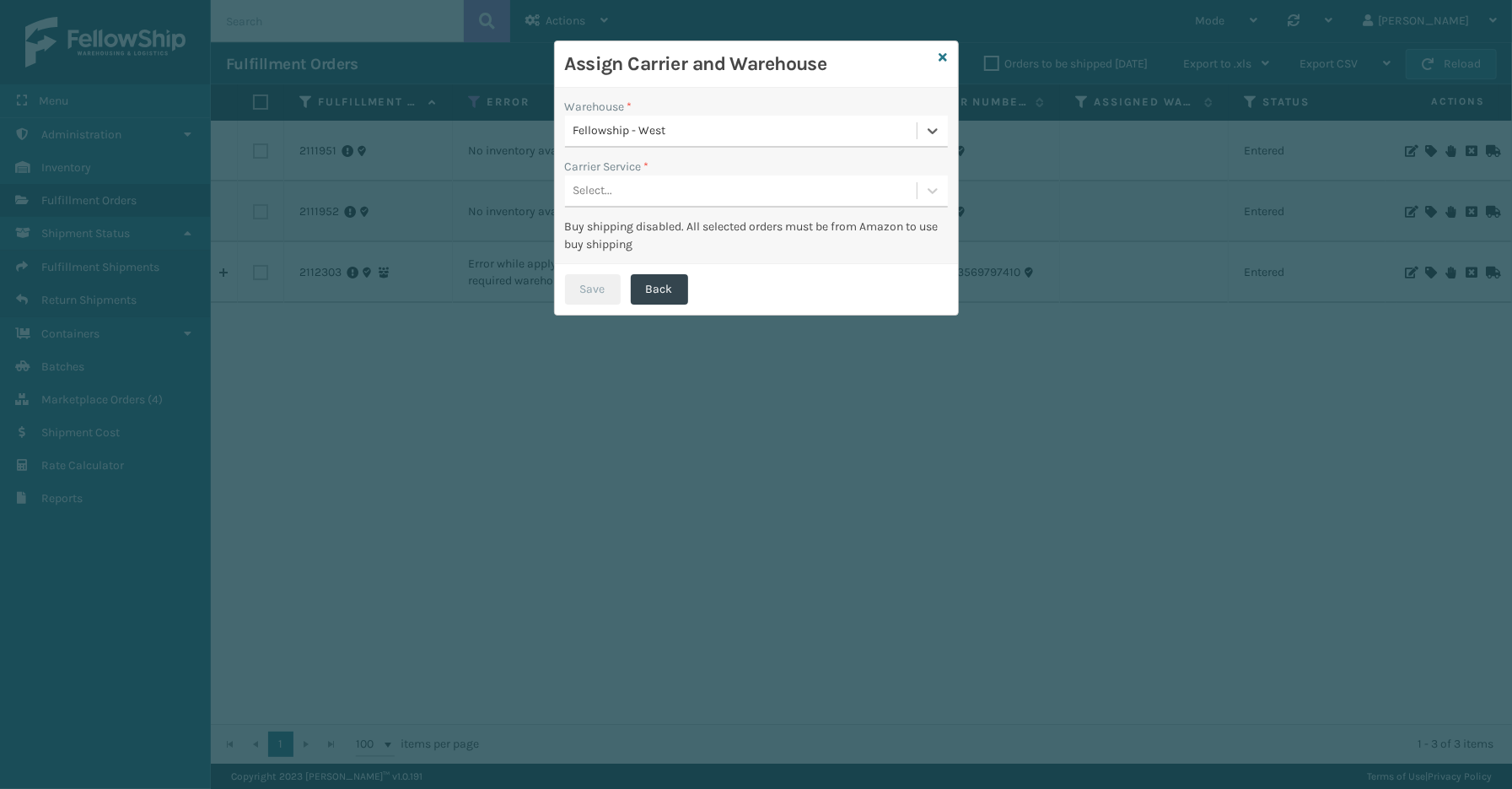
click at [635, 194] on div "Select..." at bounding box center [740, 191] width 352 height 28
drag, startPoint x: 620, startPoint y: 226, endPoint x: 595, endPoint y: 291, distance: 69.6
click at [620, 228] on div "LTL" at bounding box center [756, 233] width 383 height 31
click at [592, 298] on button "Save" at bounding box center [593, 290] width 55 height 30
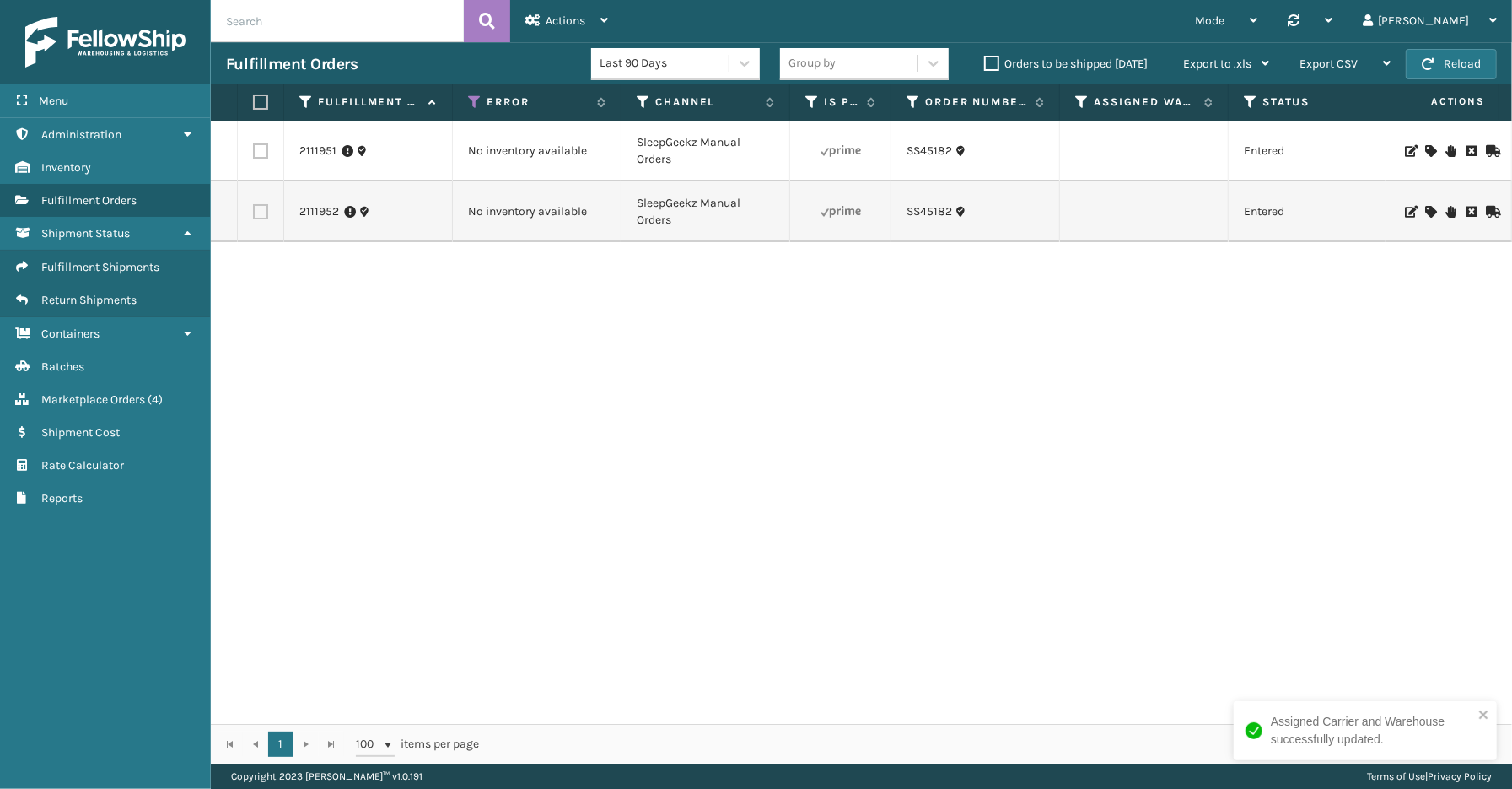
click at [949, 234] on td "SS45182" at bounding box center [976, 212] width 169 height 61
click at [955, 219] on div "SS45182" at bounding box center [976, 212] width 137 height 17
click at [940, 211] on link "SS45182" at bounding box center [930, 212] width 46 height 17
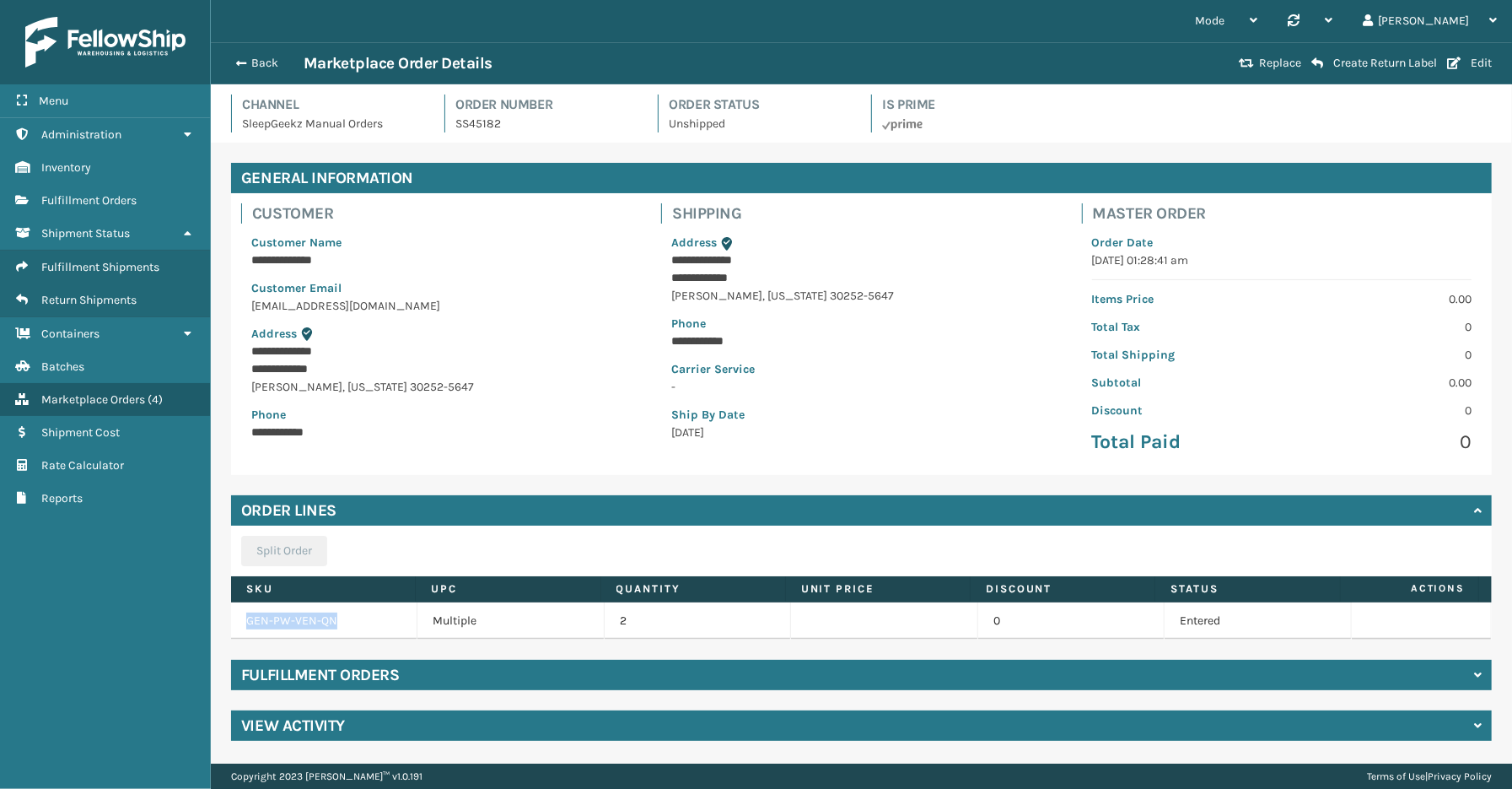
drag, startPoint x: 364, startPoint y: 626, endPoint x: 247, endPoint y: 625, distance: 117.0
click at [247, 625] on td "GEN-PW-VEN-QN" at bounding box center [325, 620] width 187 height 37
copy link "GEN-PW-VEN-QN"
click at [264, 68] on button "Back" at bounding box center [264, 63] width 77 height 15
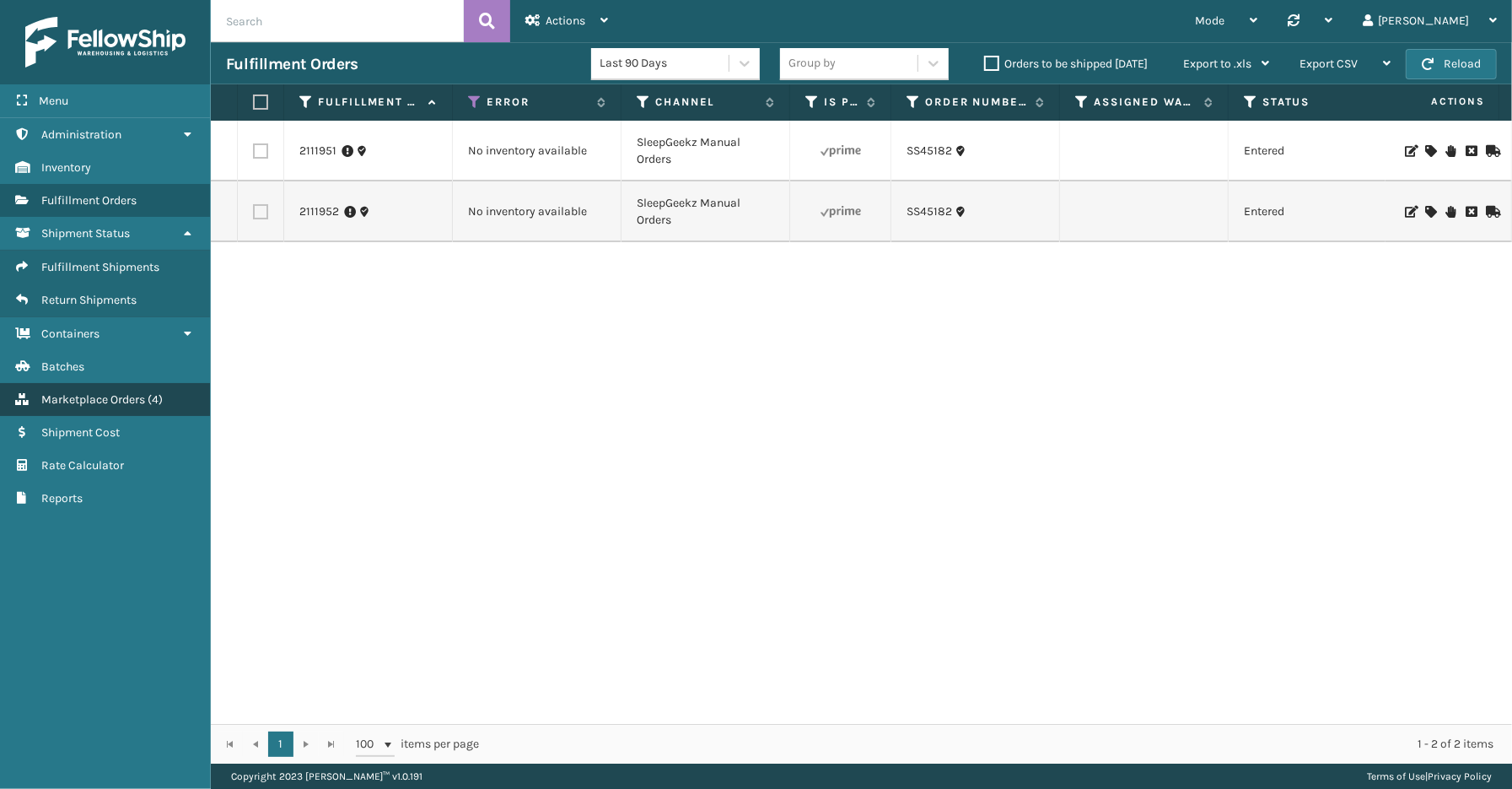
click at [80, 393] on span "Marketplace Orders" at bounding box center [92, 399] width 104 height 14
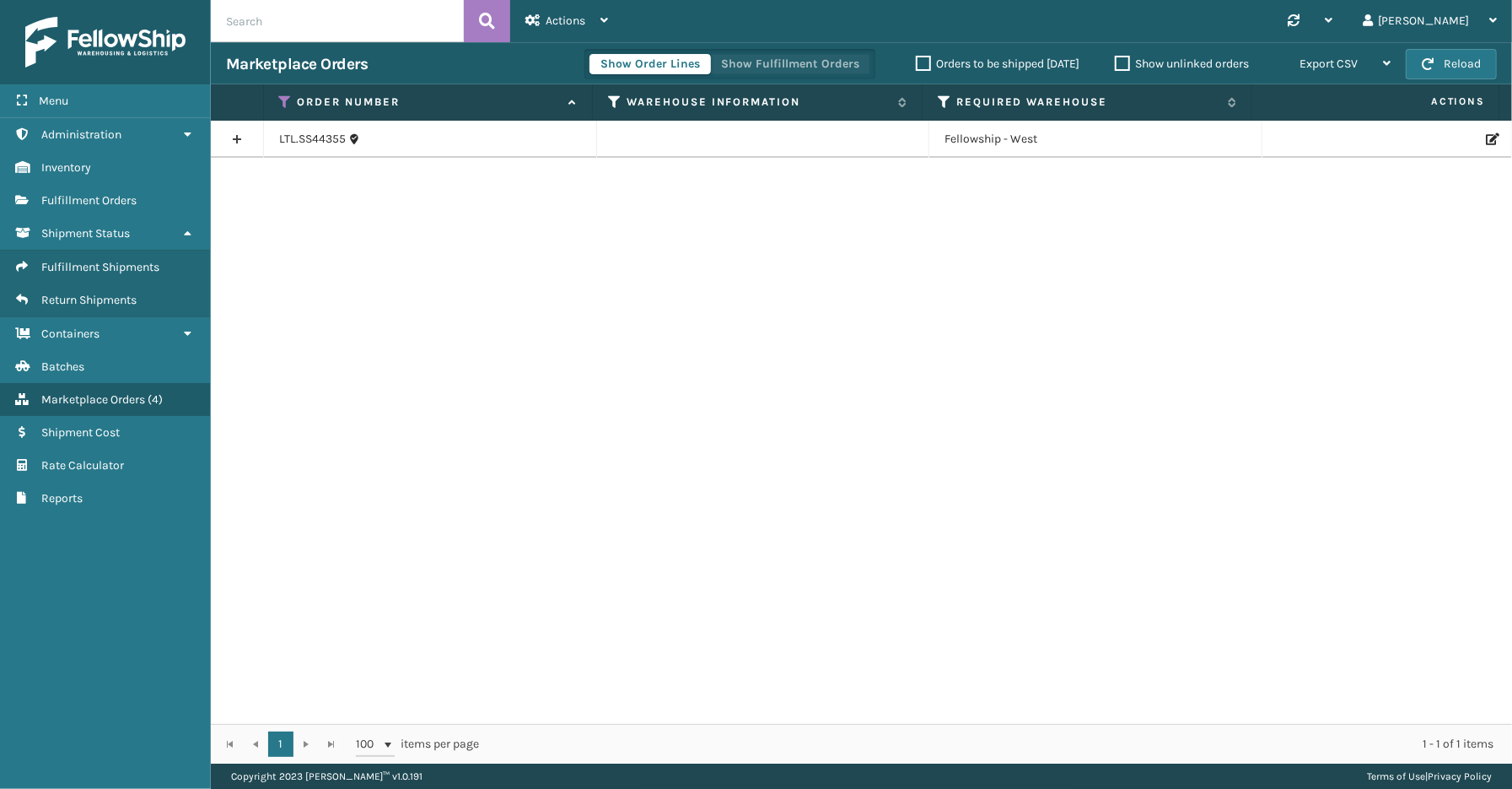
click at [745, 61] on button "Show Fulfillment Orders" at bounding box center [790, 64] width 160 height 20
click at [288, 96] on icon at bounding box center [286, 102] width 13 height 15
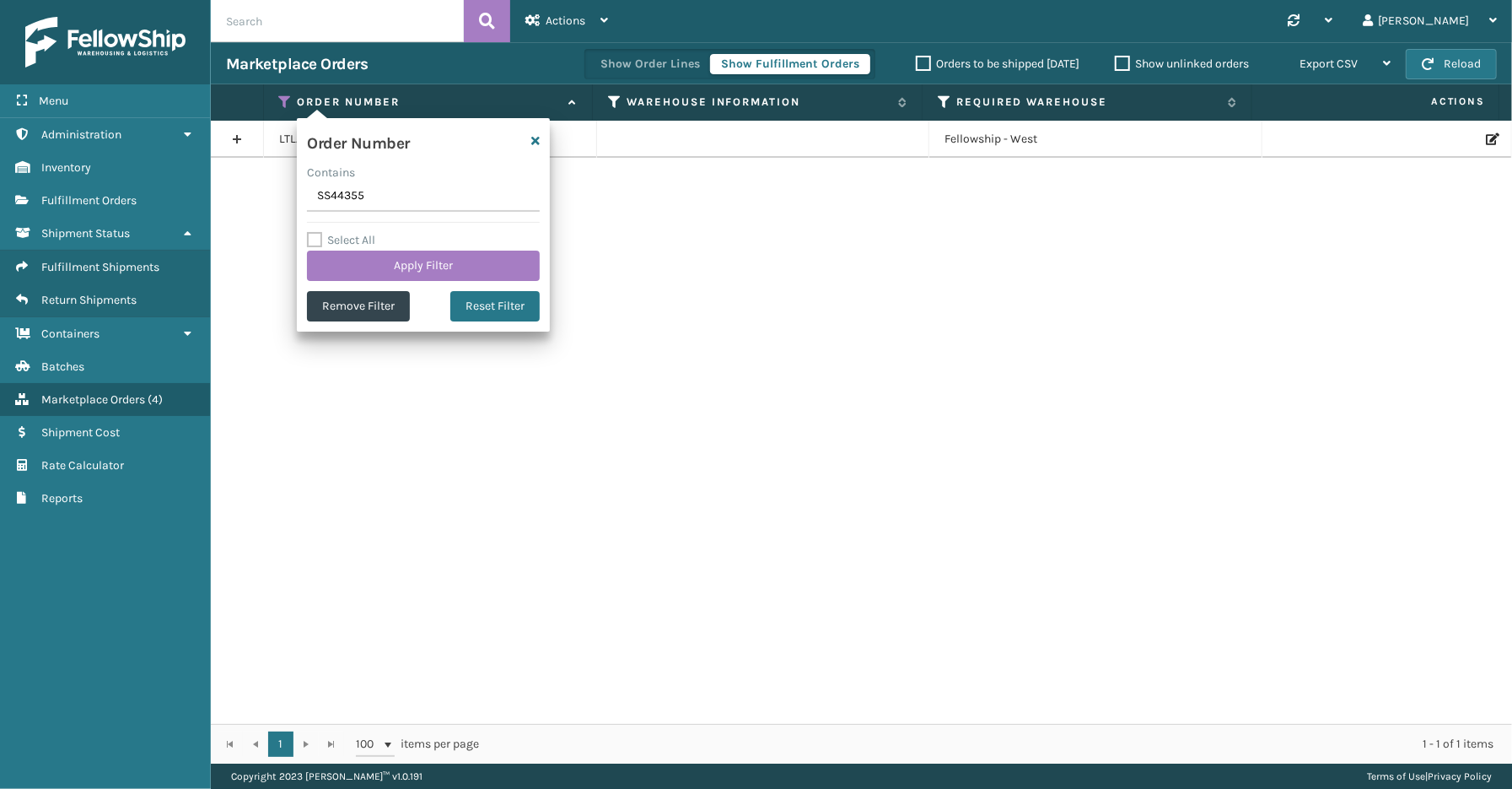
drag, startPoint x: 380, startPoint y: 194, endPoint x: 245, endPoint y: 197, distance: 135.0
click at [245, 197] on section "Marketplace Orders Show Order Lines Show Fulfillment Orders Orders to be shippe…" at bounding box center [861, 402] width 1301 height 721
type input "SS45201"
click at [440, 271] on button "Apply Filter" at bounding box center [423, 266] width 232 height 30
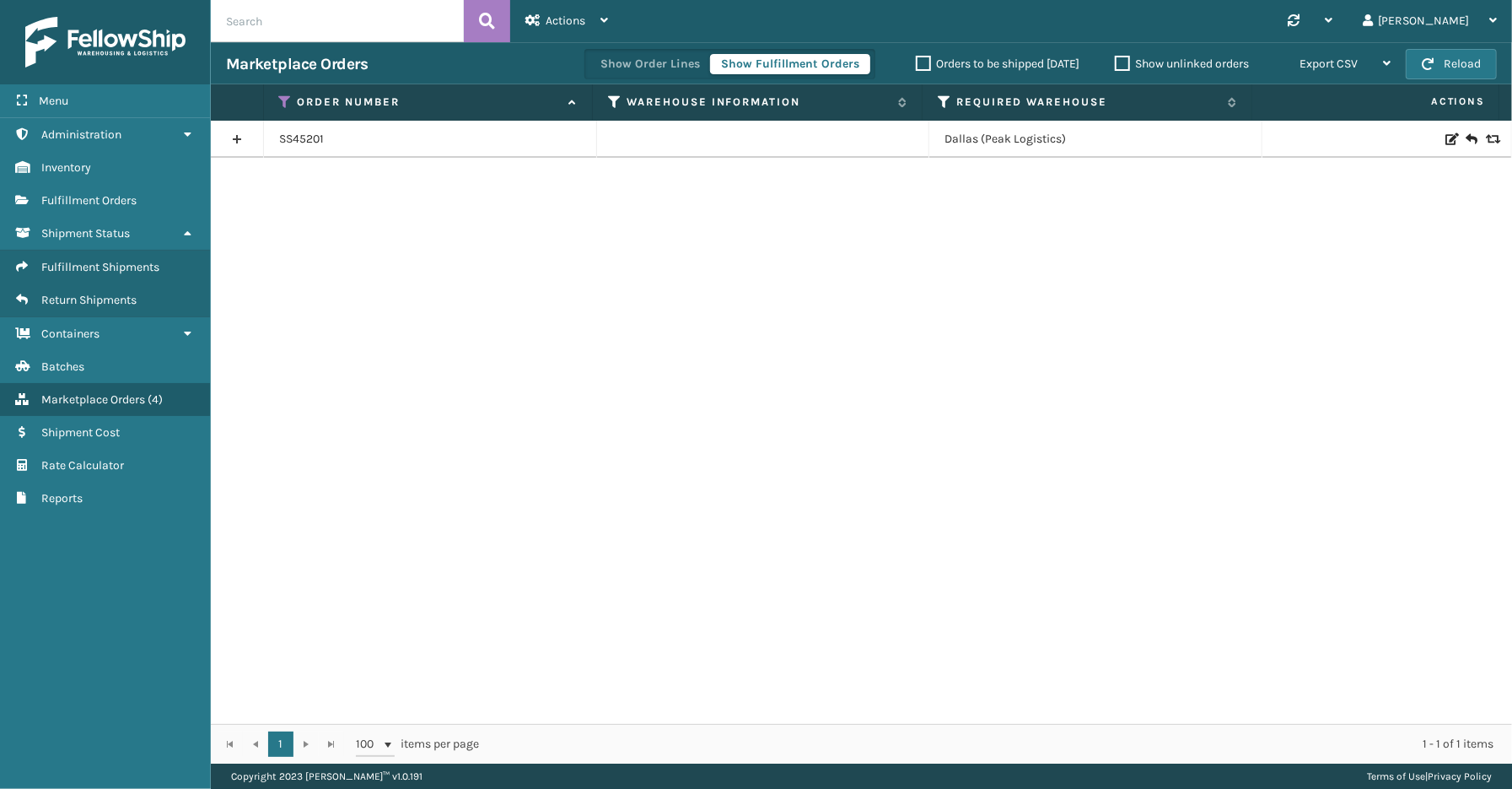
click at [245, 140] on link at bounding box center [236, 139] width 52 height 27
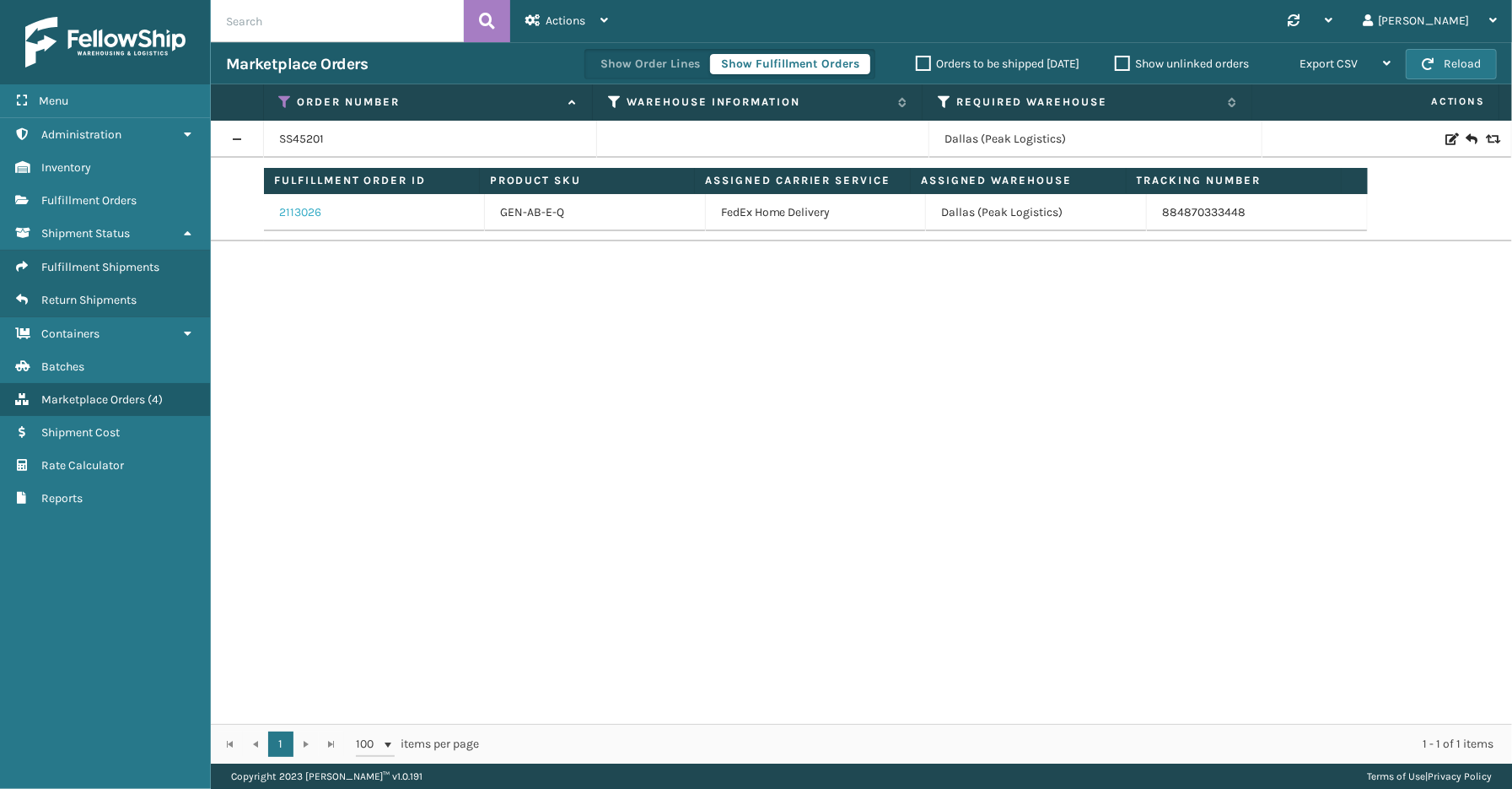
click at [314, 212] on link "2113026" at bounding box center [300, 212] width 42 height 17
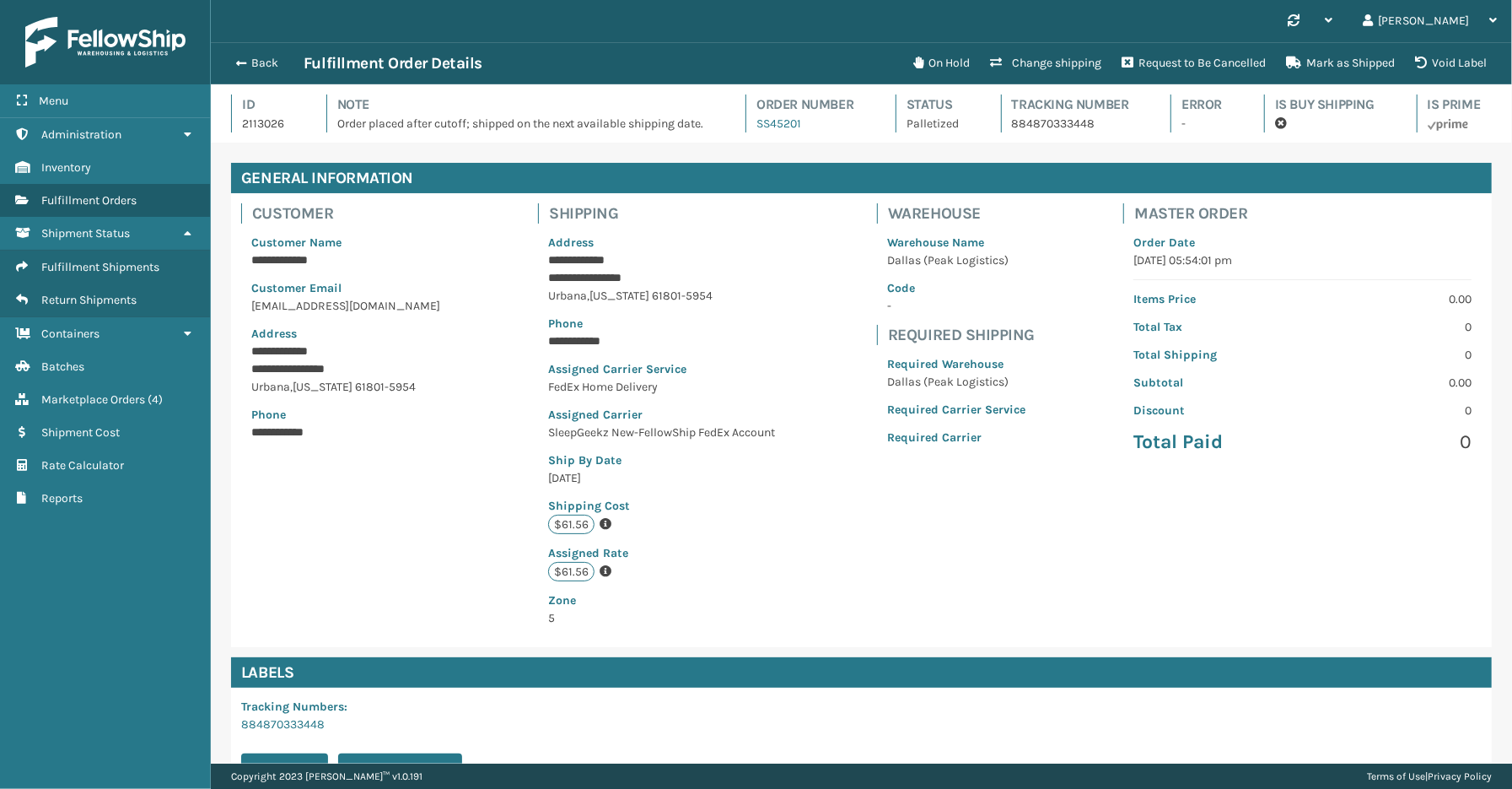
scroll to position [40, 1301]
click at [249, 63] on button "Back" at bounding box center [264, 63] width 77 height 15
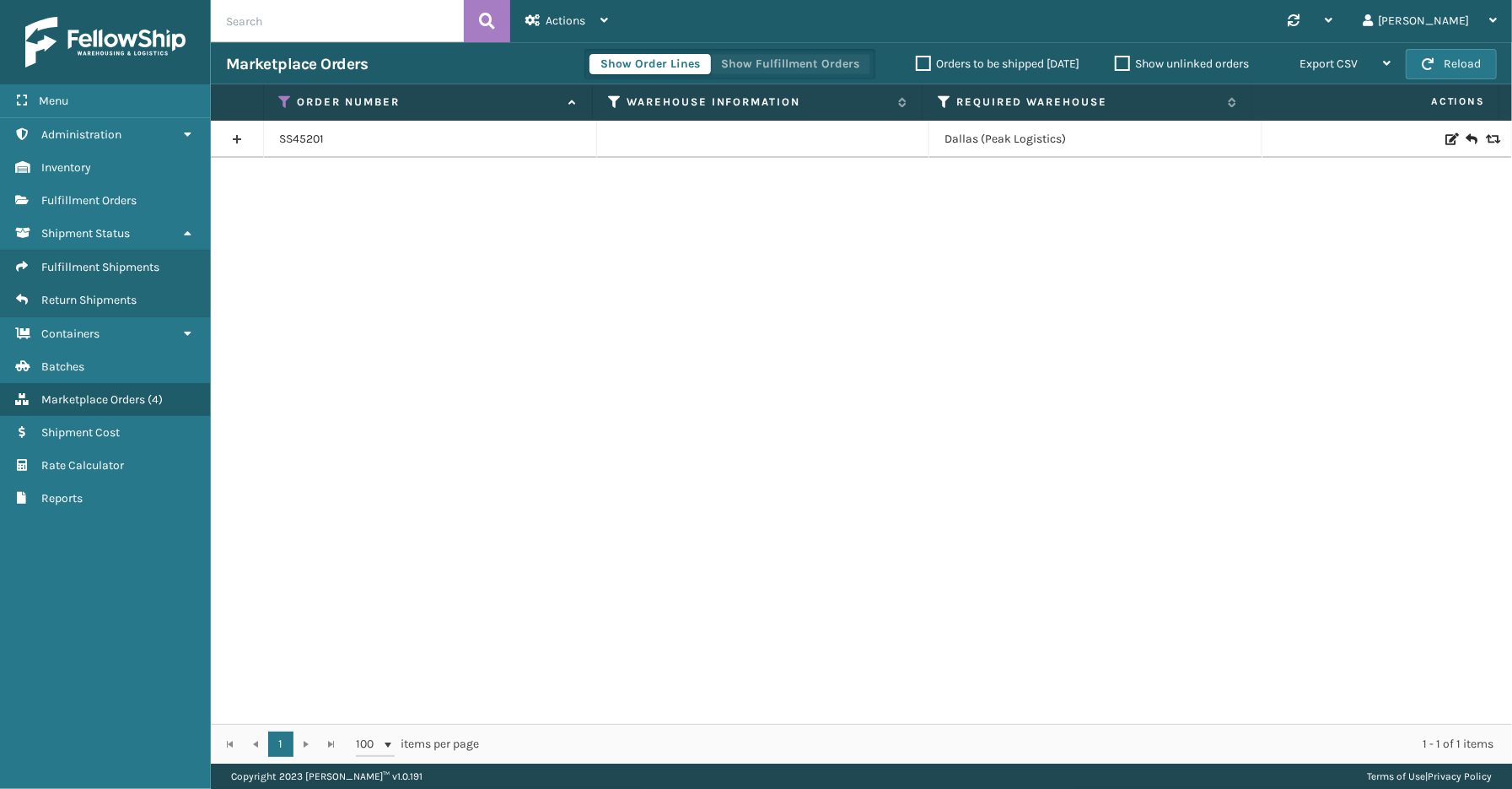
click at [814, 61] on button "Show Fulfillment Orders" at bounding box center [790, 64] width 160 height 20
drag, startPoint x: 120, startPoint y: 671, endPoint x: 487, endPoint y: 248, distance: 560.0
click at [120, 670] on div "Menu Administration Inventory Fulfillment Orders Shipment Status Fulfillment Sh…" at bounding box center [105, 394] width 211 height 789
